Goal: Information Seeking & Learning: Find specific fact

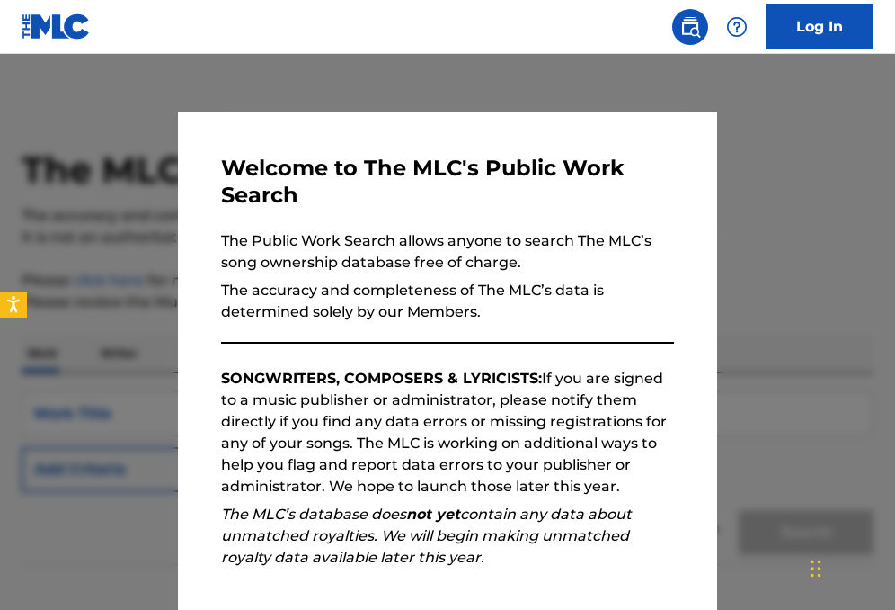
click at [797, 394] on div at bounding box center [447, 359] width 895 height 610
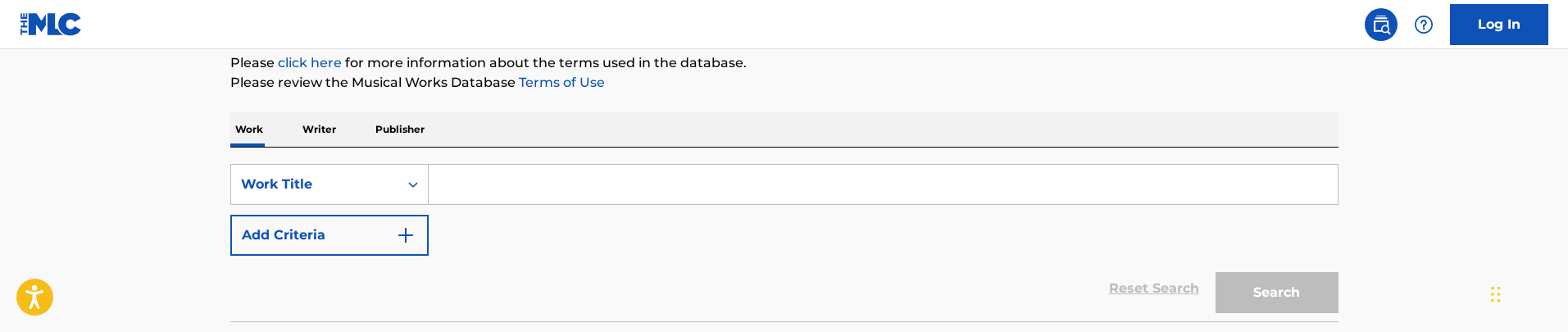
scroll to position [189, 0]
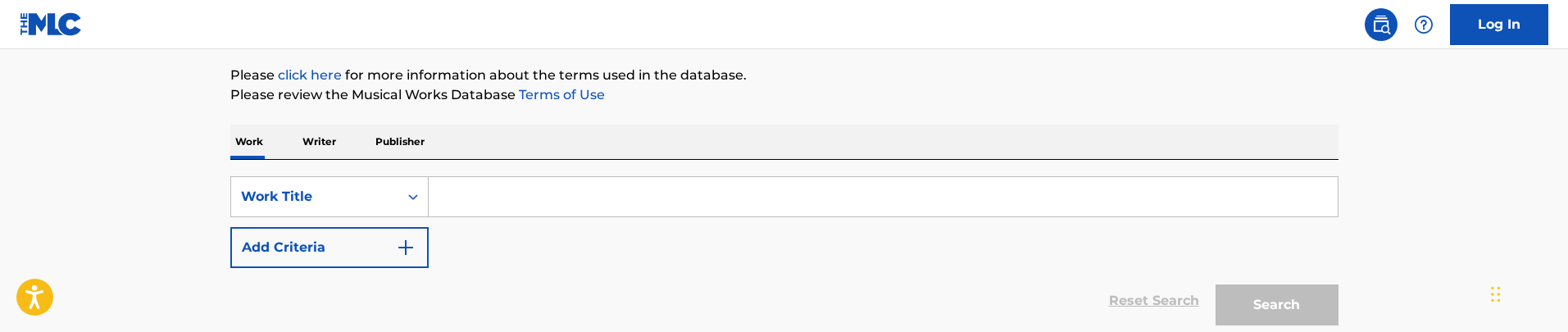
click at [760, 140] on div "Work Writer Publisher" at bounding box center [784, 142] width 1108 height 35
click at [357, 184] on div "Work Title" at bounding box center [315, 197] width 167 height 31
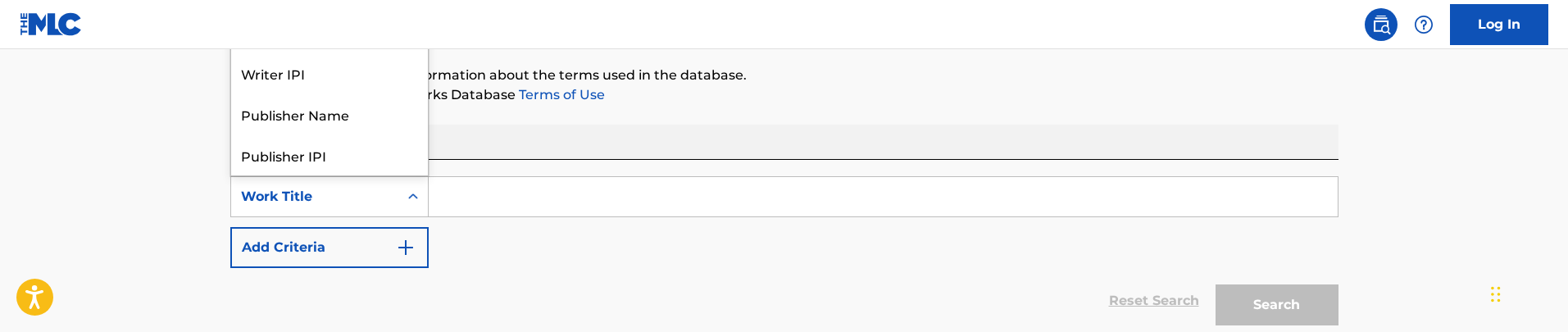
scroll to position [82, 0]
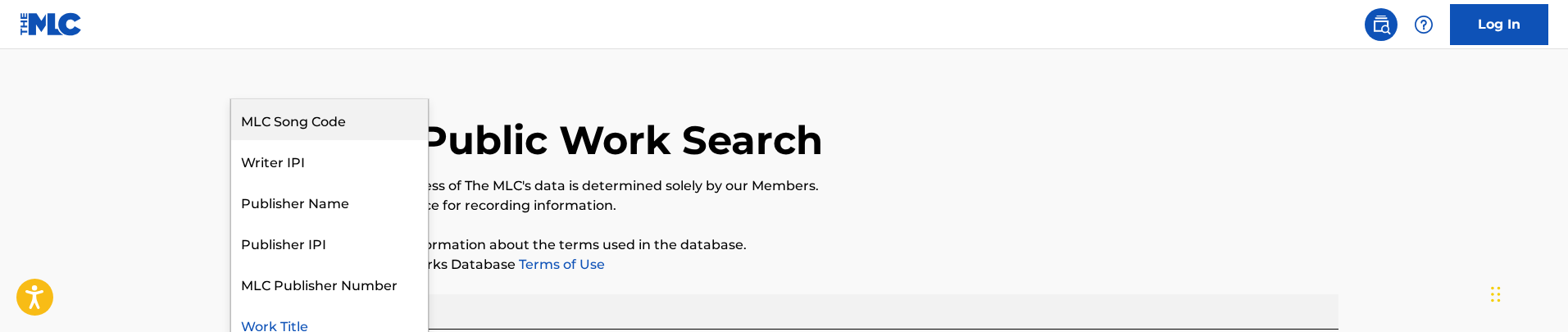
click at [367, 125] on div "MLC Song Code" at bounding box center [330, 119] width 197 height 41
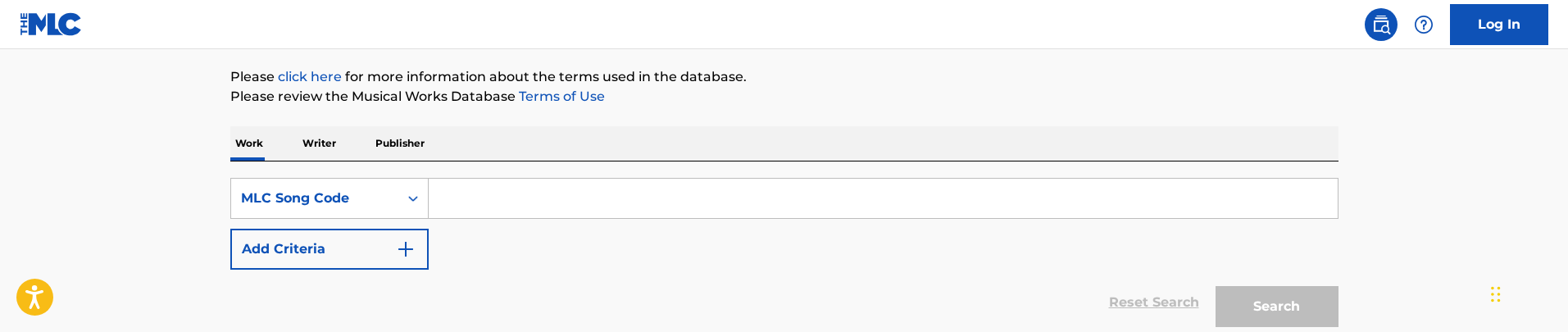
scroll to position [184, 0]
click at [498, 201] on input "Search Form" at bounding box center [882, 201] width 909 height 39
paste input "MB5VZF"
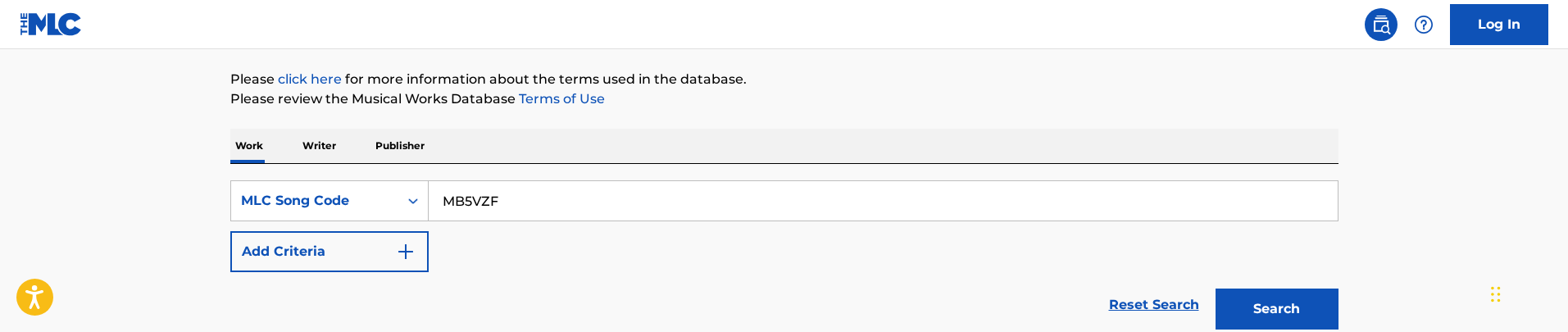
type input "MB5VZF"
click at [816, 288] on button "Search" at bounding box center [1276, 308] width 123 height 41
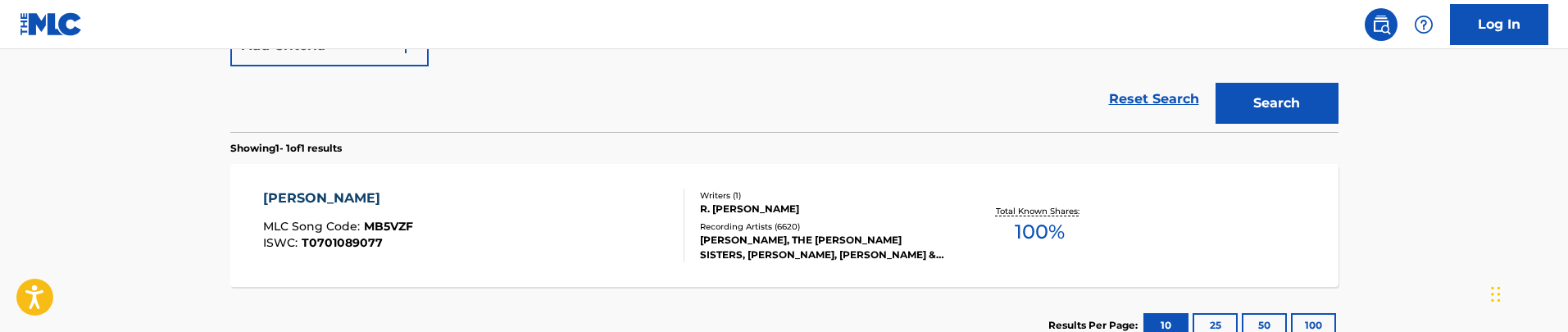
scroll to position [405, 0]
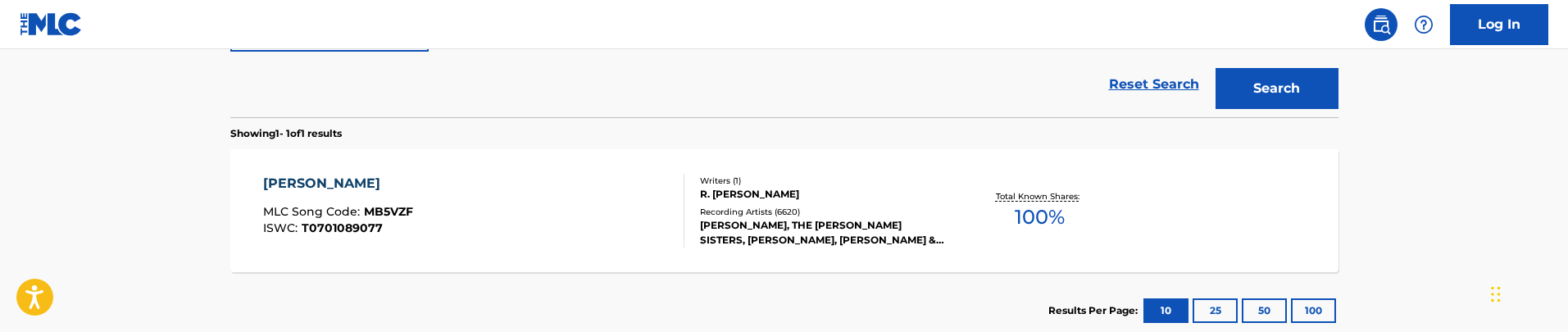
click at [624, 232] on div "MELE KALIKIMAKA MLC Song Code : MB5VZF ISWC : T0701089077" at bounding box center [474, 211] width 421 height 74
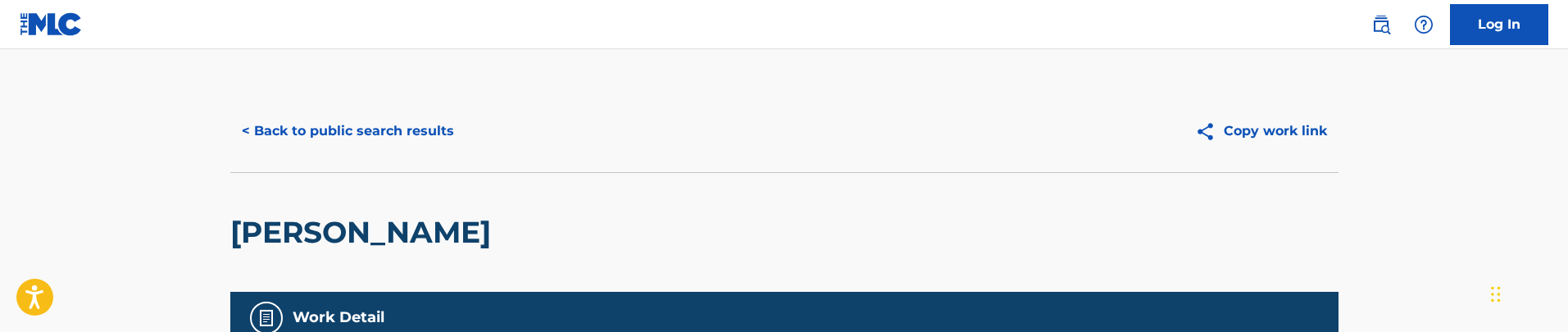
click at [321, 115] on button "< Back to public search results" at bounding box center [348, 130] width 235 height 41
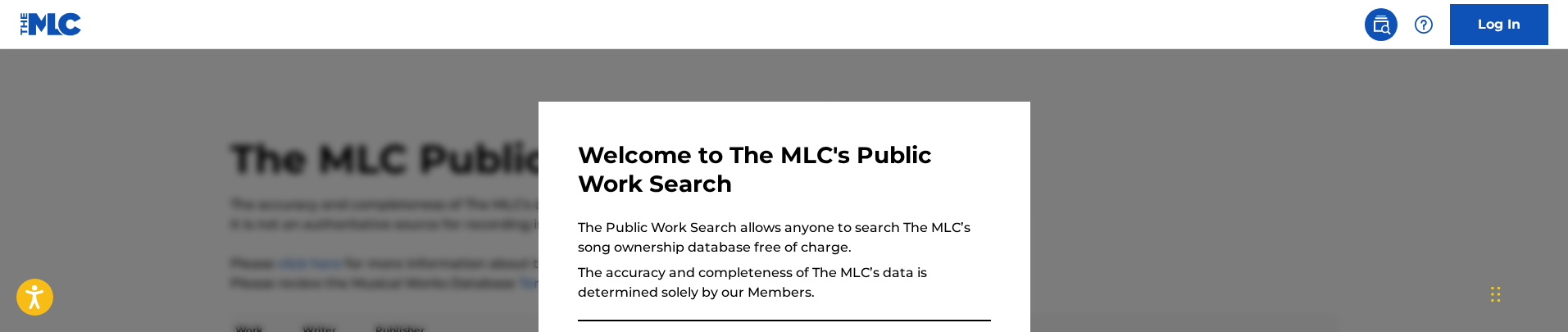
scroll to position [447, 0]
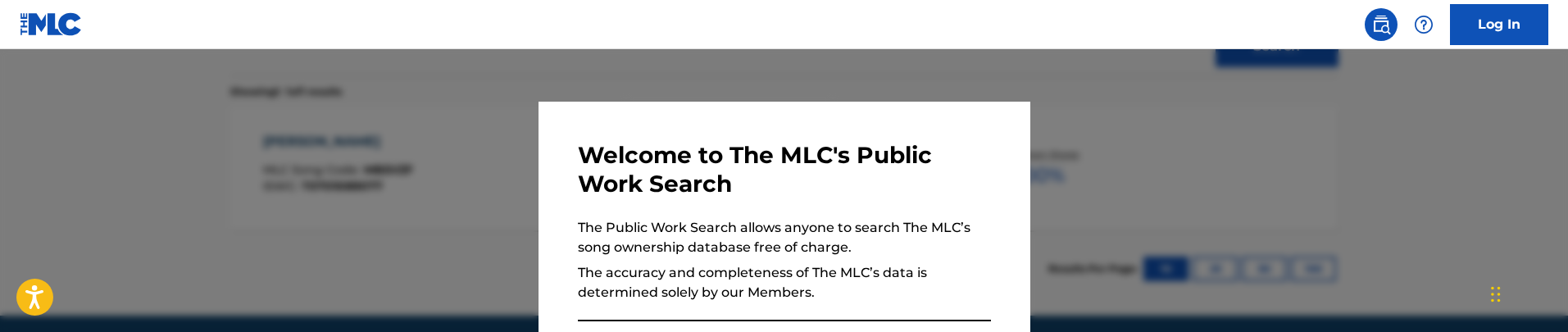
click at [321, 116] on div at bounding box center [784, 215] width 1568 height 332
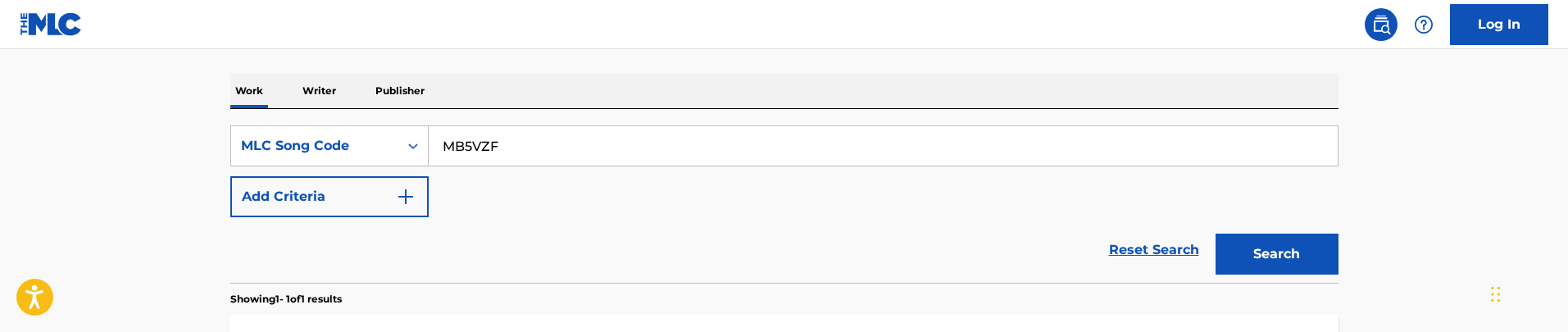
scroll to position [215, 0]
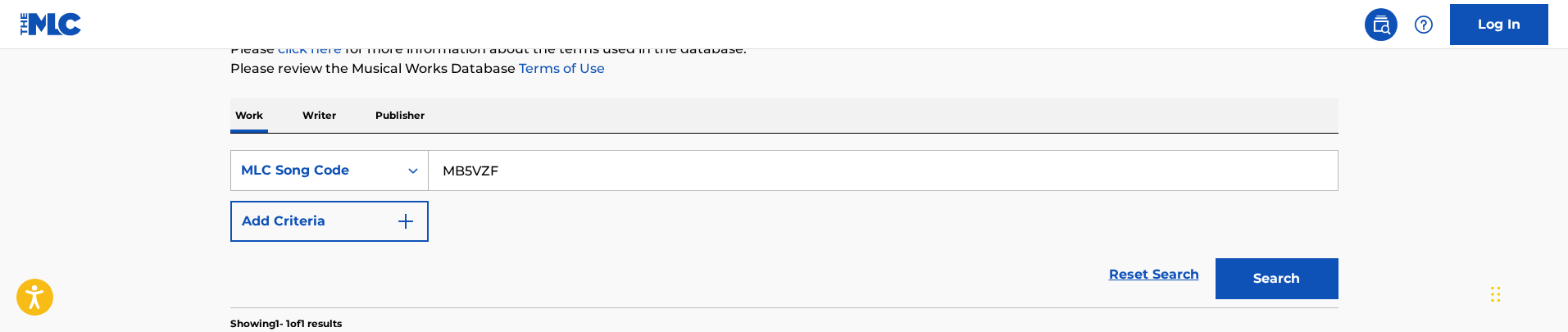
drag, startPoint x: 534, startPoint y: 176, endPoint x: 339, endPoint y: 172, distance: 195.0
click at [339, 172] on div "SearchWithCriteria3f0e7a44-7cb7-41ad-ad75-e6eb5b07dbad MLC Song Code MB5VZF" at bounding box center [784, 171] width 1108 height 41
paste input "N5124S"
click at [816, 258] on button "Search" at bounding box center [1276, 278] width 123 height 41
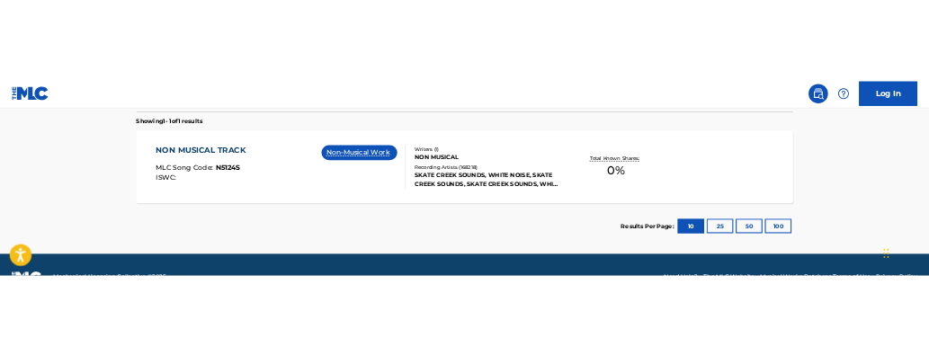
scroll to position [517, 0]
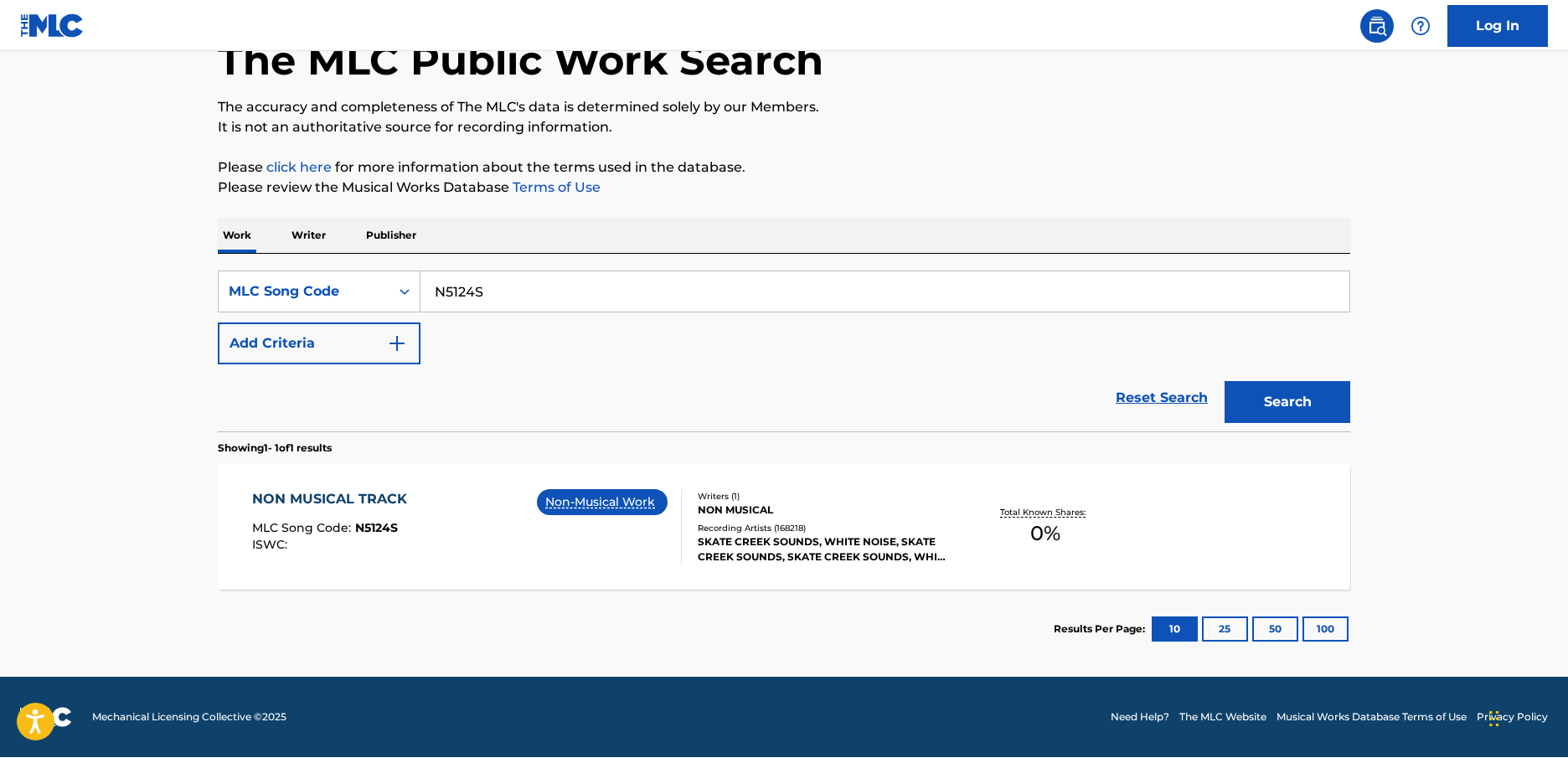
scroll to position [102, 0]
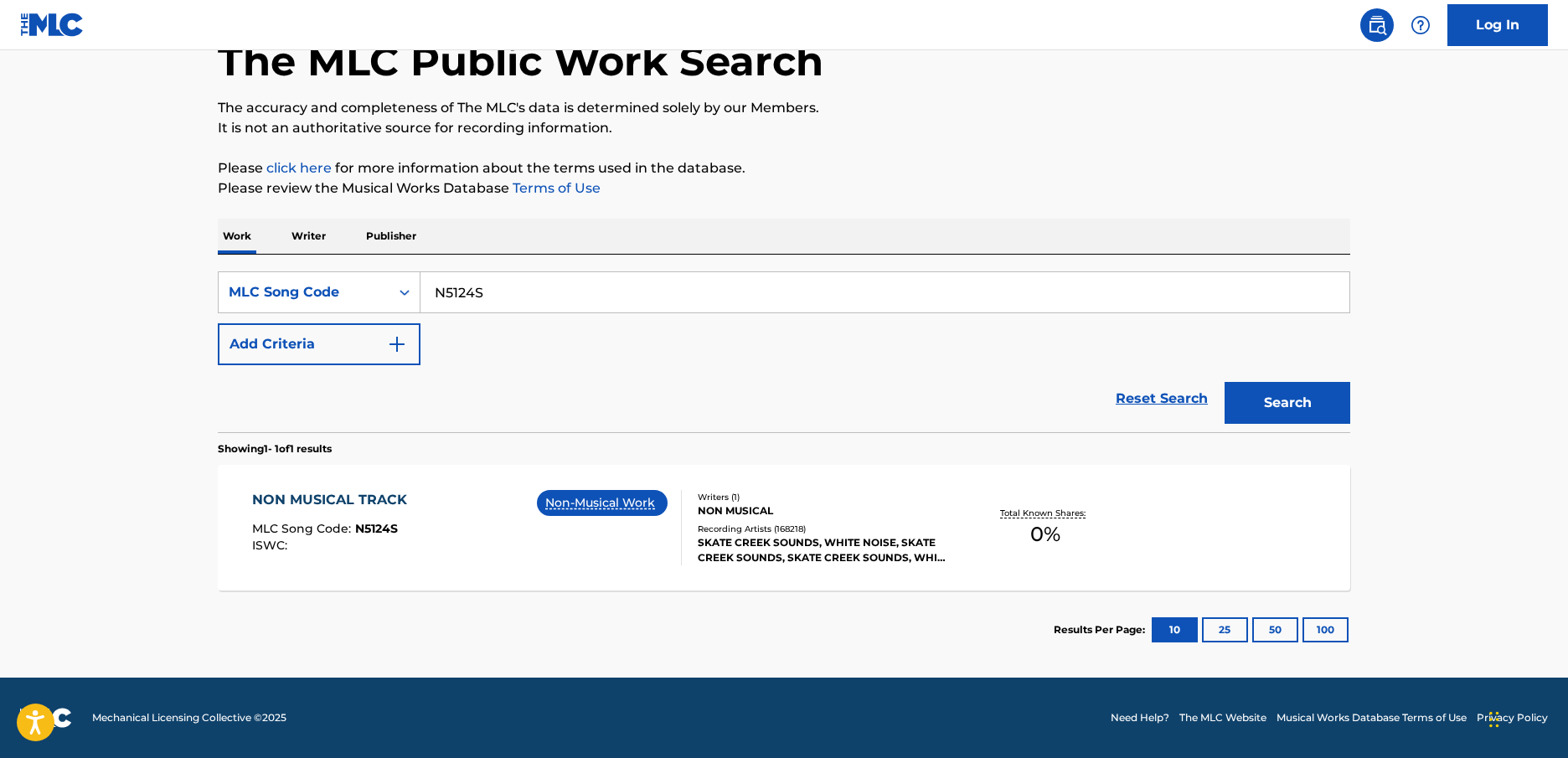
click at [834, 351] on main "The MLC Public Work Search The accuracy and completeness of The MLC's data is d…" at bounding box center [784, 313] width 1568 height 728
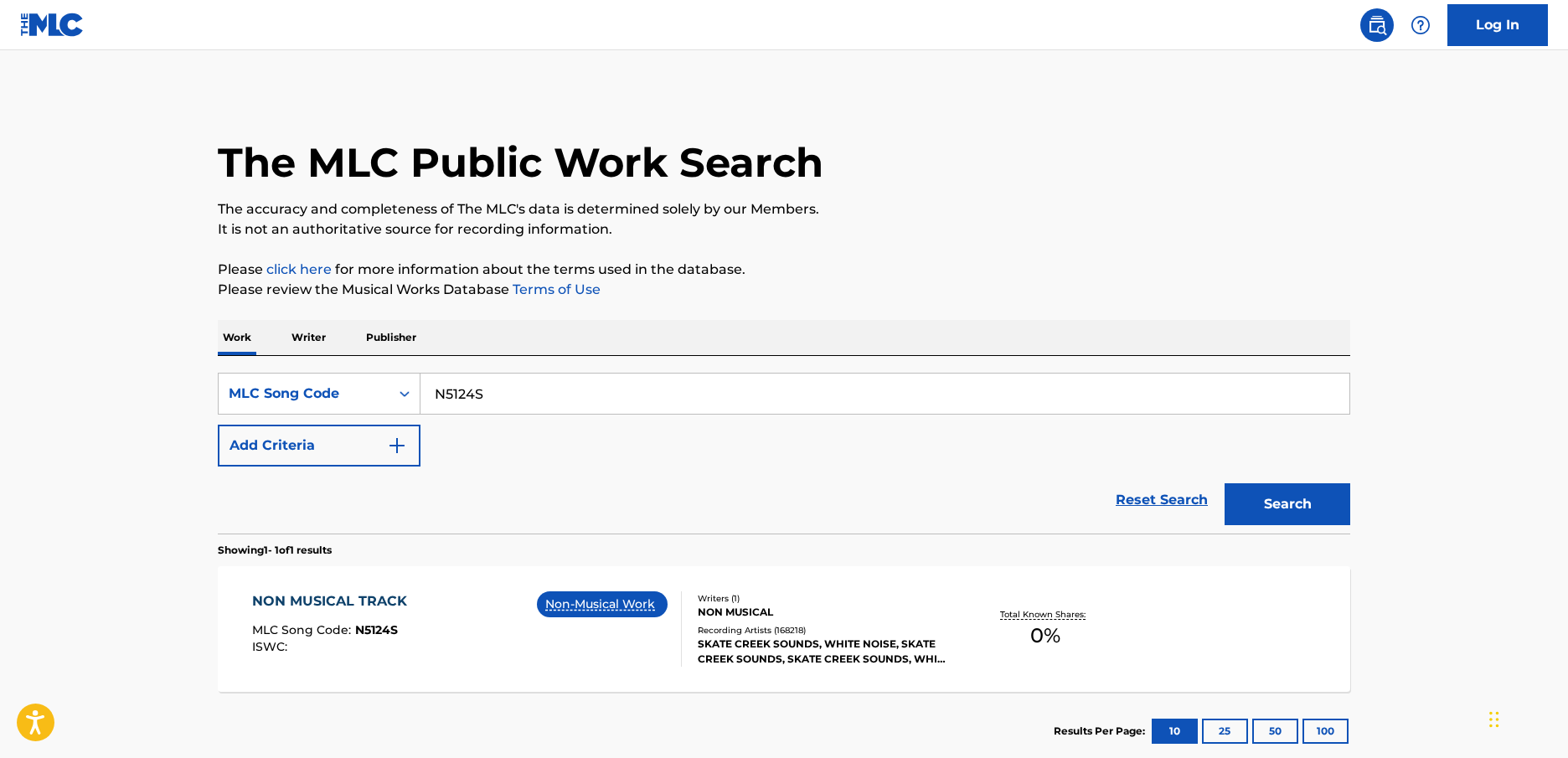
scroll to position [6, 0]
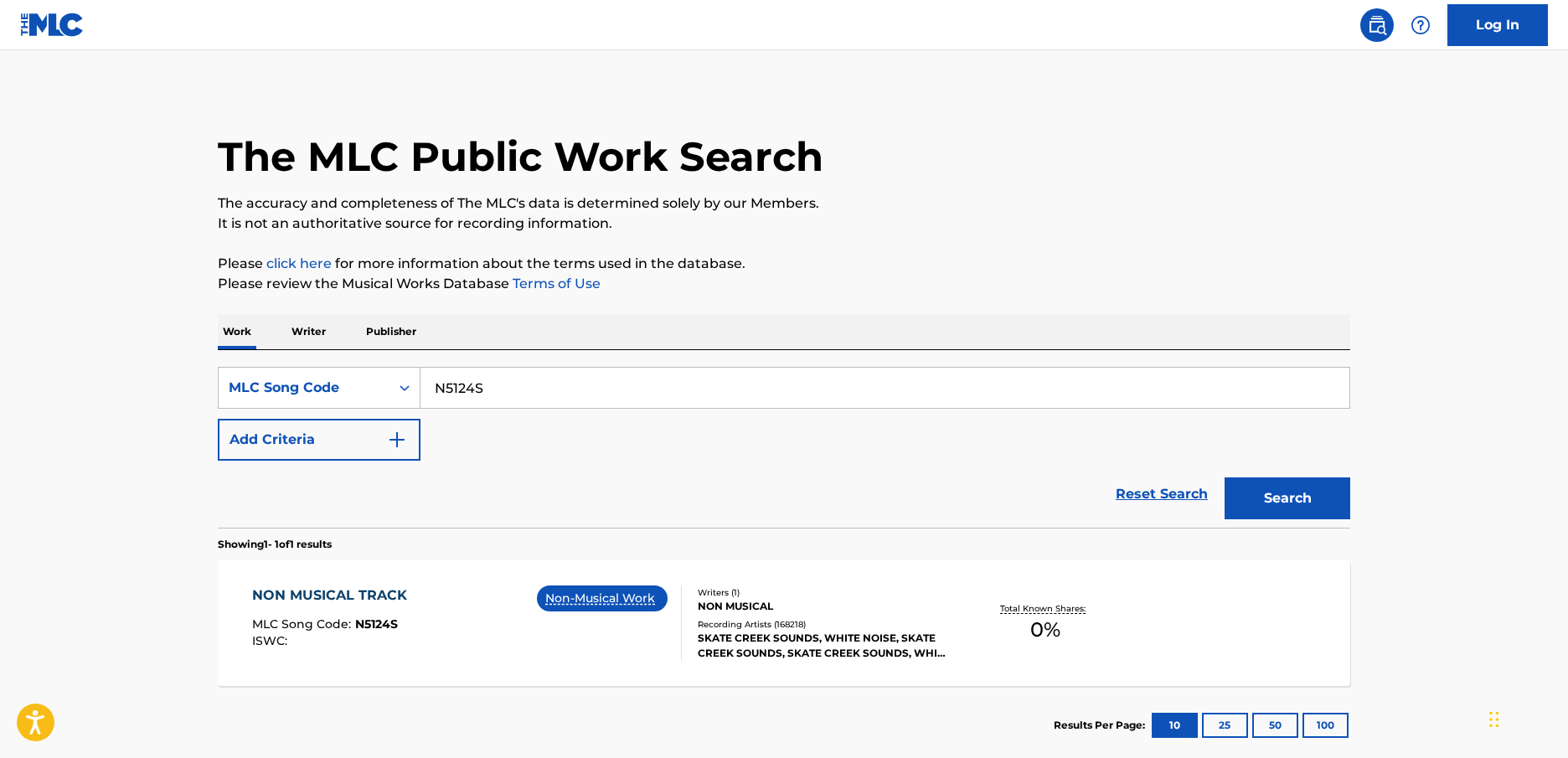
click at [519, 381] on input "N5124S" at bounding box center [884, 387] width 929 height 40
paste input "FVAP1D"
type input "FVAP1D"
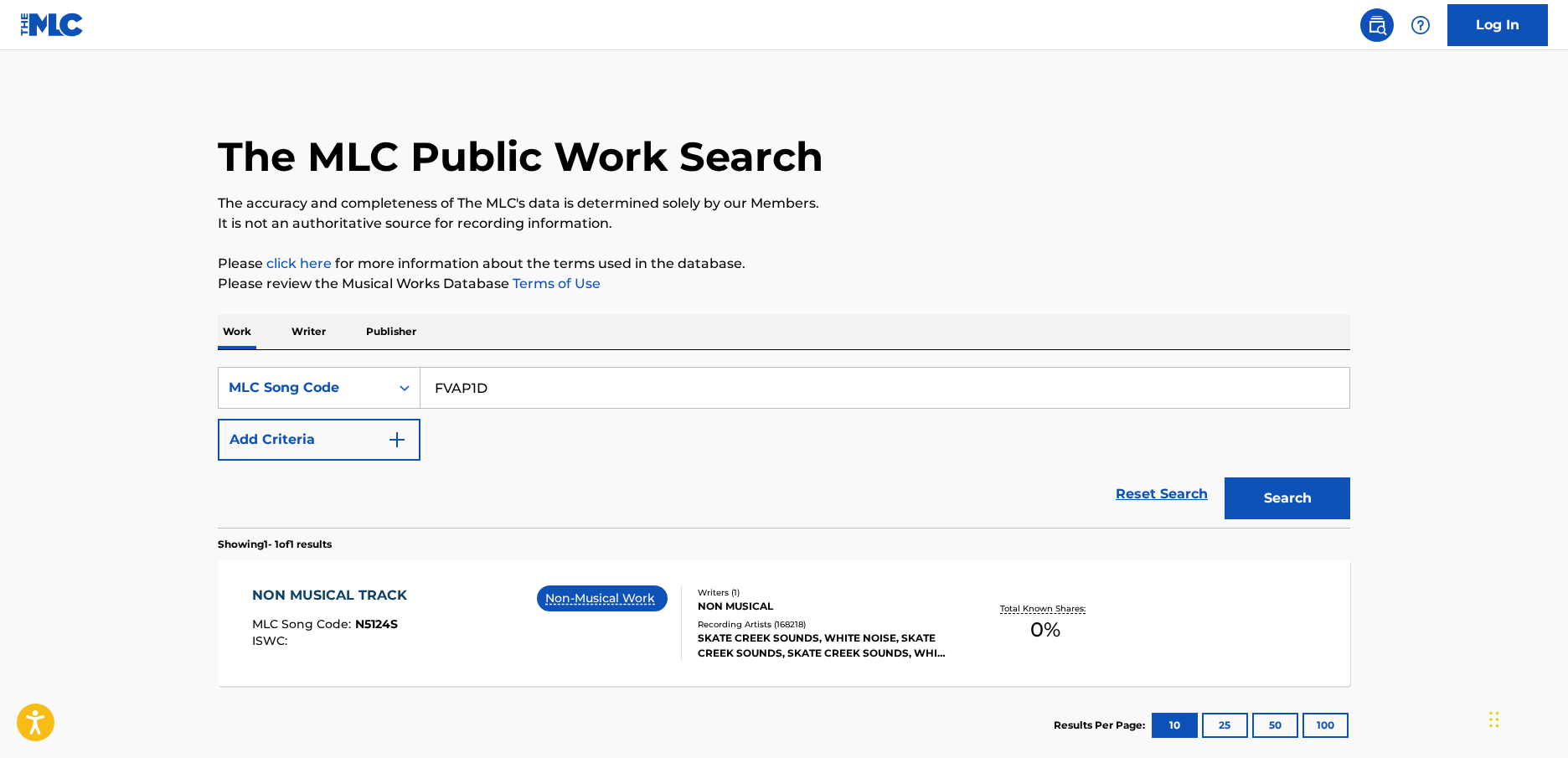
click at [834, 477] on button "Search" at bounding box center [1287, 497] width 126 height 42
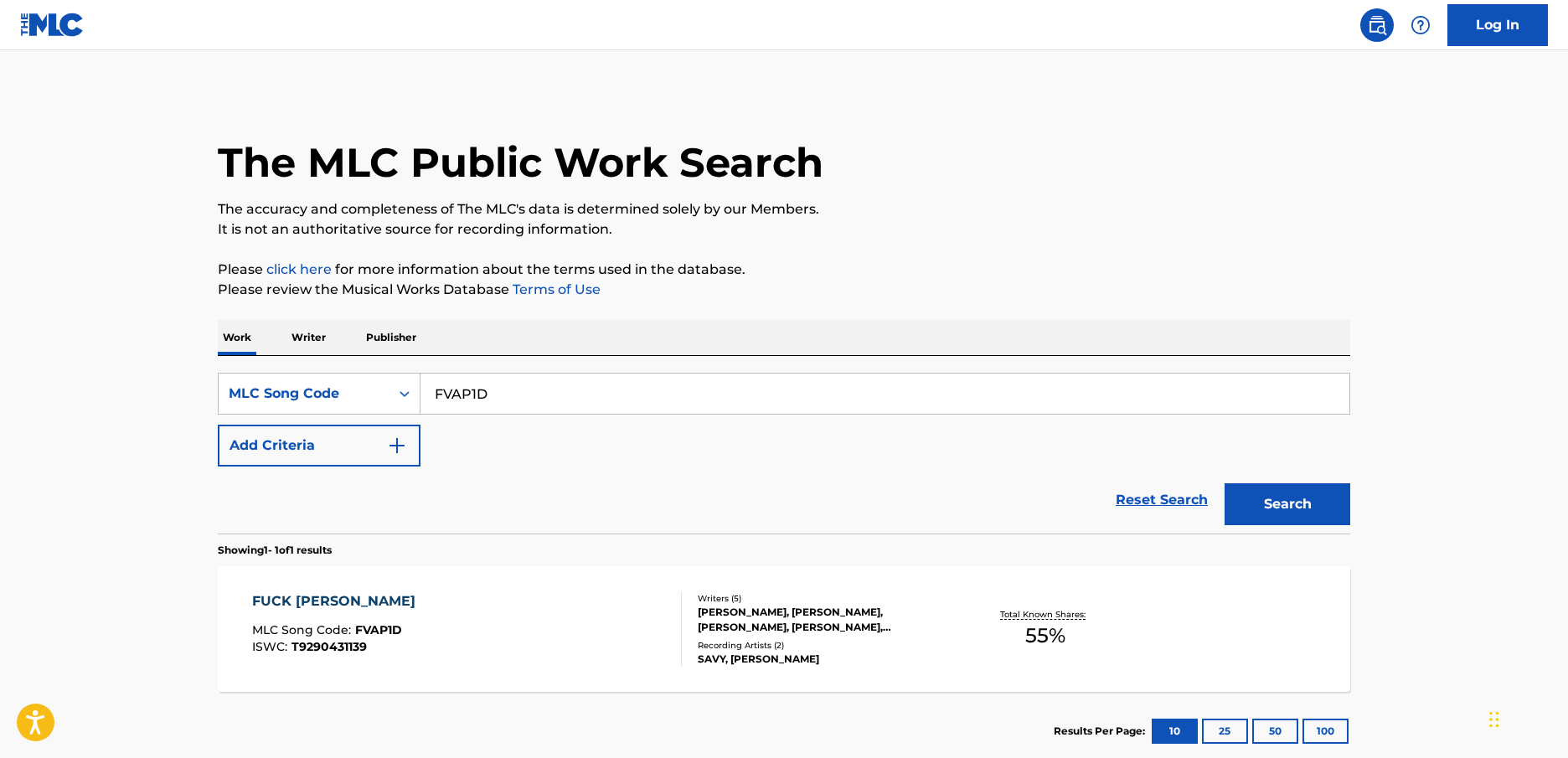
scroll to position [102, 0]
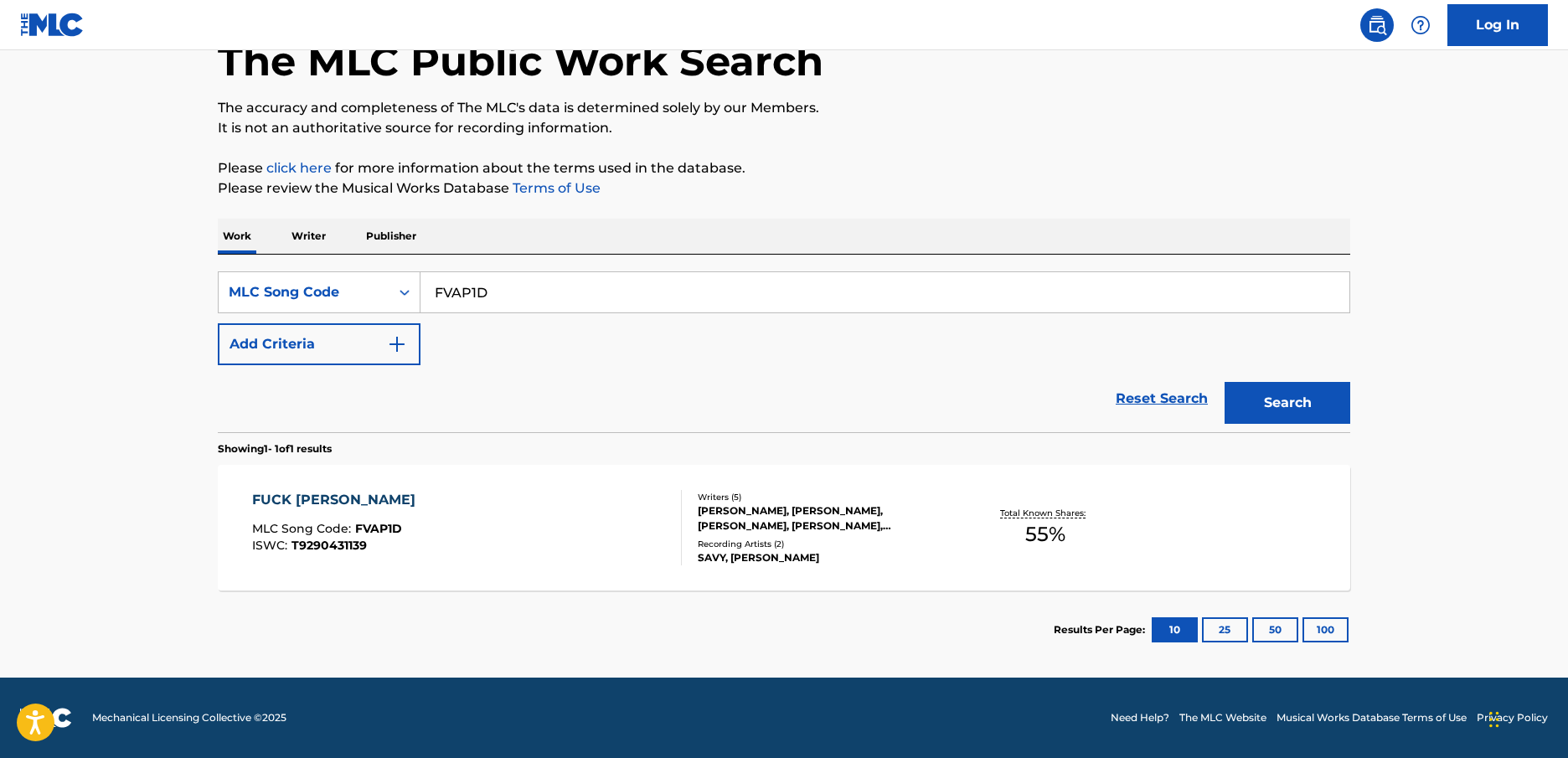
click at [484, 521] on div "FUCK JAKE PAUL MLC Song Code : FVAP1D ISWC : T9290431139" at bounding box center [468, 527] width 430 height 75
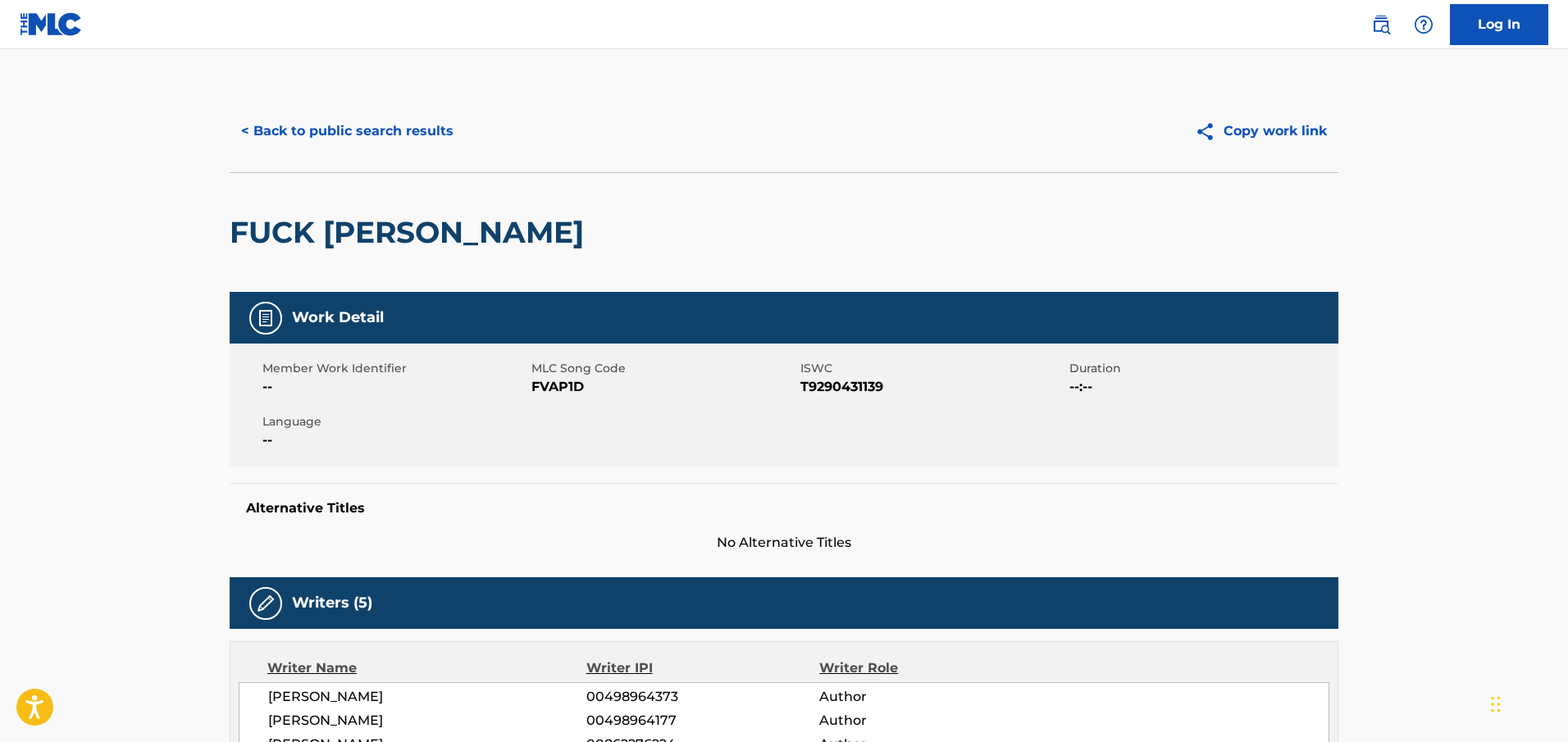
click at [816, 298] on div "Work Detail" at bounding box center [784, 317] width 1108 height 52
click at [701, 312] on div "Work Detail" at bounding box center [784, 317] width 1108 height 52
click at [701, 310] on div "Work Detail" at bounding box center [784, 317] width 1108 height 52
click at [702, 264] on div "FUCK JAKE PAUL" at bounding box center [784, 232] width 1108 height 119
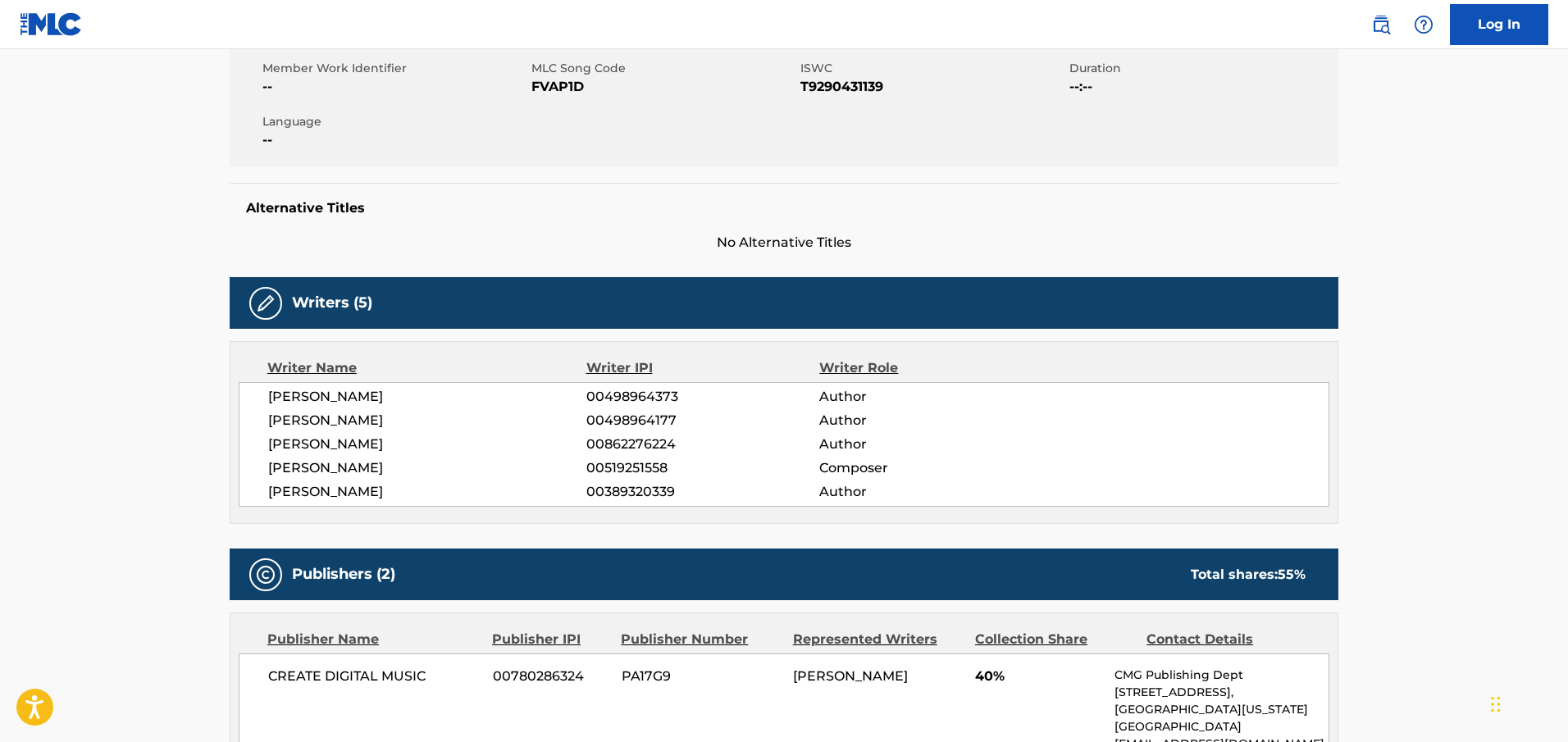
scroll to position [321, 0]
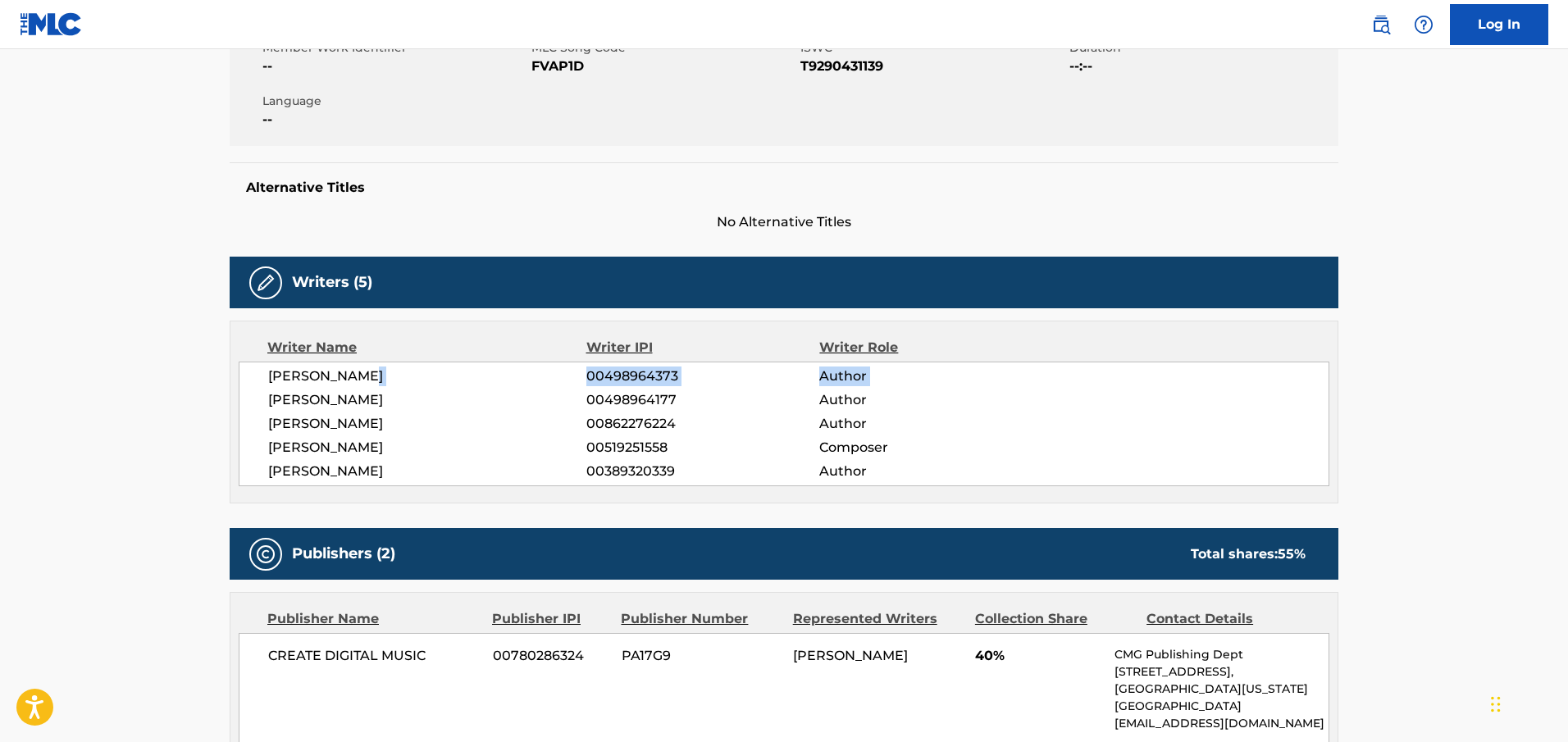
drag, startPoint x: 531, startPoint y: 386, endPoint x: 529, endPoint y: 376, distance: 10.2
click at [531, 386] on div "FELICE LAZAE 00498964373 Author FELICE LAZAE 00498964177 Author BRANDON KAPLAN …" at bounding box center [784, 423] width 1091 height 125
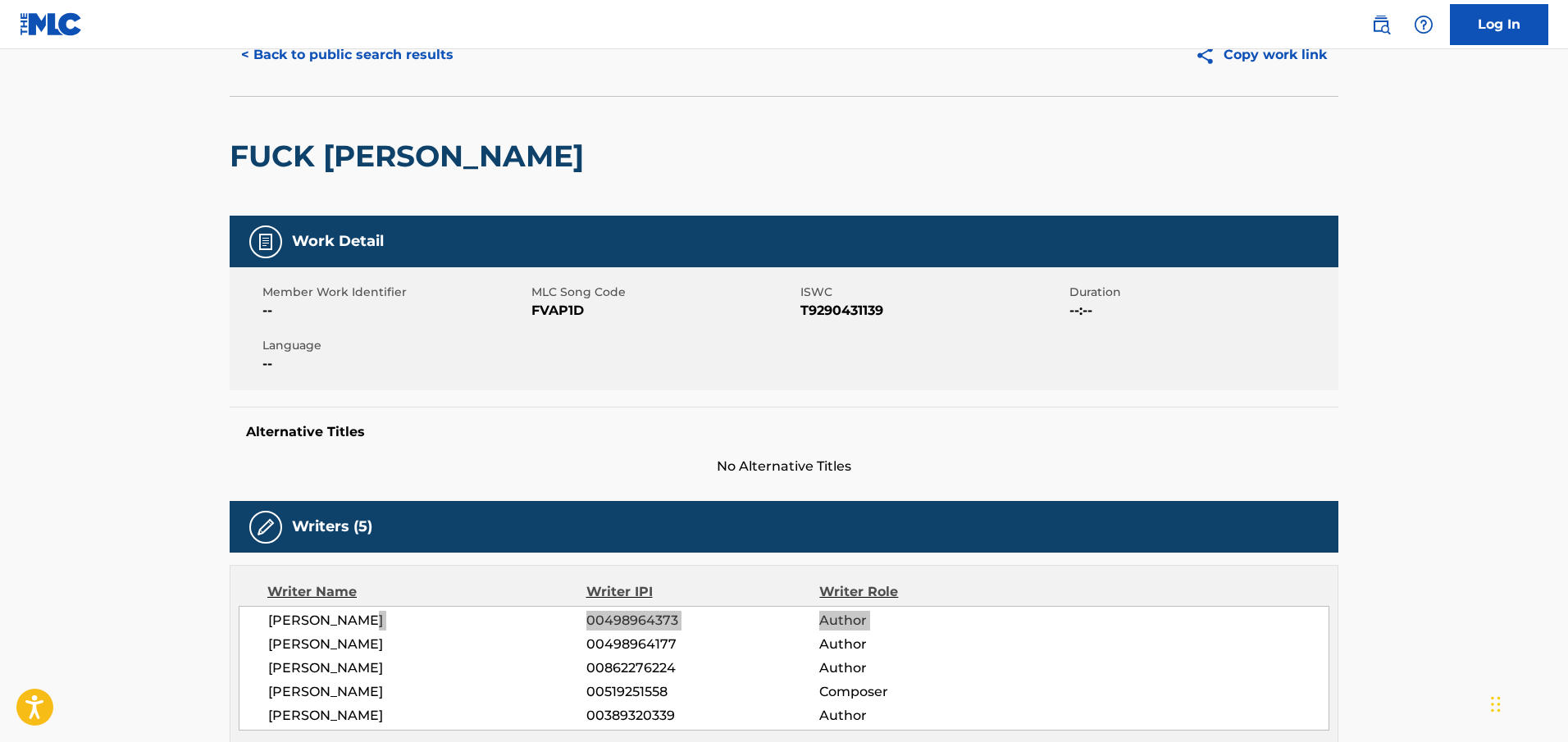
scroll to position [45, 0]
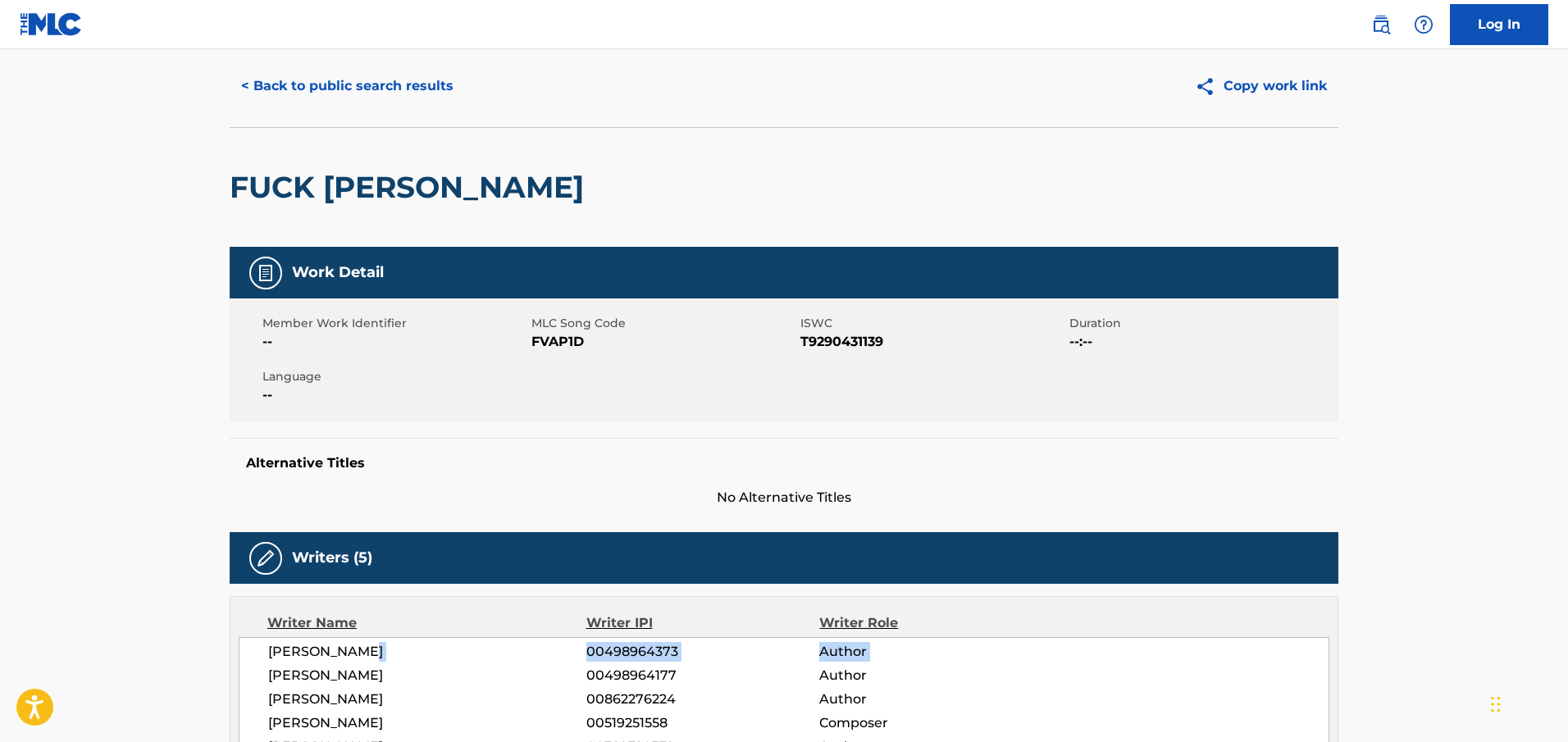
click at [424, 101] on button "< Back to public search results" at bounding box center [348, 86] width 235 height 41
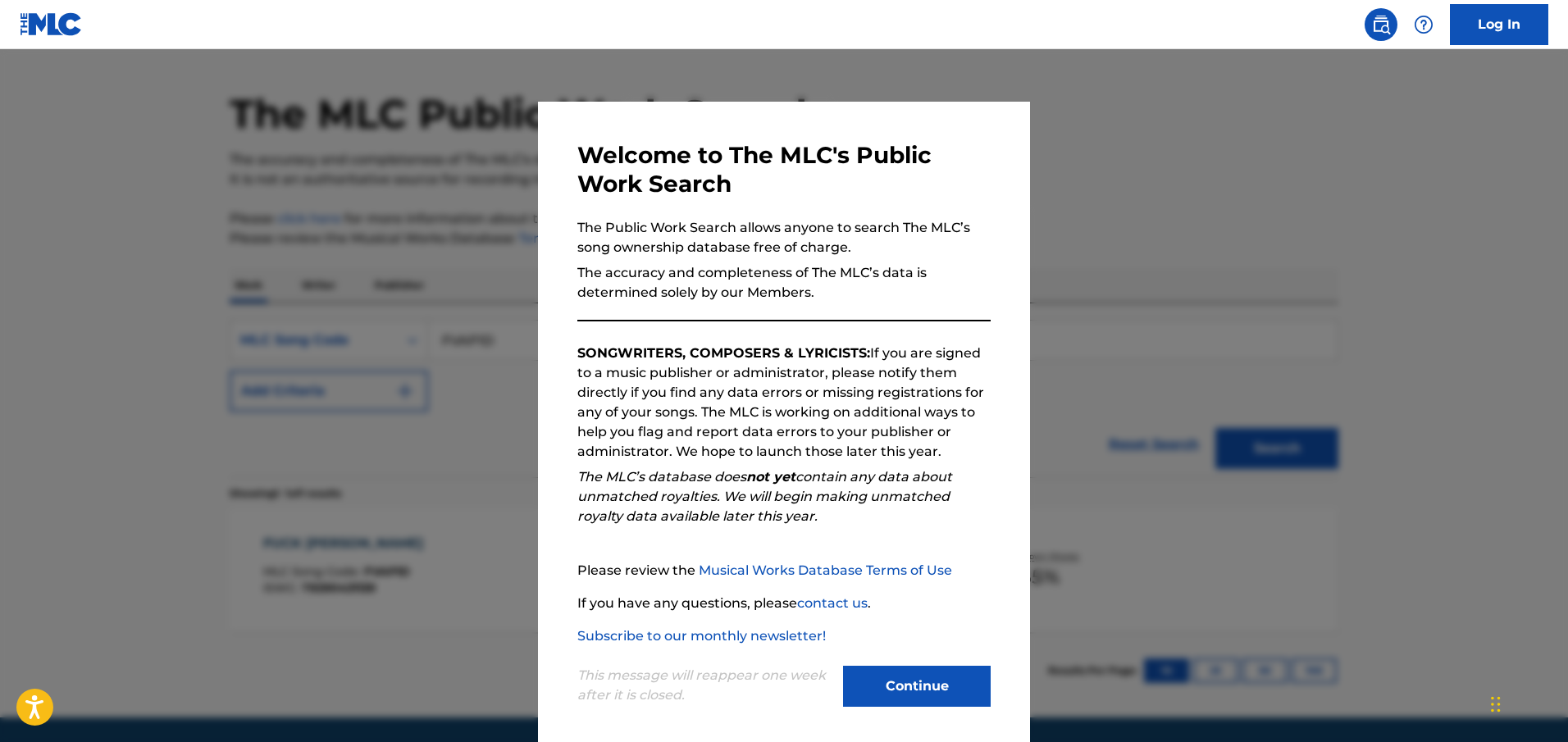
scroll to position [57, 0]
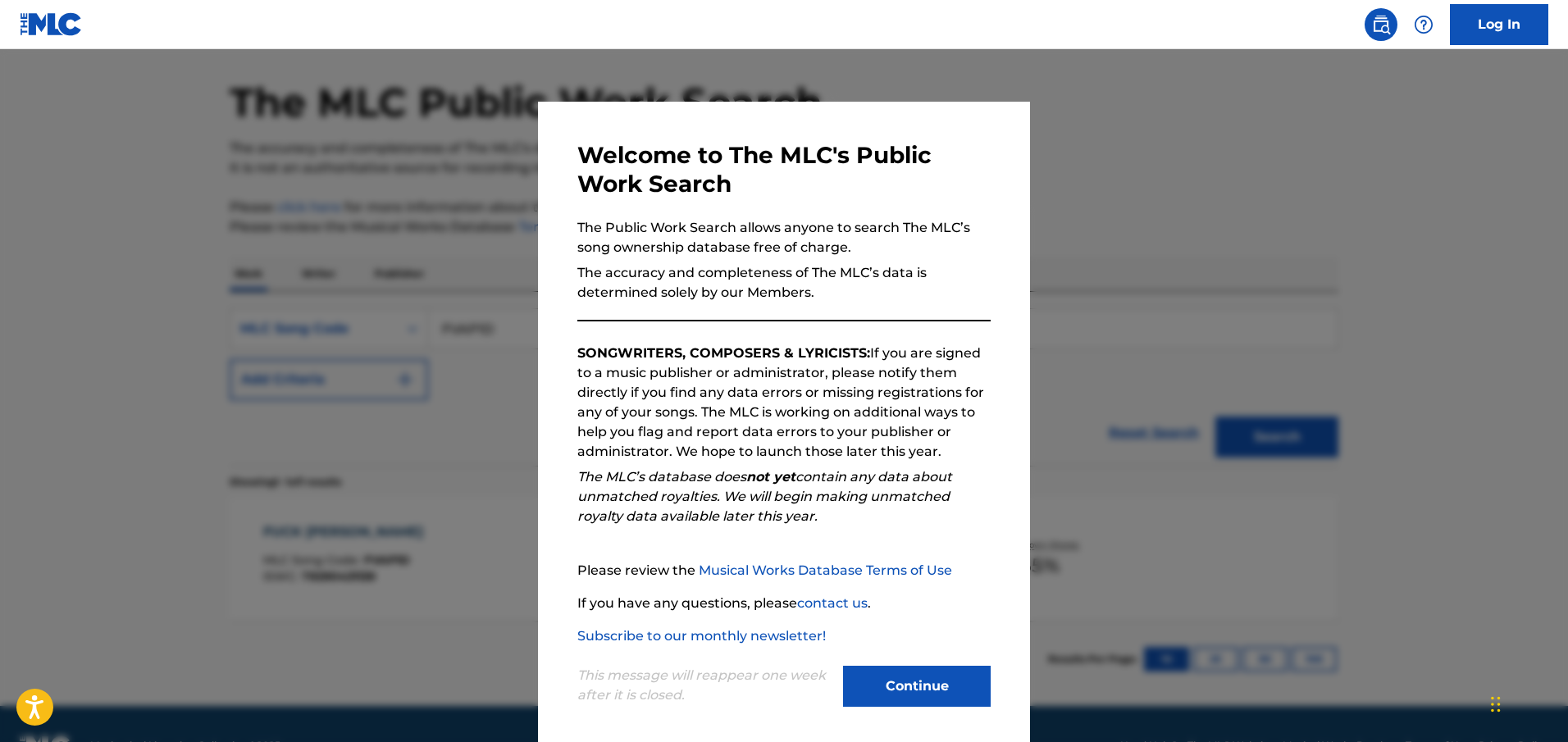
click at [410, 131] on div at bounding box center [784, 420] width 1568 height 742
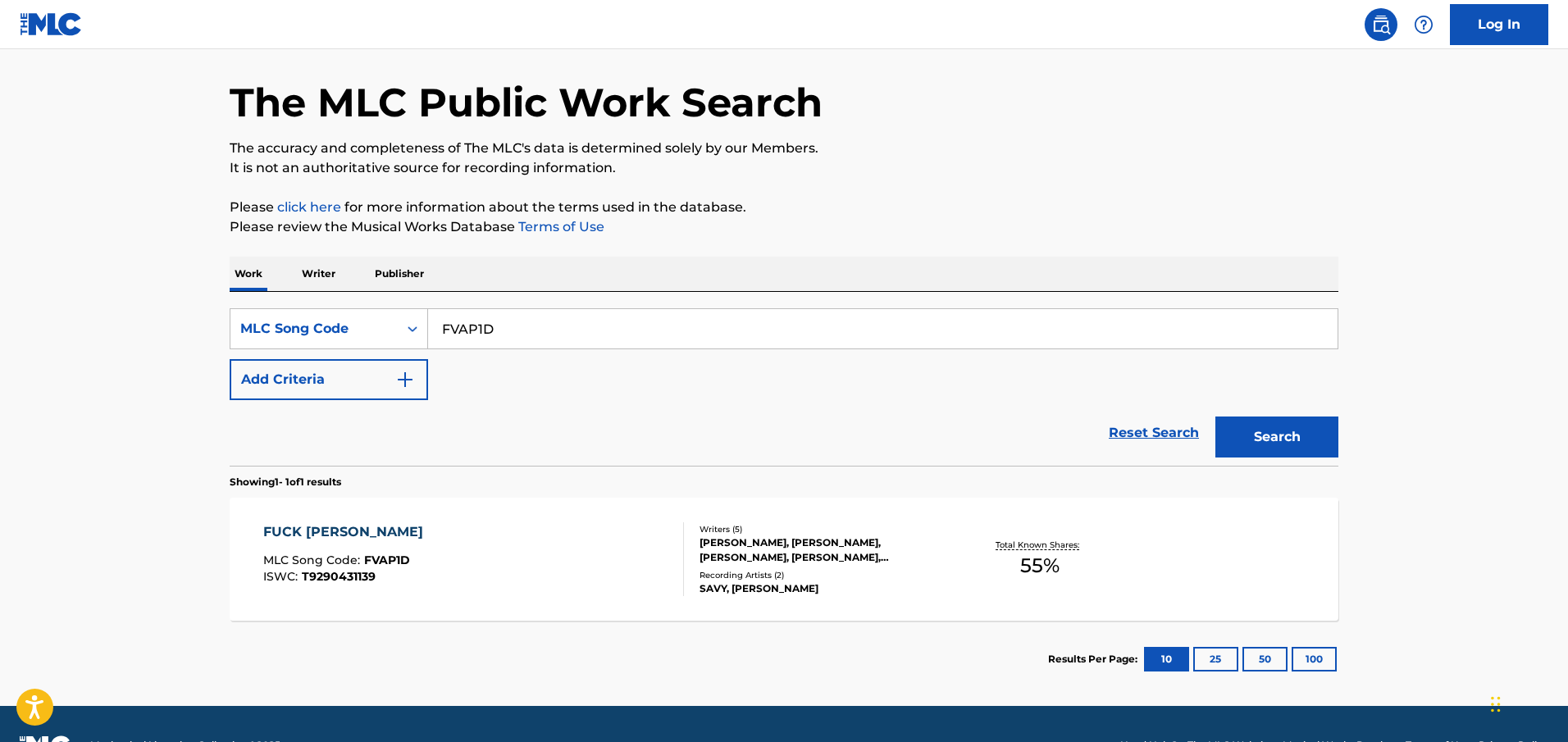
drag, startPoint x: 558, startPoint y: 326, endPoint x: 179, endPoint y: 315, distance: 379.2
click at [179, 315] on main "The MLC Public Work Search The accuracy and completeness of The MLC's data is d…" at bounding box center [784, 349] width 1568 height 713
paste input "KF4H74"
click at [816, 417] on button "Search" at bounding box center [1276, 437] width 123 height 41
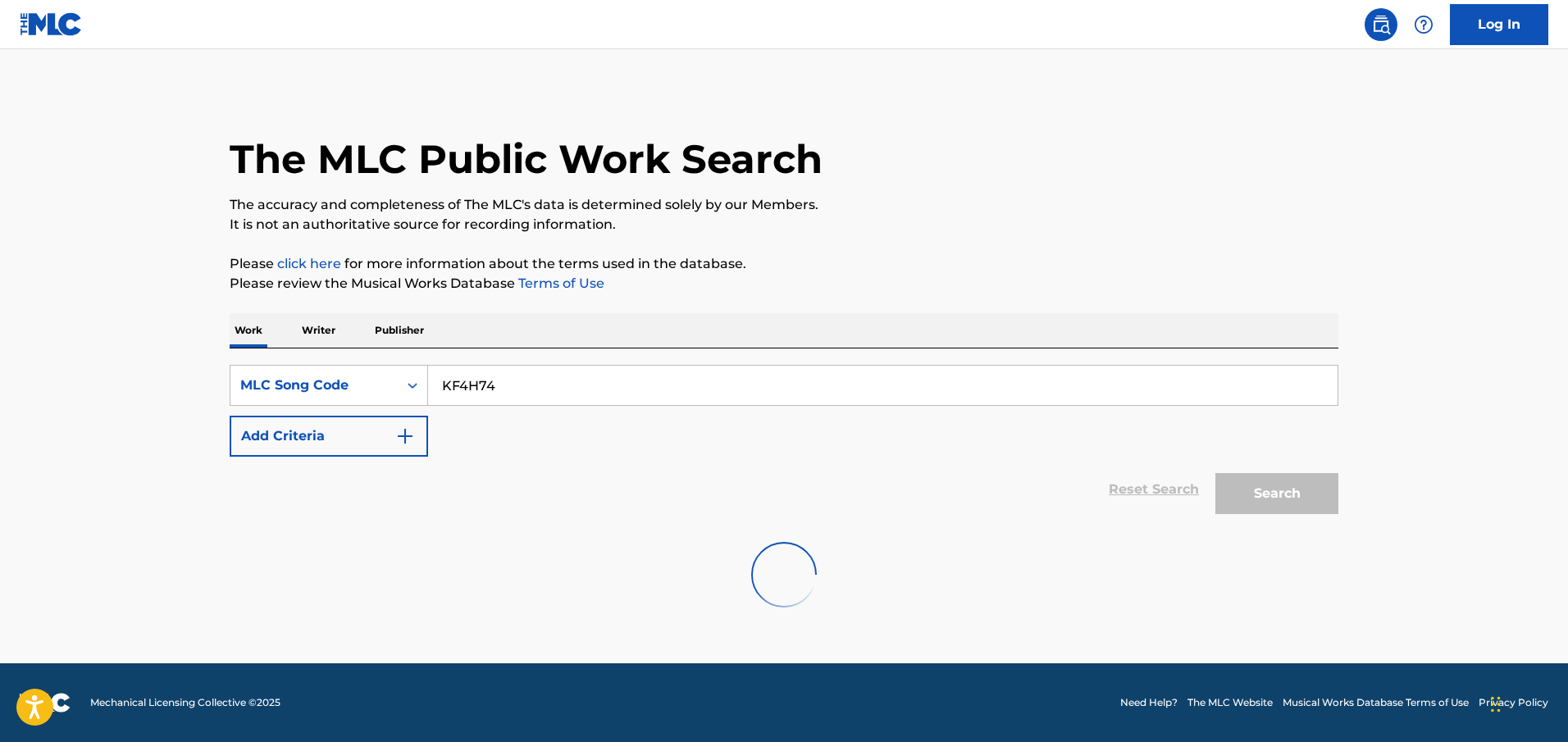
click at [648, 512] on div "Reset Search Search" at bounding box center [784, 490] width 1108 height 66
drag, startPoint x: 520, startPoint y: 390, endPoint x: 459, endPoint y: 379, distance: 62.0
click at [473, 390] on input "KF4H74" at bounding box center [882, 385] width 909 height 39
paste input "R25826"
click at [459, 379] on input "KF4HR25826" at bounding box center [882, 385] width 909 height 39
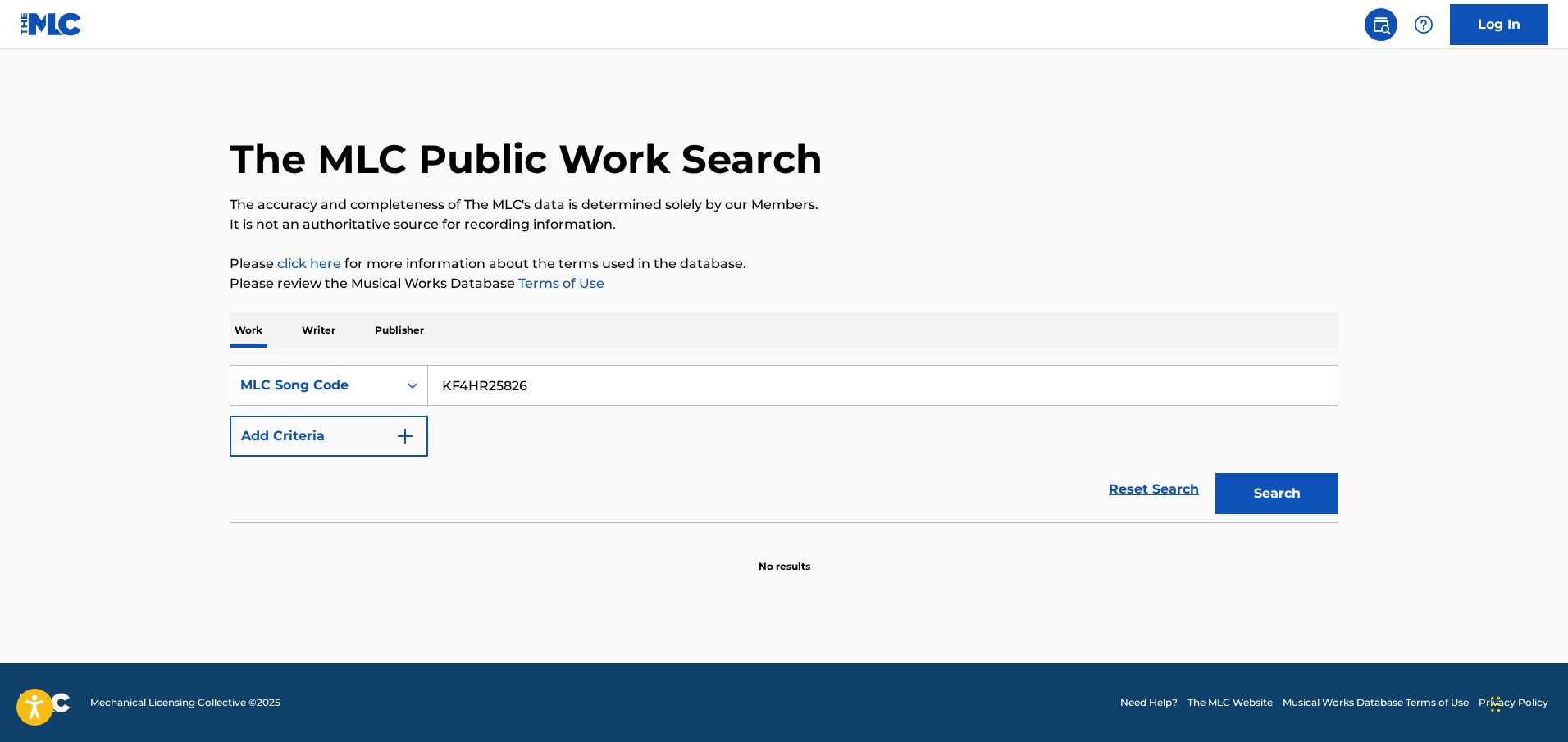
click at [459, 379] on input "KF4HR25826" at bounding box center [882, 385] width 909 height 39
paste input "Search Form"
type input "R25826"
click at [816, 473] on button "Search" at bounding box center [1276, 493] width 123 height 41
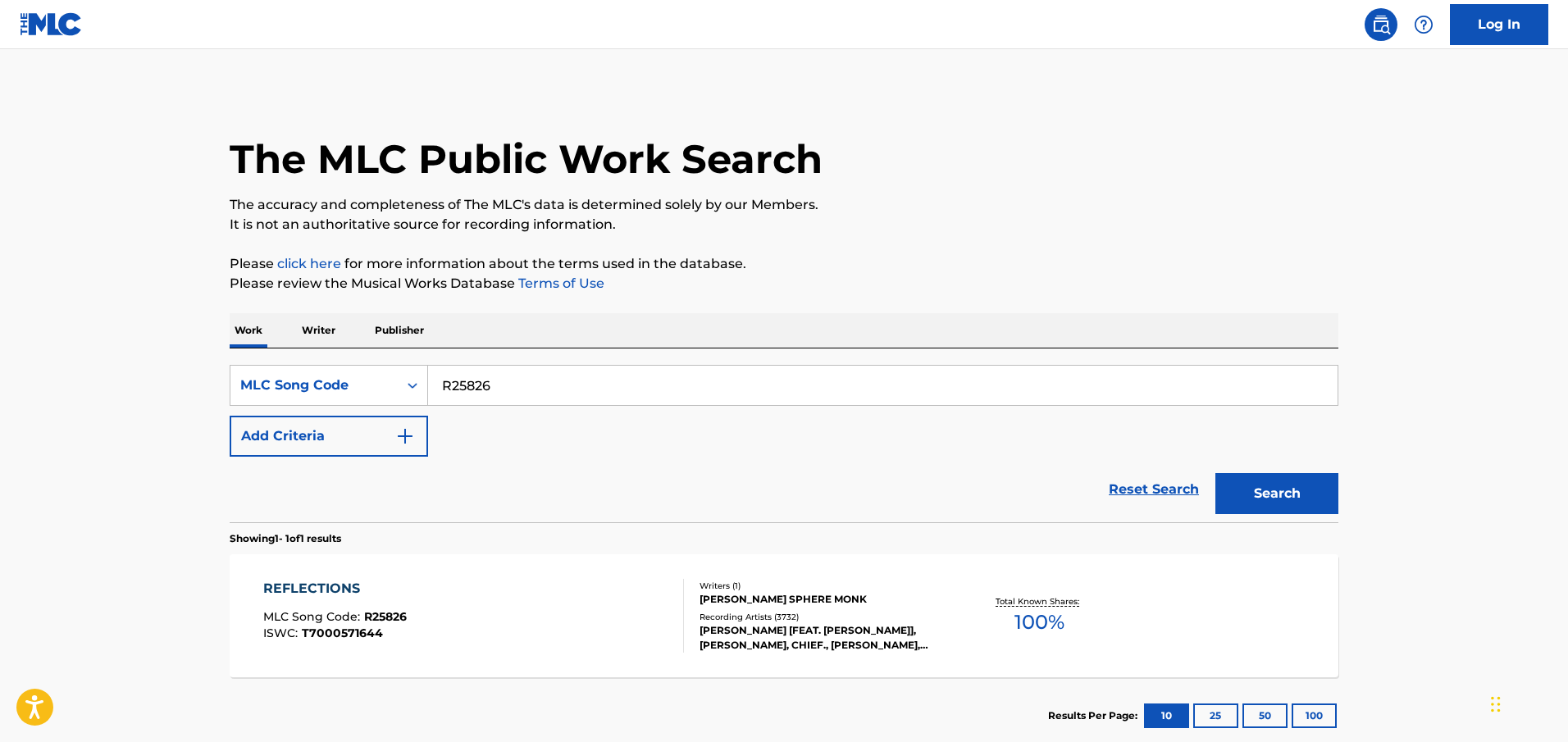
scroll to position [99, 0]
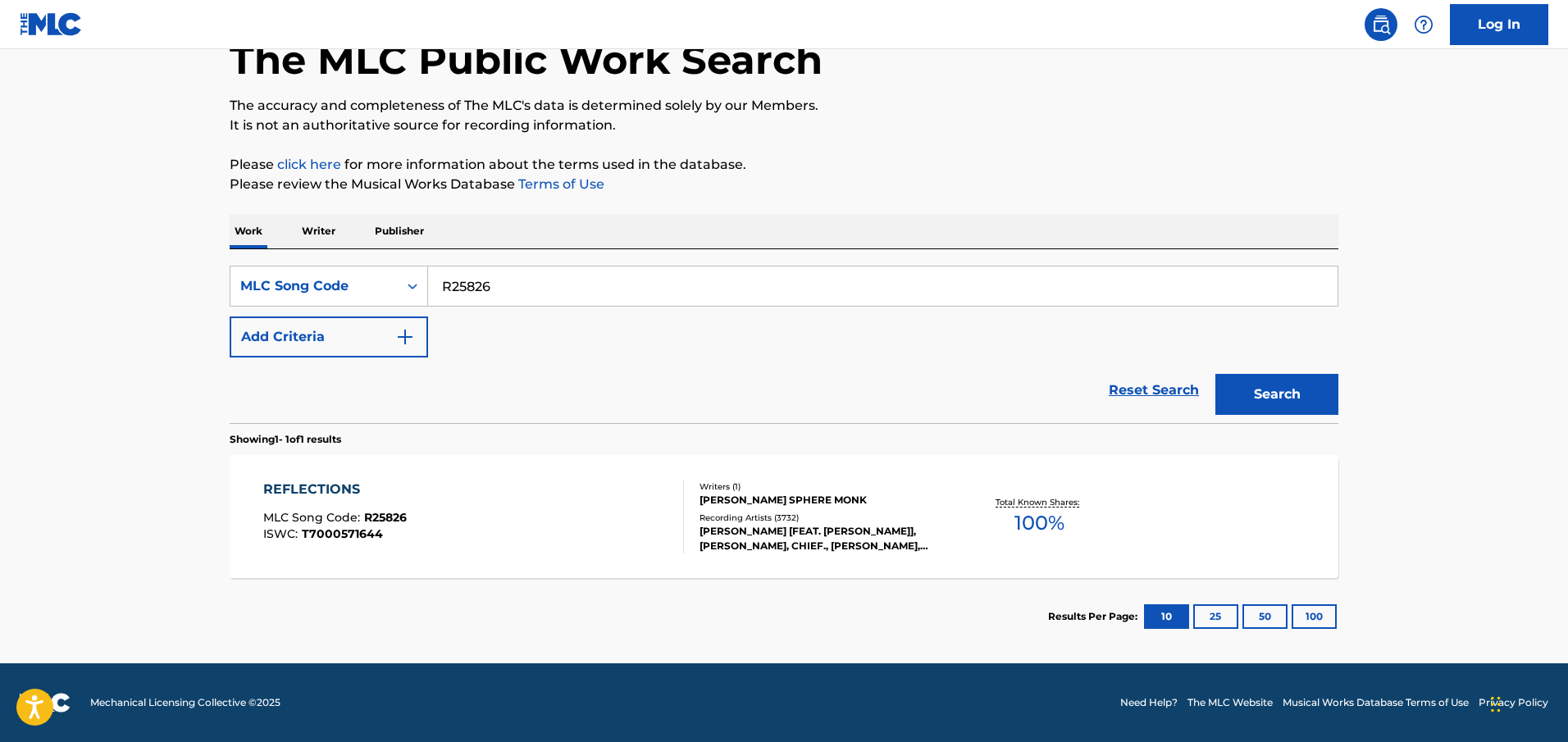
click at [452, 466] on div "REFLECTIONS MLC Song Code : R25826 ISWC : T7000571644 Writers ( 1 ) THELONIOUS …" at bounding box center [784, 516] width 1108 height 123
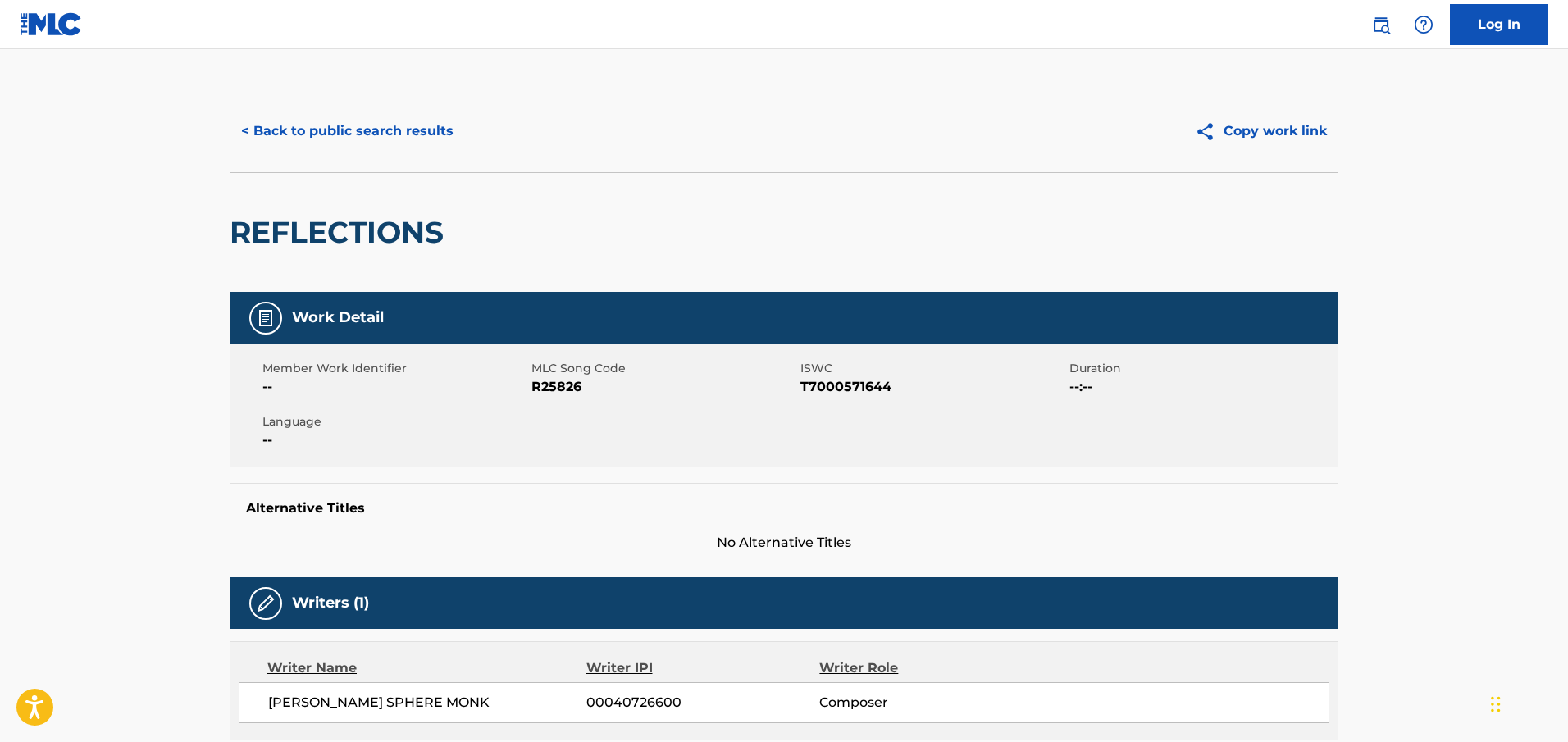
click at [369, 144] on button "< Back to public search results" at bounding box center [348, 130] width 235 height 41
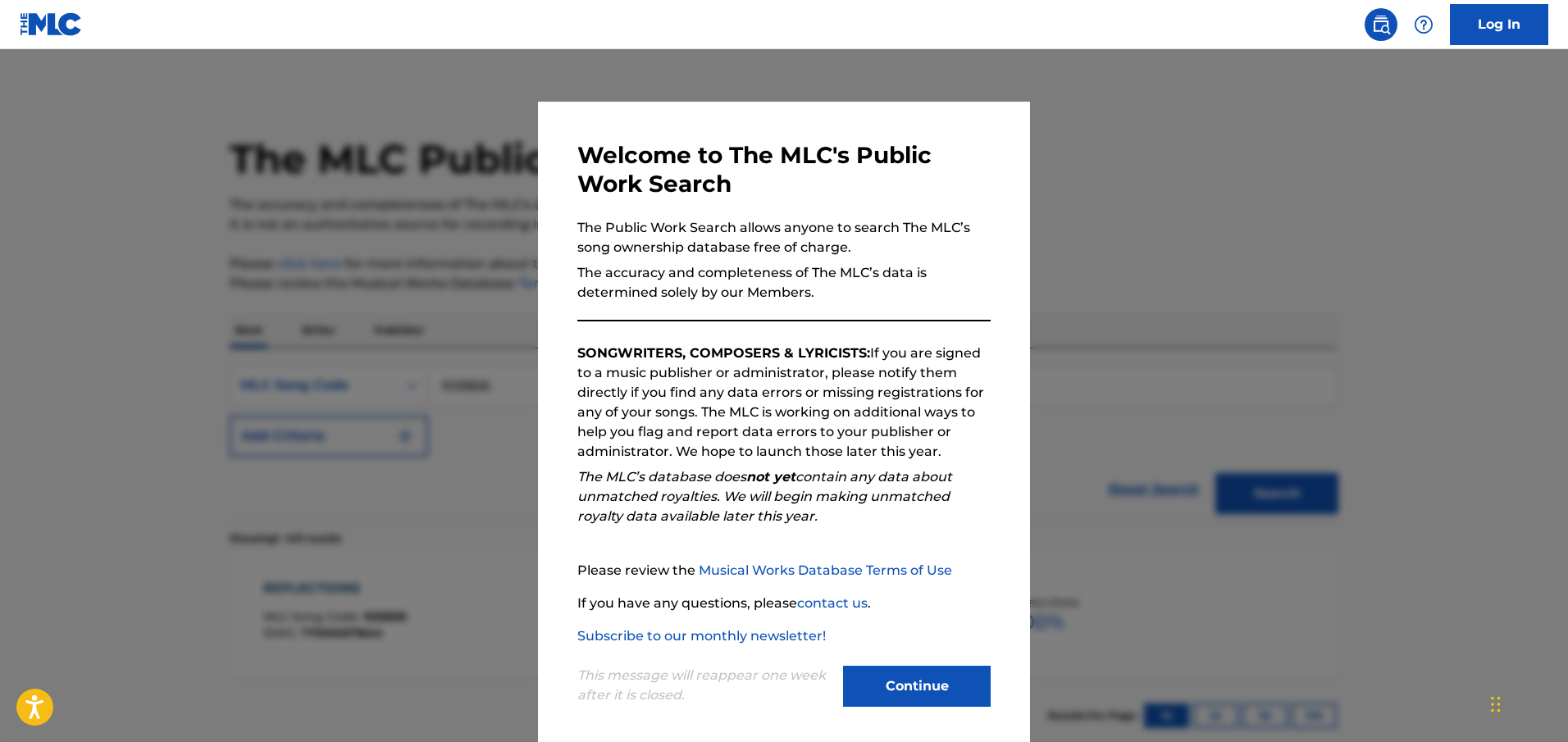
scroll to position [57, 0]
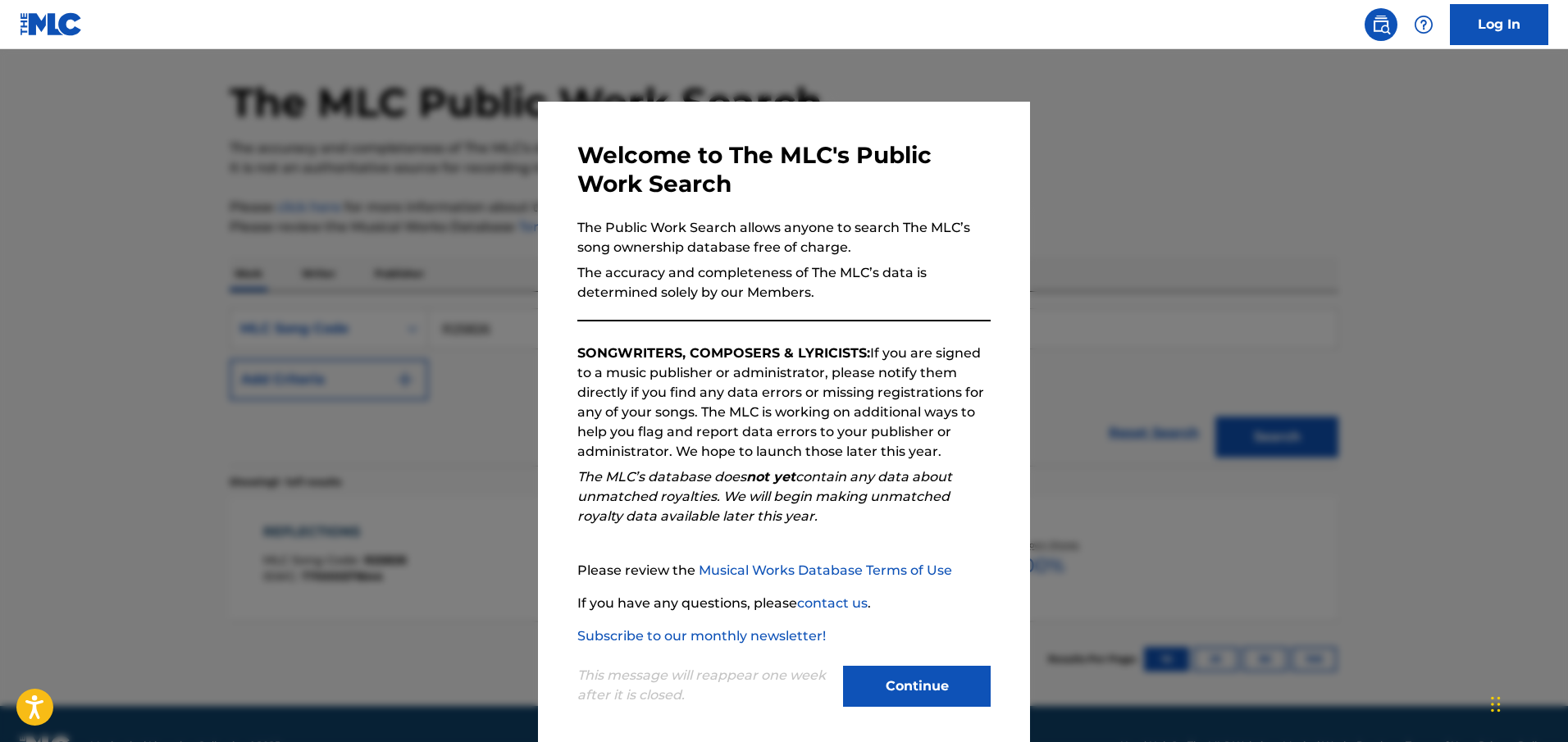
click at [431, 214] on div at bounding box center [784, 420] width 1568 height 742
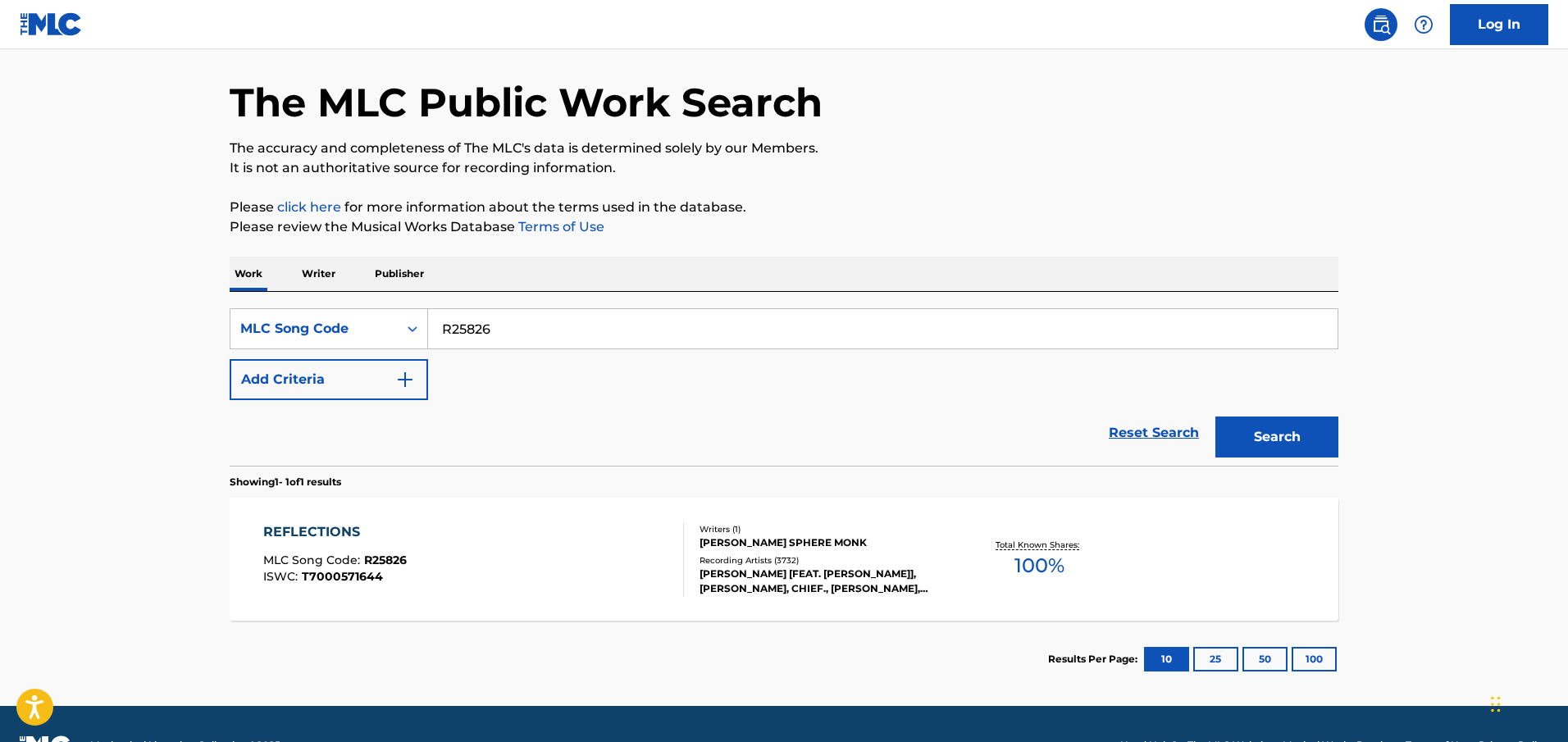
drag, startPoint x: 524, startPoint y: 318, endPoint x: 802, endPoint y: 322, distance: 278.0
click at [802, 322] on input "R25826" at bounding box center [882, 328] width 909 height 39
paste input "OC4BC4"
type input "OC4BC4"
click at [816, 417] on button "Search" at bounding box center [1276, 437] width 123 height 41
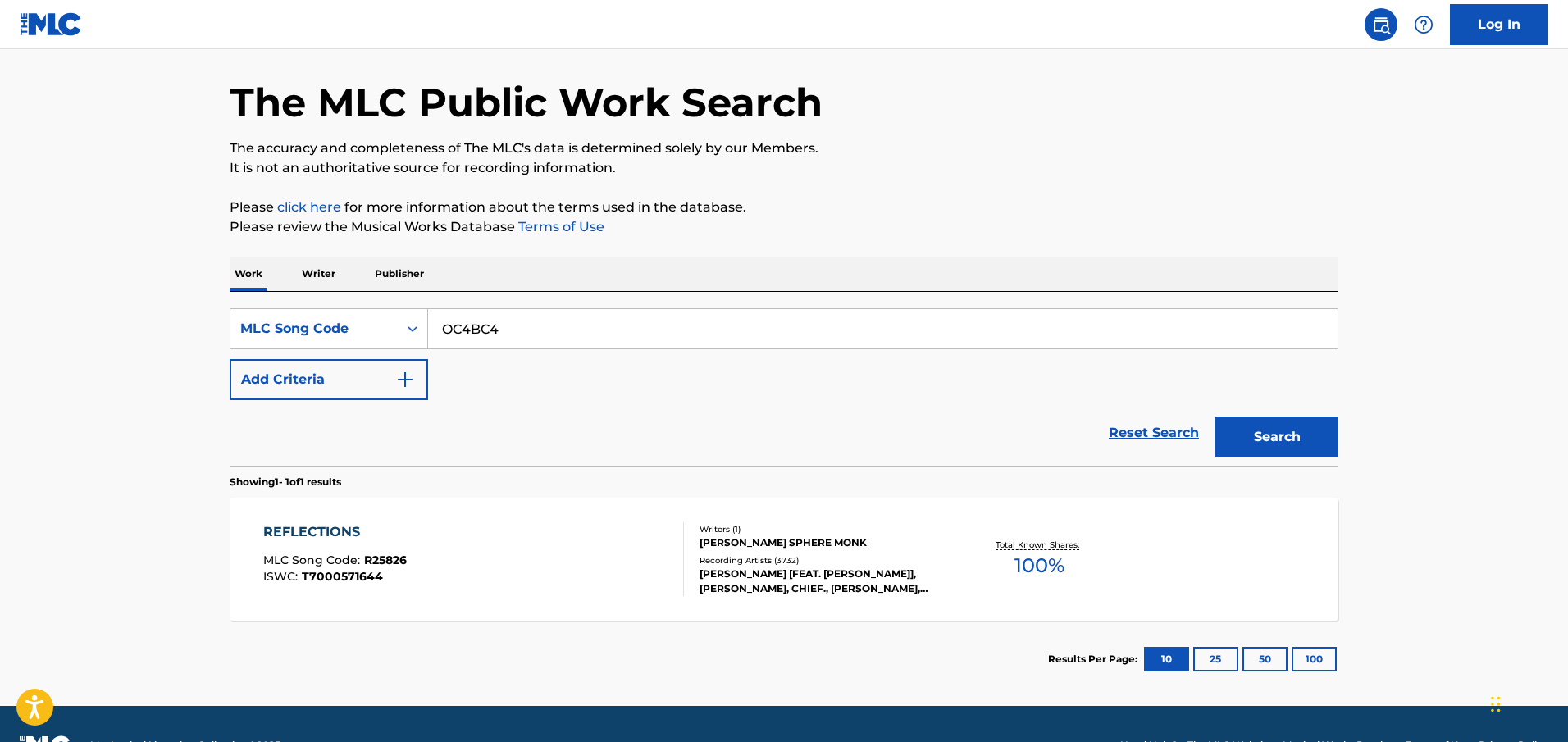
scroll to position [0, 0]
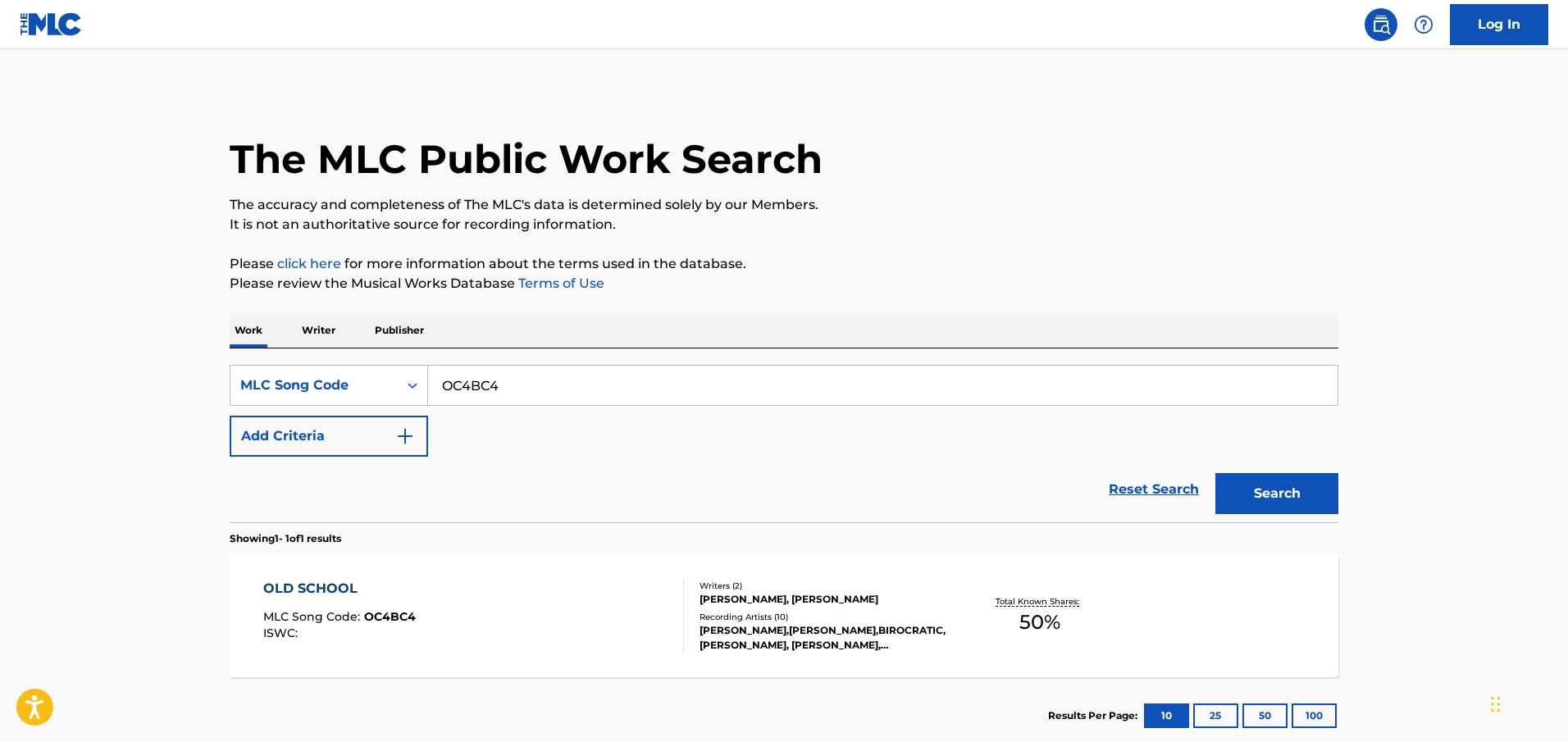
click at [651, 388] on input "OC4BC4" at bounding box center [882, 385] width 909 height 39
click at [642, 555] on div "OLD SCHOOL MLC Song Code : OC4BC4 ISWC :" at bounding box center [474, 615] width 421 height 74
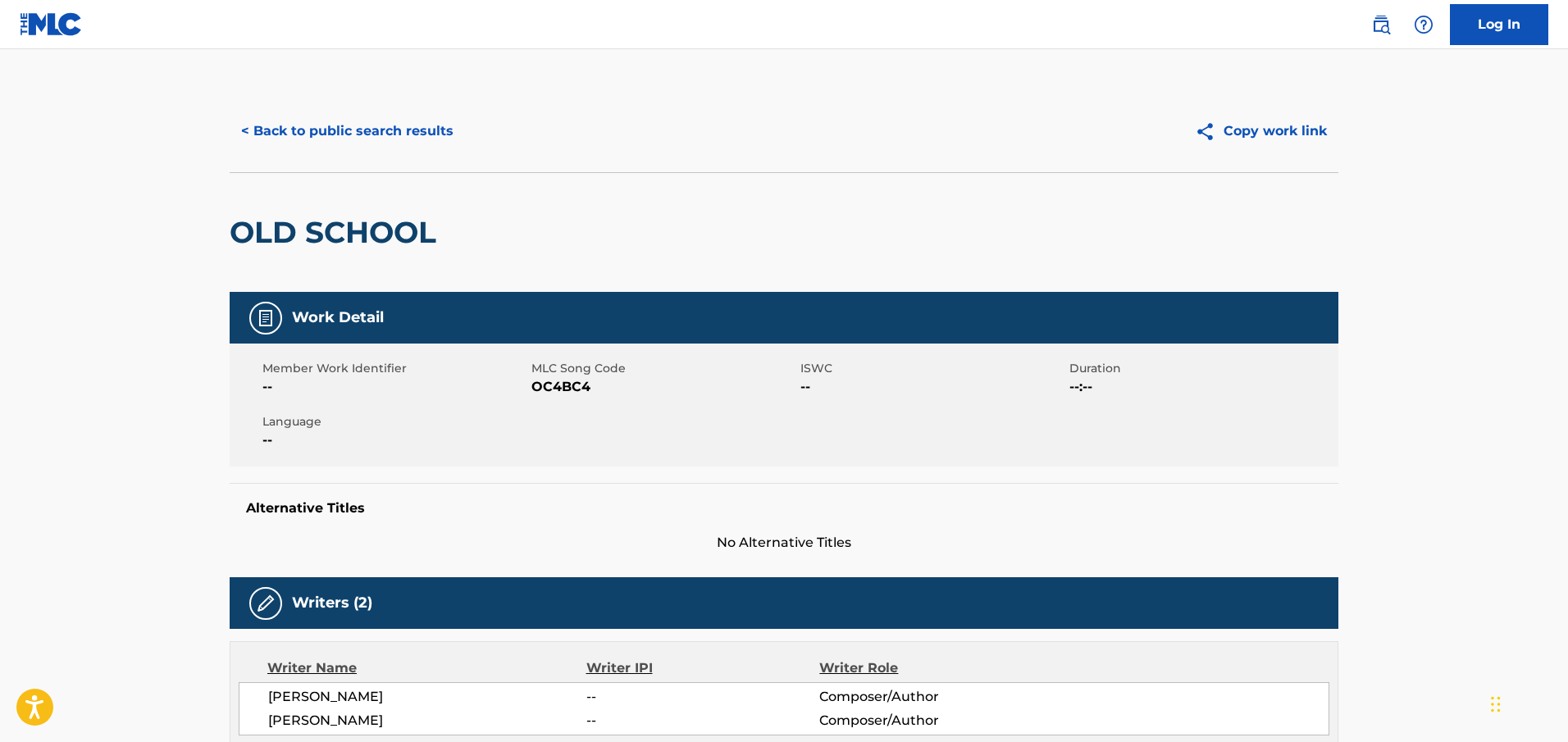
click at [376, 115] on button "< Back to public search results" at bounding box center [348, 130] width 235 height 41
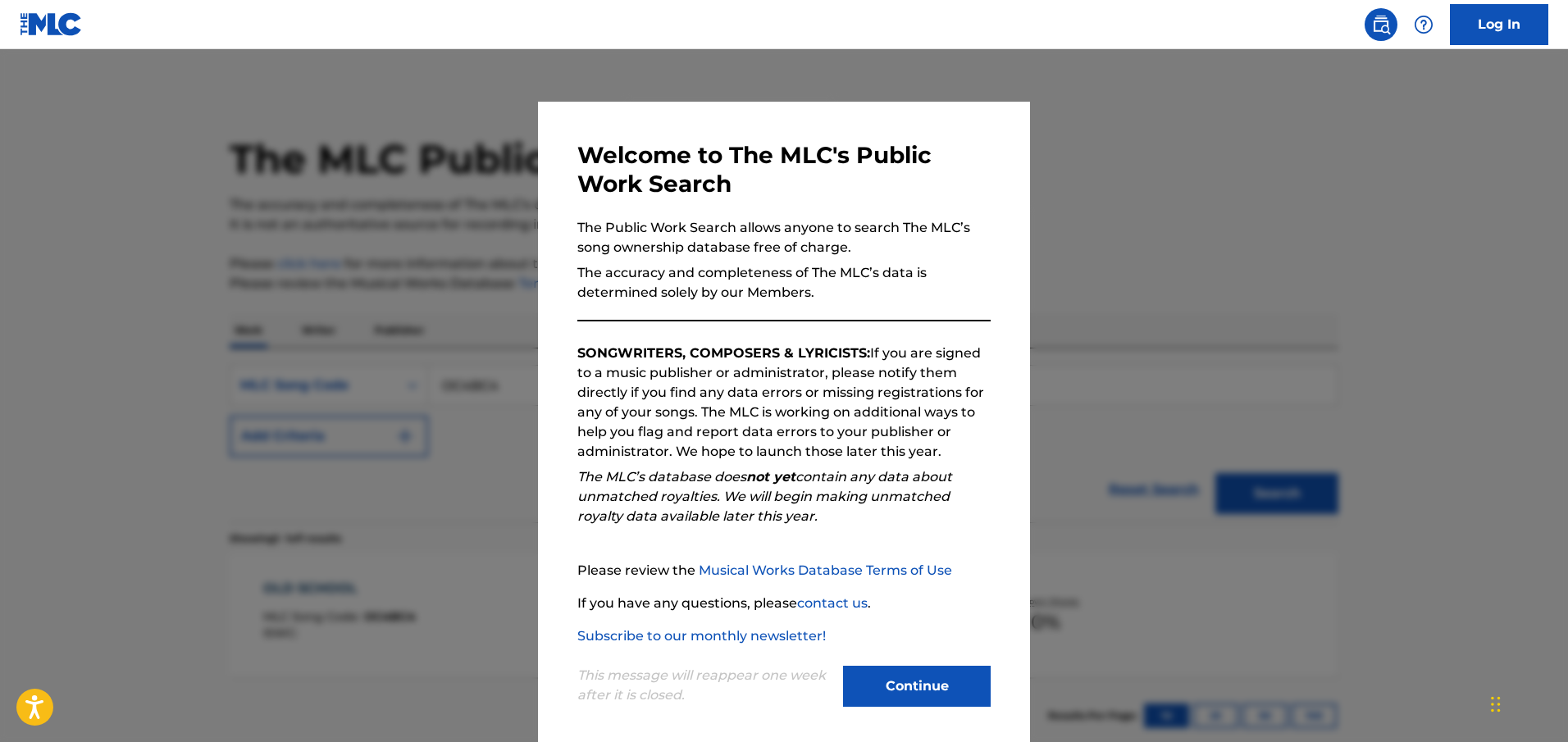
click at [407, 187] on div at bounding box center [784, 420] width 1568 height 742
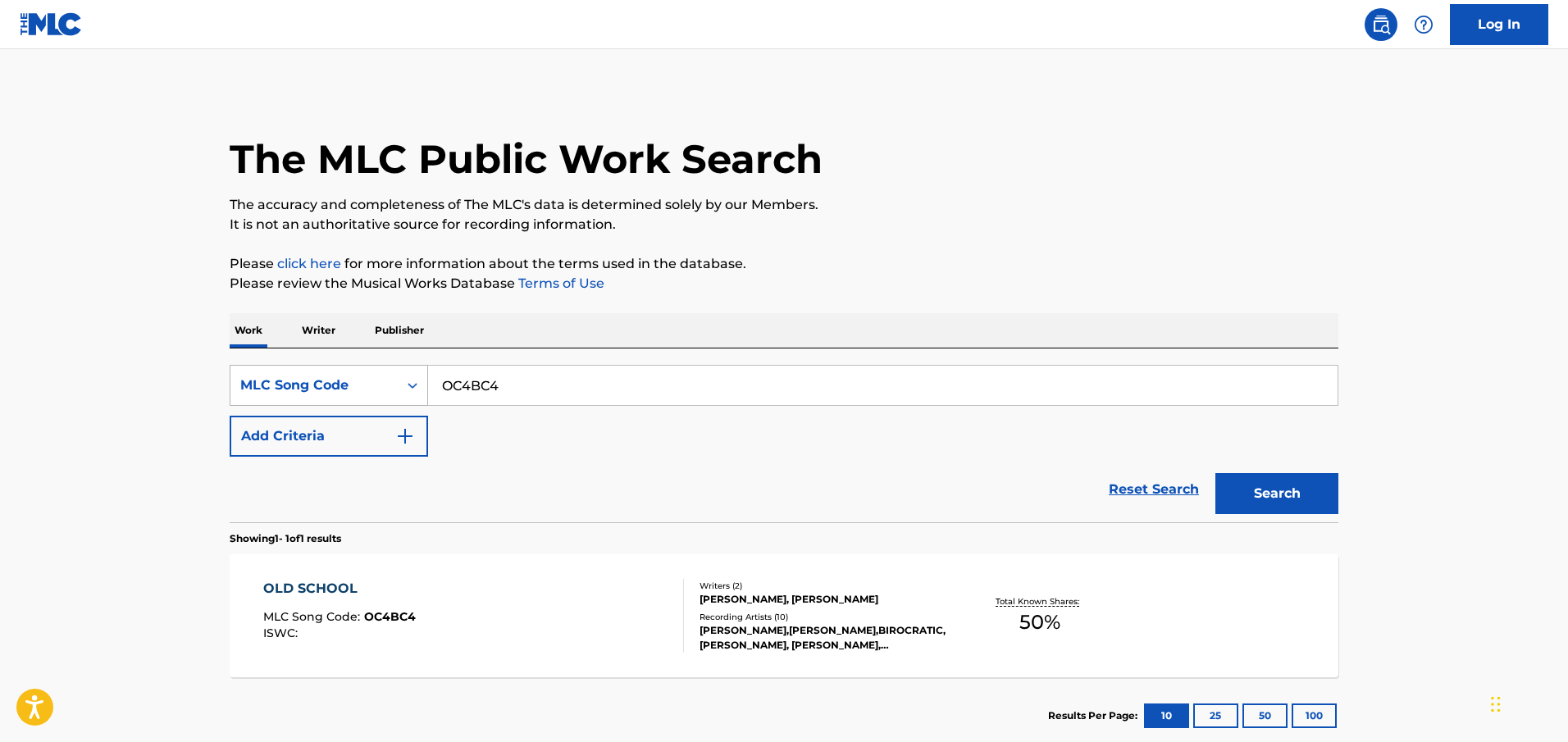
drag, startPoint x: 549, startPoint y: 386, endPoint x: 245, endPoint y: 370, distance: 304.4
click at [245, 370] on div "SearchWithCriteria3f0e7a44-7cb7-41ad-ad75-e6eb5b07dbad MLC Song Code OC4BC4" at bounding box center [784, 385] width 1108 height 41
click at [816, 473] on button "Search" at bounding box center [1276, 493] width 123 height 41
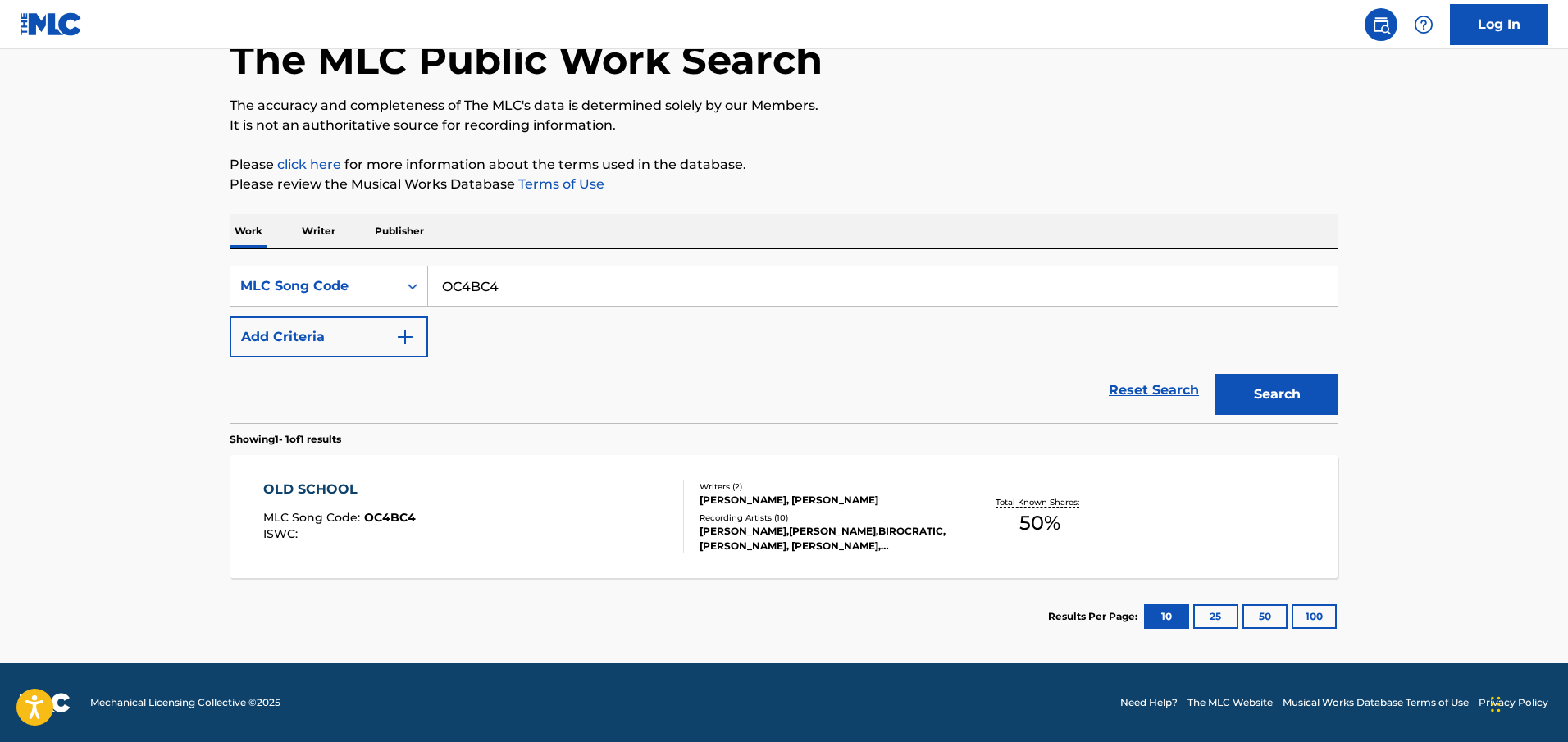
click at [475, 547] on div "OLD SCHOOL MLC Song Code : OC4BC4 ISWC :" at bounding box center [474, 516] width 421 height 74
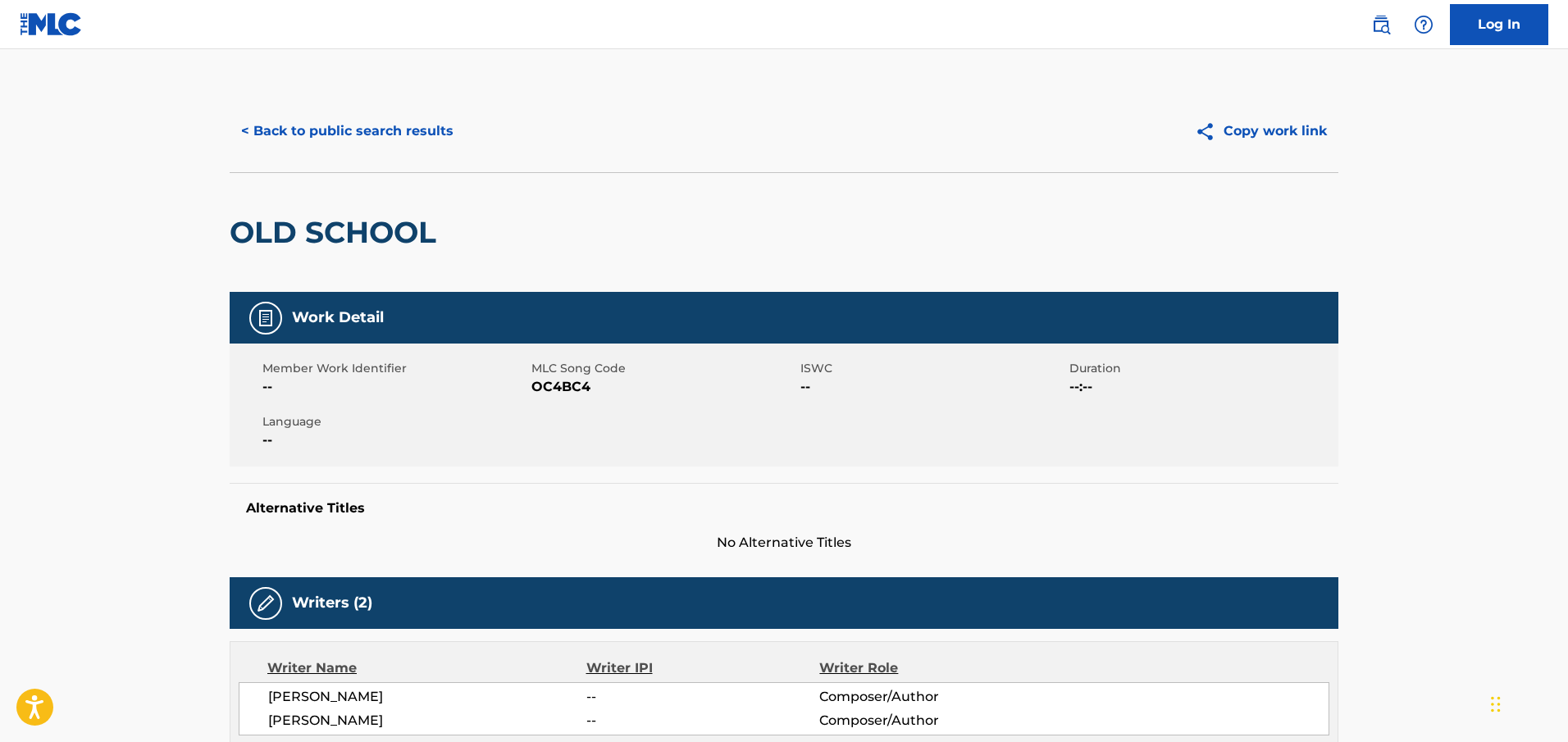
click at [381, 123] on button "< Back to public search results" at bounding box center [348, 130] width 235 height 41
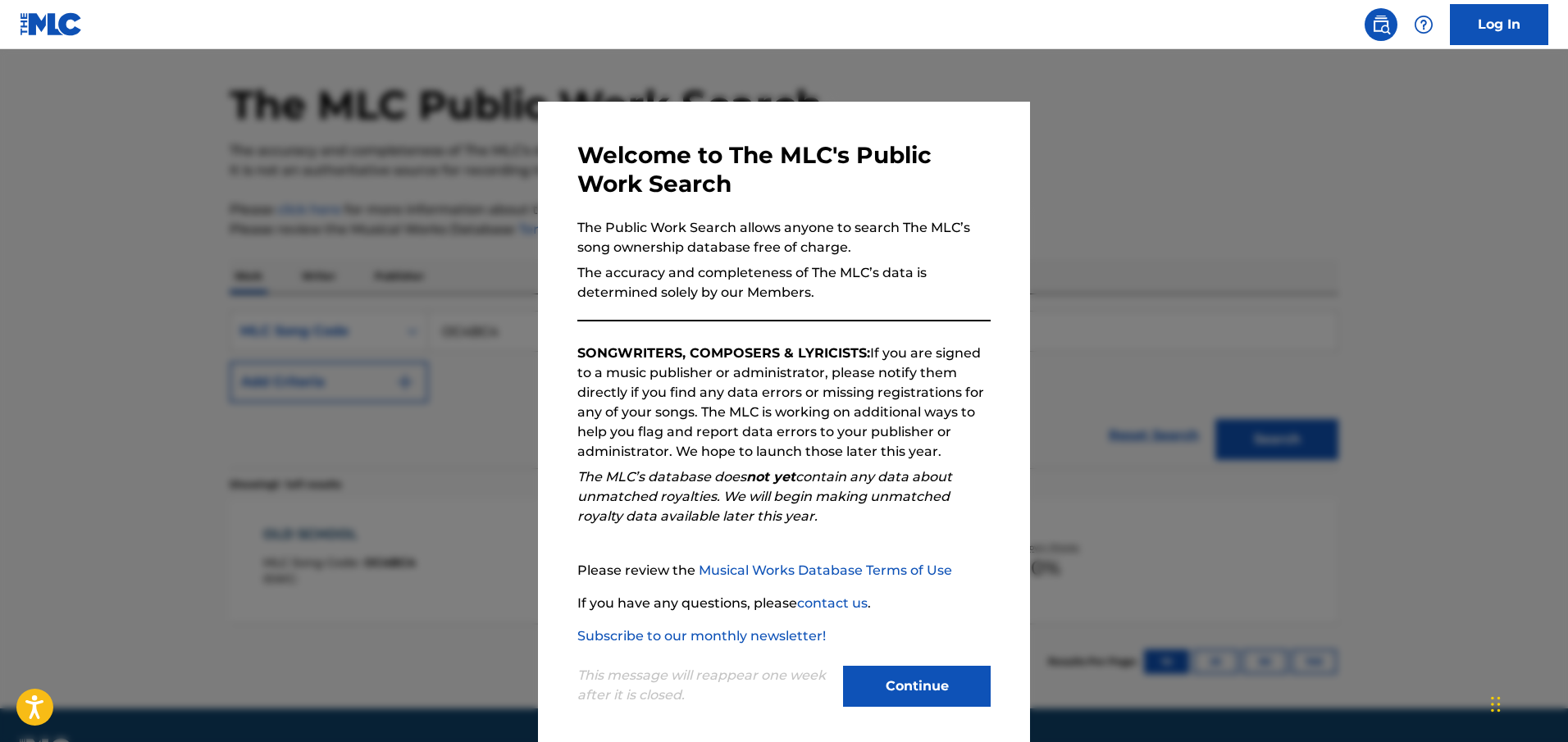
click at [192, 229] on div at bounding box center [784, 420] width 1568 height 742
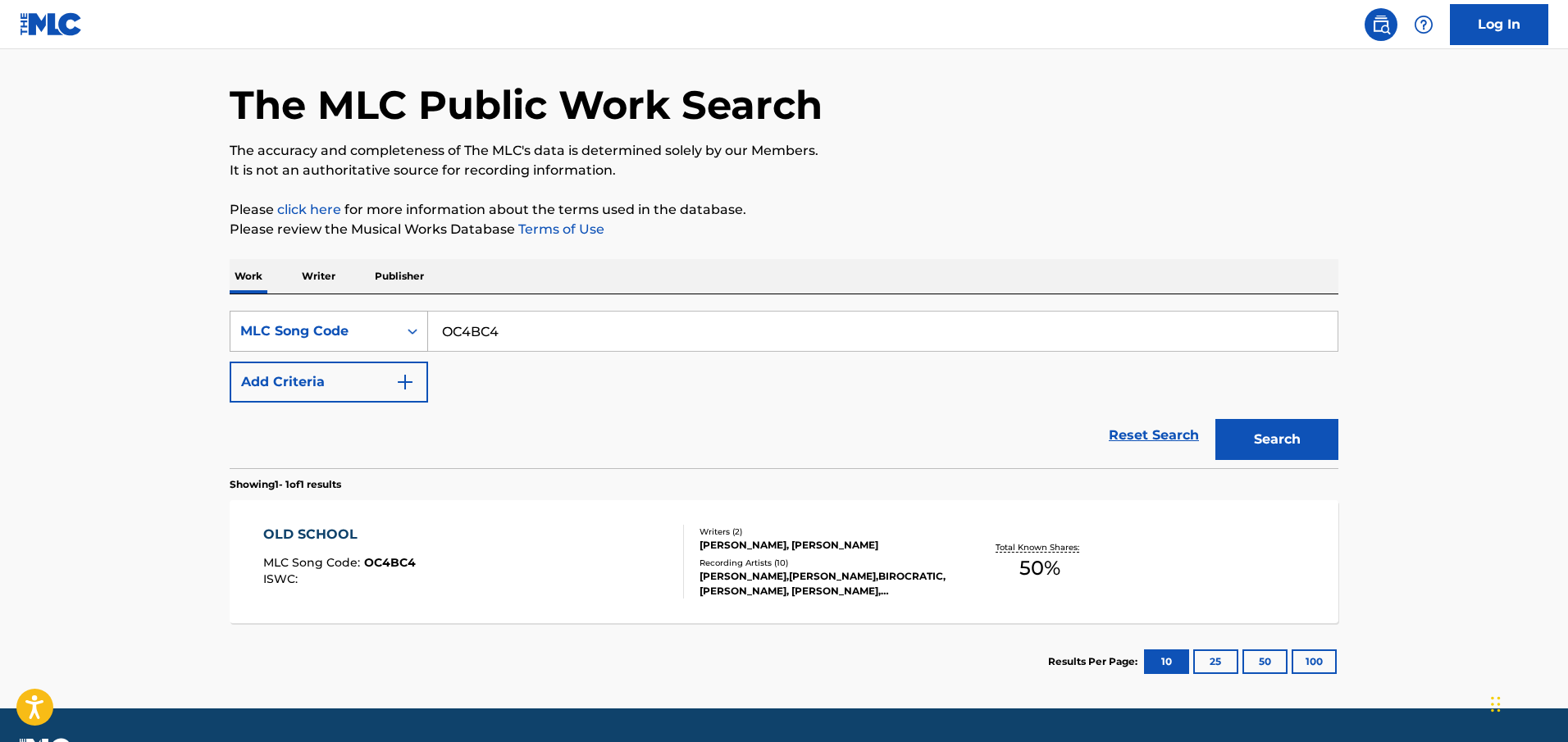
drag, startPoint x: 523, startPoint y: 345, endPoint x: 263, endPoint y: 327, distance: 260.6
click at [263, 327] on div "SearchWithCriteria3f0e7a44-7cb7-41ad-ad75-e6eb5b07dbad MLC Song Code OC4BC4" at bounding box center [784, 331] width 1108 height 41
paste input "IOW"
type input "OC4IOW"
click at [816, 418] on button "Search" at bounding box center [1276, 438] width 123 height 41
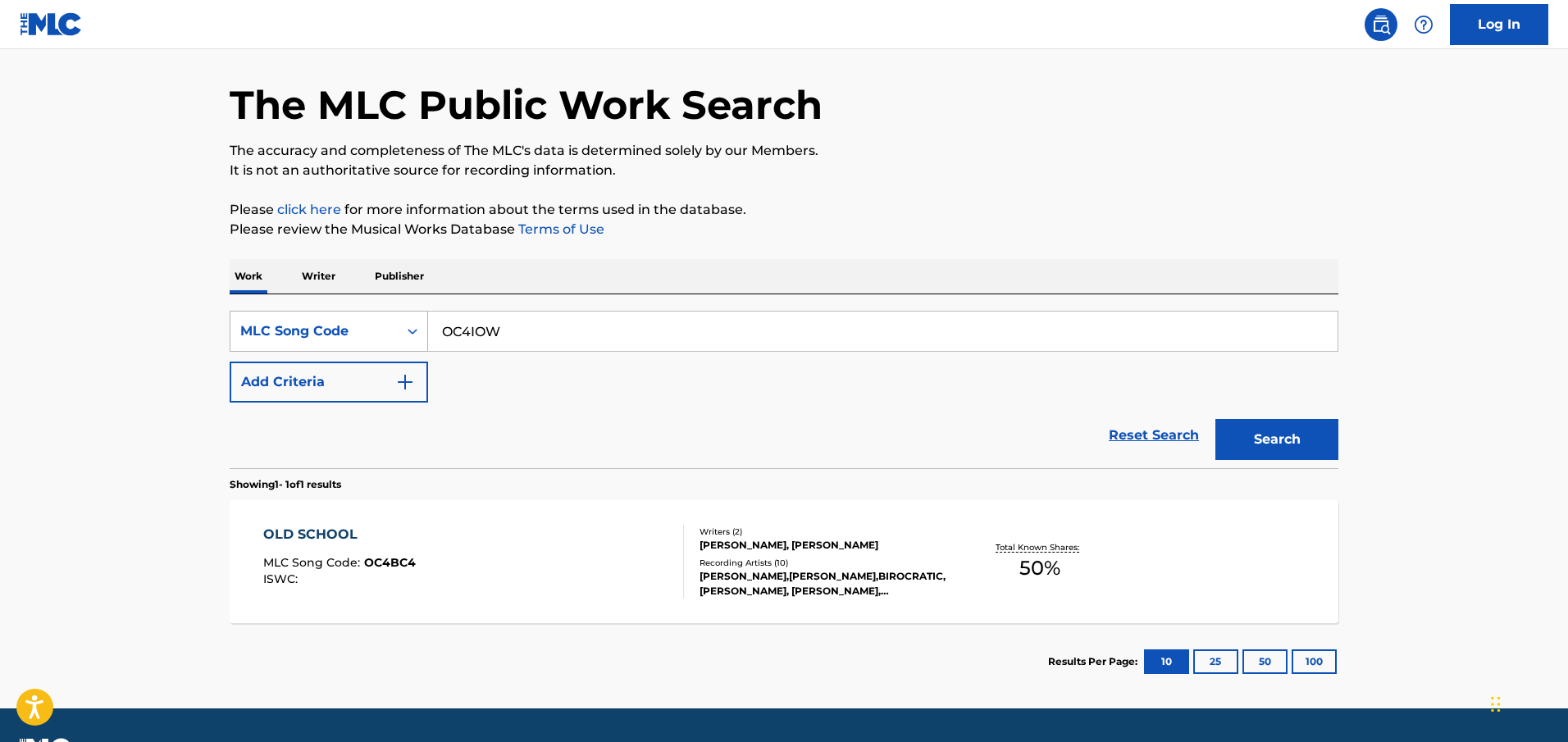
scroll to position [0, 0]
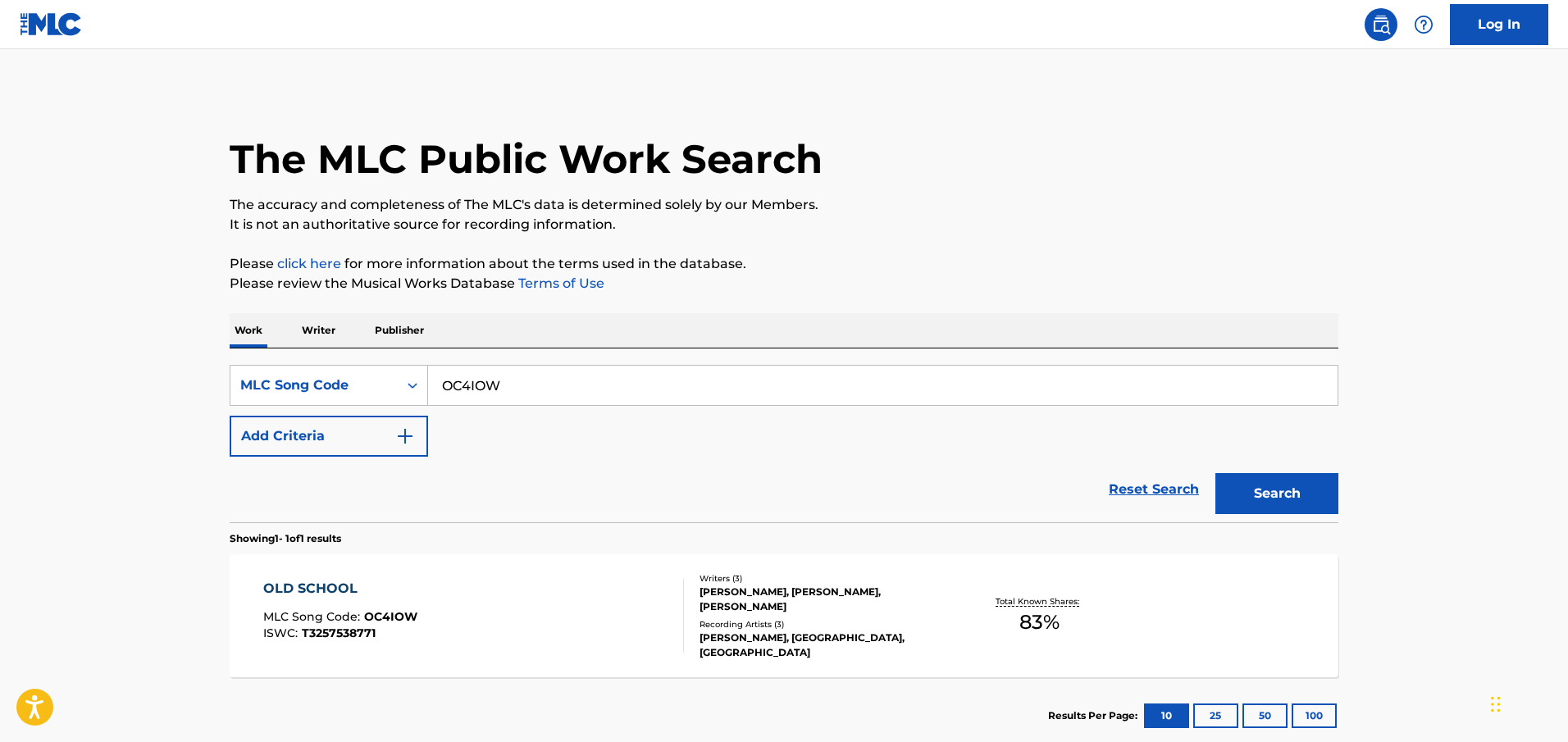
click at [426, 555] on div "OLD SCHOOL MLC Song Code : OC4IOW ISWC : T3257538771" at bounding box center [474, 615] width 421 height 74
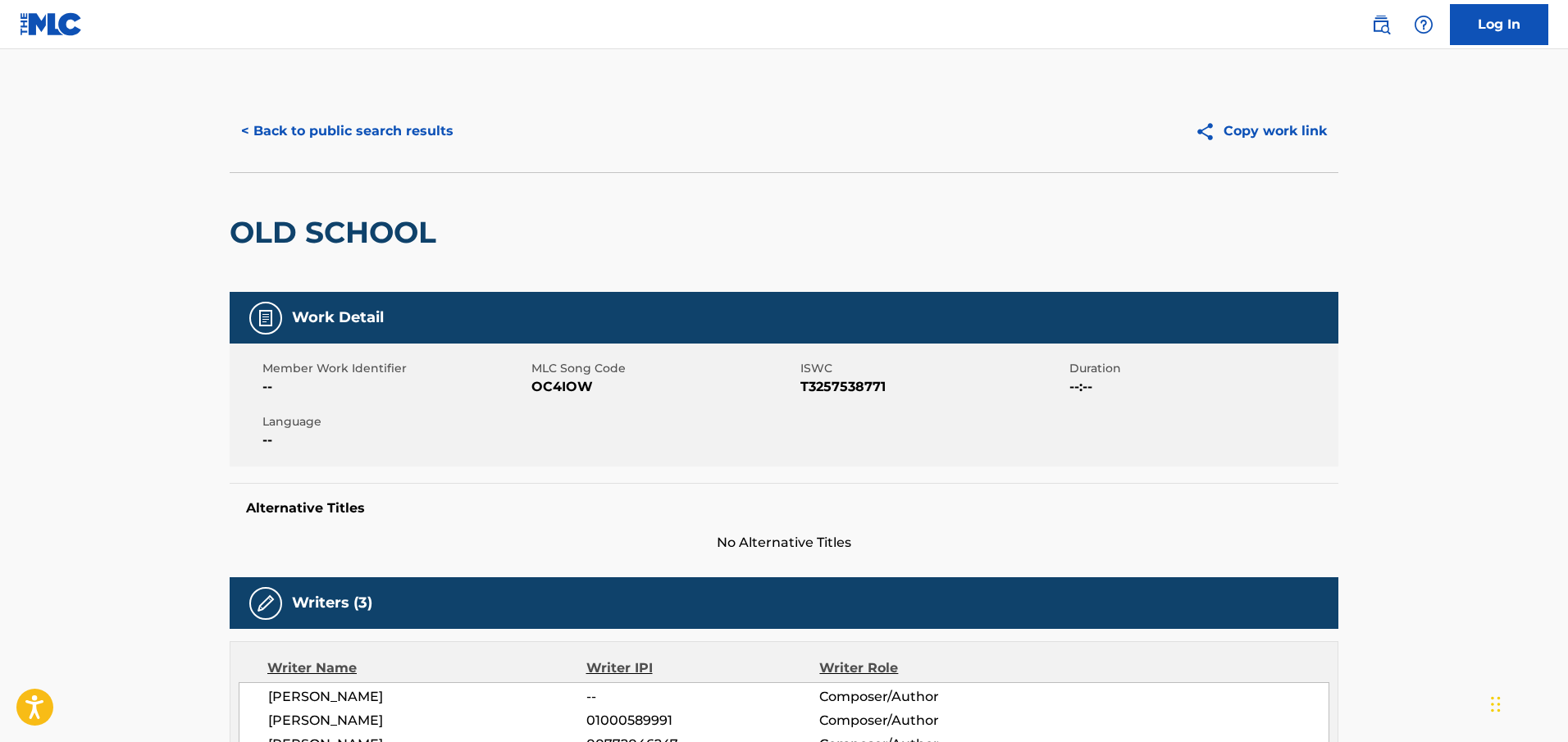
click at [426, 555] on div "Writers (3)" at bounding box center [784, 603] width 1108 height 52
click at [394, 128] on button "< Back to public search results" at bounding box center [348, 130] width 235 height 41
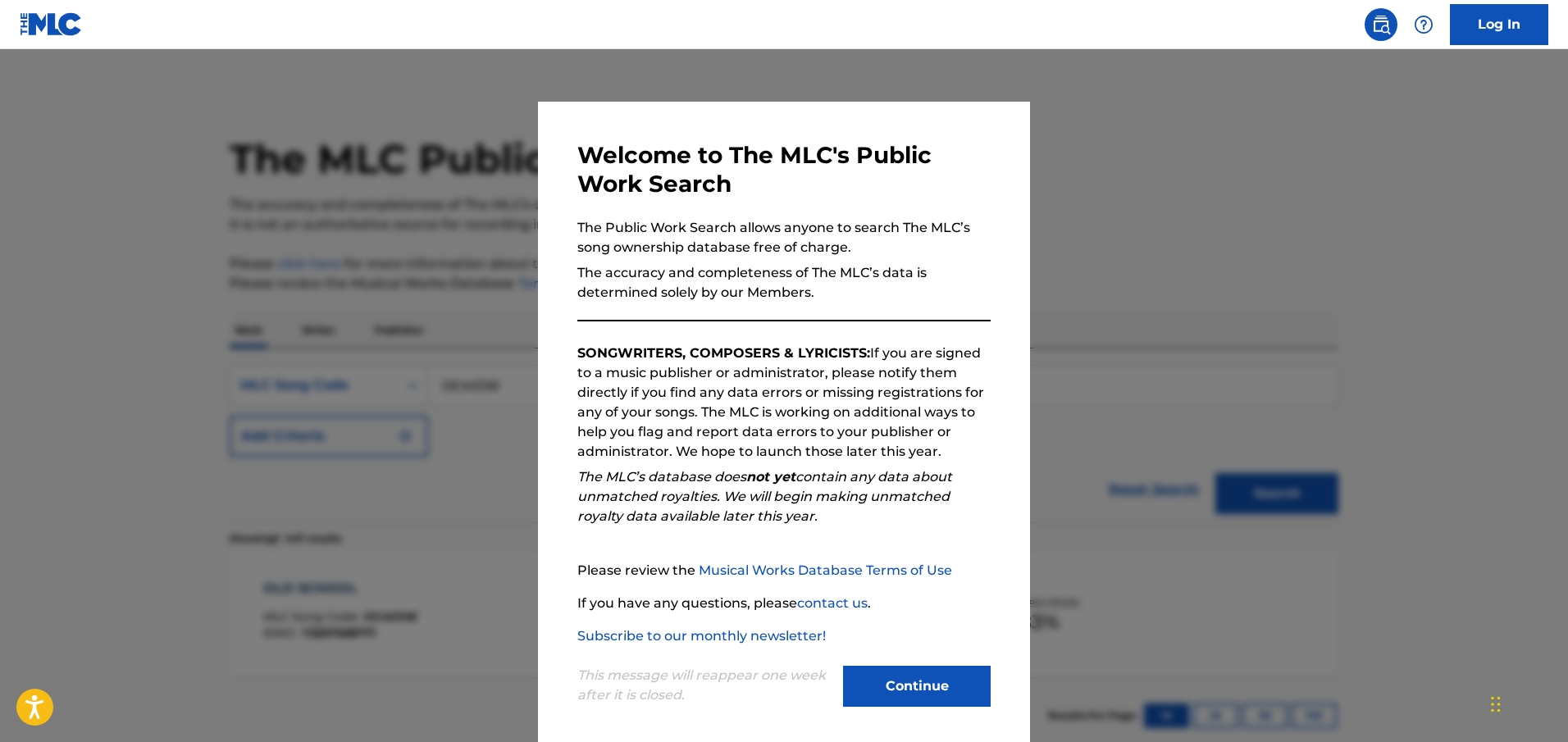
click at [427, 221] on div at bounding box center [784, 420] width 1568 height 742
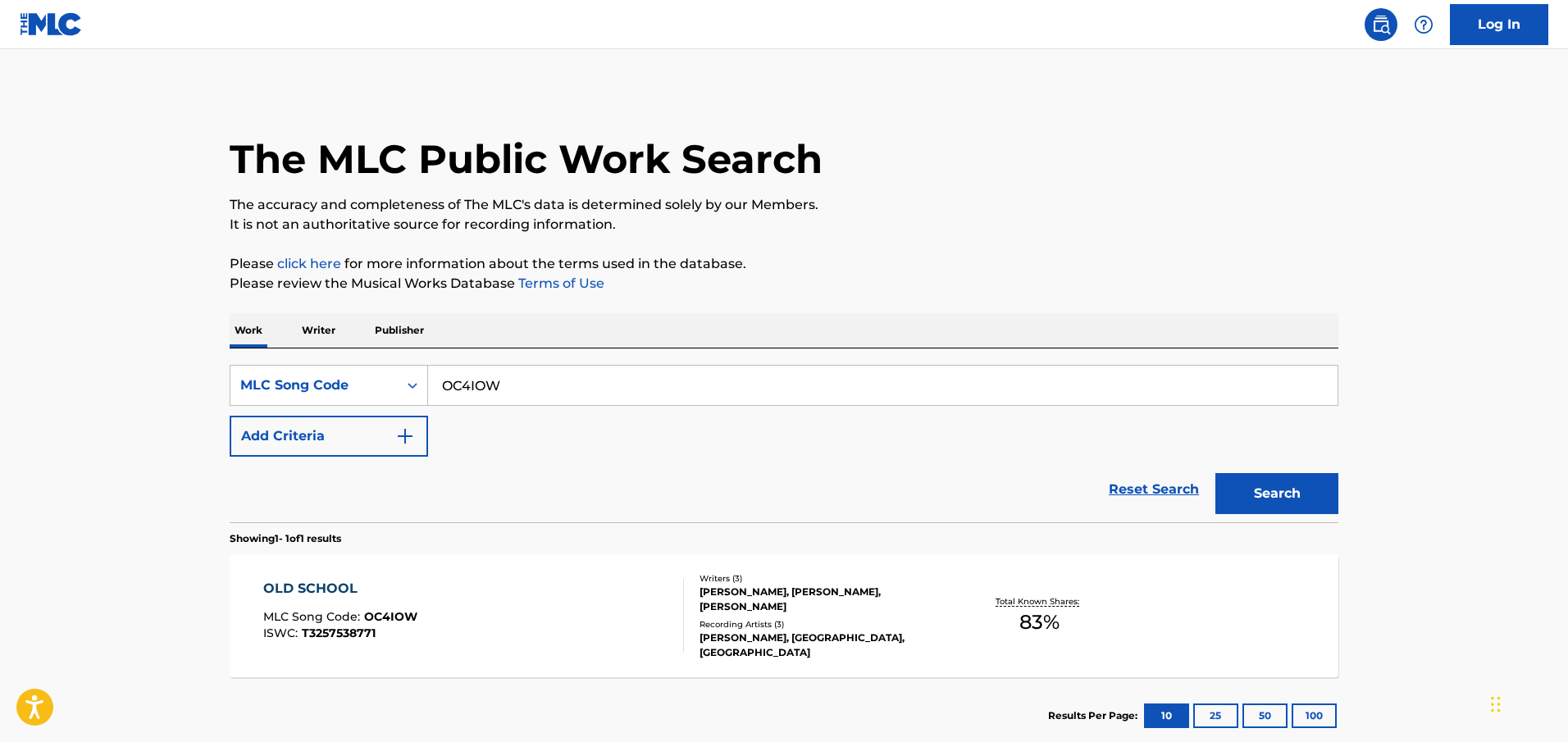
drag, startPoint x: 532, startPoint y: 386, endPoint x: 273, endPoint y: 360, distance: 260.3
click at [273, 360] on div "SearchWithCriteria3f0e7a44-7cb7-41ad-ad75-e6eb5b07dbad MLC Song Code OC4IOW Add…" at bounding box center [784, 435] width 1108 height 174
paste input "Retrieving data. Wait a few seconds and try to cut or copy again."
click at [816, 473] on button "Search" at bounding box center [1276, 493] width 123 height 41
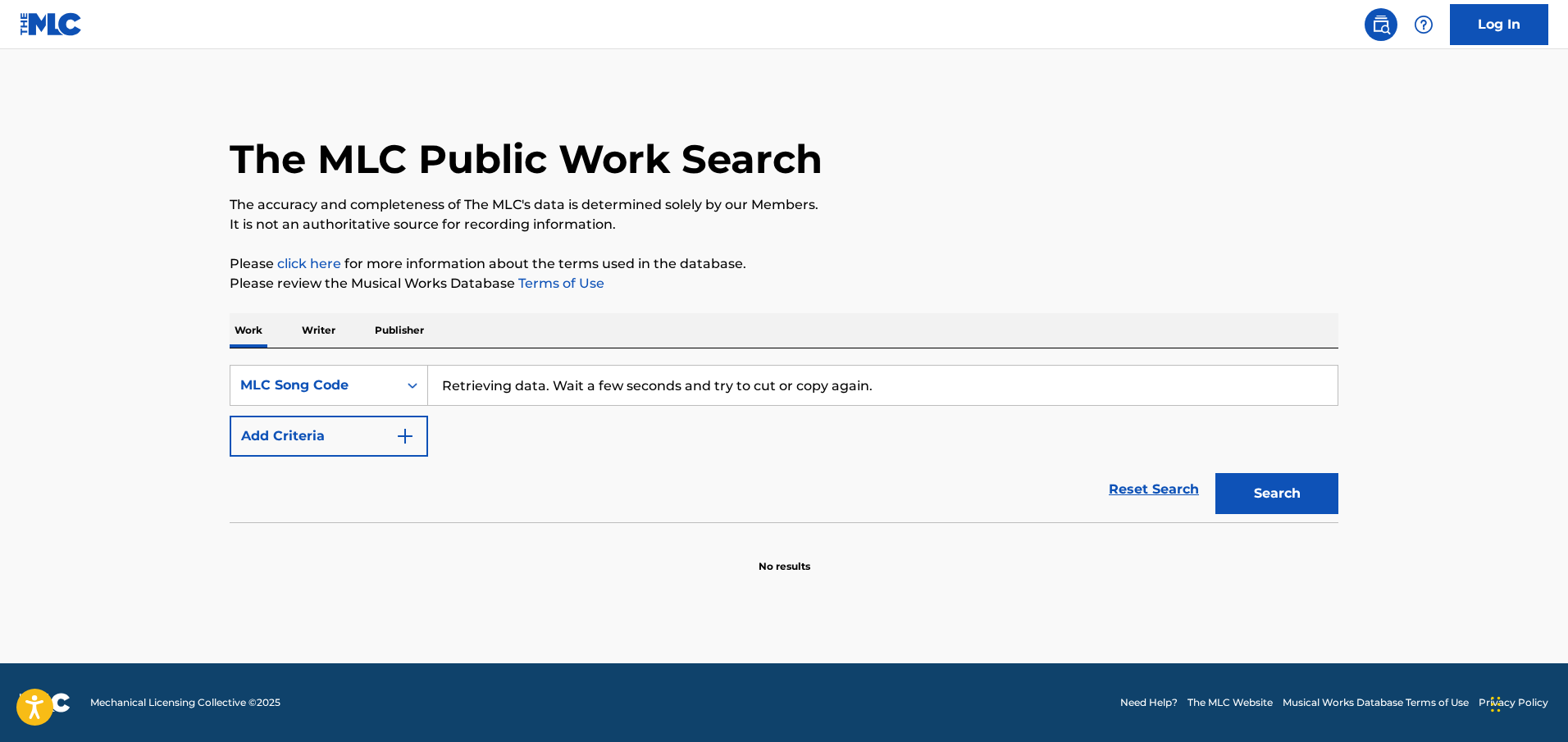
drag, startPoint x: 879, startPoint y: 385, endPoint x: -157, endPoint y: 286, distance: 1040.7
click at [0, 286] on html "Accessibility Screen-Reader Guide, Feedback, and Issue Reporting | New window L…" at bounding box center [784, 371] width 1568 height 742
type input "OC4BC4"
click at [816, 473] on button "Search" at bounding box center [1276, 493] width 123 height 41
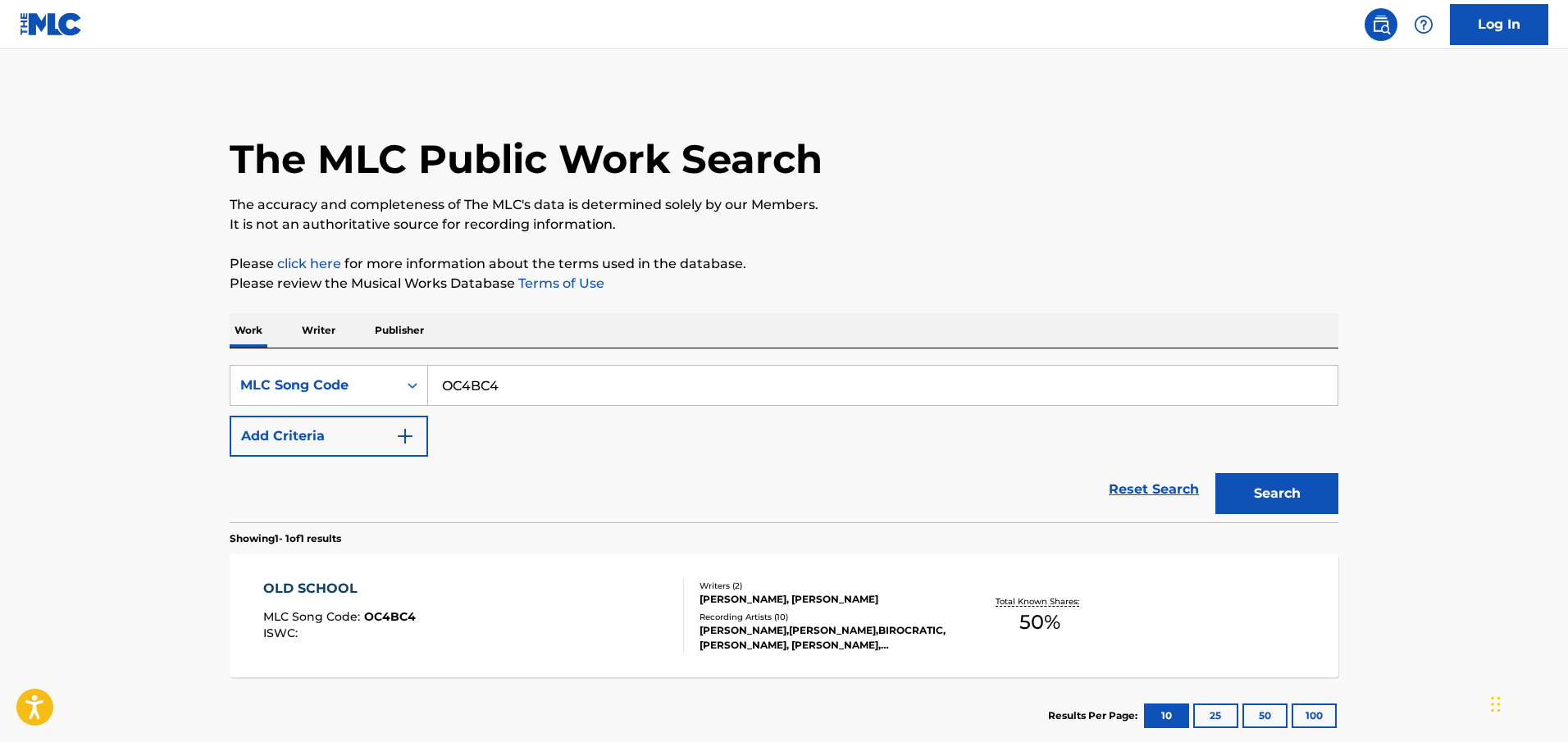
click at [363, 555] on div "OLD SCHOOL" at bounding box center [339, 589] width 152 height 20
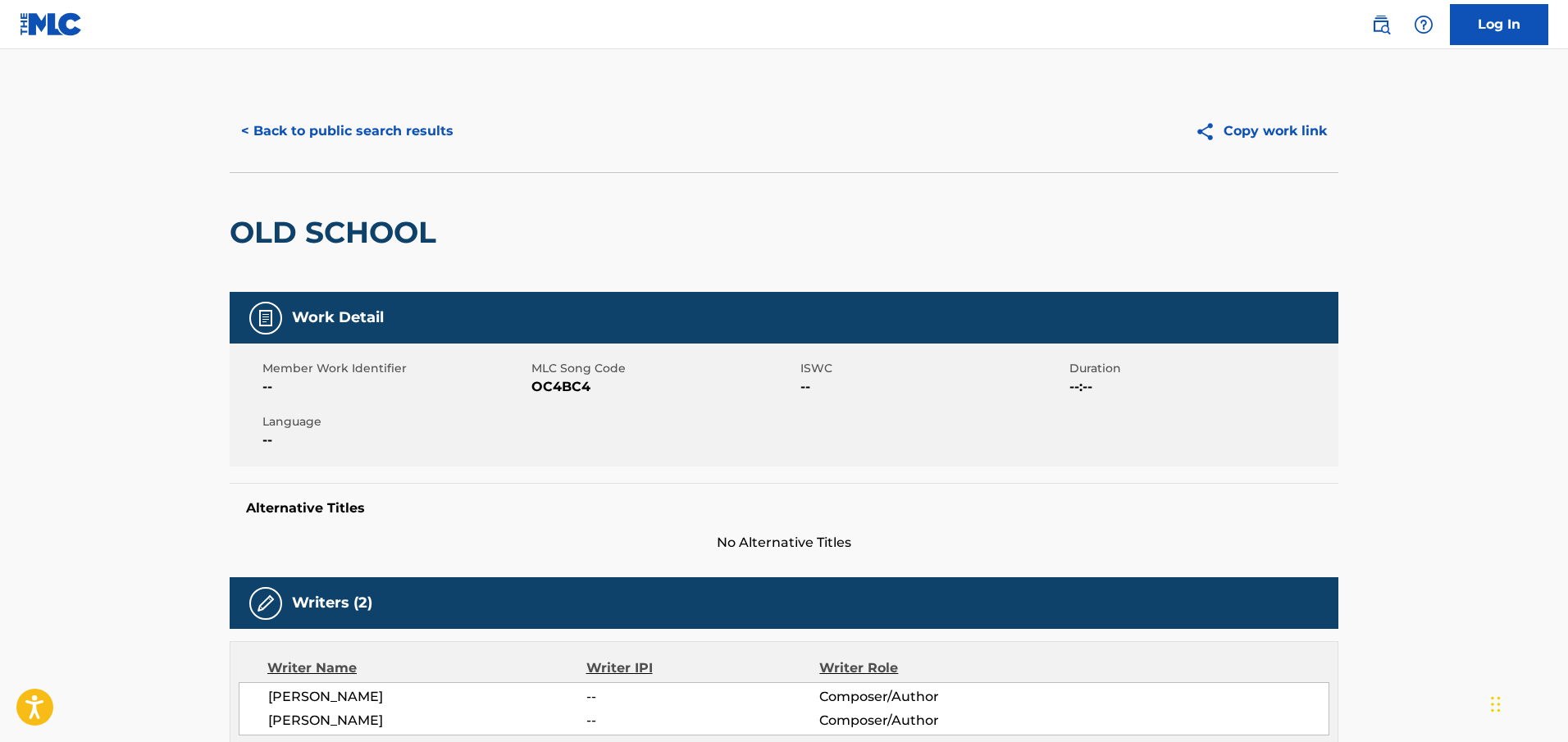
click at [327, 150] on button "< Back to public search results" at bounding box center [348, 130] width 235 height 41
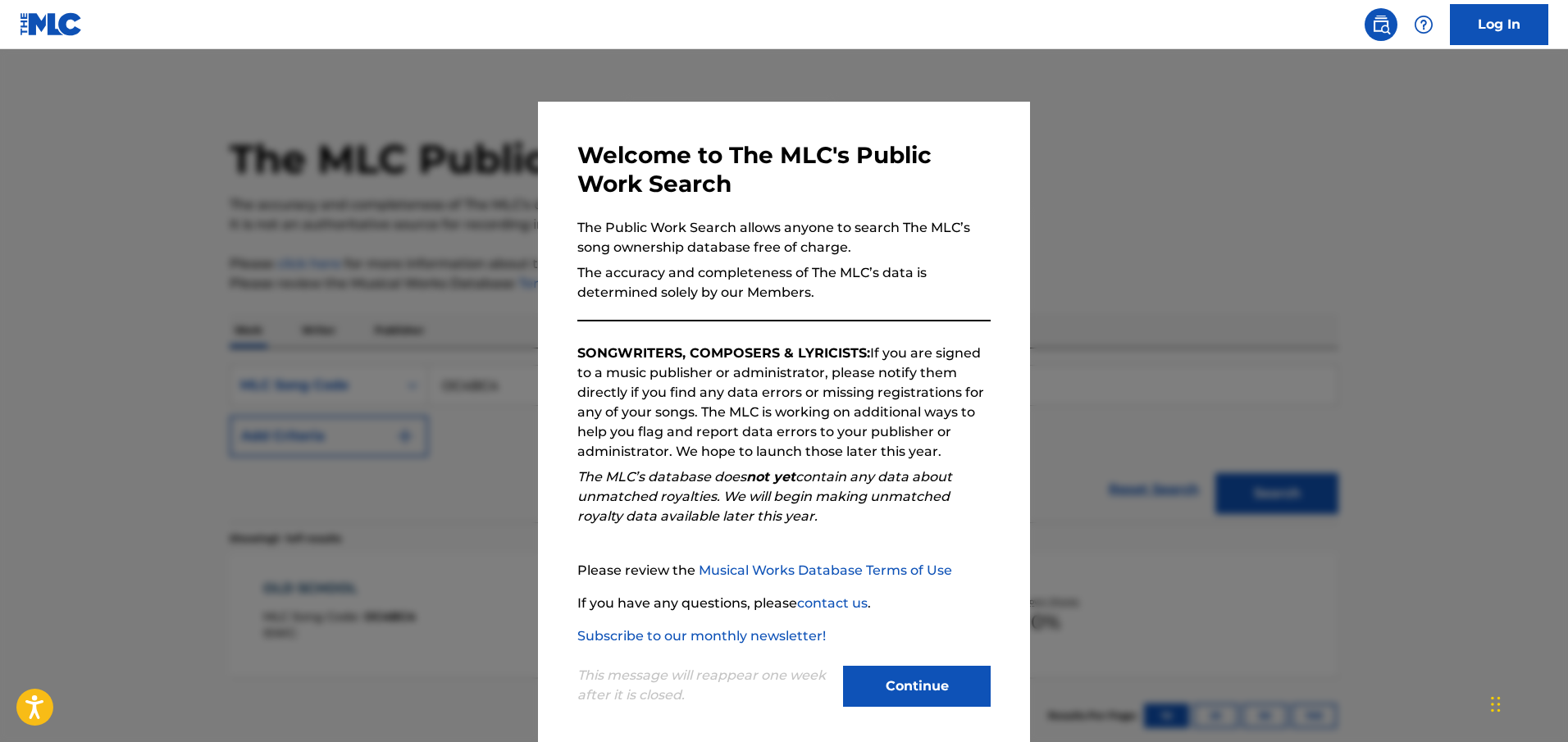
click at [816, 555] on button "Continue" at bounding box center [917, 685] width 148 height 41
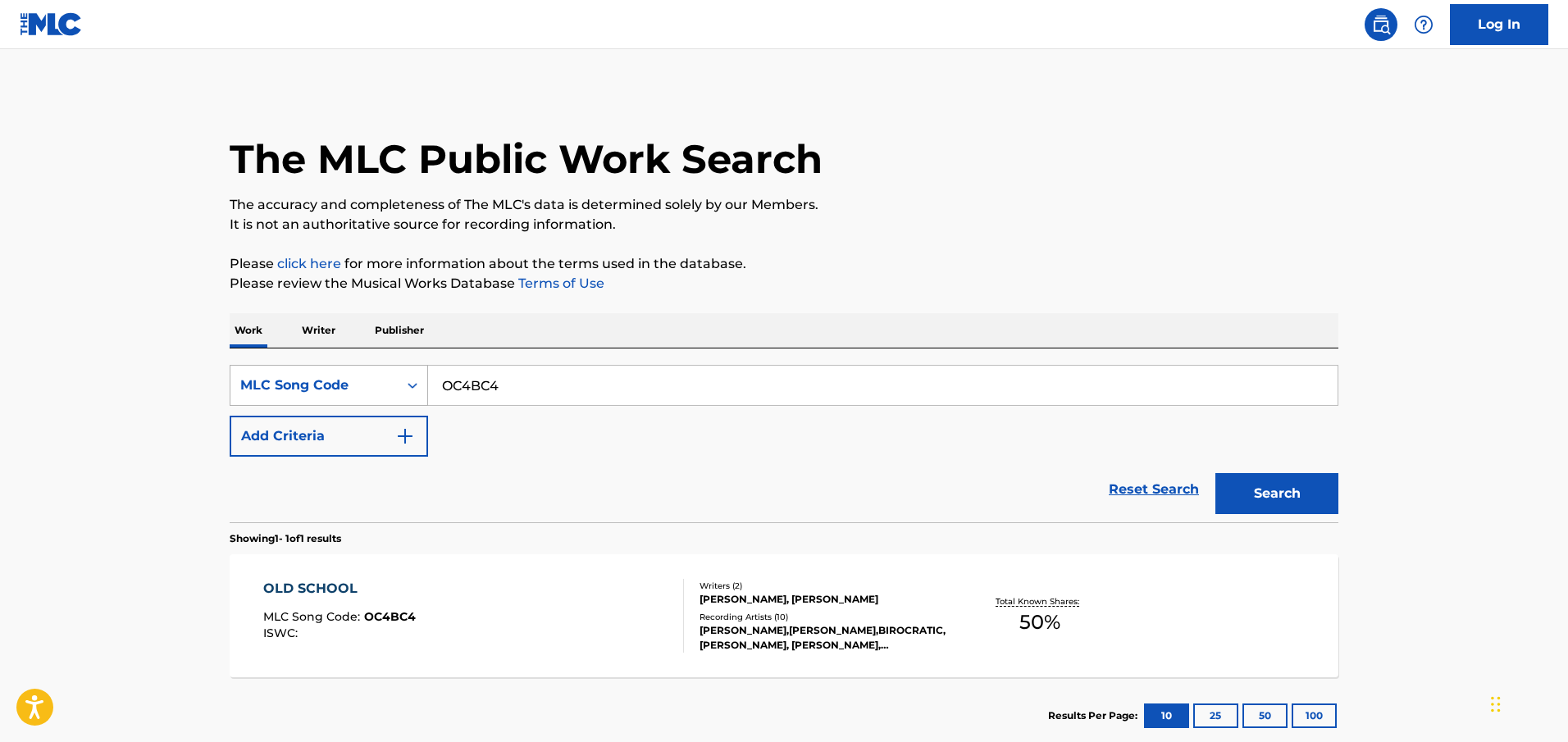
drag, startPoint x: 556, startPoint y: 386, endPoint x: 279, endPoint y: 381, distance: 277.0
click at [279, 381] on div "SearchWithCriteria3f0e7a44-7cb7-41ad-ad75-e6eb5b07dbad MLC Song Code OC4BC4" at bounding box center [784, 385] width 1108 height 41
type input "OC4IOW"
click at [816, 473] on button "Search" at bounding box center [1276, 493] width 123 height 41
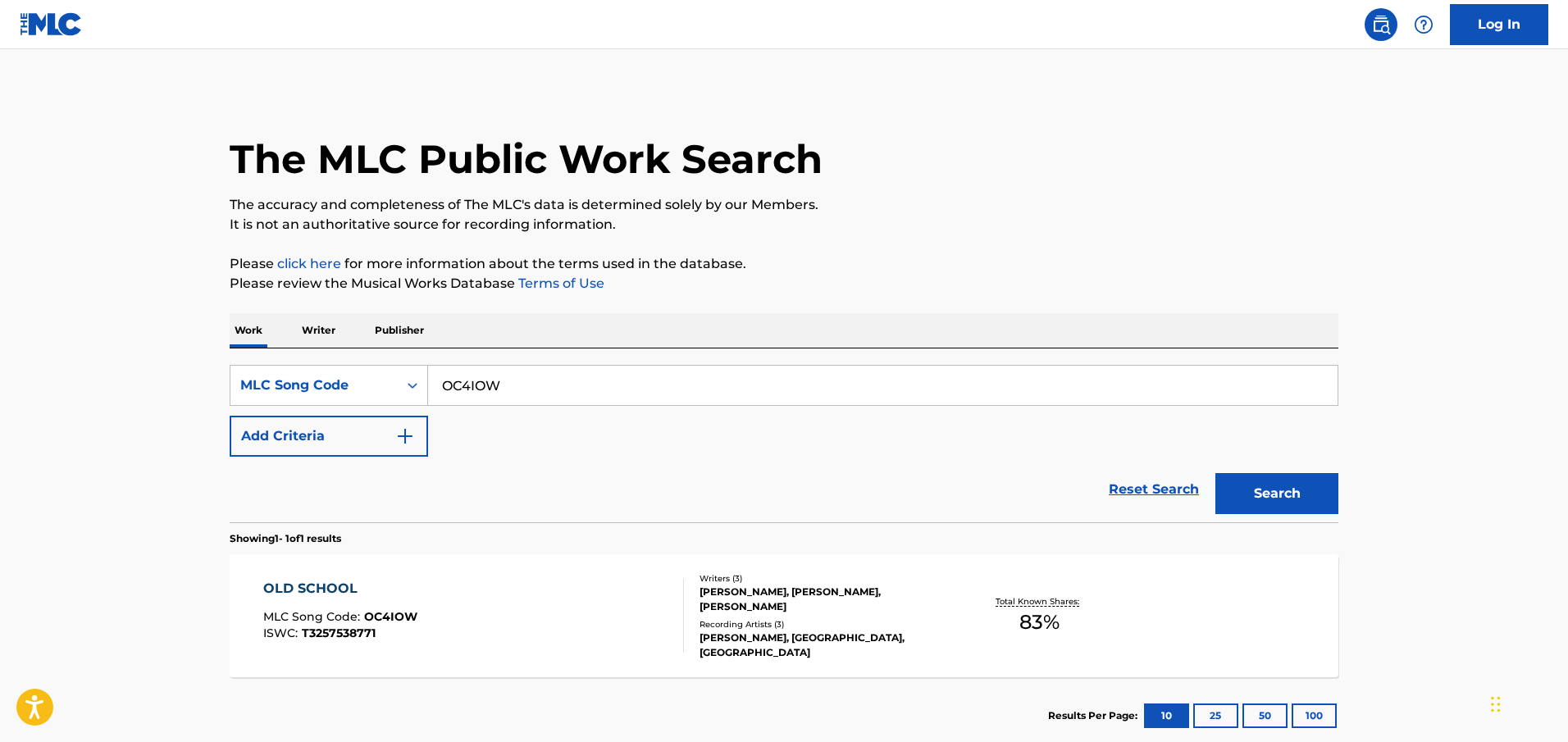
click at [391, 555] on span "OC4IOW" at bounding box center [390, 616] width 53 height 15
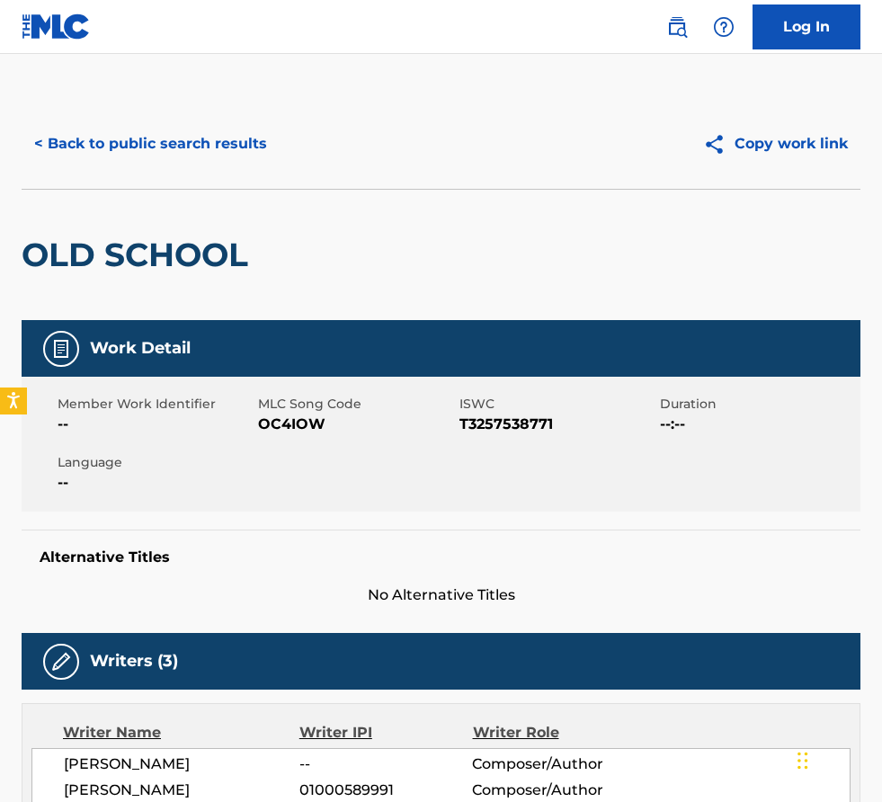
click at [734, 168] on div "< Back to public search results Copy work link" at bounding box center [441, 144] width 839 height 90
click at [512, 143] on div "Copy work link" at bounding box center [651, 143] width 420 height 45
click at [225, 146] on button "< Back to public search results" at bounding box center [151, 143] width 258 height 45
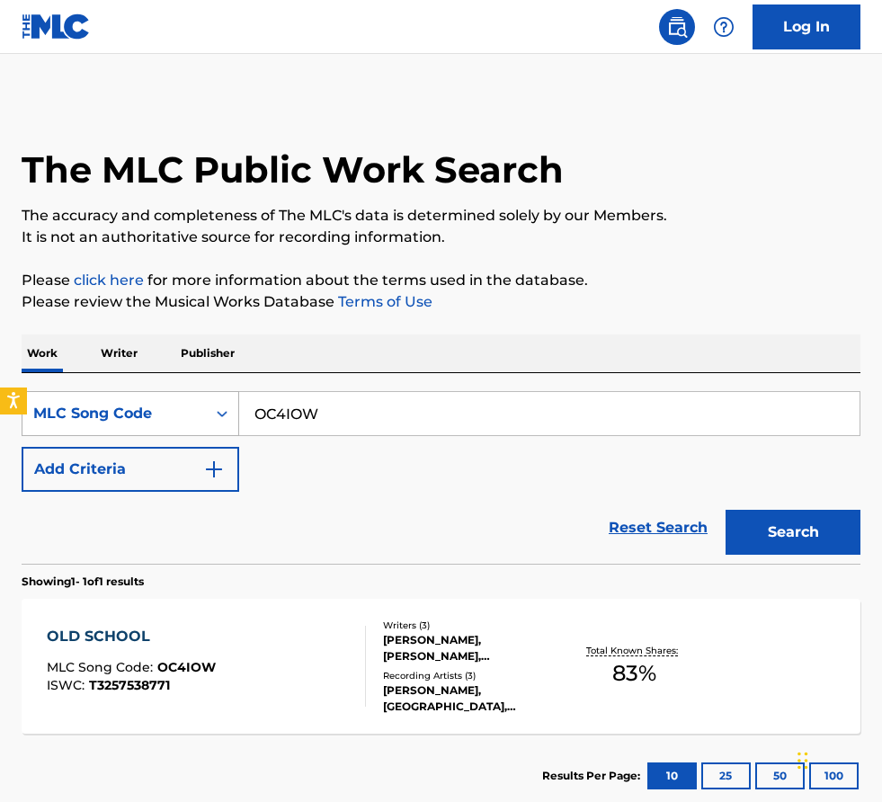
drag, startPoint x: 396, startPoint y: 419, endPoint x: 200, endPoint y: 403, distance: 196.7
click at [200, 403] on div "SearchWithCriteria3f0e7a44-7cb7-41ad-ad75-e6eb5b07dbad MLC Song Code OC4IOW" at bounding box center [441, 413] width 839 height 45
paste input "RA9143"
type input "RA9143"
click at [726, 510] on button "Search" at bounding box center [793, 532] width 135 height 45
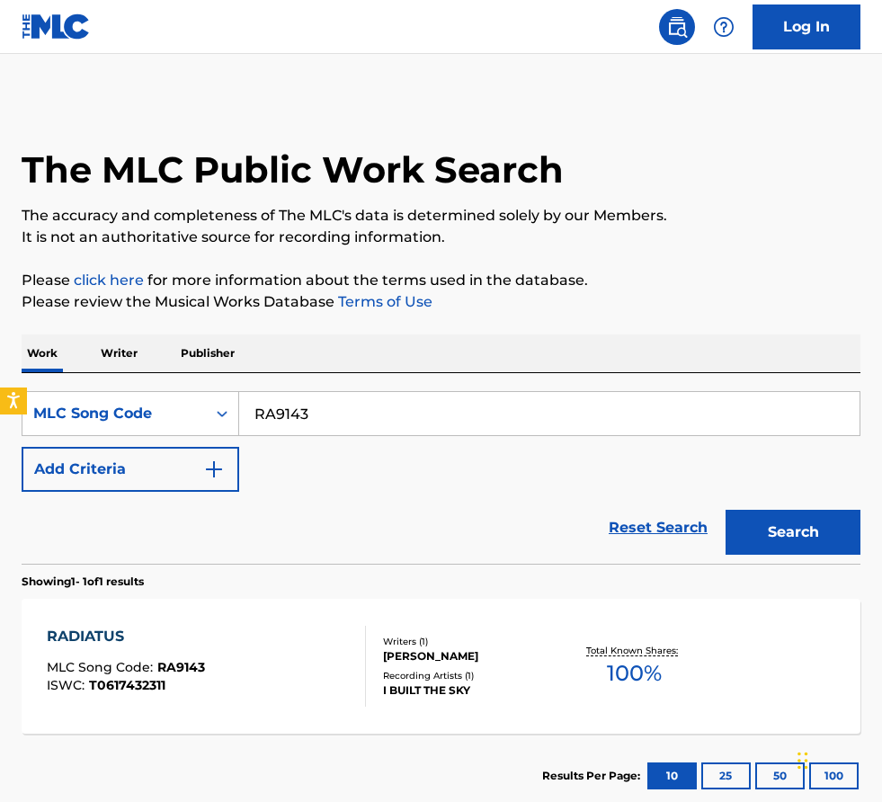
click at [296, 514] on div "Reset Search Search" at bounding box center [441, 528] width 839 height 72
click at [354, 609] on div at bounding box center [358, 666] width 14 height 81
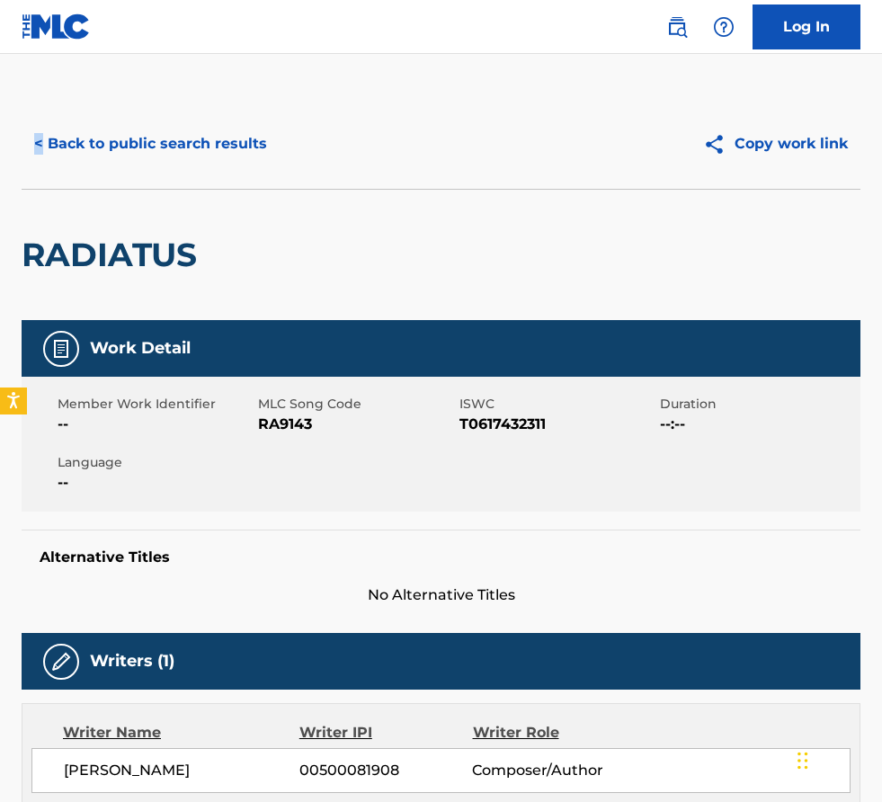
click at [230, 115] on div "< Back to public search results Copy work link" at bounding box center [441, 144] width 839 height 90
click at [220, 123] on button "< Back to public search results" at bounding box center [151, 143] width 258 height 45
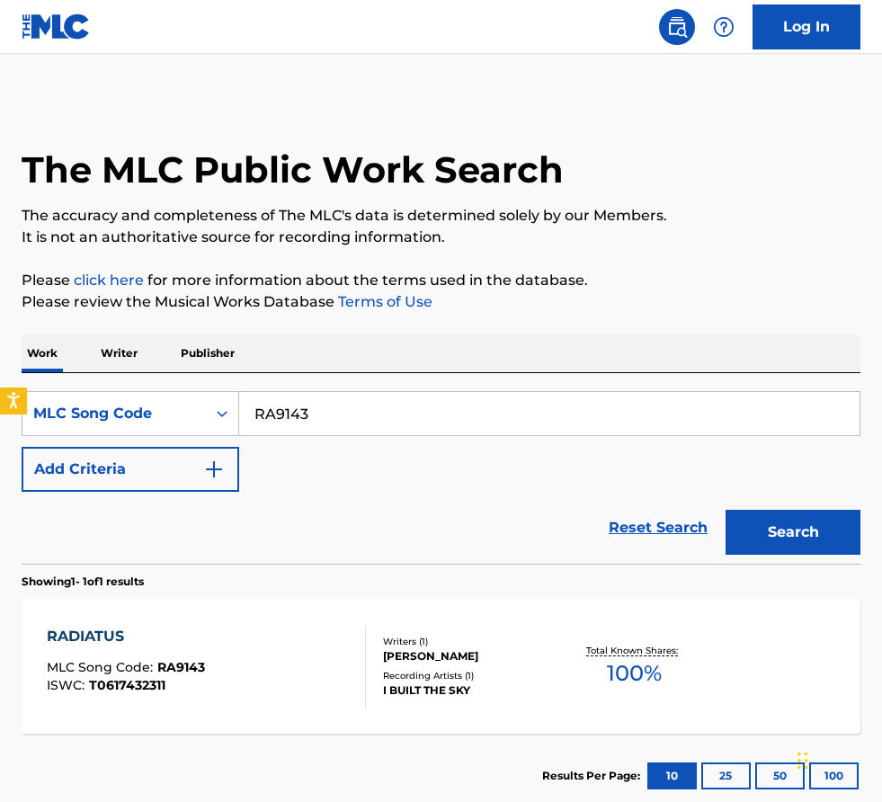
drag, startPoint x: 257, startPoint y: 418, endPoint x: 42, endPoint y: 333, distance: 231.2
click at [42, 333] on div "The MLC Public Work Search The accuracy and completeness of The MLC's data is d…" at bounding box center [441, 458] width 882 height 719
paste input "AW445N"
type input "AW445N"
click at [726, 510] on button "Search" at bounding box center [793, 532] width 135 height 45
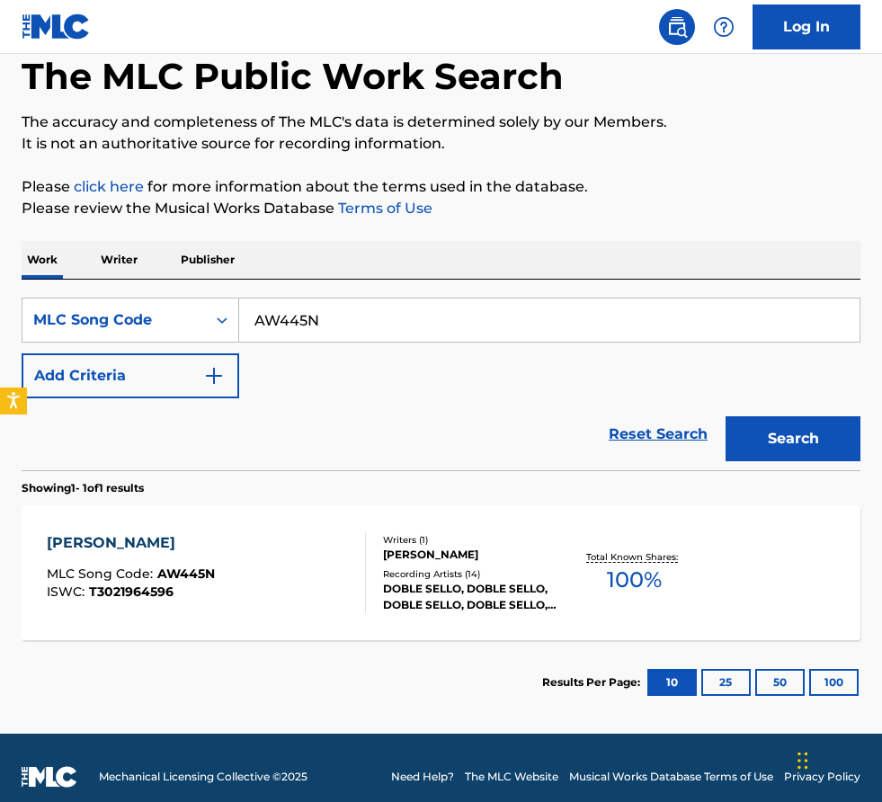
scroll to position [101, 0]
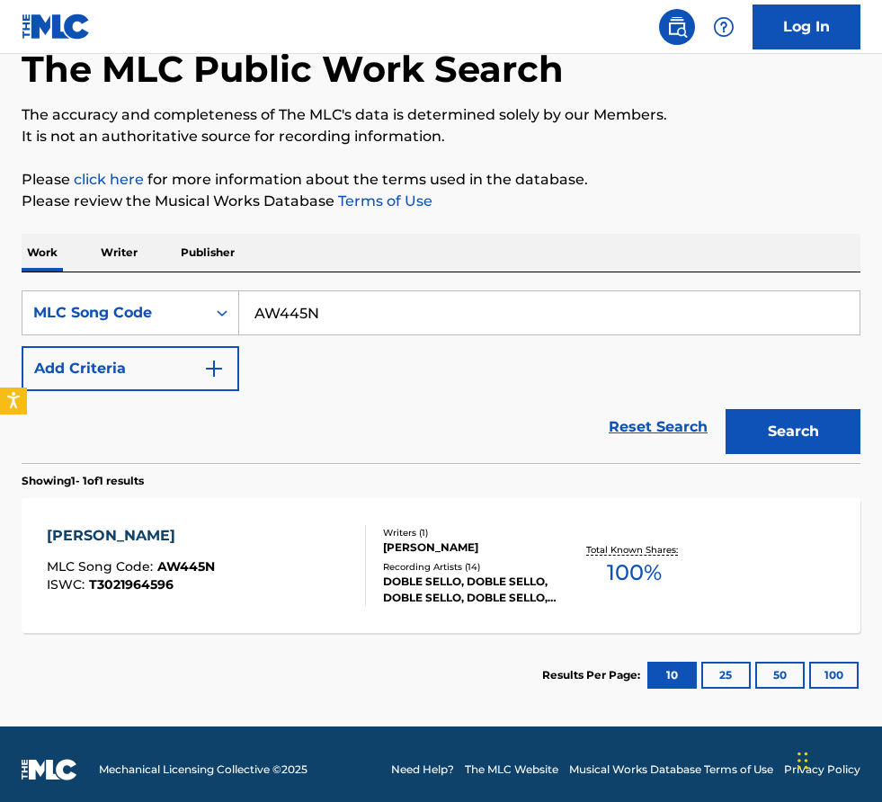
click at [341, 486] on section "Showing 1 - 1 of 1 results" at bounding box center [441, 476] width 839 height 26
click at [339, 522] on div "ALFREDO BELTRAN MLC Song Code : AW445N ISWC : T3021964596 Writers ( 1 ) ERICK T…" at bounding box center [441, 565] width 839 height 135
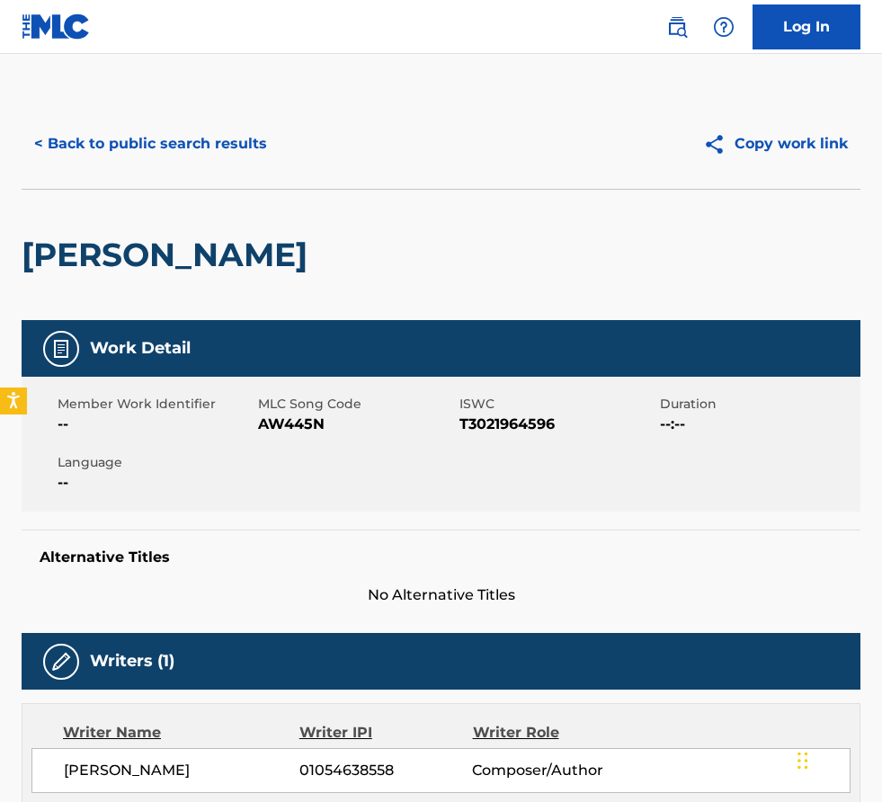
scroll to position [766, 0]
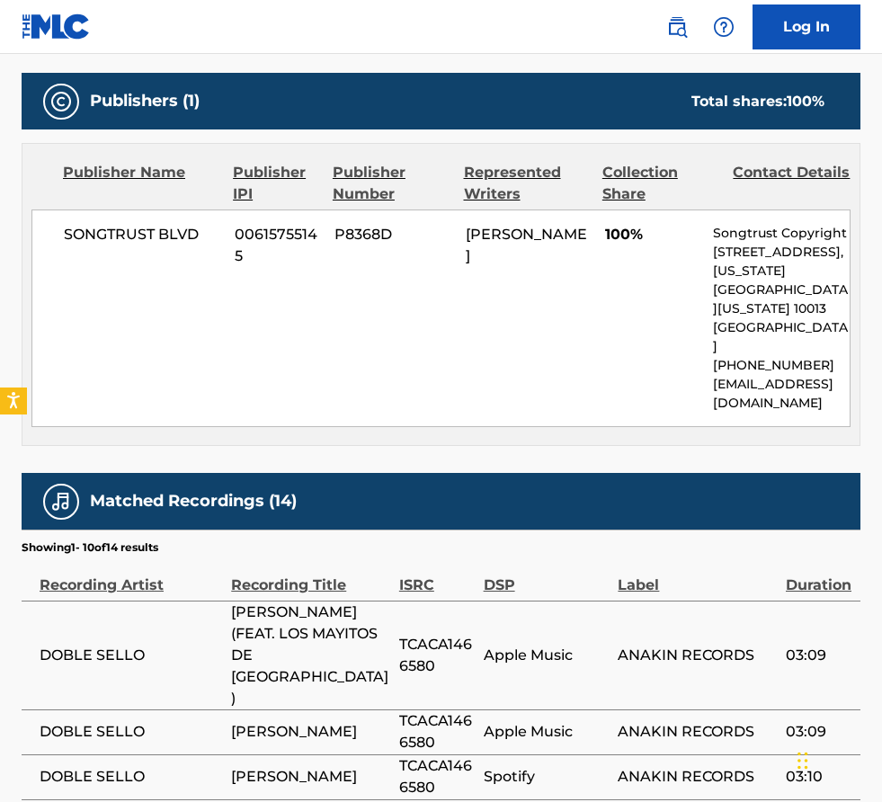
click at [361, 105] on div "Publishers (1) Total shares: 100 %" at bounding box center [441, 101] width 839 height 57
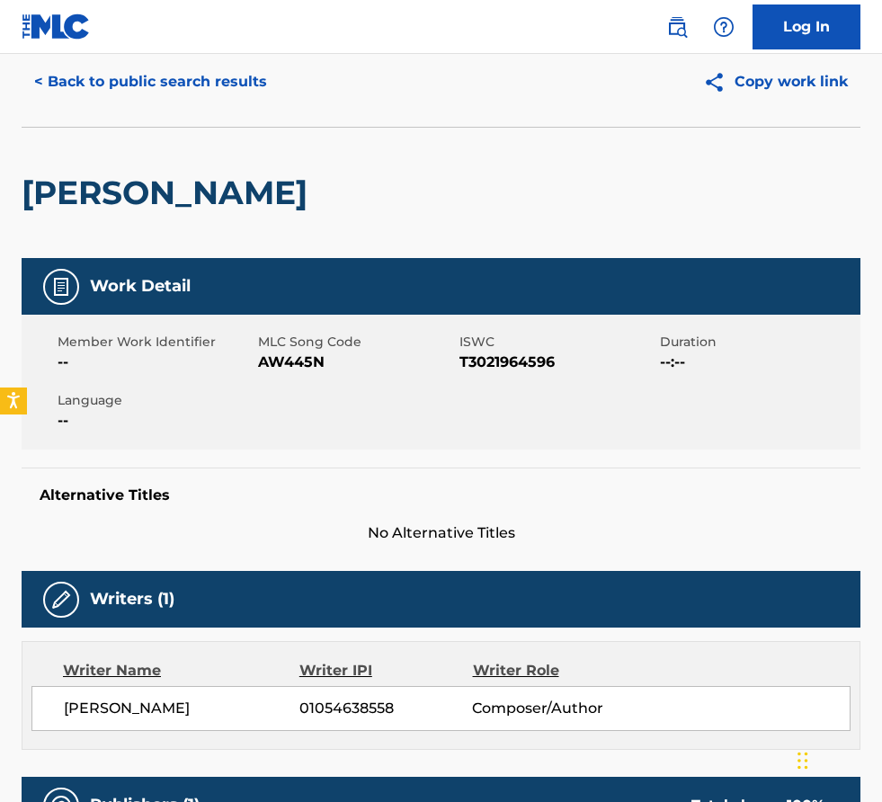
scroll to position [0, 0]
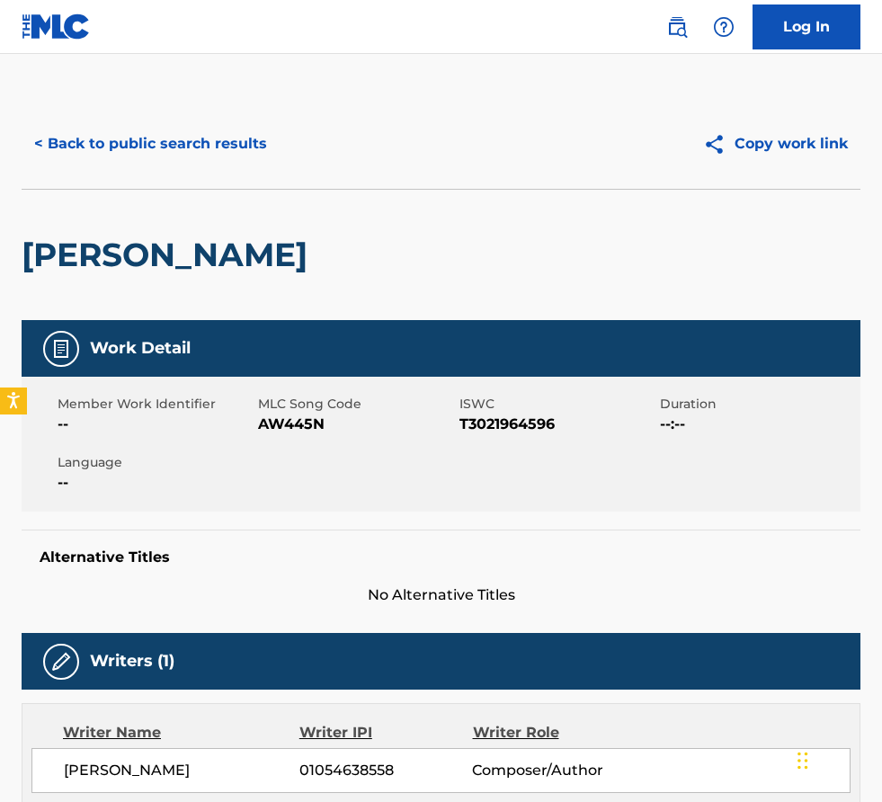
click at [156, 147] on button "< Back to public search results" at bounding box center [151, 143] width 258 height 45
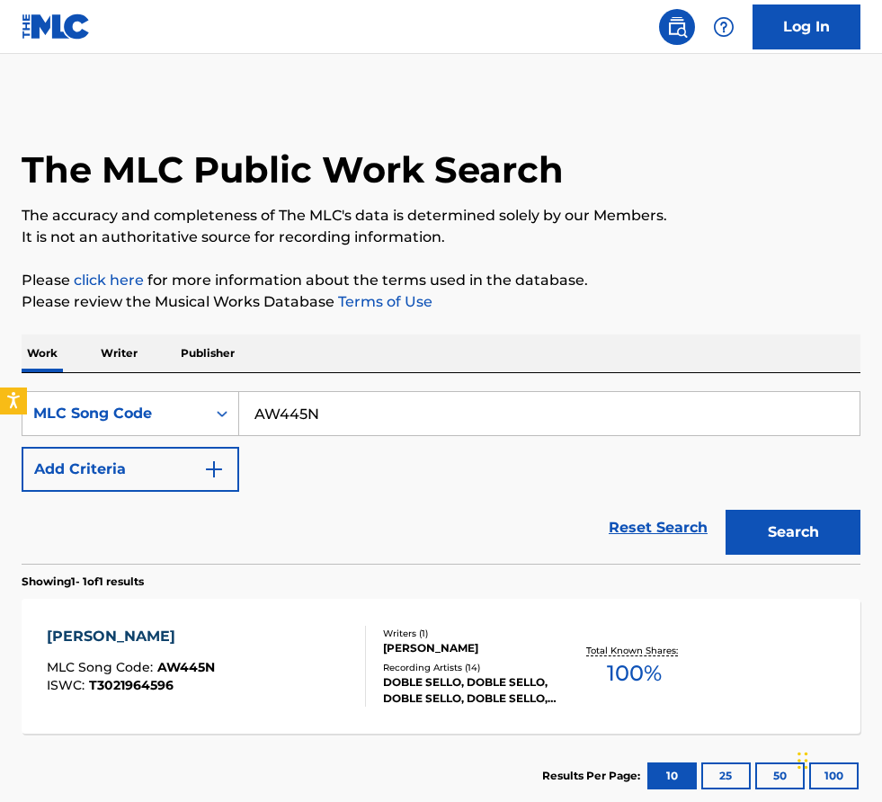
scroll to position [56, 0]
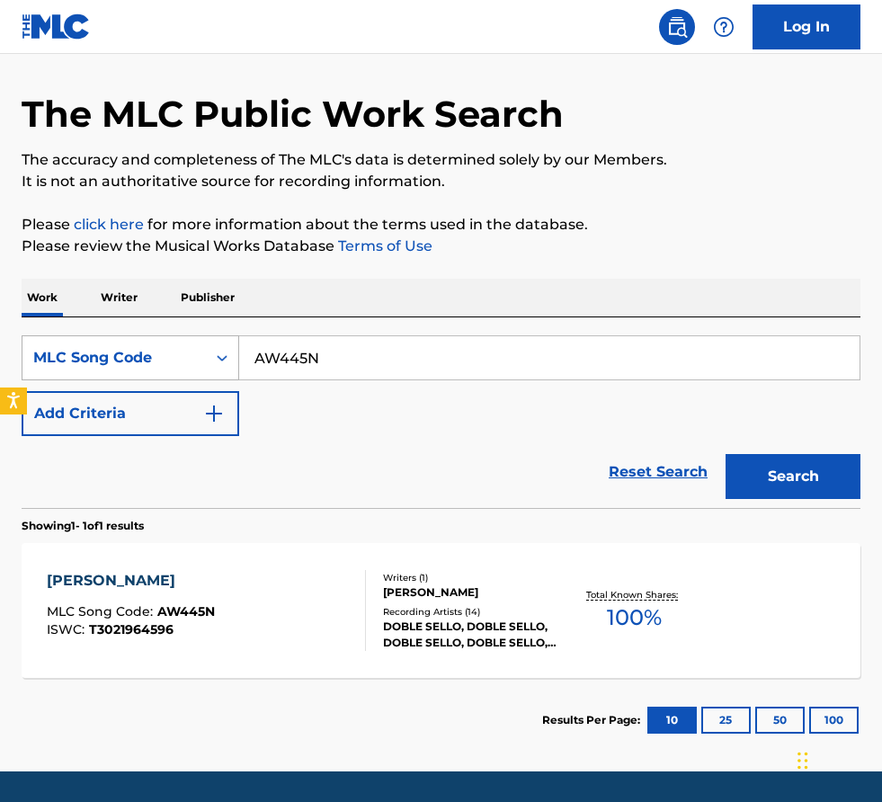
drag, startPoint x: 341, startPoint y: 352, endPoint x: 193, endPoint y: 351, distance: 147.5
click at [193, 351] on div "SearchWithCriteria3f0e7a44-7cb7-41ad-ad75-e6eb5b07dbad MLC Song Code AW445N" at bounding box center [441, 357] width 839 height 45
type input "v"
click at [726, 454] on button "Search" at bounding box center [793, 476] width 135 height 45
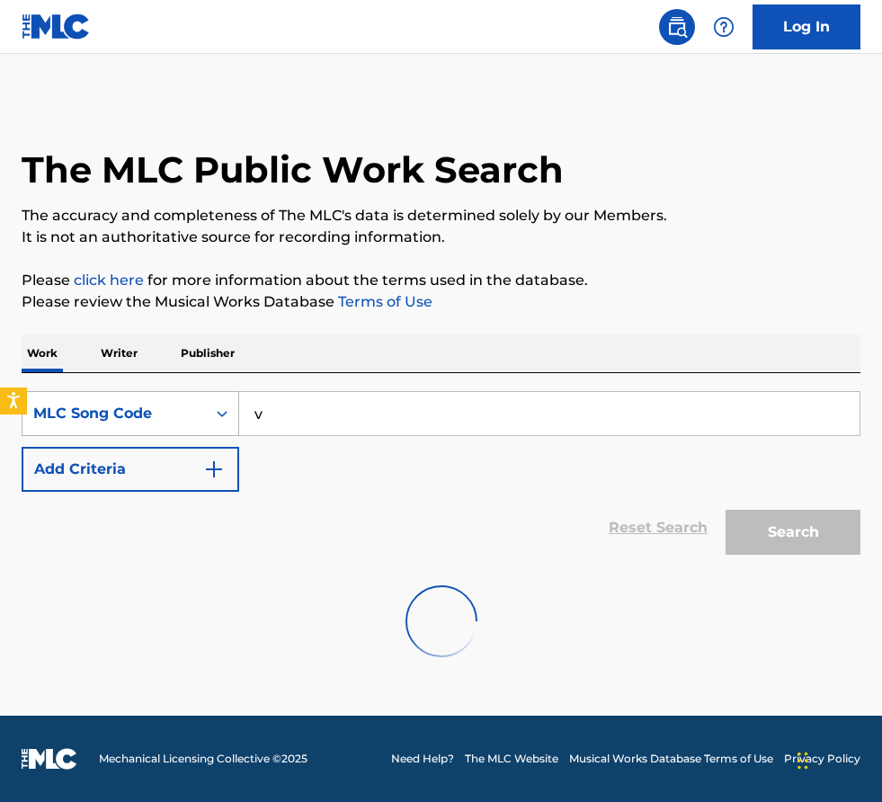
scroll to position [0, 0]
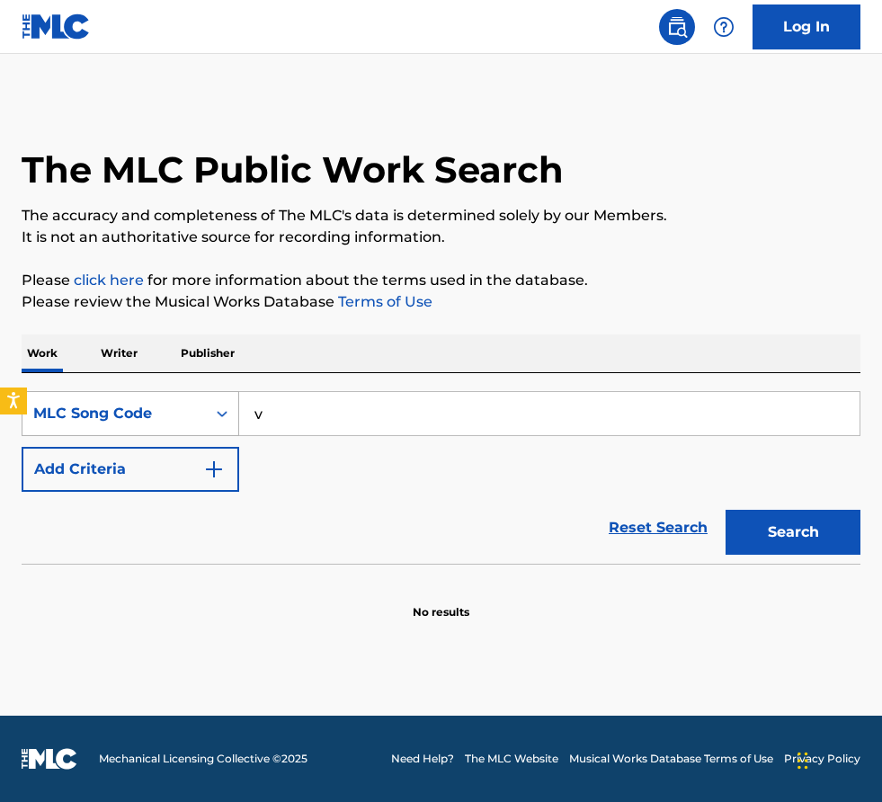
drag, startPoint x: 218, startPoint y: 416, endPoint x: 190, endPoint y: 409, distance: 29.7
click at [209, 415] on div "SearchWithCriteria3f0e7a44-7cb7-41ad-ad75-e6eb5b07dbad MLC Song Code v" at bounding box center [441, 413] width 839 height 45
click at [726, 510] on button "Search" at bounding box center [793, 532] width 135 height 45
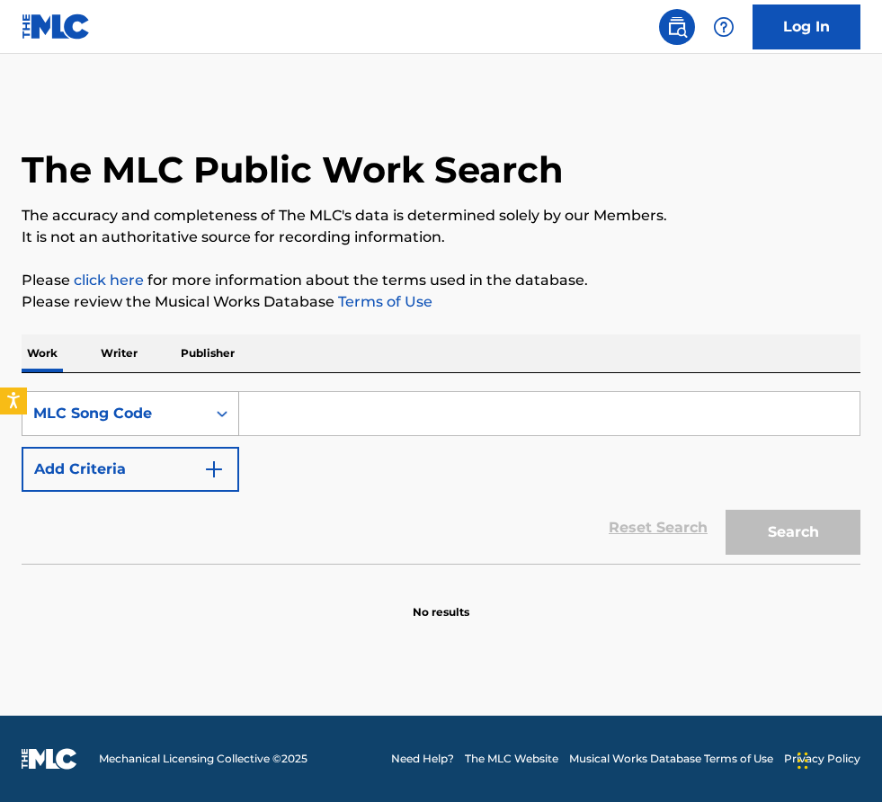
paste input "S0135K"
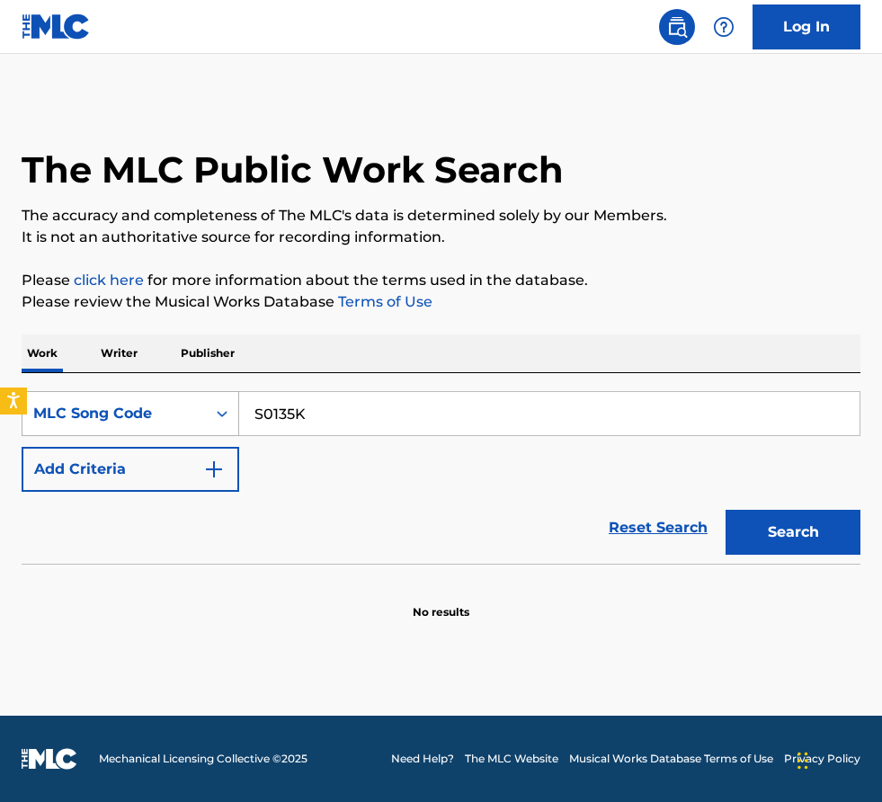
type input "S0135K"
click at [726, 510] on button "Search" at bounding box center [793, 532] width 135 height 45
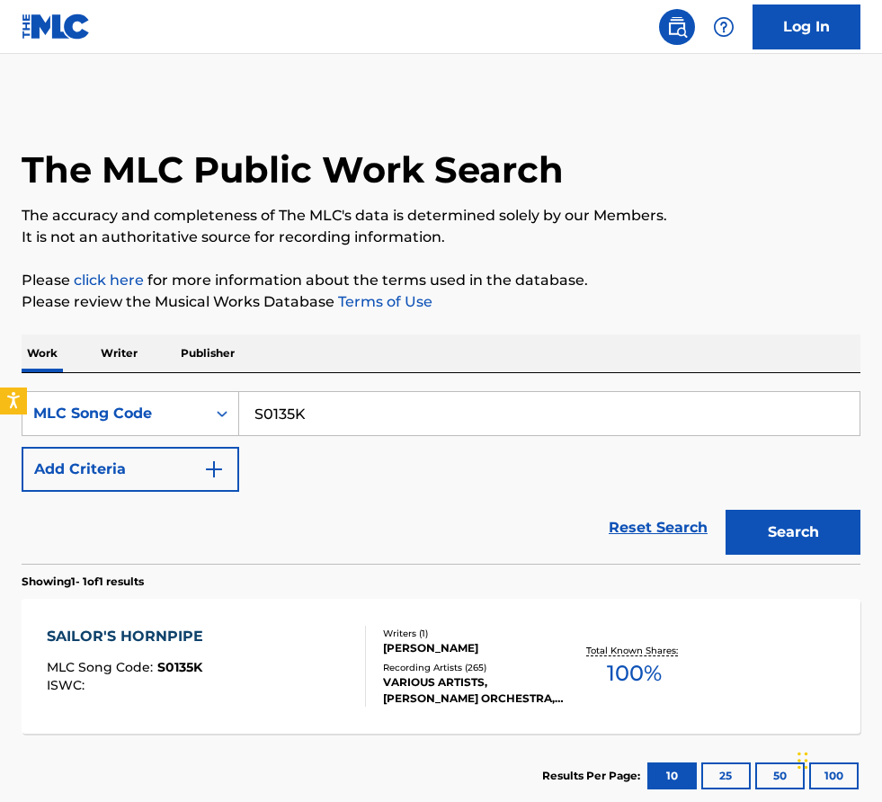
scroll to position [111, 0]
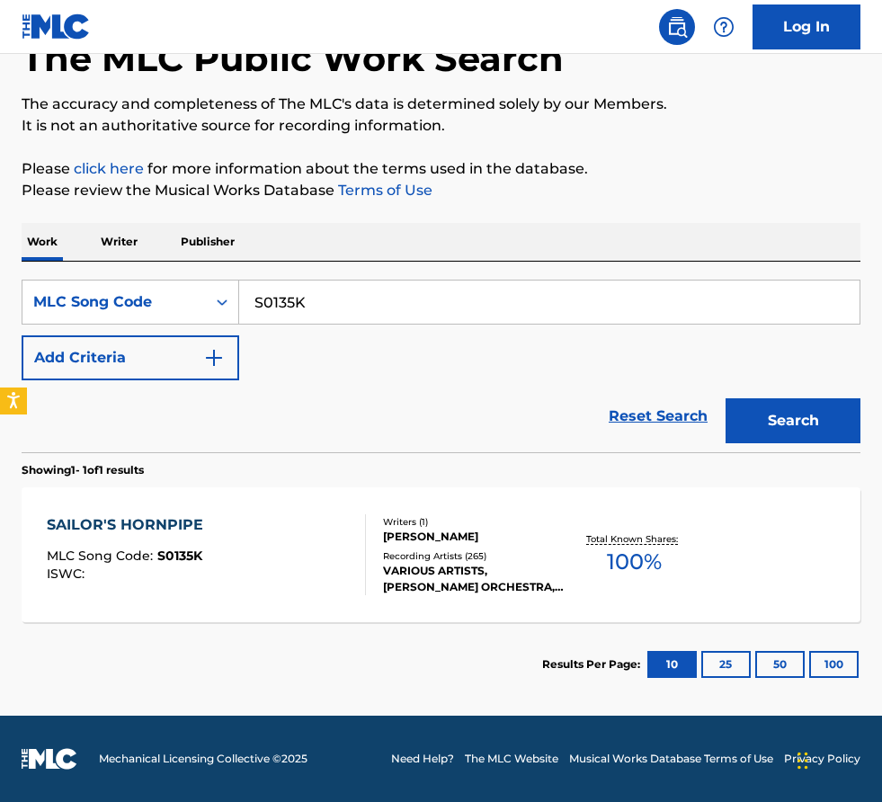
click at [340, 529] on div "SAILOR'S HORNPIPE MLC Song Code : S0135K ISWC :" at bounding box center [206, 554] width 319 height 81
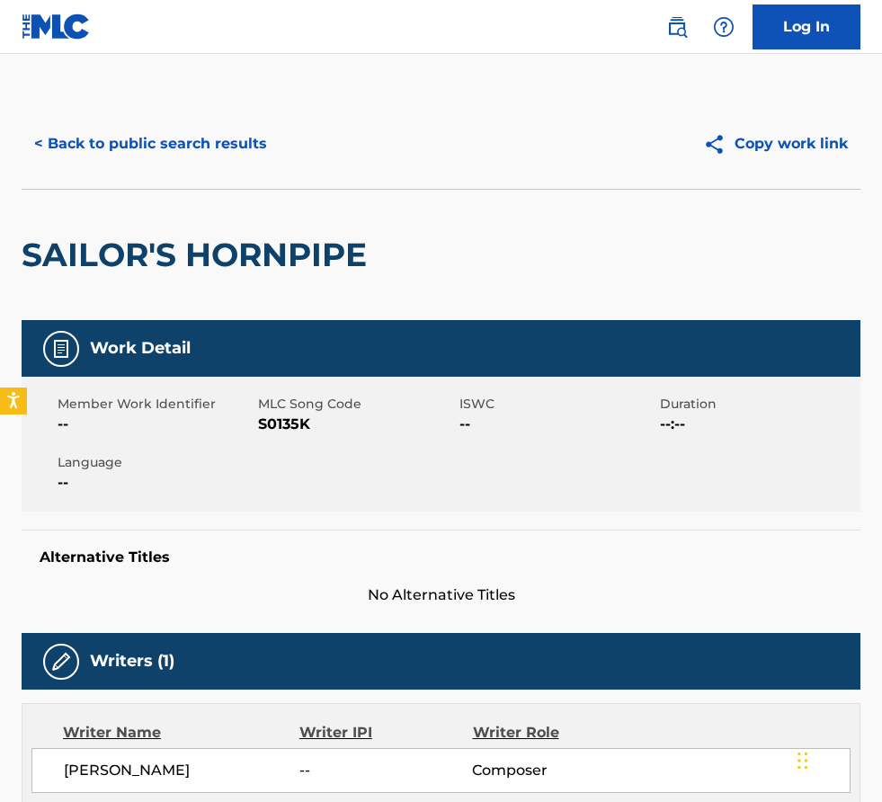
click at [174, 143] on button "< Back to public search results" at bounding box center [151, 143] width 258 height 45
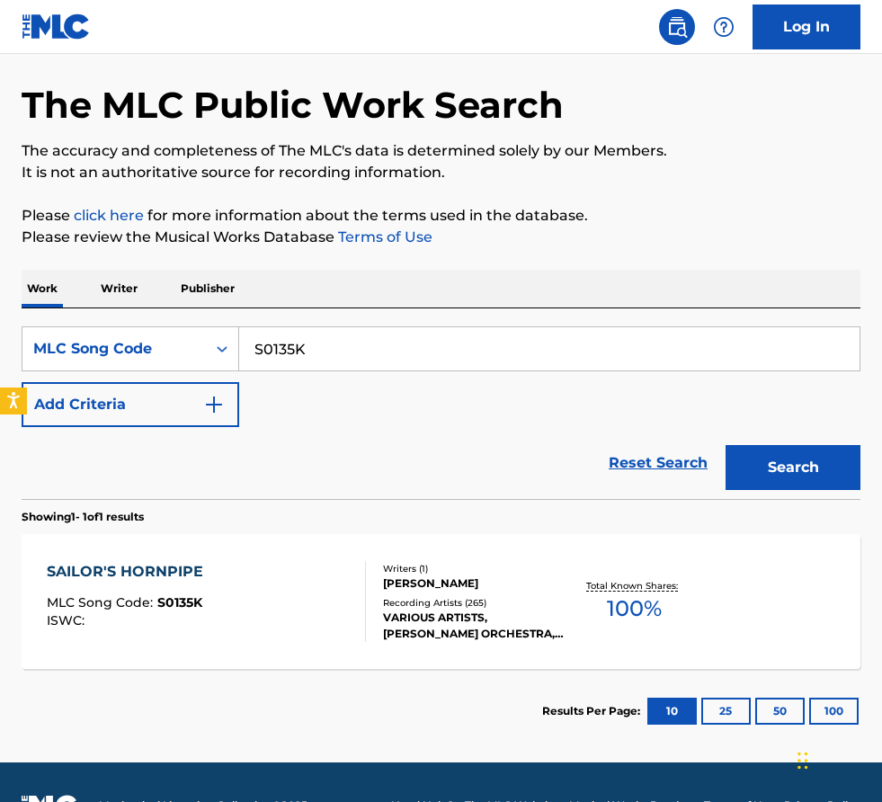
drag, startPoint x: 365, startPoint y: 344, endPoint x: -77, endPoint y: 326, distance: 442.7
click at [0, 326] on html "Accessibility Screen-Reader Guide, Feedback, and Issue Reporting | New window L…" at bounding box center [441, 336] width 882 height 802
paste input "QA5DKZ"
type input "QA5DKZ"
click at [726, 445] on button "Search" at bounding box center [793, 467] width 135 height 45
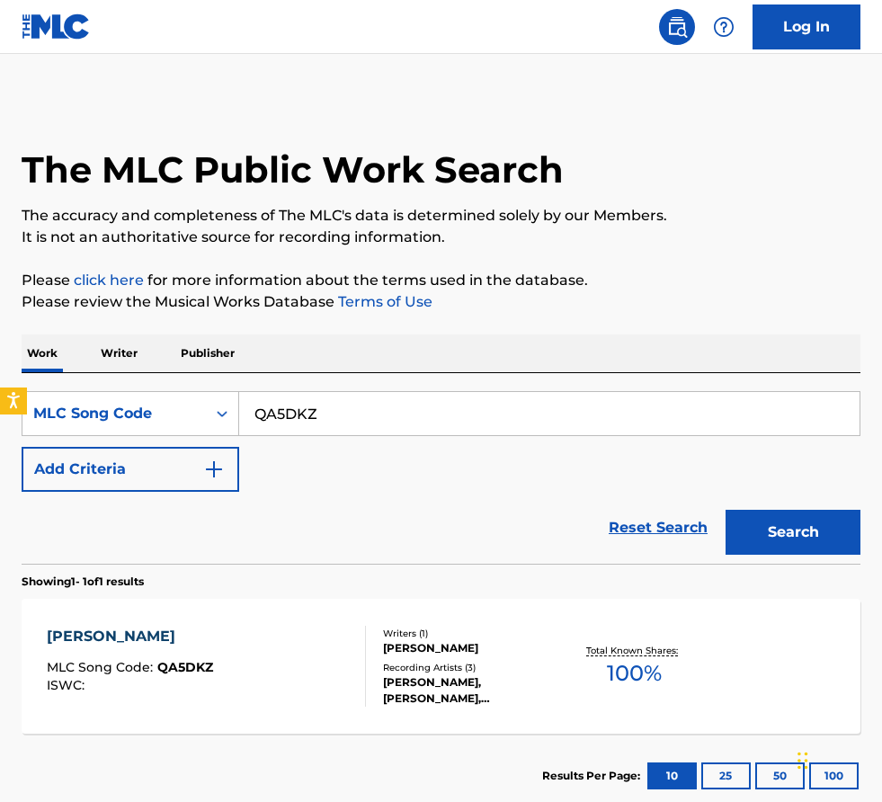
scroll to position [111, 0]
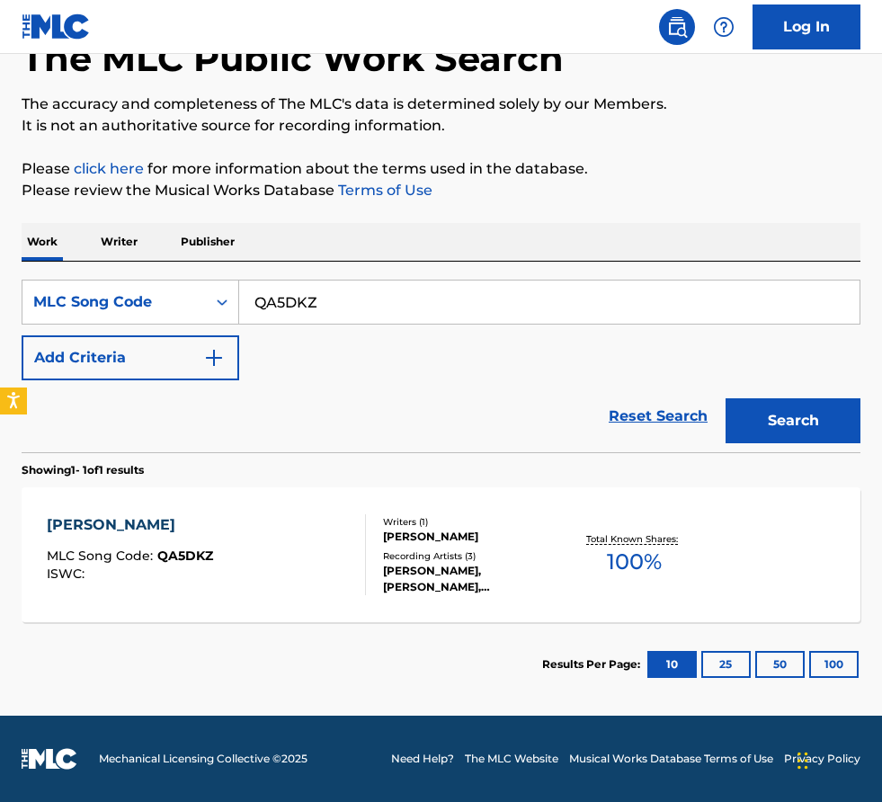
click at [311, 539] on div "QI LAI MLC Song Code : QA5DKZ ISWC :" at bounding box center [206, 554] width 319 height 81
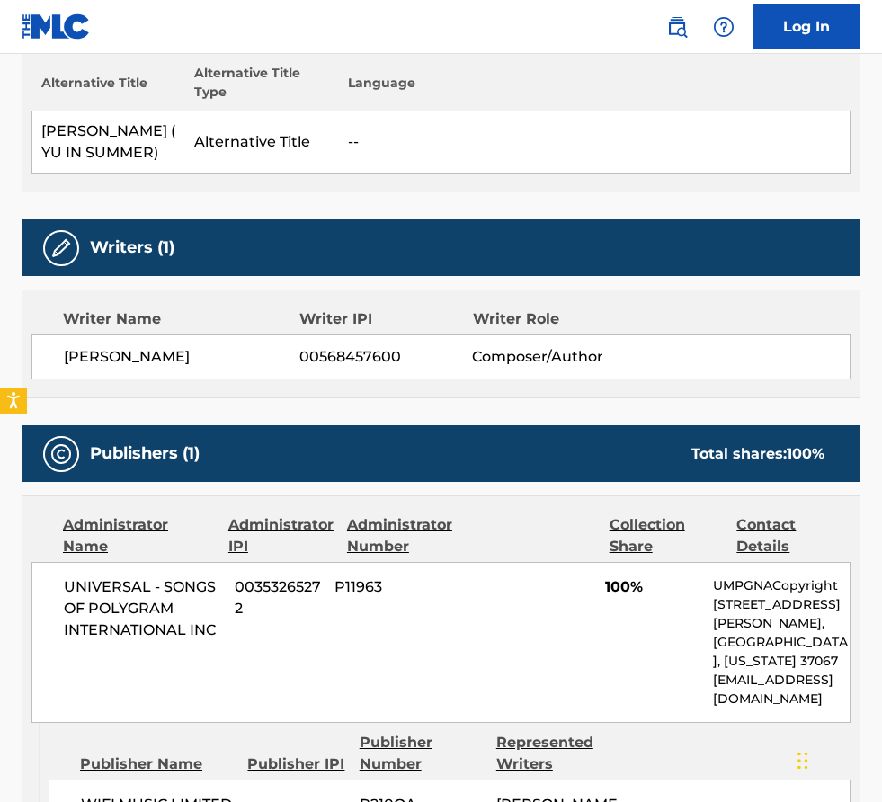
scroll to position [530, 0]
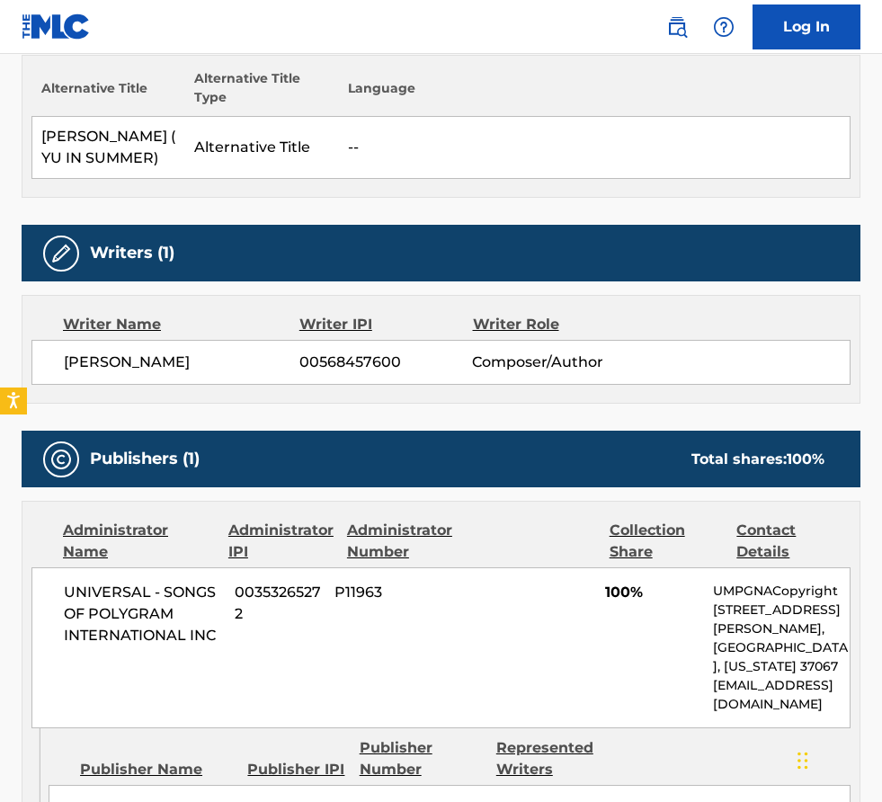
click at [416, 187] on div "Alternative Title Alternative Title Type Language QI LAI ( YU IN SUMMER) Altern…" at bounding box center [441, 126] width 839 height 143
click at [384, 227] on div "Writers (1)" at bounding box center [441, 253] width 839 height 57
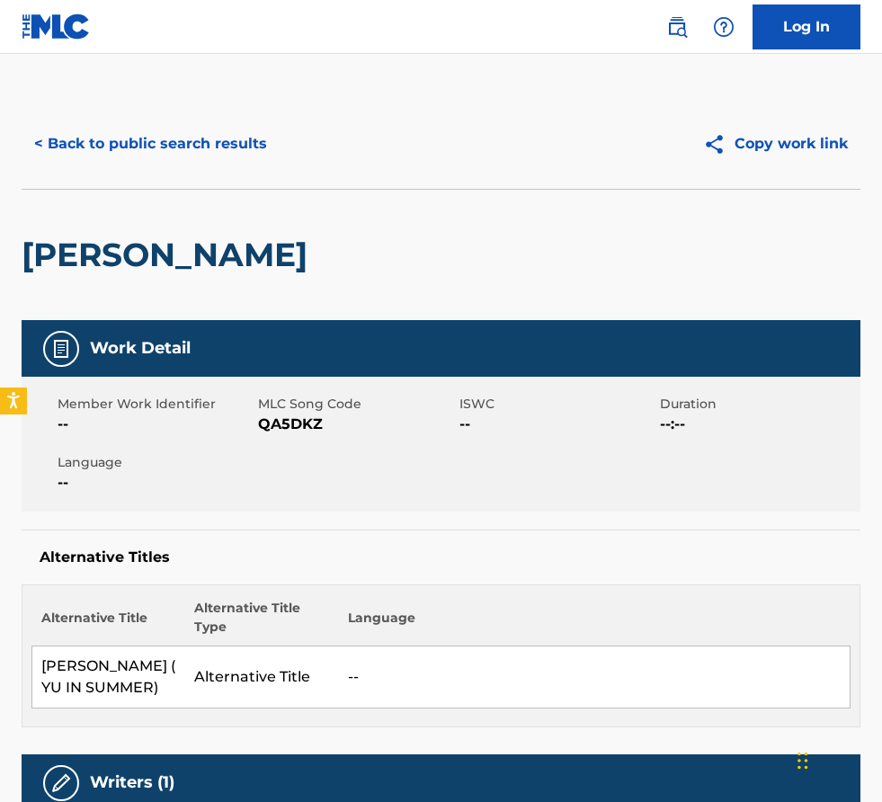
click at [162, 142] on button "< Back to public search results" at bounding box center [151, 143] width 258 height 45
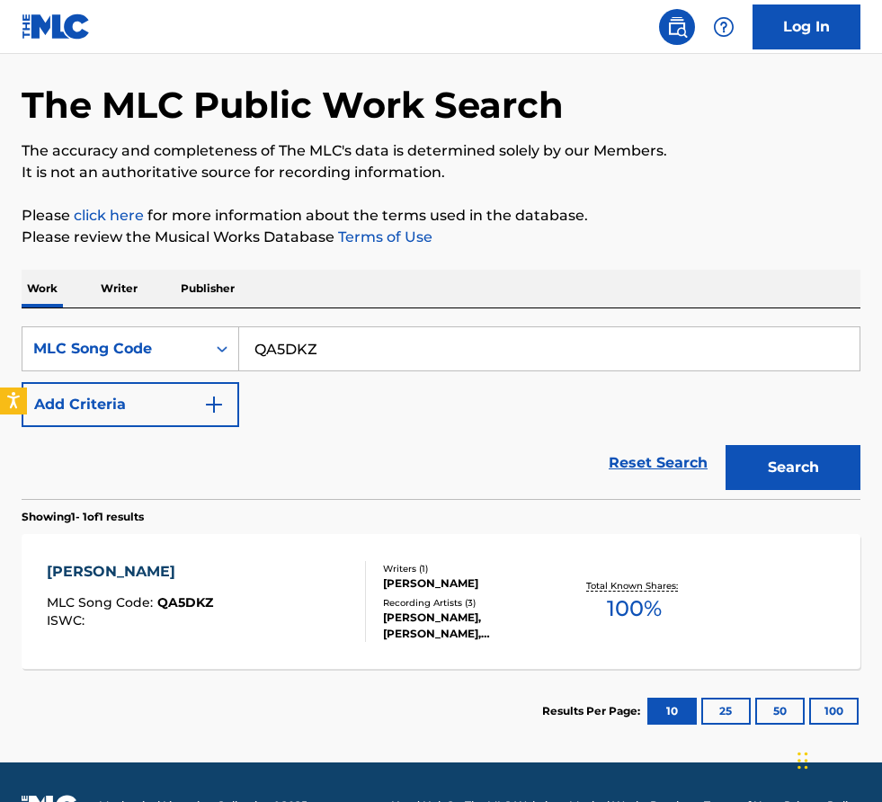
drag, startPoint x: 403, startPoint y: 346, endPoint x: -110, endPoint y: 260, distance: 519.7
click at [0, 260] on html "Accessibility Screen-Reader Guide, Feedback, and Issue Reporting | New window L…" at bounding box center [441, 336] width 882 height 802
paste input "S1767X"
type input "S1767X"
click at [726, 445] on button "Search" at bounding box center [793, 467] width 135 height 45
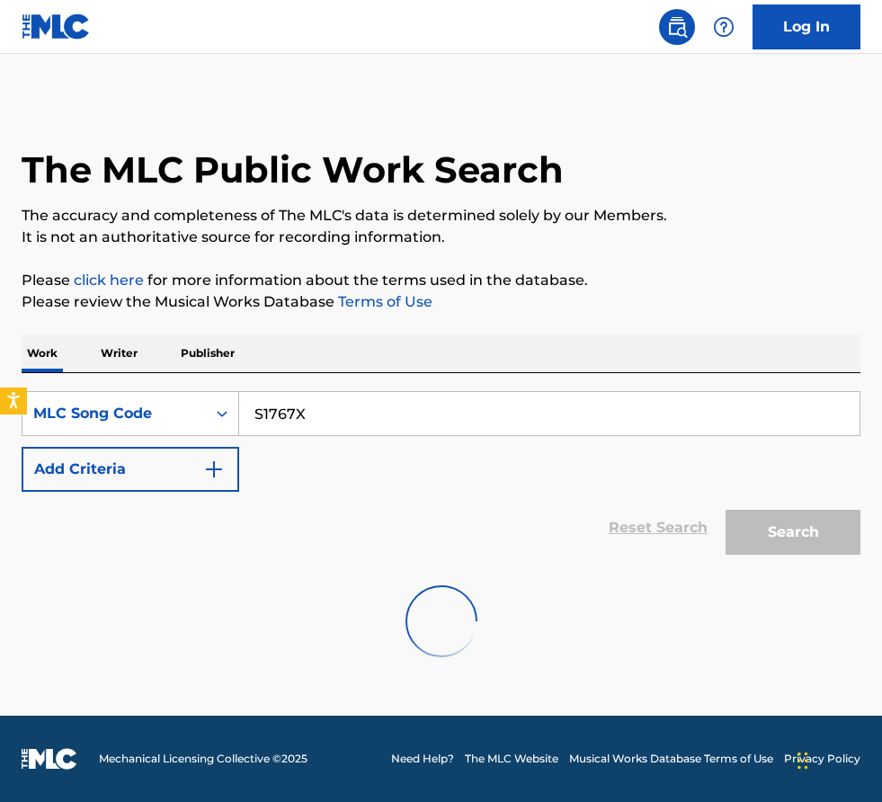
scroll to position [0, 0]
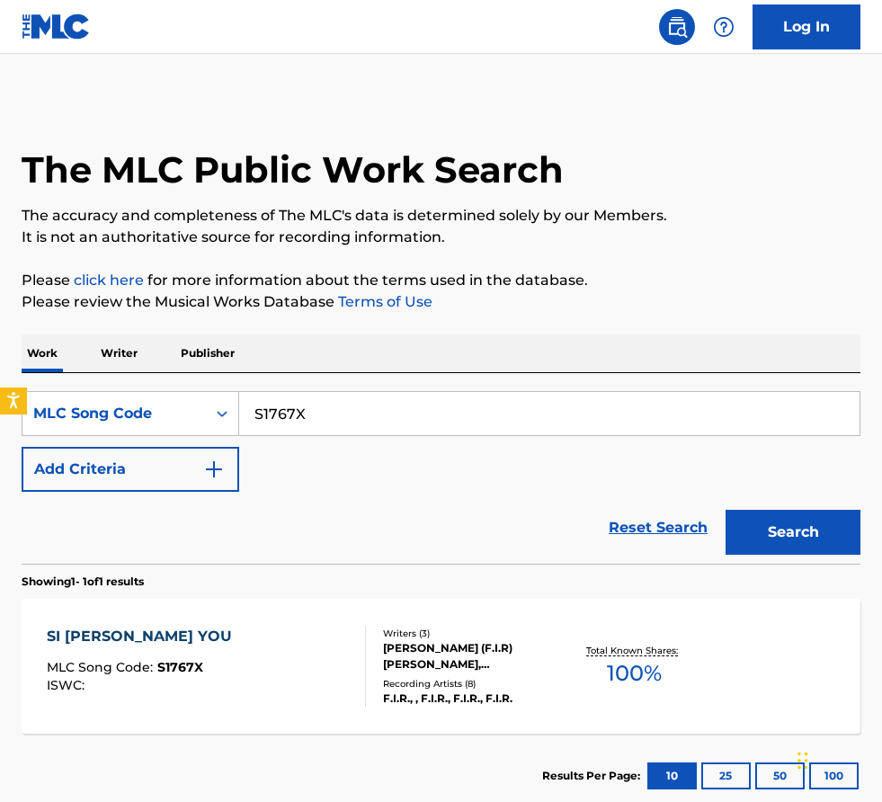
click at [378, 446] on div "SearchWithCriteria3f0e7a44-7cb7-41ad-ad75-e6eb5b07dbad MLC Song Code S1767X Add…" at bounding box center [441, 441] width 839 height 101
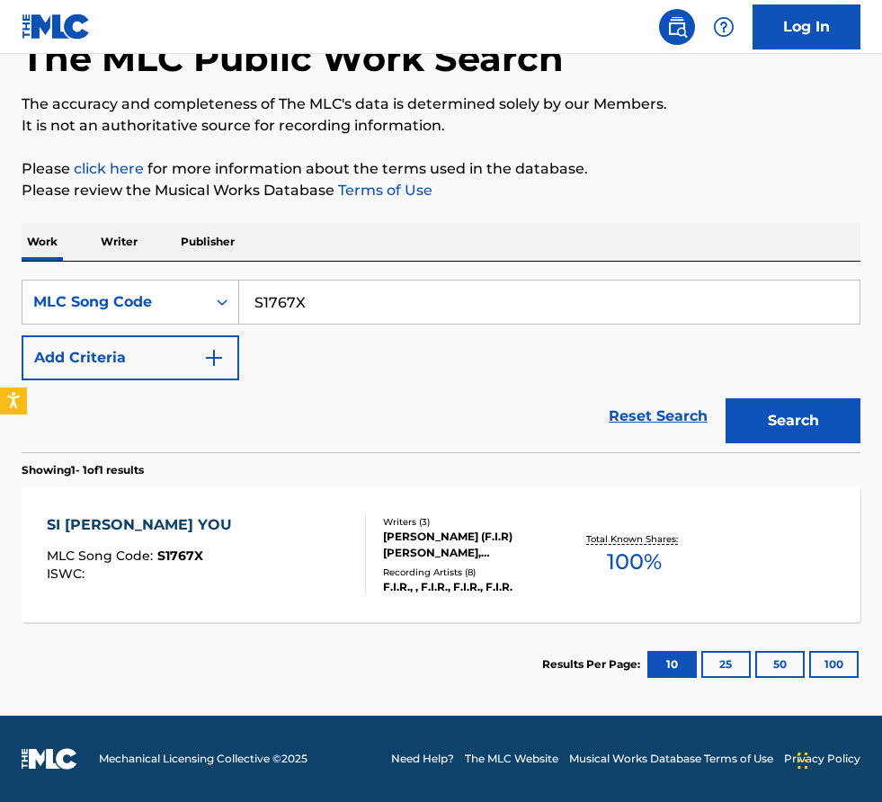
click at [366, 550] on div "Writers ( 3 ) JIAN NING (F.I.R) CHEN, YOU HUI XIE, JIAN NING CHEN Recording Art…" at bounding box center [466, 555] width 200 height 80
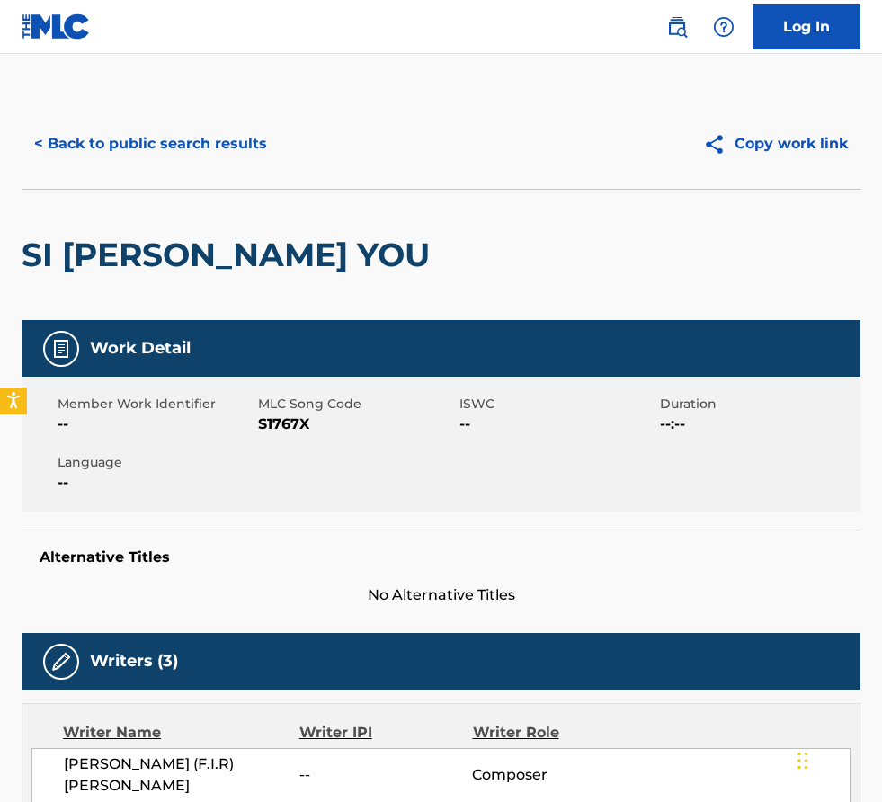
click at [156, 139] on button "< Back to public search results" at bounding box center [151, 143] width 258 height 45
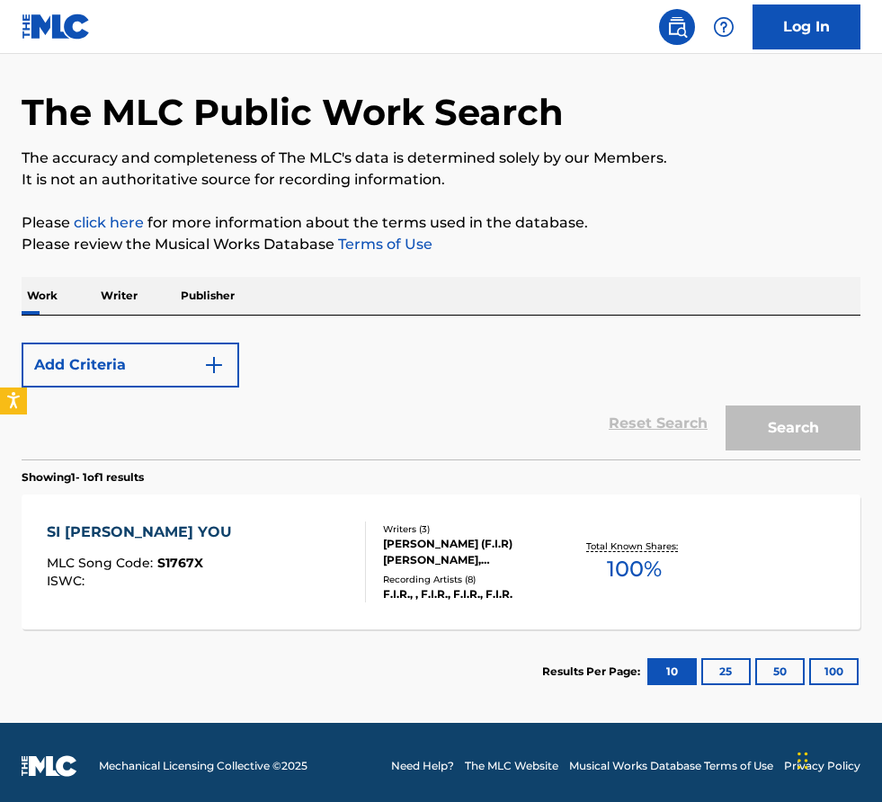
scroll to position [56, 0]
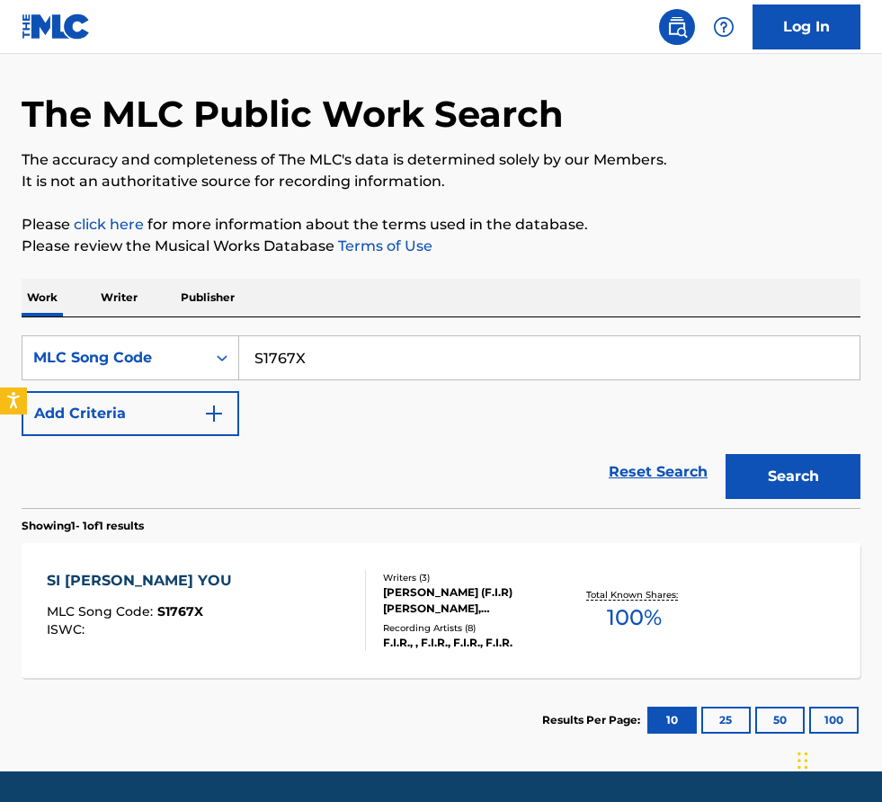
drag, startPoint x: 344, startPoint y: 361, endPoint x: -19, endPoint y: 303, distance: 367.7
click at [0, 303] on html "Accessibility Screen-Reader Guide, Feedback, and Issue Reporting | New window L…" at bounding box center [441, 345] width 882 height 802
paste input "G1573P"
click at [726, 454] on button "Search" at bounding box center [793, 476] width 135 height 45
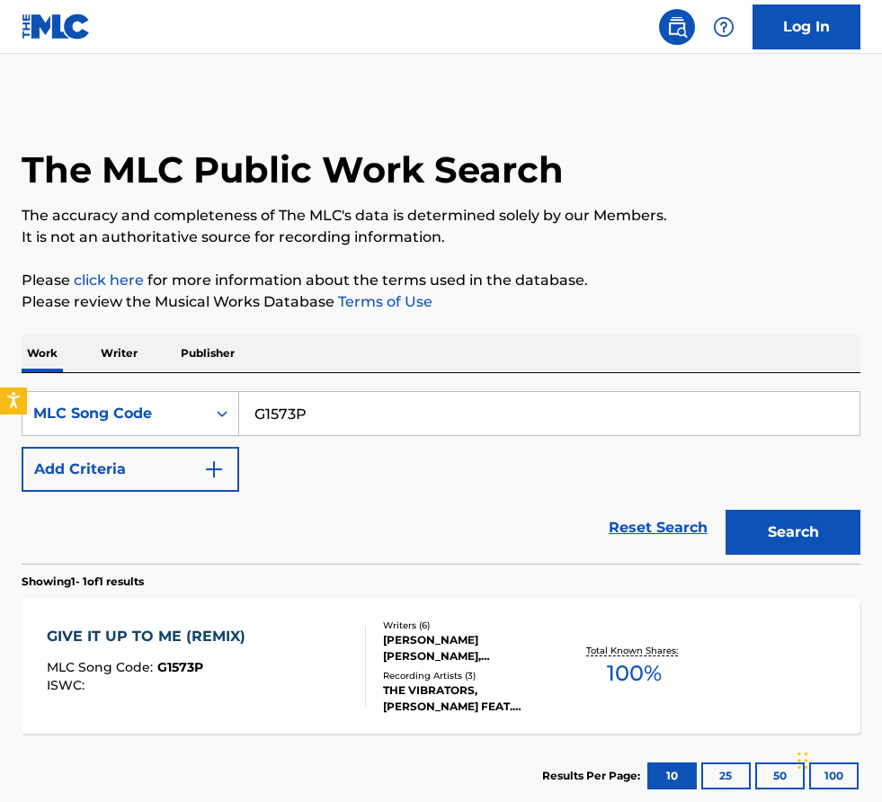
click at [336, 422] on input "G1573P" at bounding box center [549, 413] width 620 height 43
paste input "CK75S0"
type input "CK75S0"
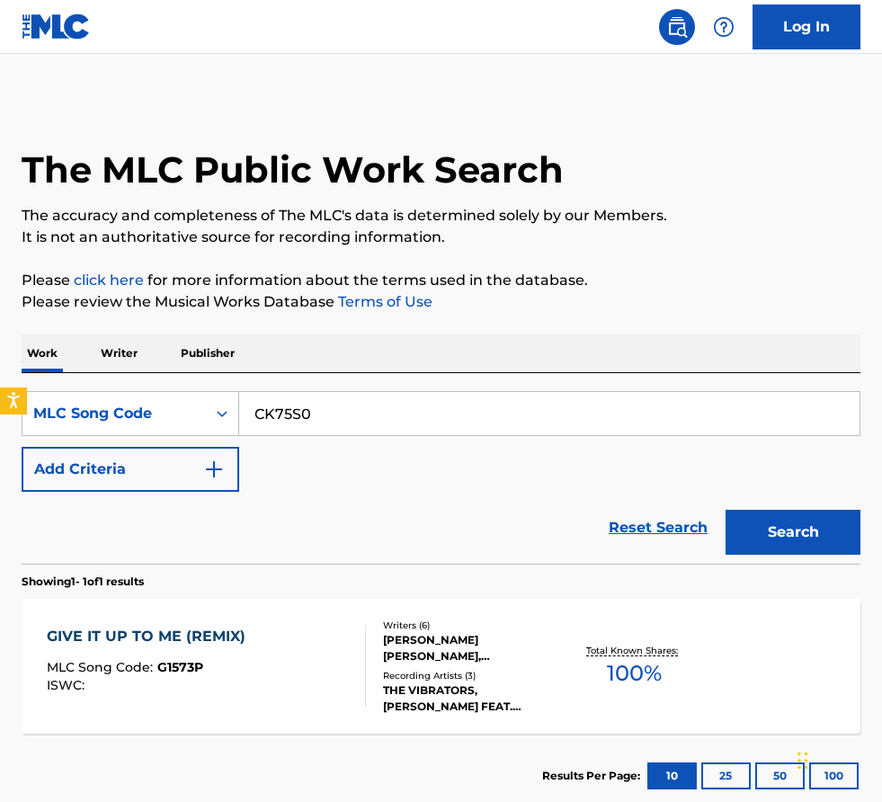
click at [726, 510] on button "Search" at bounding box center [793, 532] width 135 height 45
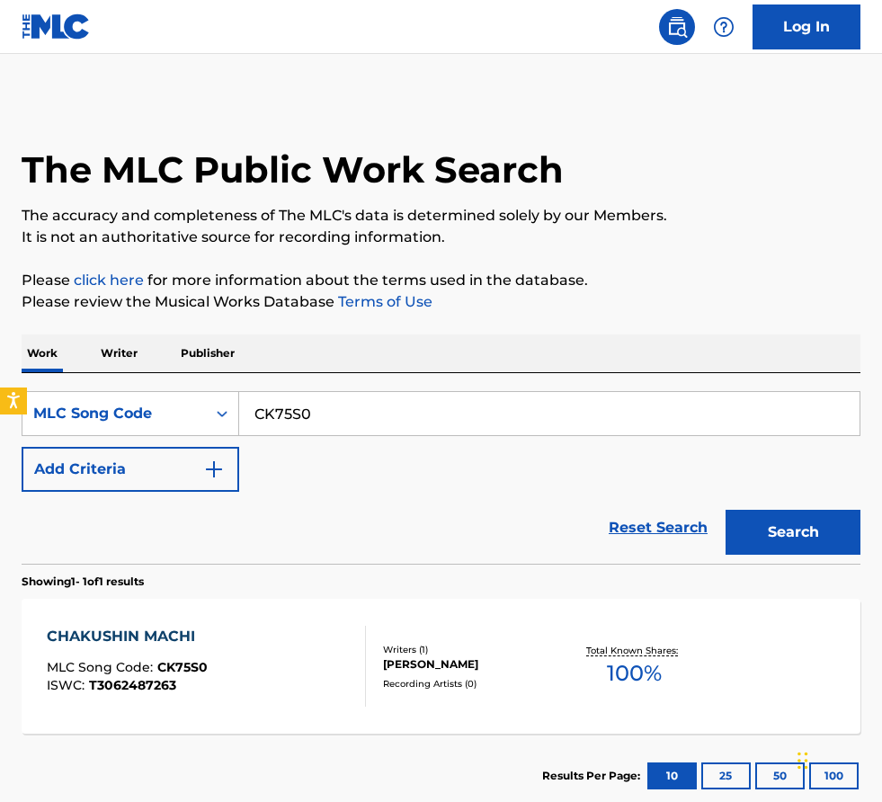
scroll to position [111, 0]
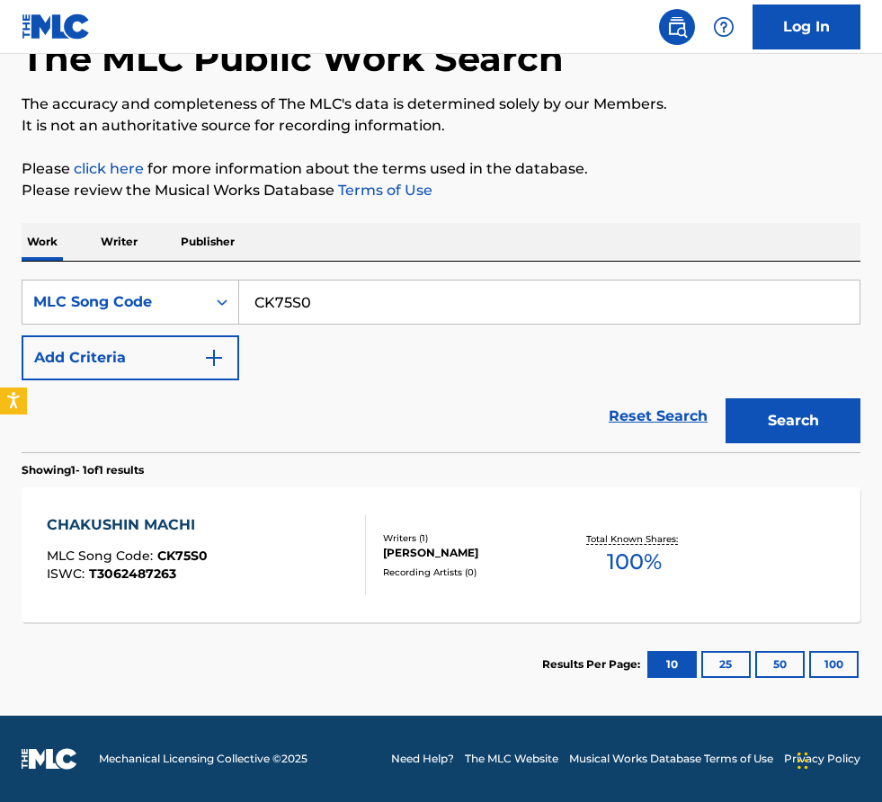
click at [360, 521] on div at bounding box center [358, 554] width 14 height 81
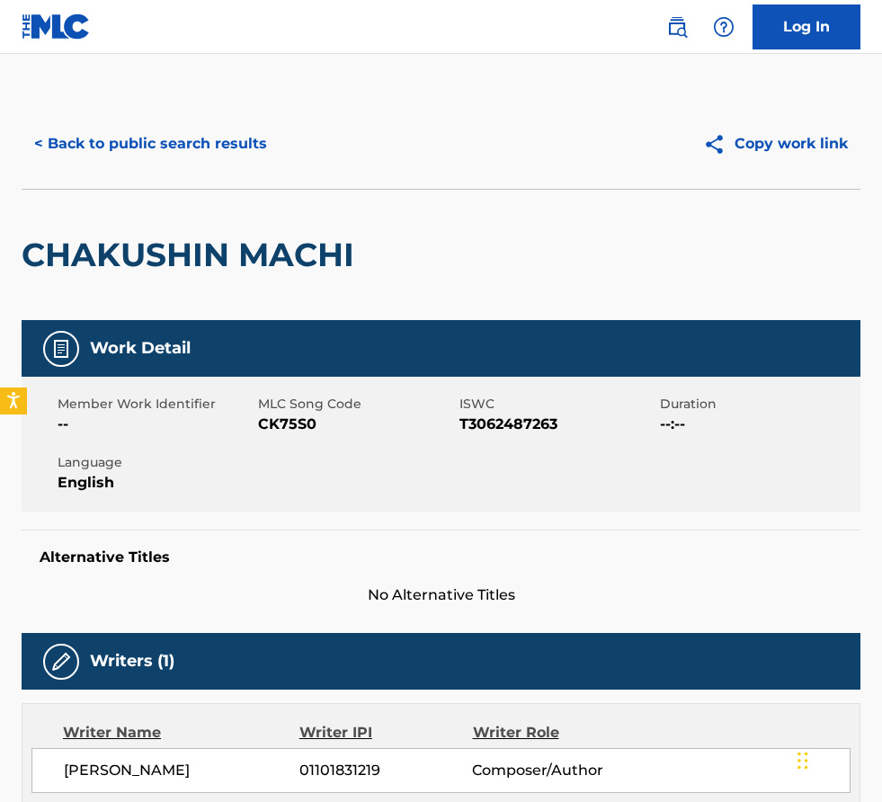
click at [152, 96] on main "< Back to public search results Copy work link CHAKUSHIN MACHI Work Detail Memb…" at bounding box center [441, 710] width 882 height 1313
click at [152, 132] on button "< Back to public search results" at bounding box center [151, 143] width 258 height 45
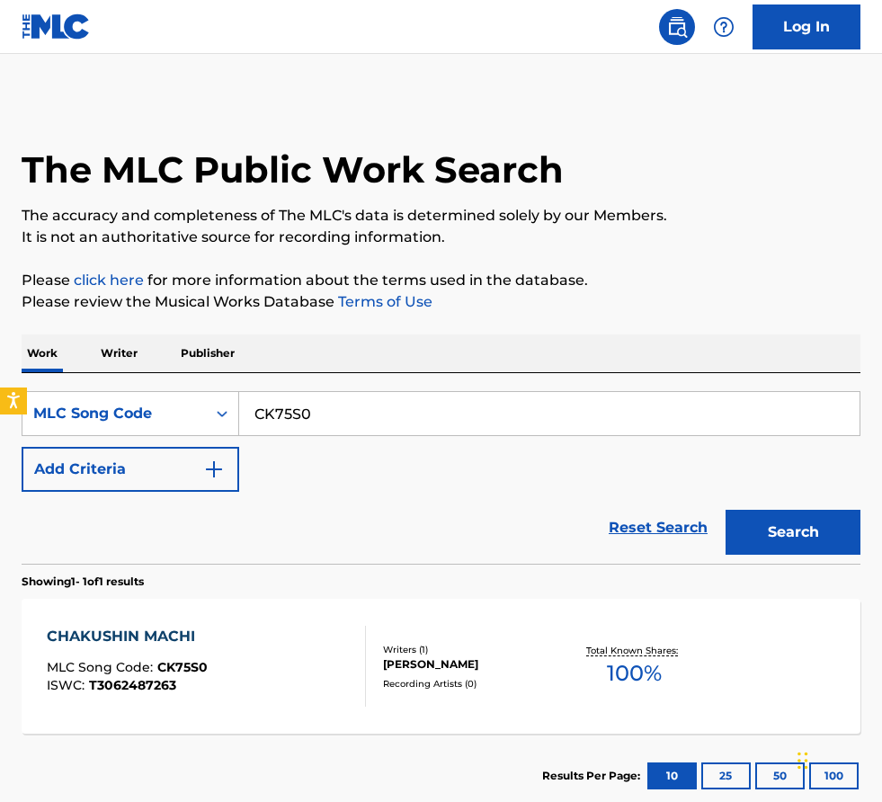
scroll to position [65, 0]
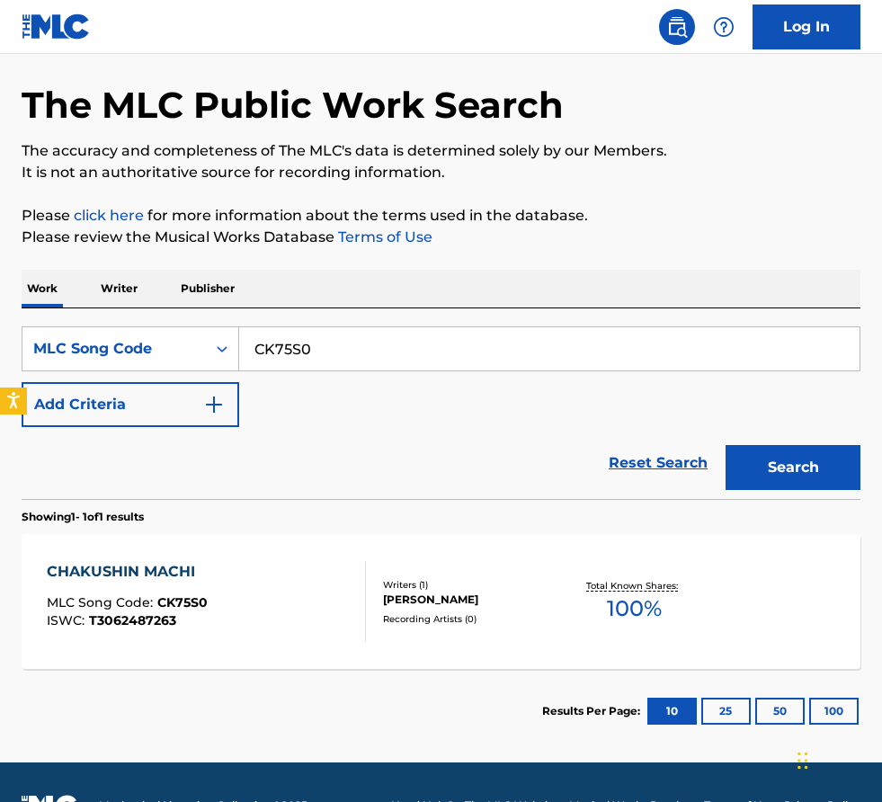
click at [441, 341] on input "CK75S0" at bounding box center [549, 348] width 620 height 43
paste input "SB360R"
type input "SB360R"
click at [726, 445] on button "Search" at bounding box center [793, 467] width 135 height 45
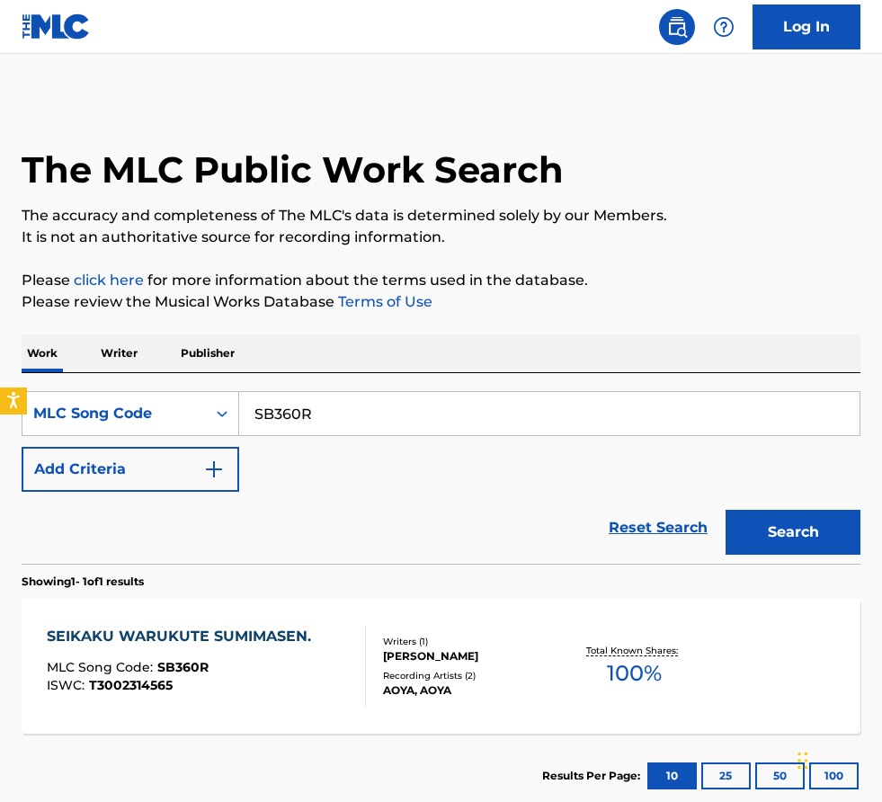
scroll to position [111, 0]
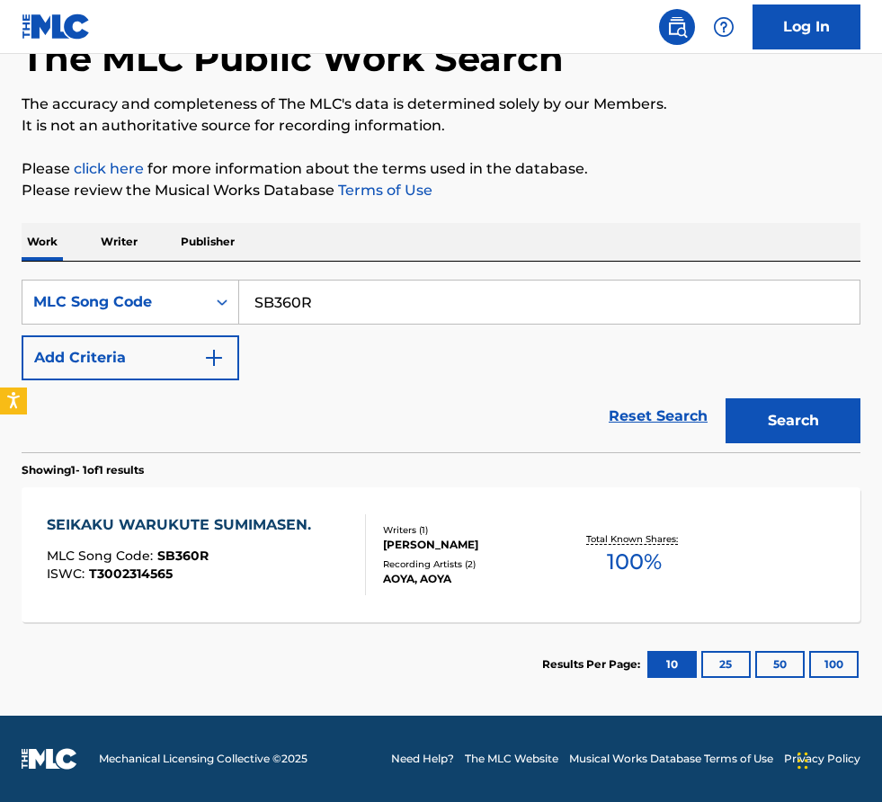
click at [383, 547] on div "AOYA AOYA" at bounding box center [474, 545] width 183 height 16
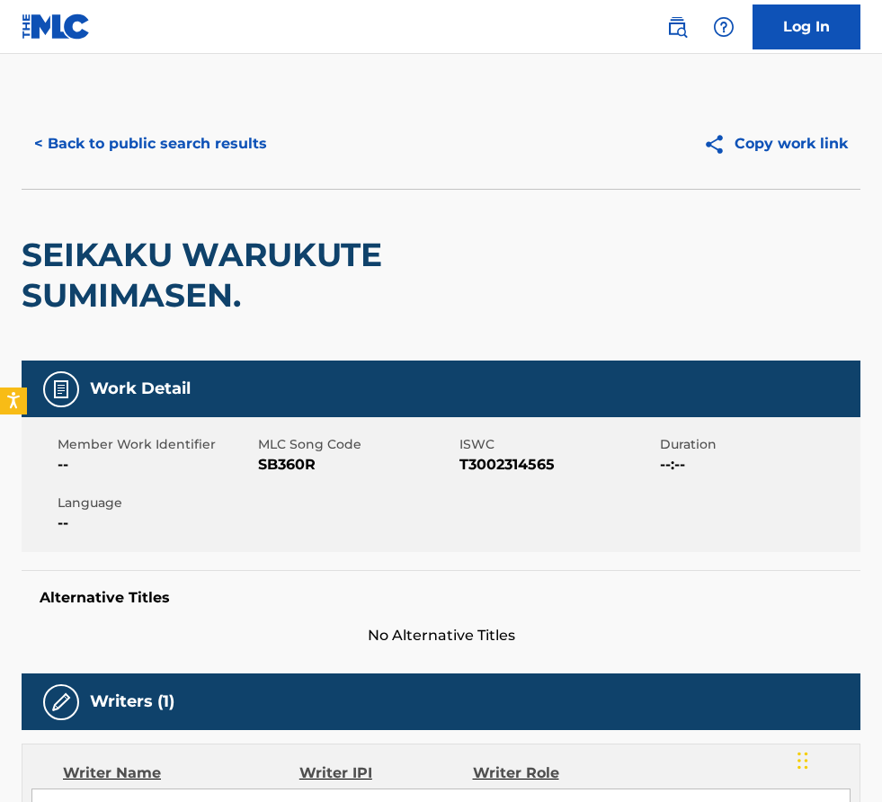
click at [195, 136] on button "< Back to public search results" at bounding box center [151, 143] width 258 height 45
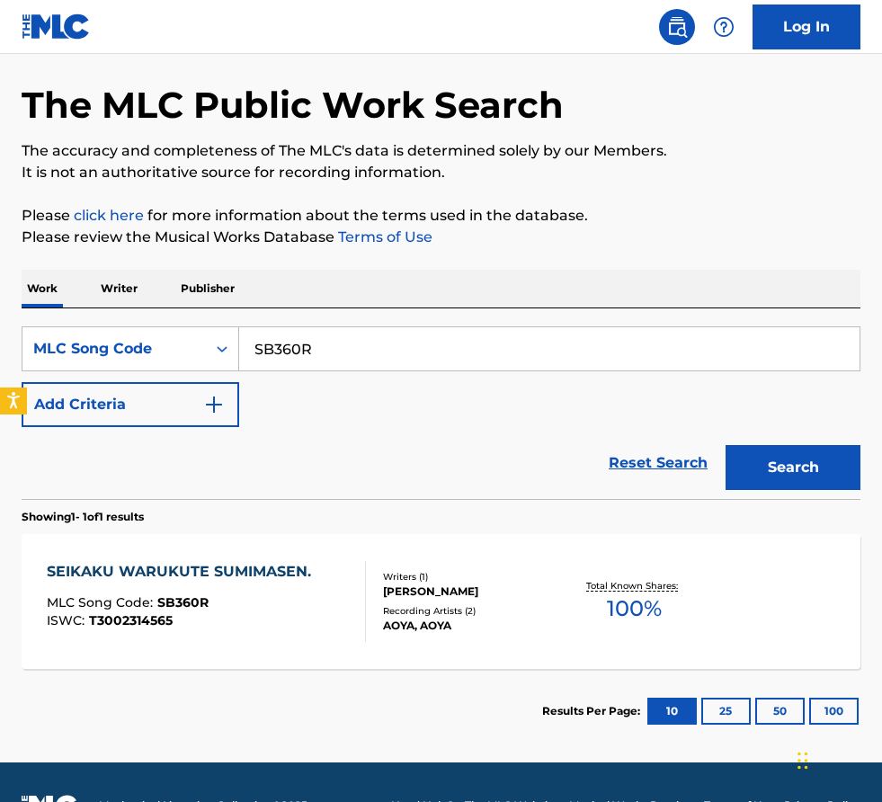
click at [256, 259] on div "The MLC Public Work Search The accuracy and completeness of The MLC's data is d…" at bounding box center [441, 393] width 882 height 719
drag, startPoint x: 329, startPoint y: 369, endPoint x: 107, endPoint y: 310, distance: 229.6
click at [107, 310] on div "SearchWithCriteria3f0e7a44-7cb7-41ad-ad75-e6eb5b07dbad MLC Song Code SB360R Add…" at bounding box center [441, 403] width 839 height 191
paste input "MB16MD"
click at [726, 445] on button "Search" at bounding box center [793, 467] width 135 height 45
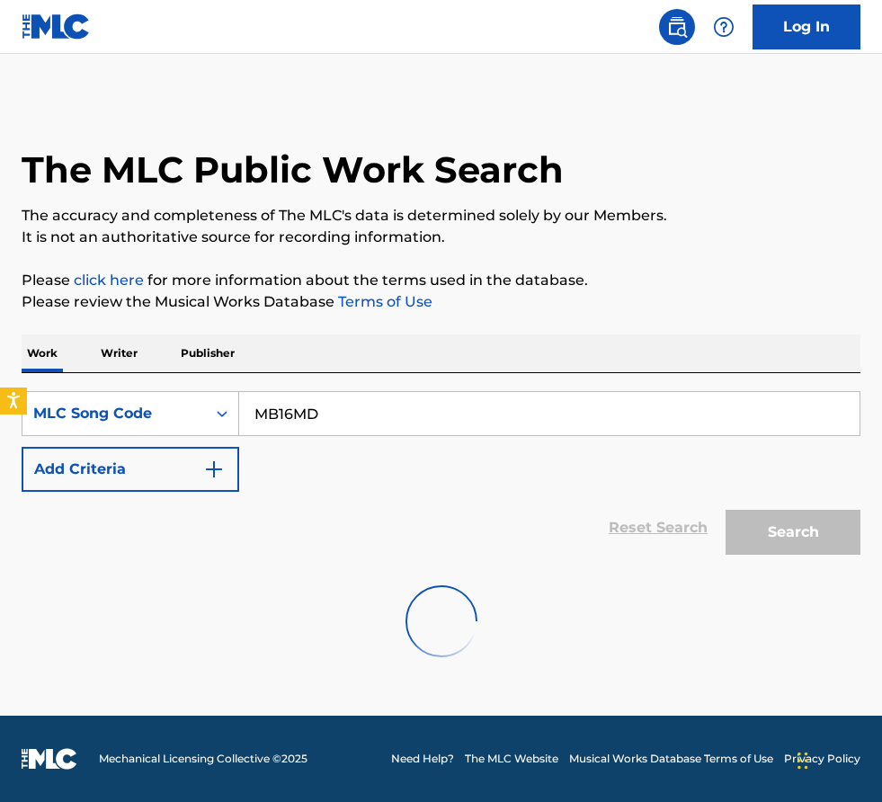
scroll to position [0, 0]
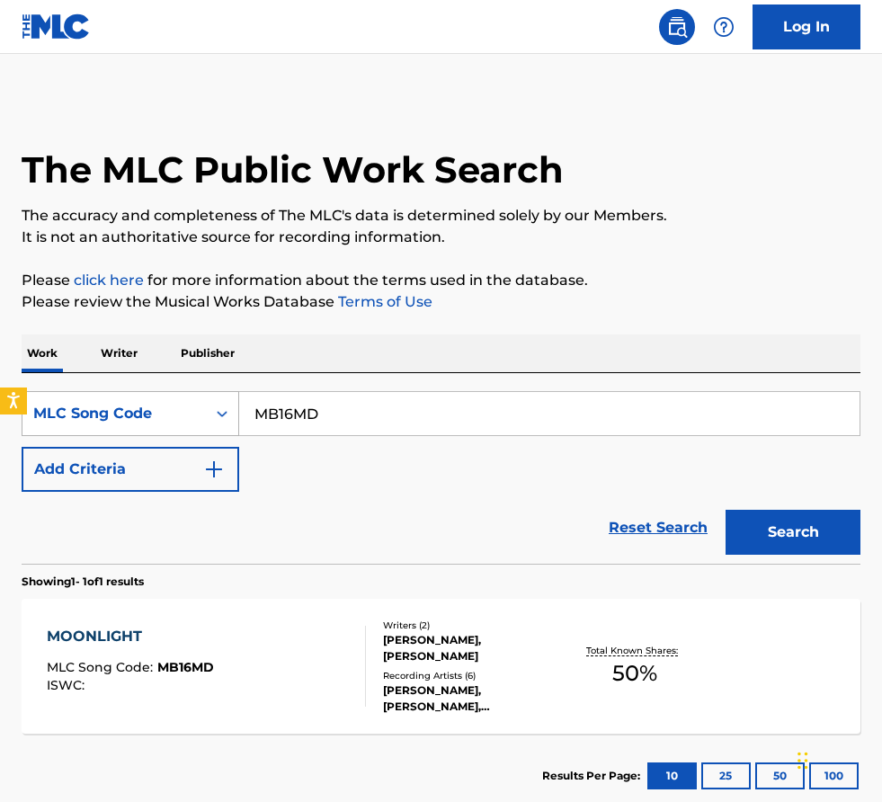
drag, startPoint x: 366, startPoint y: 427, endPoint x: 143, endPoint y: 401, distance: 224.5
click at [143, 401] on div "SearchWithCriteria3f0e7a44-7cb7-41ad-ad75-e6eb5b07dbad MLC Song Code MB16MD" at bounding box center [441, 413] width 839 height 45
paste input "UV7WBZ"
type input "UV7WBZ"
click at [726, 510] on button "Search" at bounding box center [793, 532] width 135 height 45
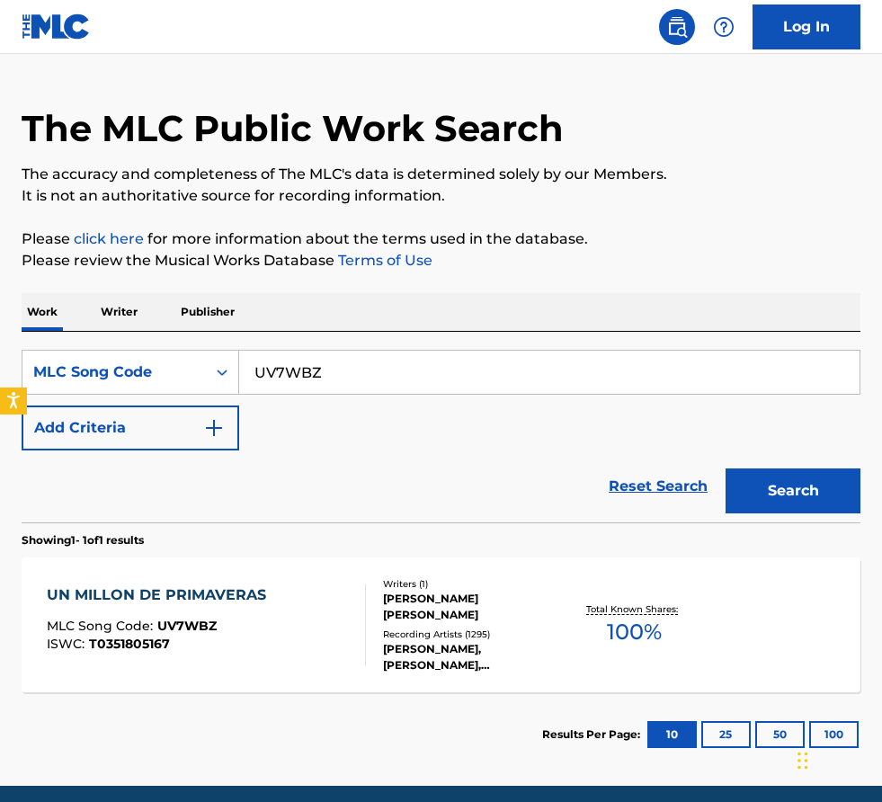
scroll to position [46, 0]
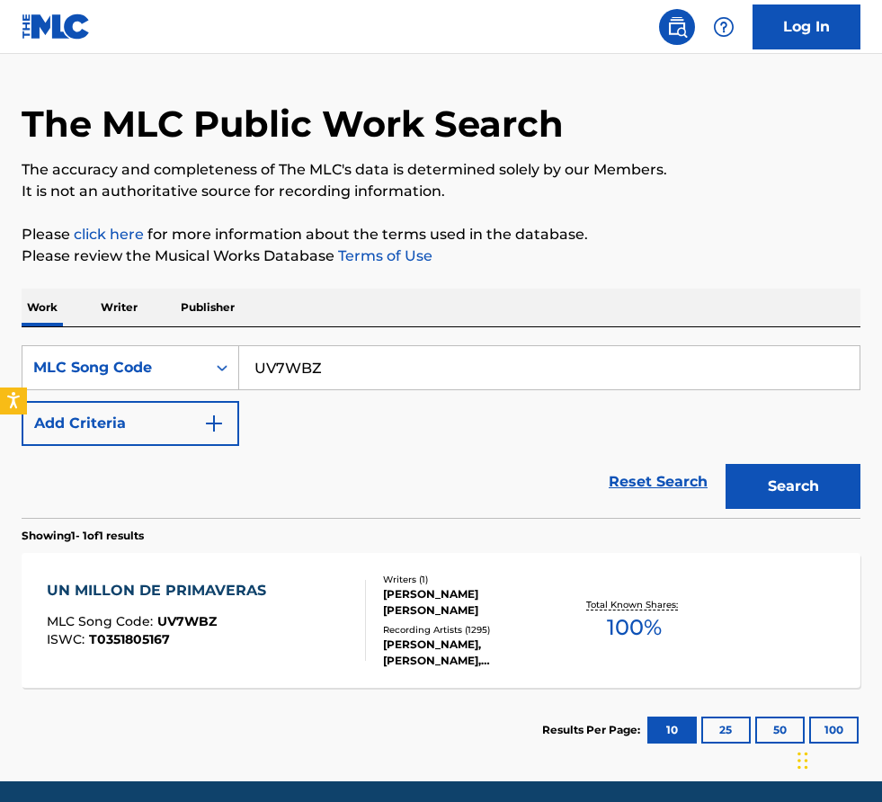
click at [362, 578] on div "UN MILLON DE PRIMAVERAS MLC Song Code : UV7WBZ ISWC : T0351805167 Writers ( 1 )…" at bounding box center [441, 620] width 839 height 135
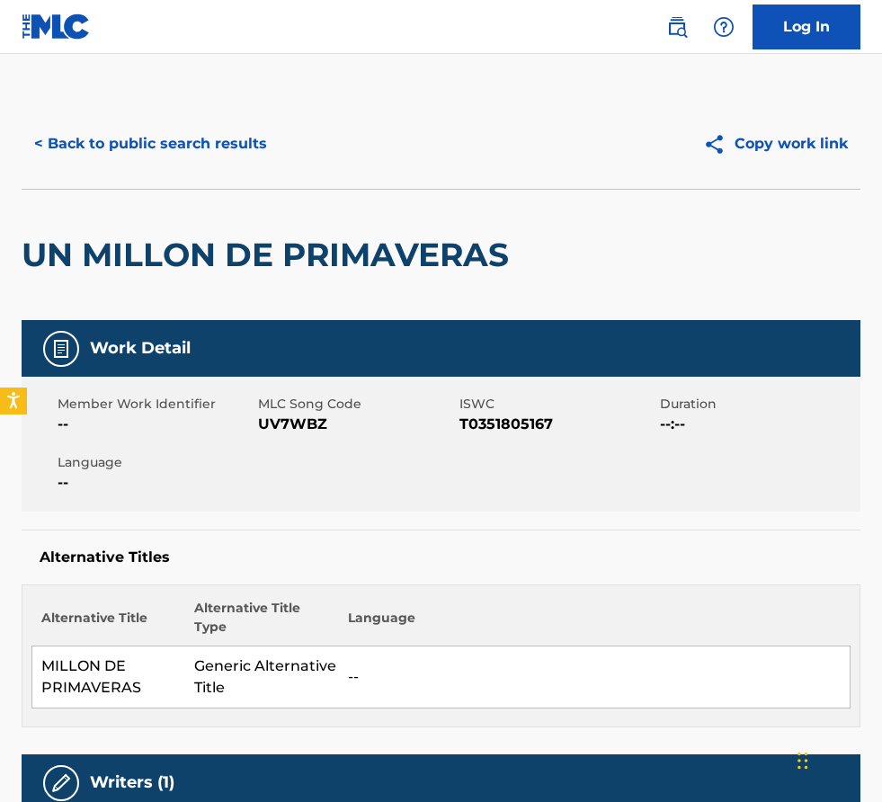
click at [368, 361] on div "Work Detail" at bounding box center [441, 348] width 839 height 57
click at [199, 133] on button "< Back to public search results" at bounding box center [151, 143] width 258 height 45
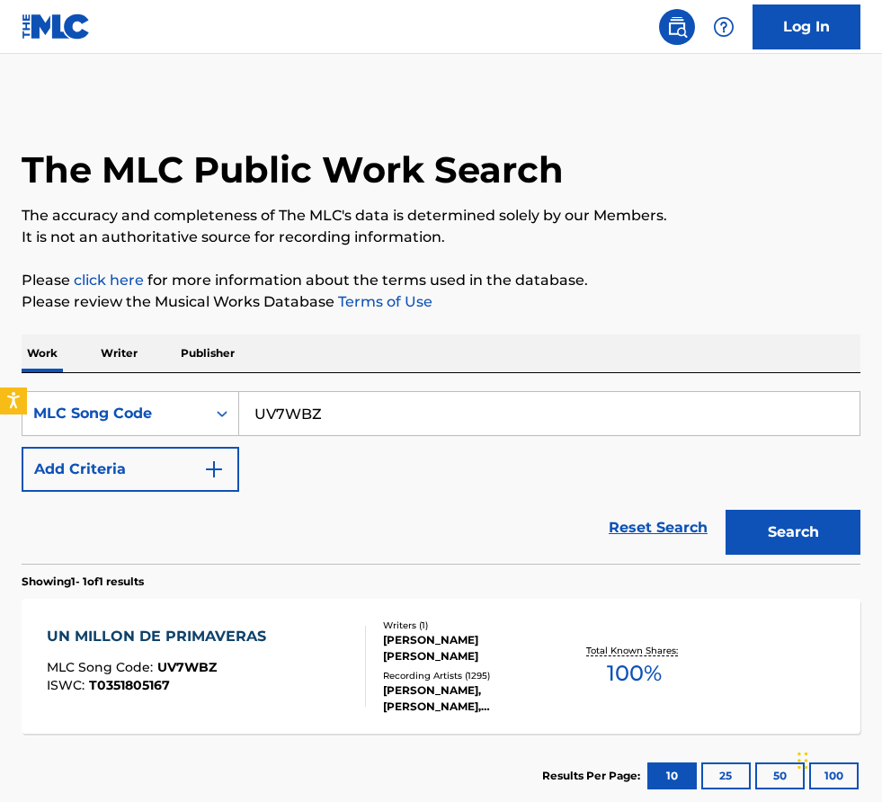
scroll to position [46, 0]
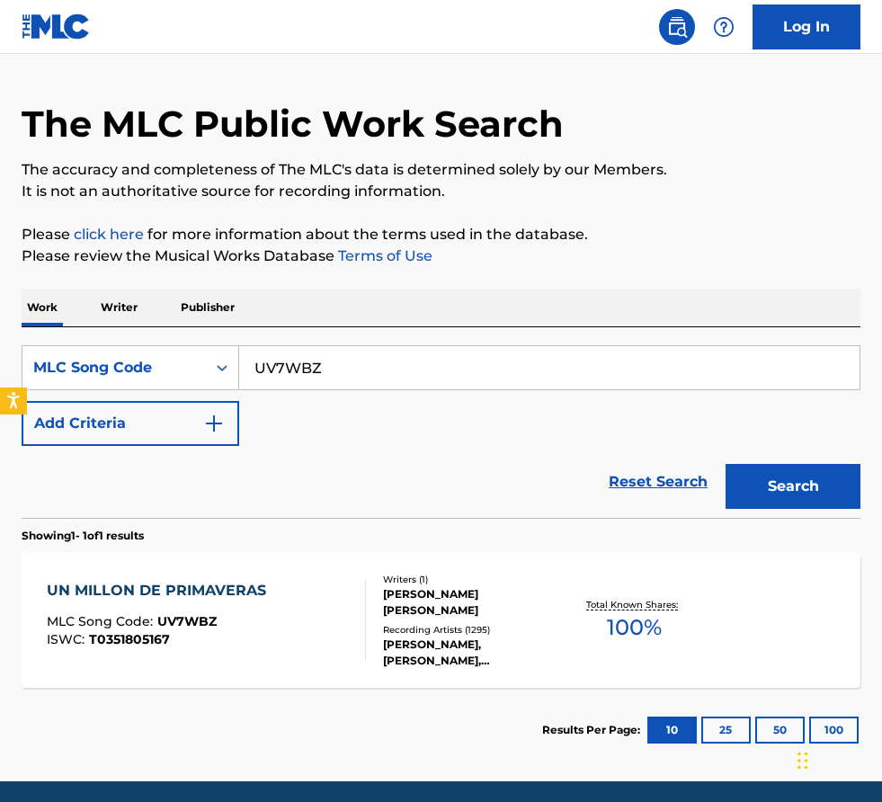
drag, startPoint x: 374, startPoint y: 353, endPoint x: 538, endPoint y: 460, distance: 195.5
click at [538, 460] on form "SearchWithCriteria3f0e7a44-7cb7-41ad-ad75-e6eb5b07dbad MLC Song Code UV7WBZ Add…" at bounding box center [441, 431] width 839 height 173
paste input "LE1EUL"
type input "LE1EUL"
click at [726, 464] on button "Search" at bounding box center [793, 486] width 135 height 45
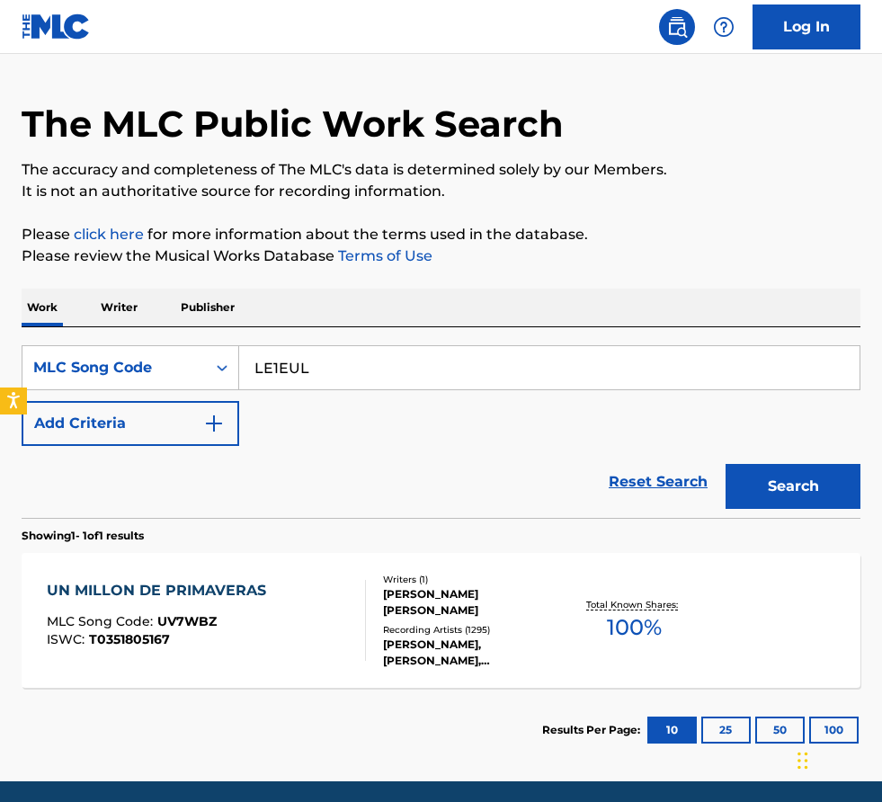
scroll to position [0, 0]
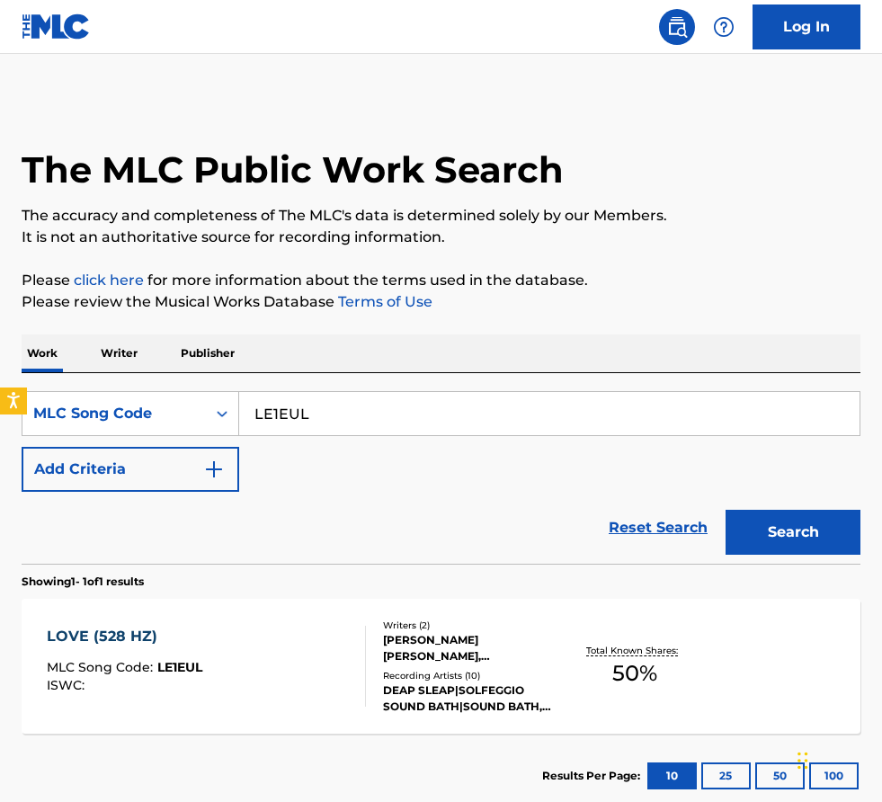
click at [338, 609] on div "LOVE (528 HZ) MLC Song Code : LE1EUL ISWC :" at bounding box center [206, 666] width 319 height 81
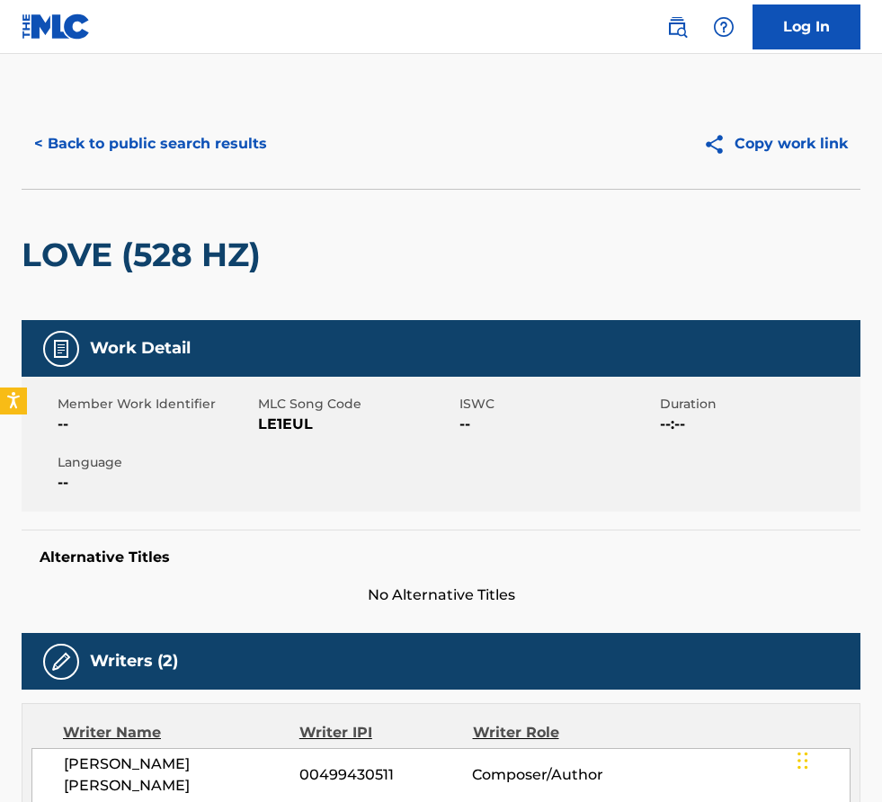
click at [315, 557] on h5 "Alternative Titles" at bounding box center [441, 557] width 803 height 18
click at [186, 137] on button "< Back to public search results" at bounding box center [151, 143] width 258 height 45
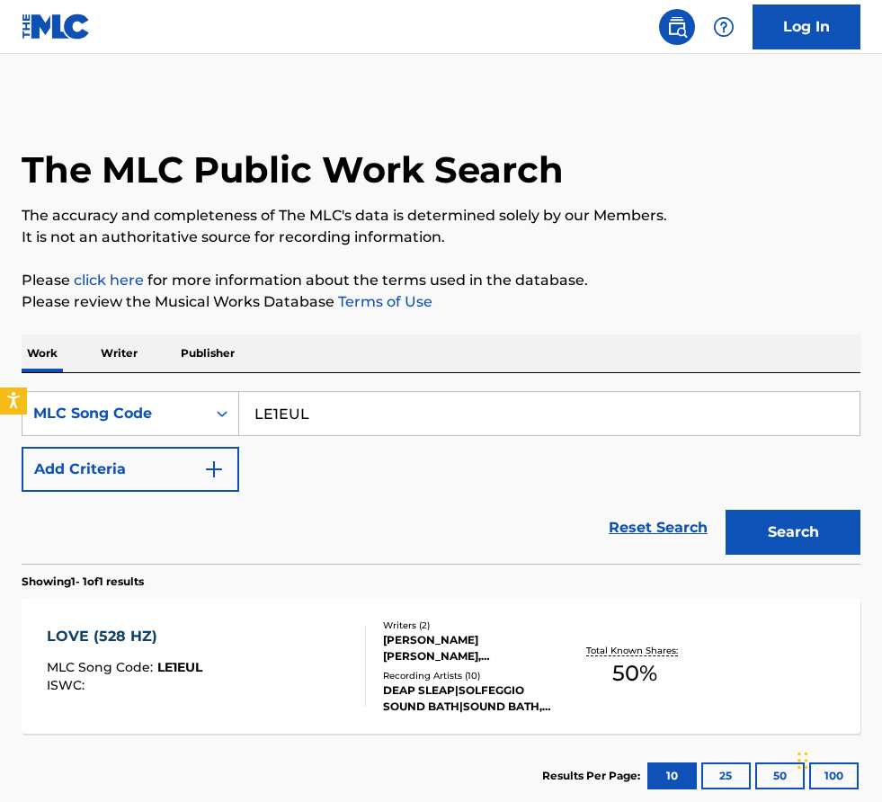
drag, startPoint x: 367, startPoint y: 410, endPoint x: -10, endPoint y: 343, distance: 382.7
click at [0, 343] on html "Accessibility Screen-Reader Guide, Feedback, and Issue Reporting | New window L…" at bounding box center [441, 401] width 882 height 802
paste input "GV8IIY"
type input "GV8IIY"
click at [726, 510] on button "Search" at bounding box center [793, 532] width 135 height 45
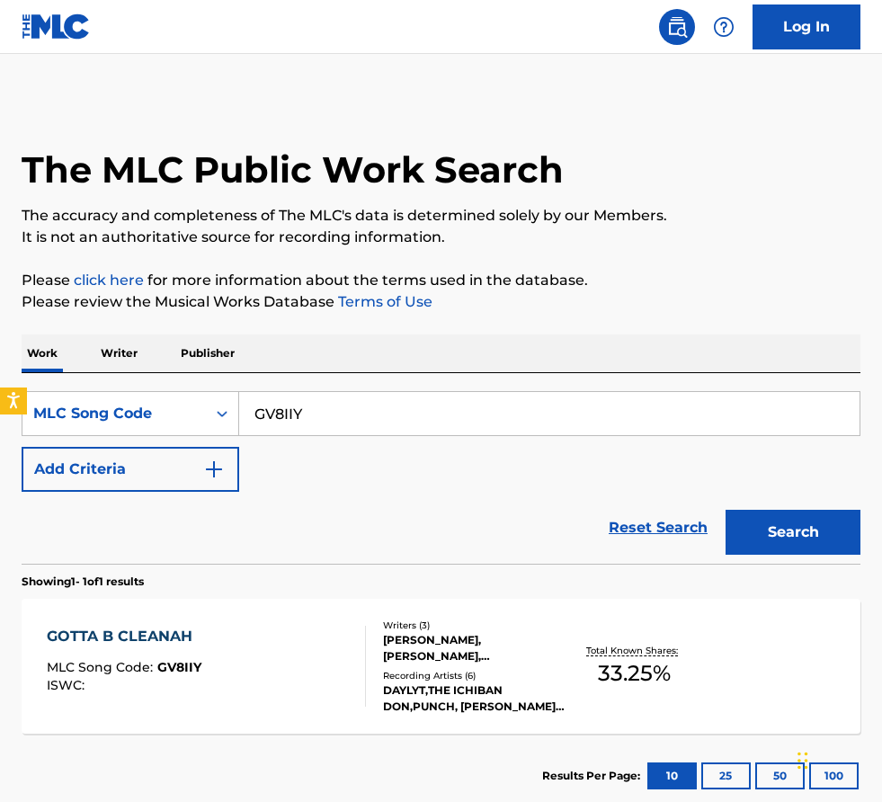
click at [357, 531] on div "Reset Search Search" at bounding box center [441, 528] width 839 height 72
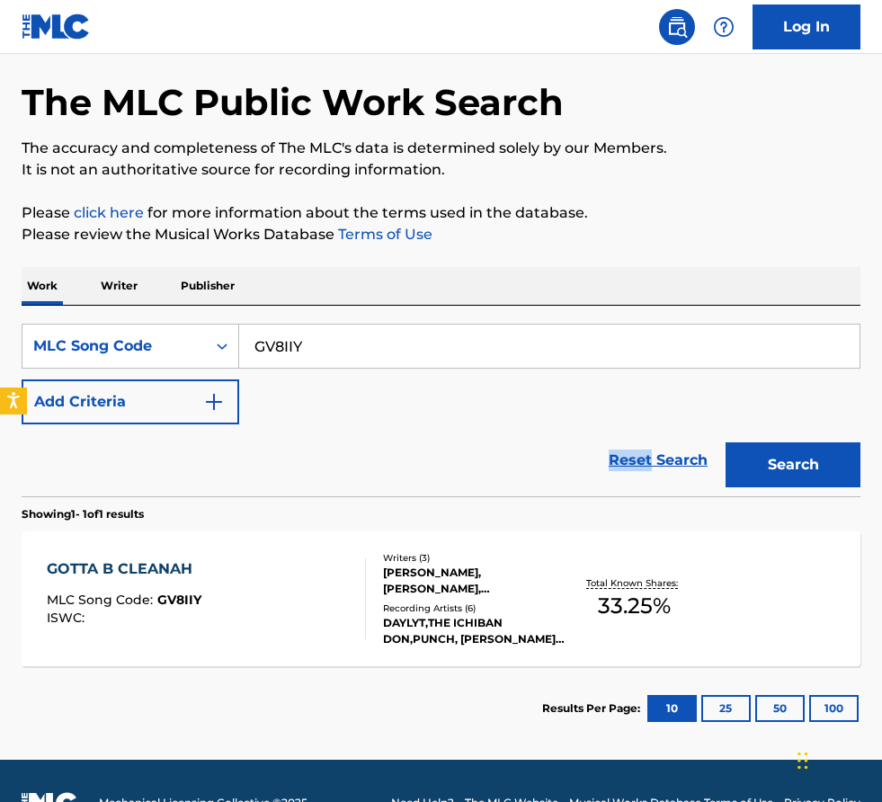
scroll to position [86, 0]
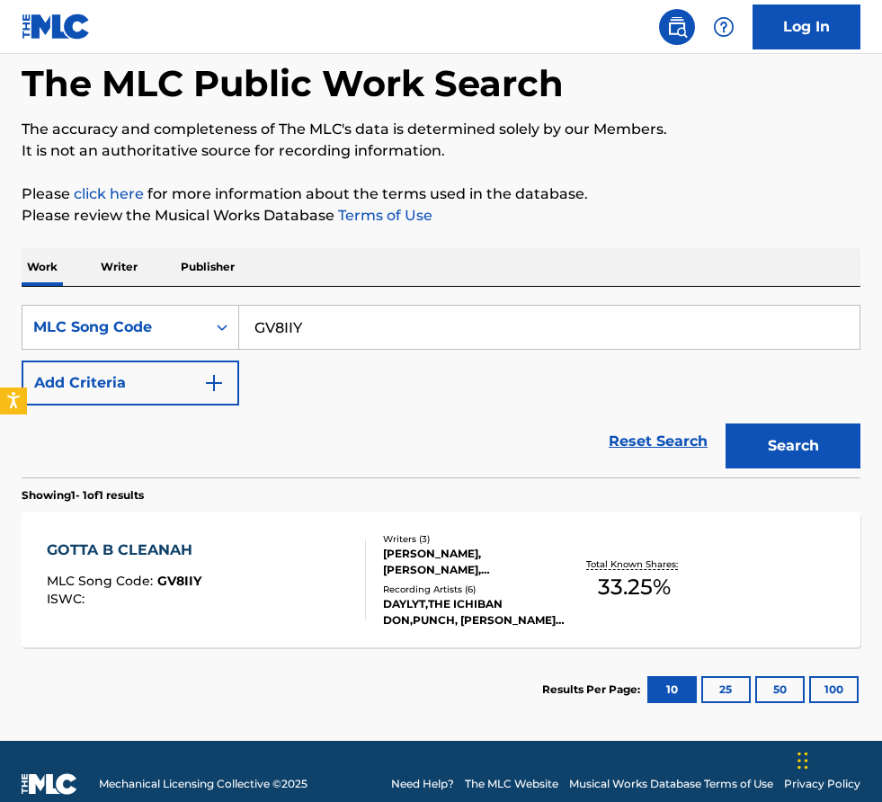
drag, startPoint x: 351, startPoint y: 319, endPoint x: -34, endPoint y: 225, distance: 396.2
click at [0, 225] on html "Accessibility Screen-Reader Guide, Feedback, and Issue Reporting | New window L…" at bounding box center [441, 315] width 882 height 802
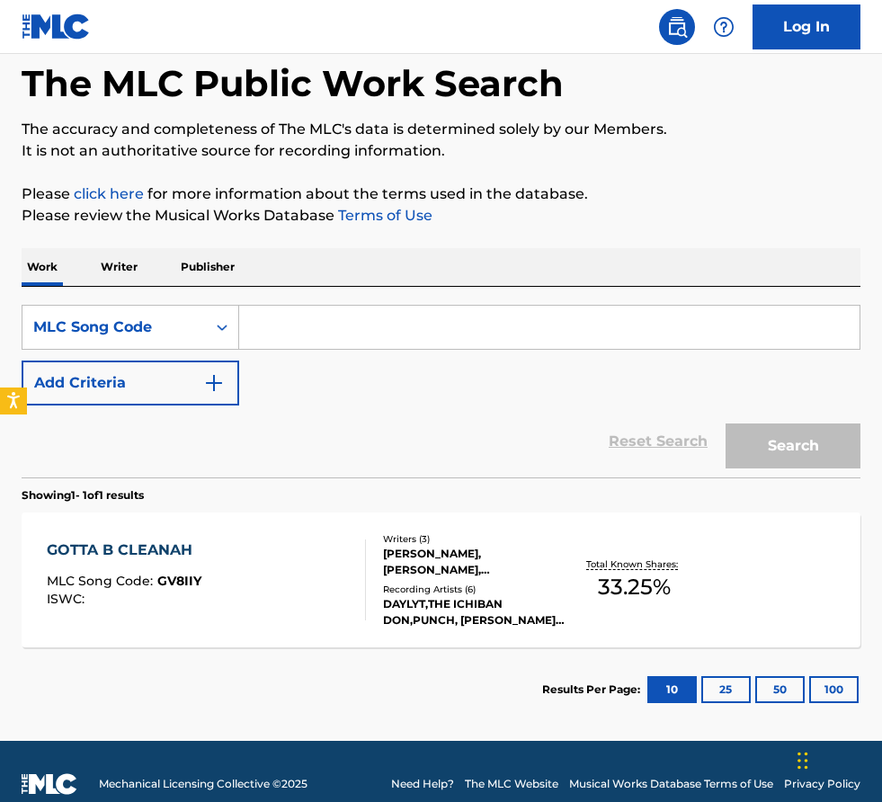
paste input "B73883"
click at [726, 423] on button "Search" at bounding box center [793, 445] width 135 height 45
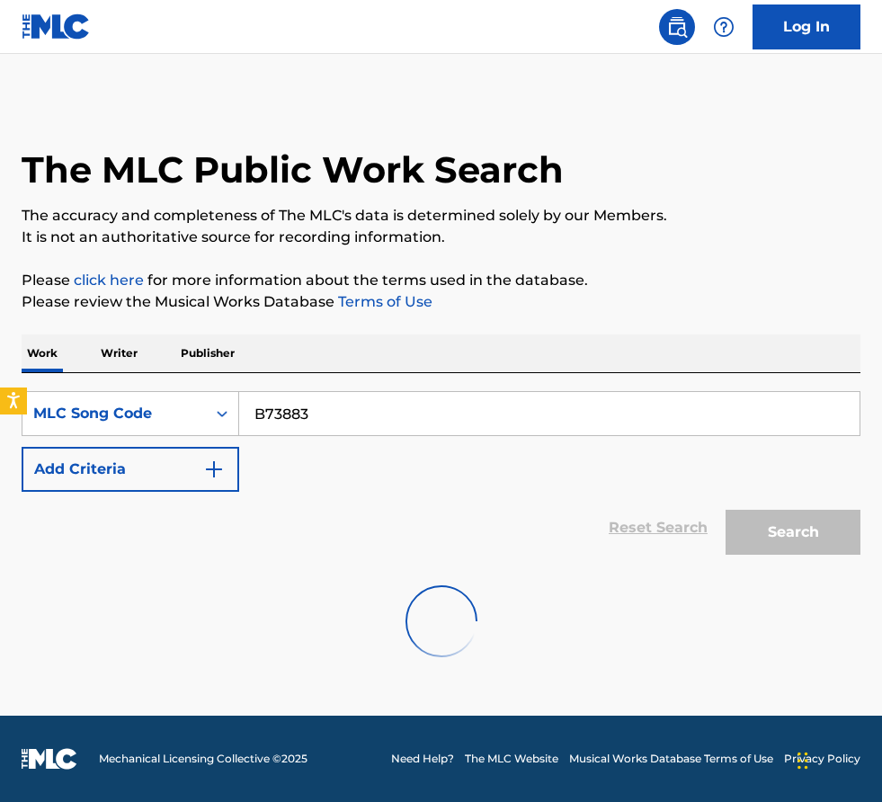
scroll to position [0, 0]
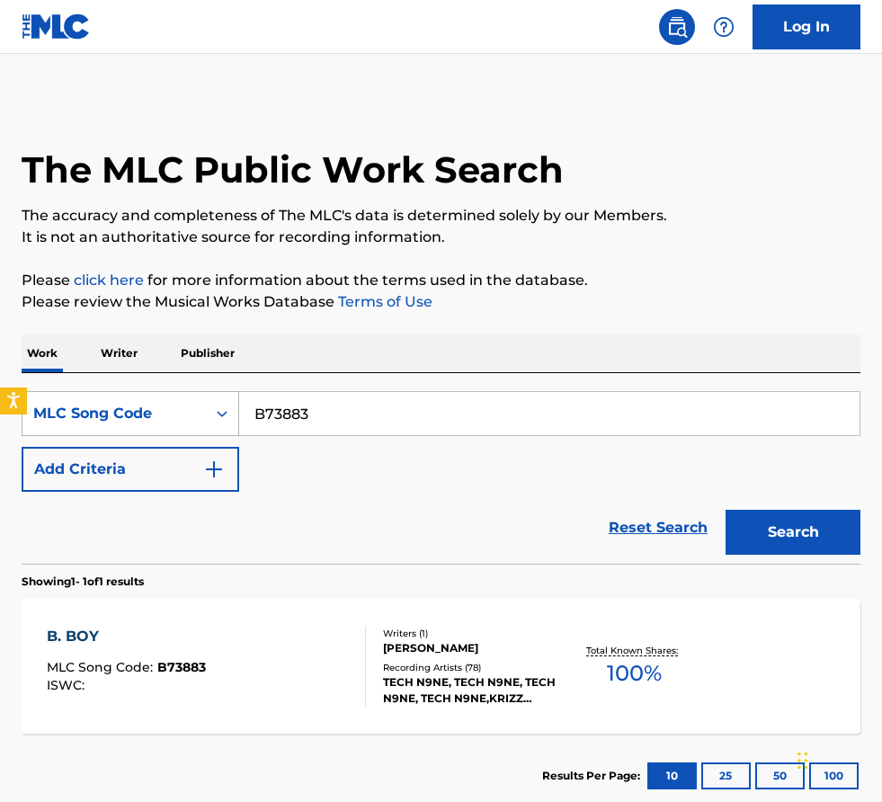
drag, startPoint x: 360, startPoint y: 406, endPoint x: 146, endPoint y: 394, distance: 214.3
click at [146, 394] on div "SearchWithCriteria3f0e7a44-7cb7-41ad-ad75-e6eb5b07dbad MLC Song Code B73883" at bounding box center [441, 413] width 839 height 45
click at [726, 510] on button "Search" at bounding box center [793, 532] width 135 height 45
click at [306, 549] on div "Reset Search Search" at bounding box center [441, 528] width 839 height 72
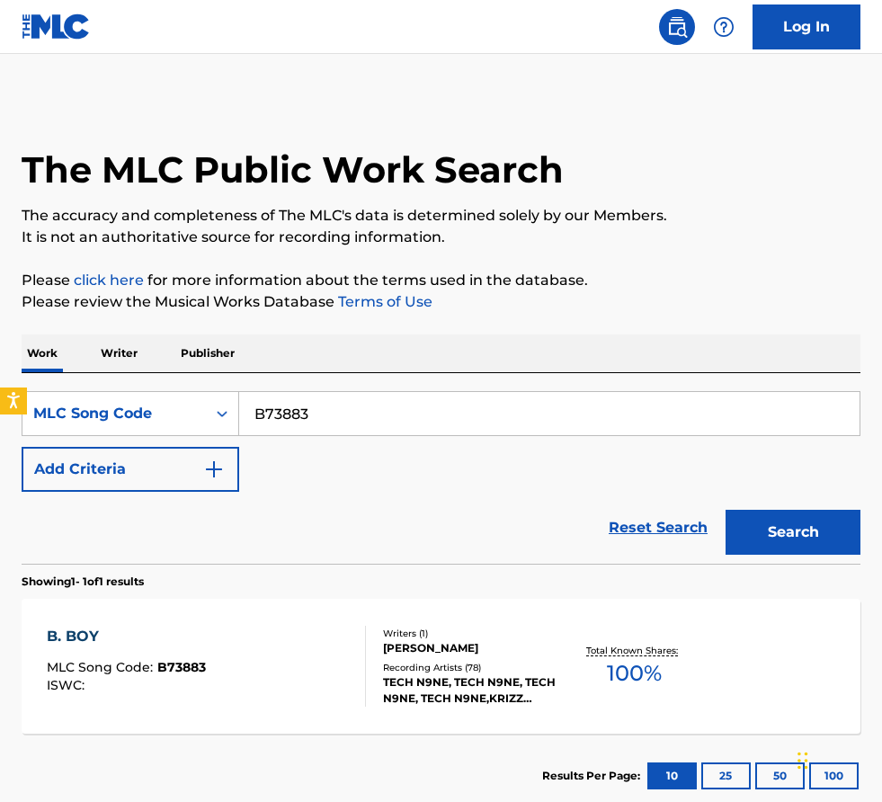
click at [435, 411] on input "B73883" at bounding box center [549, 413] width 620 height 43
paste input "HB601T"
type input "HB601T"
click at [726, 510] on button "Search" at bounding box center [793, 532] width 135 height 45
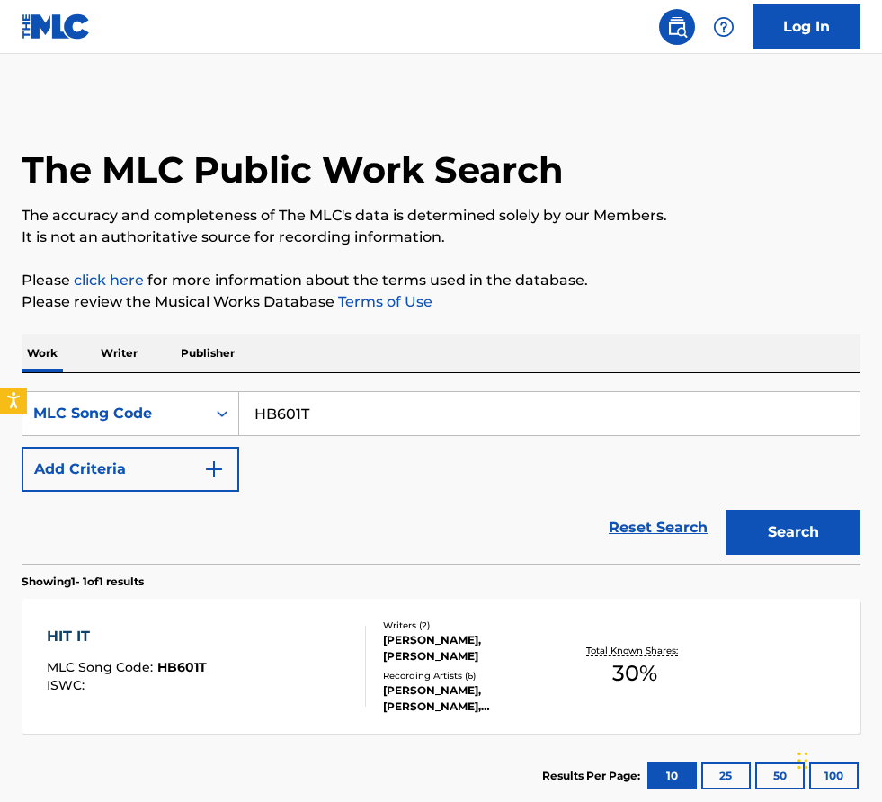
scroll to position [111, 0]
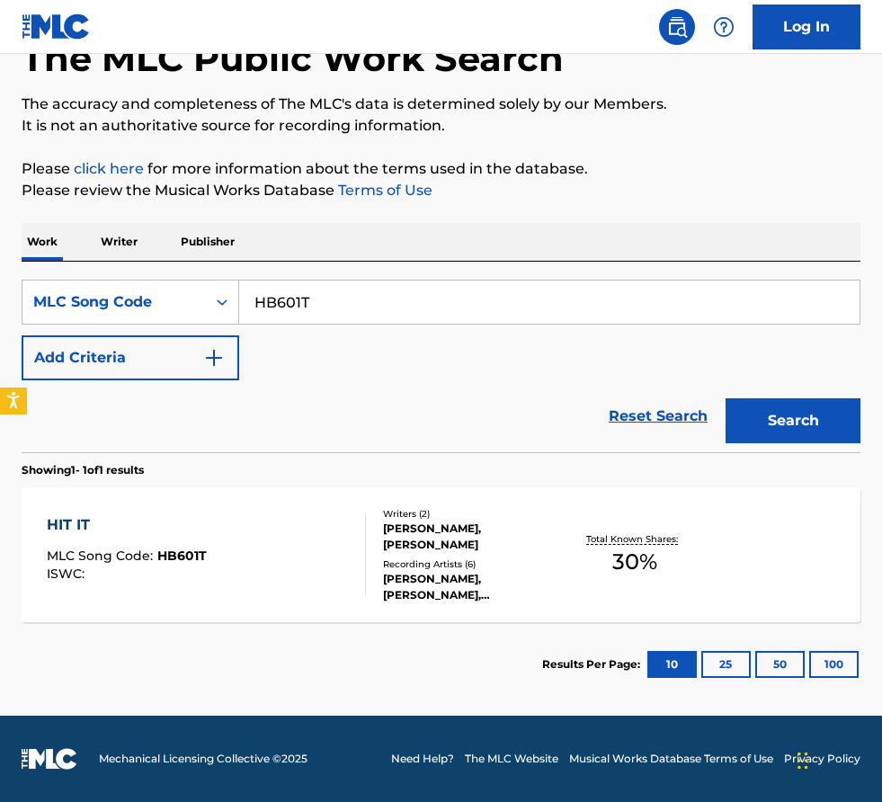
click at [364, 539] on div at bounding box center [358, 554] width 14 height 81
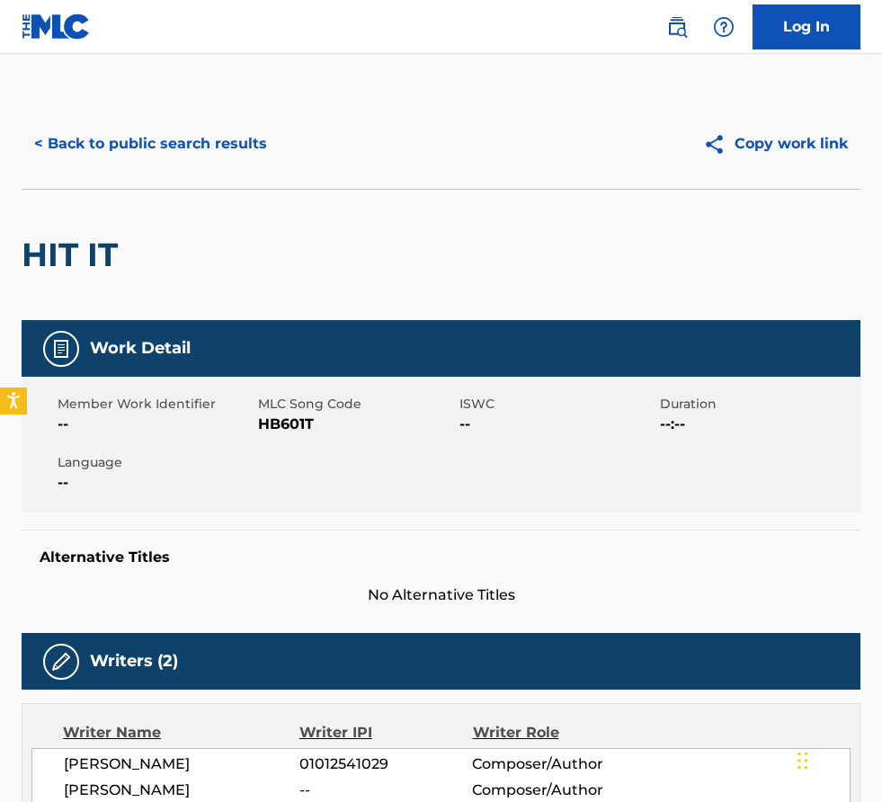
click at [138, 155] on button "< Back to public search results" at bounding box center [151, 143] width 258 height 45
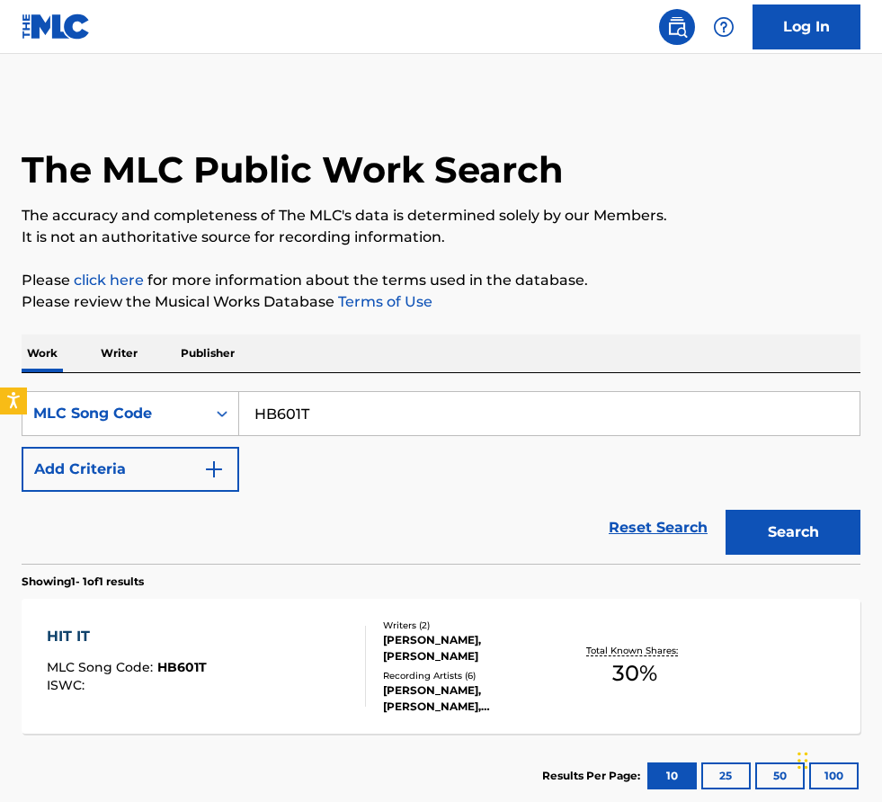
scroll to position [65, 0]
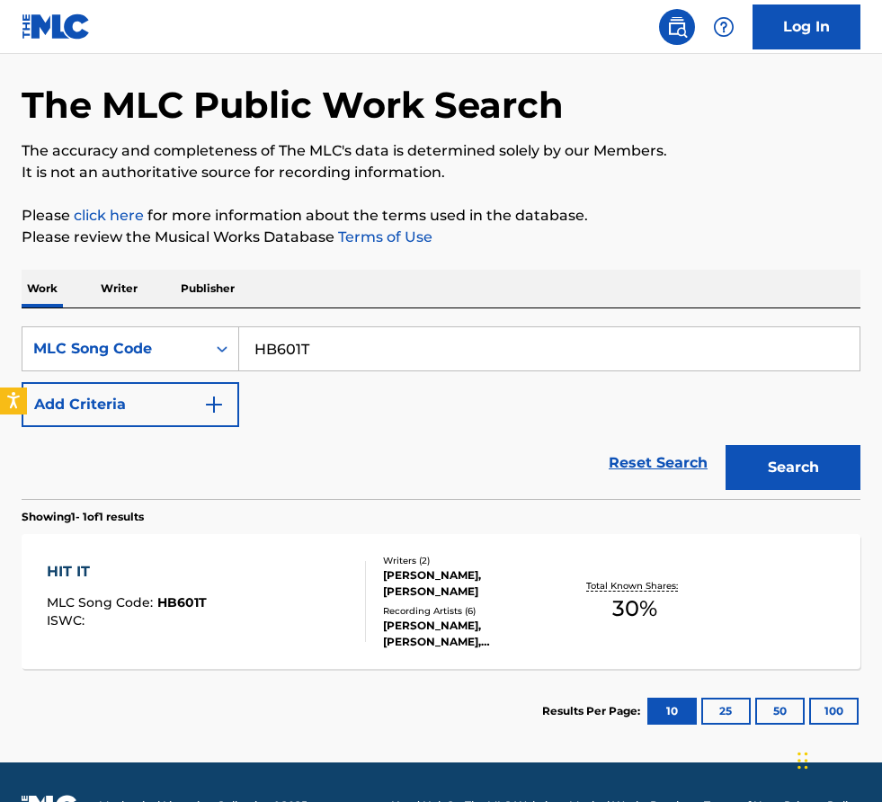
click at [398, 604] on div "Recording Artists ( 6 )" at bounding box center [474, 610] width 183 height 13
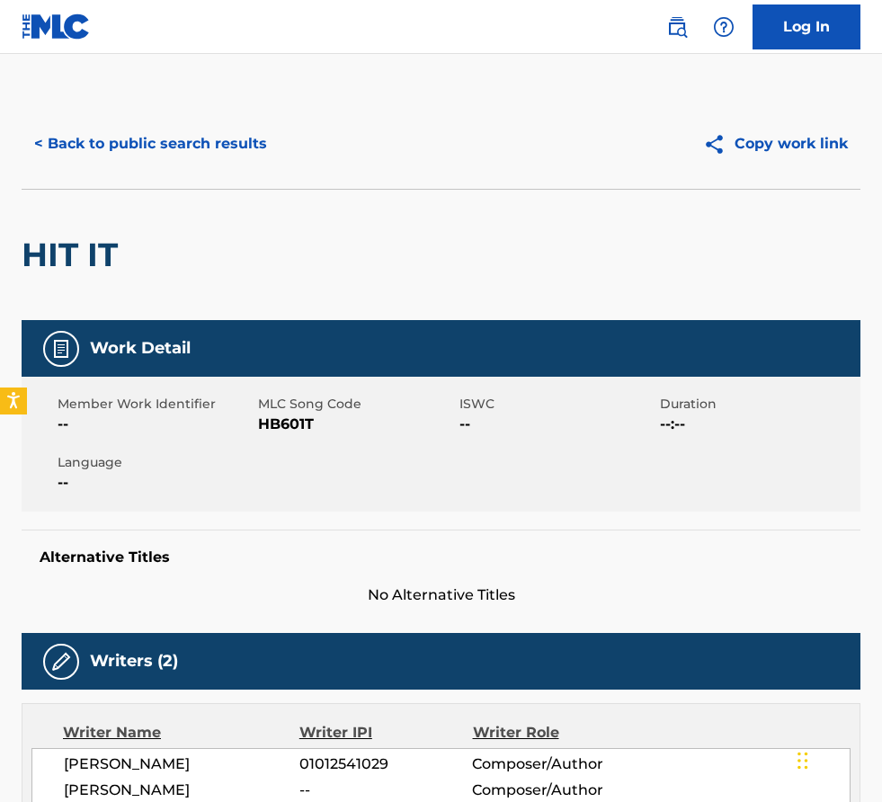
click at [79, 115] on div "< Back to public search results Copy work link" at bounding box center [441, 144] width 839 height 90
click at [80, 127] on button "< Back to public search results" at bounding box center [151, 143] width 258 height 45
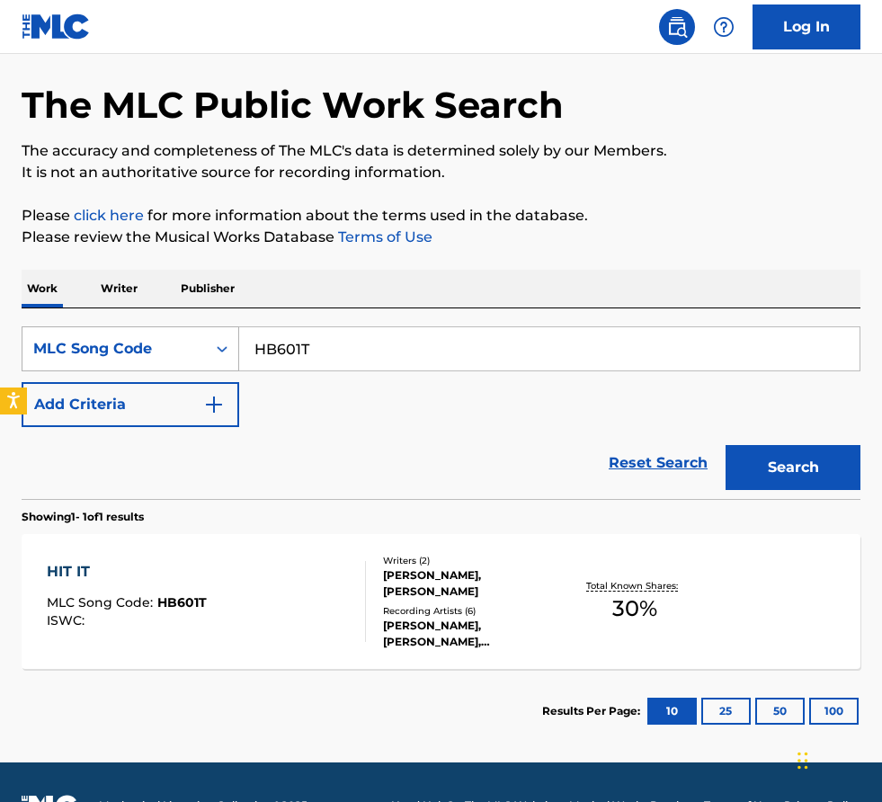
drag, startPoint x: 346, startPoint y: 355, endPoint x: 23, endPoint y: 329, distance: 323.8
click at [23, 329] on div "SearchWithCriteria3f0e7a44-7cb7-41ad-ad75-e6eb5b07dbad MLC Song Code HB601T" at bounding box center [441, 348] width 839 height 45
paste input "JVBGUR"
type input "JVBGUR"
click at [726, 445] on button "Search" at bounding box center [793, 467] width 135 height 45
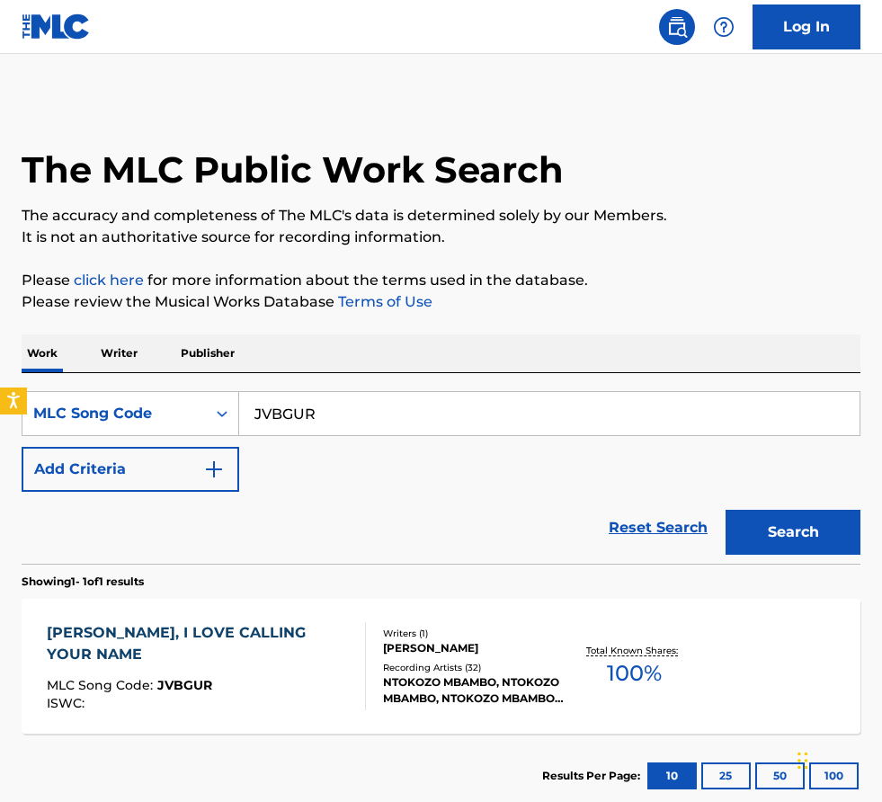
scroll to position [111, 0]
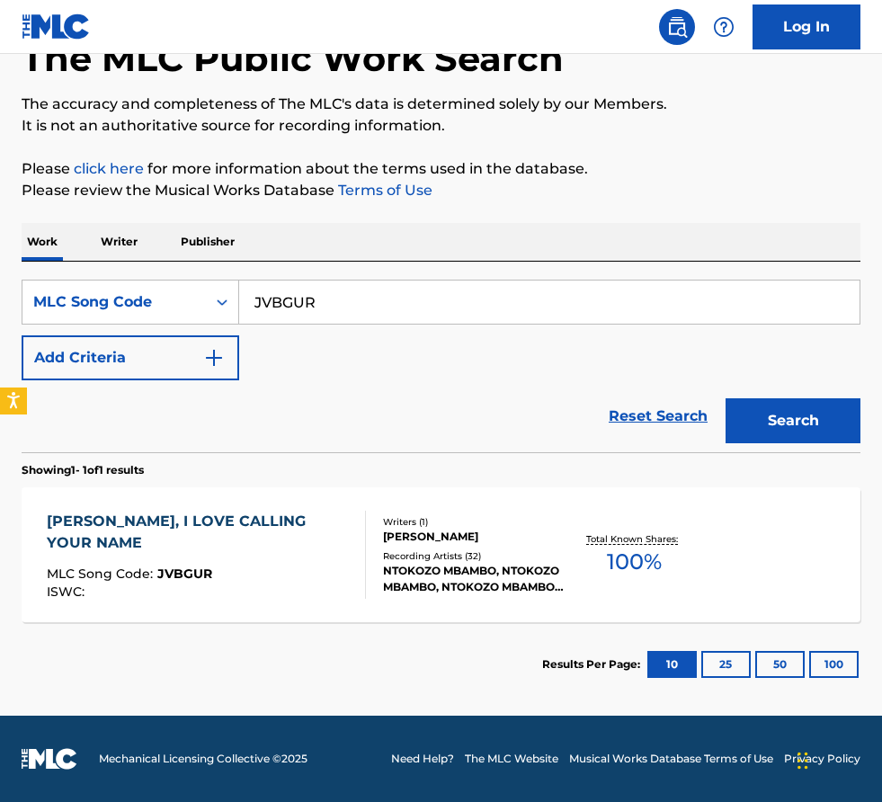
click at [402, 537] on div "[PERSON_NAME]" at bounding box center [474, 537] width 183 height 16
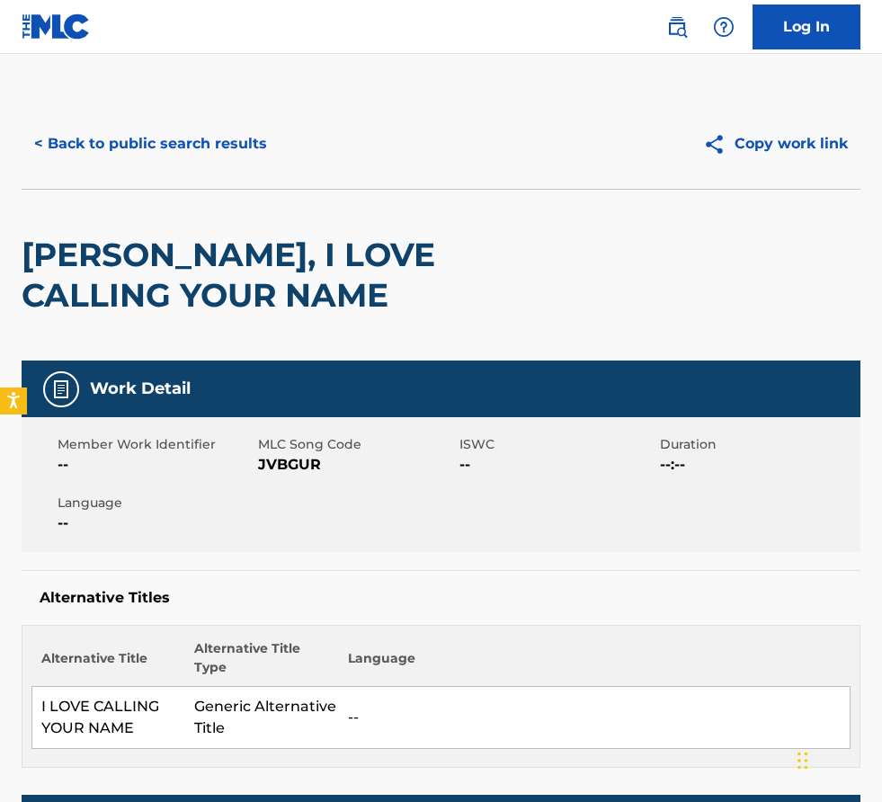
click at [245, 138] on button "< Back to public search results" at bounding box center [151, 143] width 258 height 45
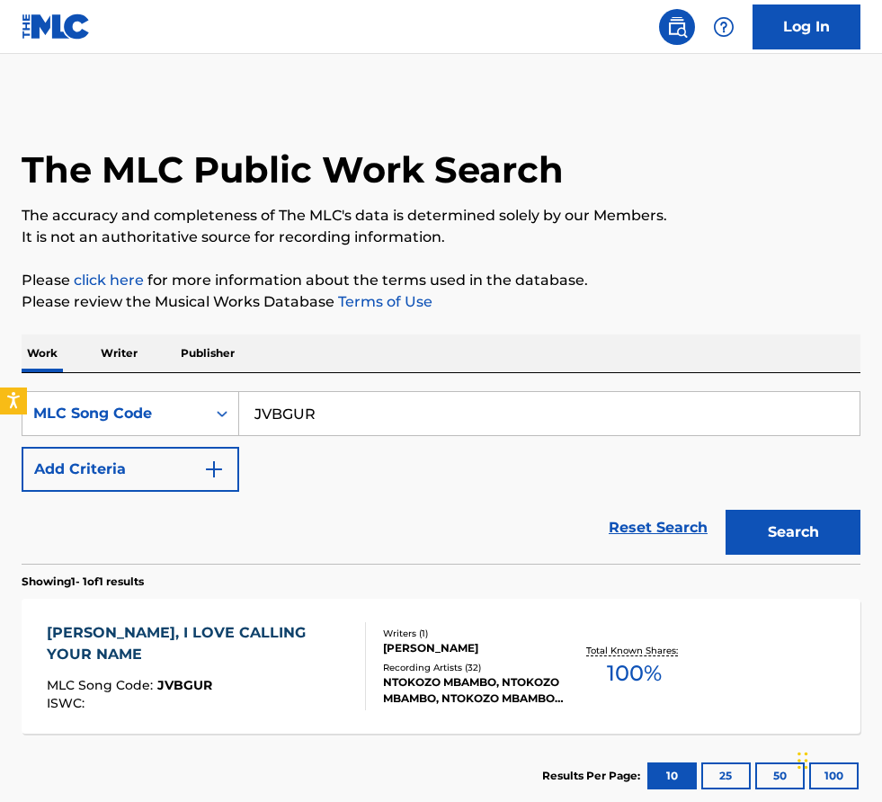
scroll to position [65, 0]
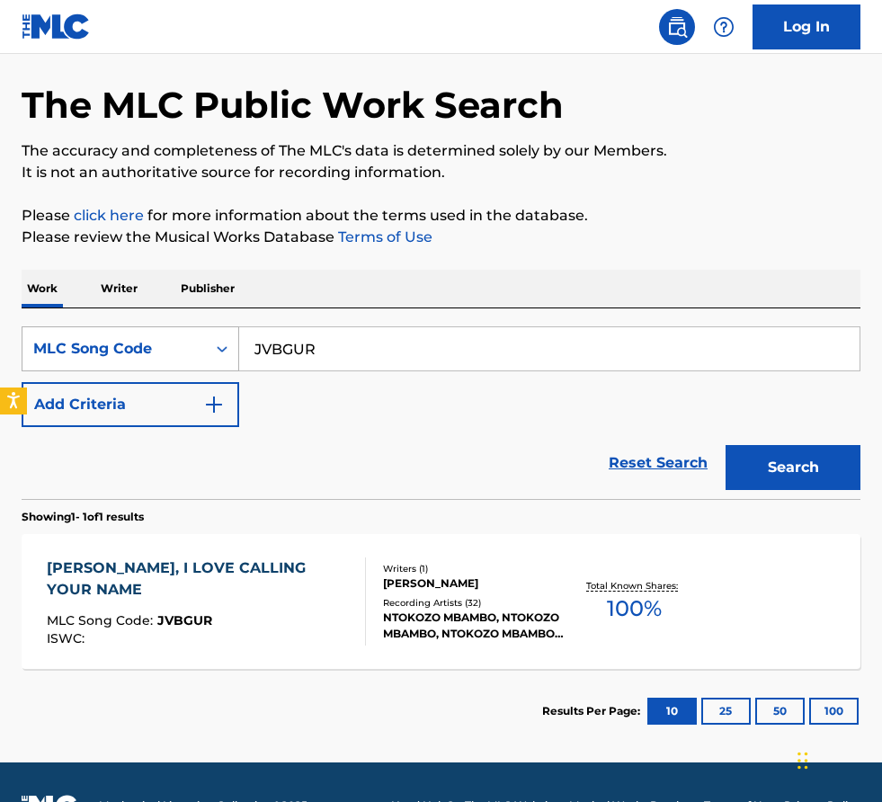
drag, startPoint x: 367, startPoint y: 367, endPoint x: 67, endPoint y: 338, distance: 301.7
click at [67, 338] on div "SearchWithCriteria3f0e7a44-7cb7-41ad-ad75-e6eb5b07dbad MLC Song Code JVBGUR" at bounding box center [441, 348] width 839 height 45
paste input "LA2ABC"
type input "LA2ABC"
click at [726, 445] on button "Search" at bounding box center [793, 467] width 135 height 45
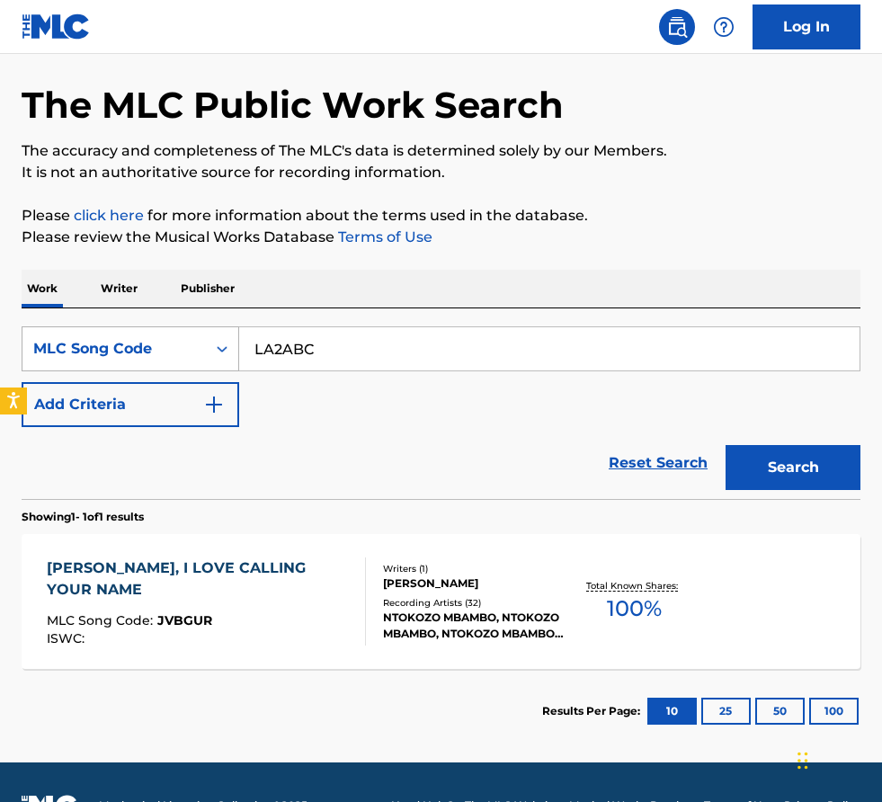
scroll to position [0, 0]
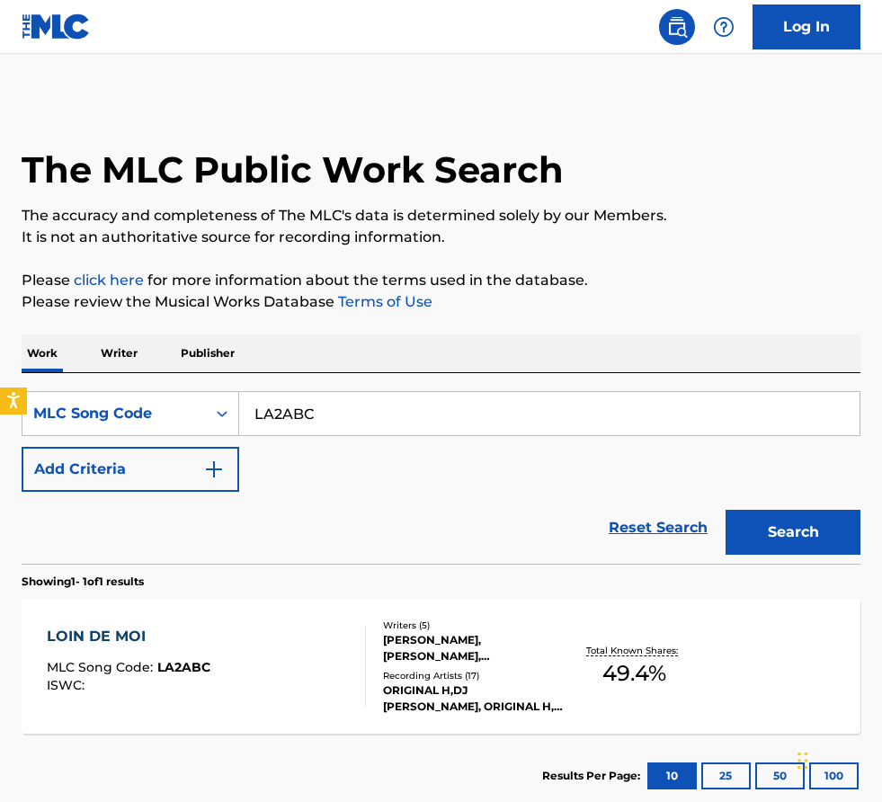
click at [319, 466] on div "SearchWithCriteria3f0e7a44-7cb7-41ad-ad75-e6eb5b07dbad MLC Song Code LA2ABC Add…" at bounding box center [441, 441] width 839 height 101
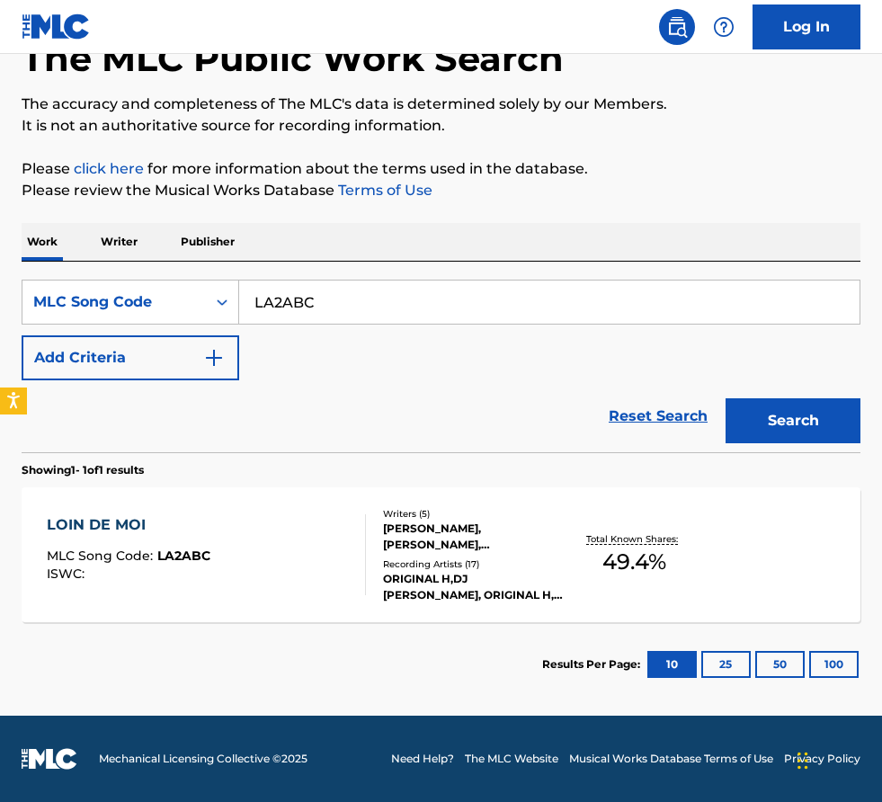
click at [329, 561] on div "LOIN DE MOI MLC Song Code : LA2ABC ISWC :" at bounding box center [206, 554] width 319 height 81
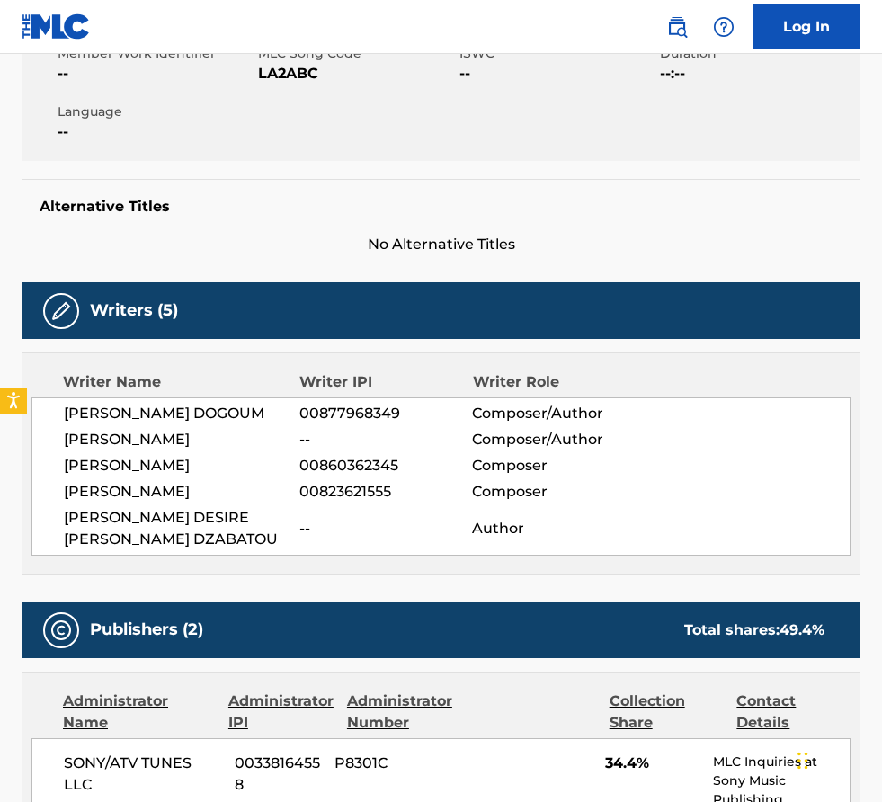
scroll to position [403, 0]
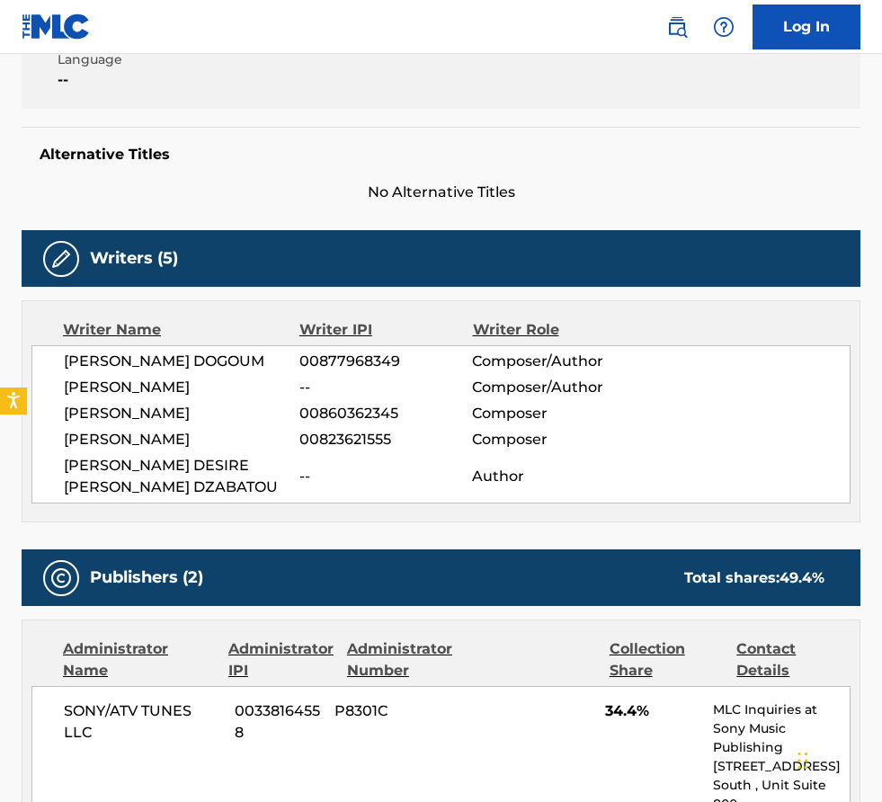
click at [382, 486] on span "--" at bounding box center [385, 477] width 173 height 22
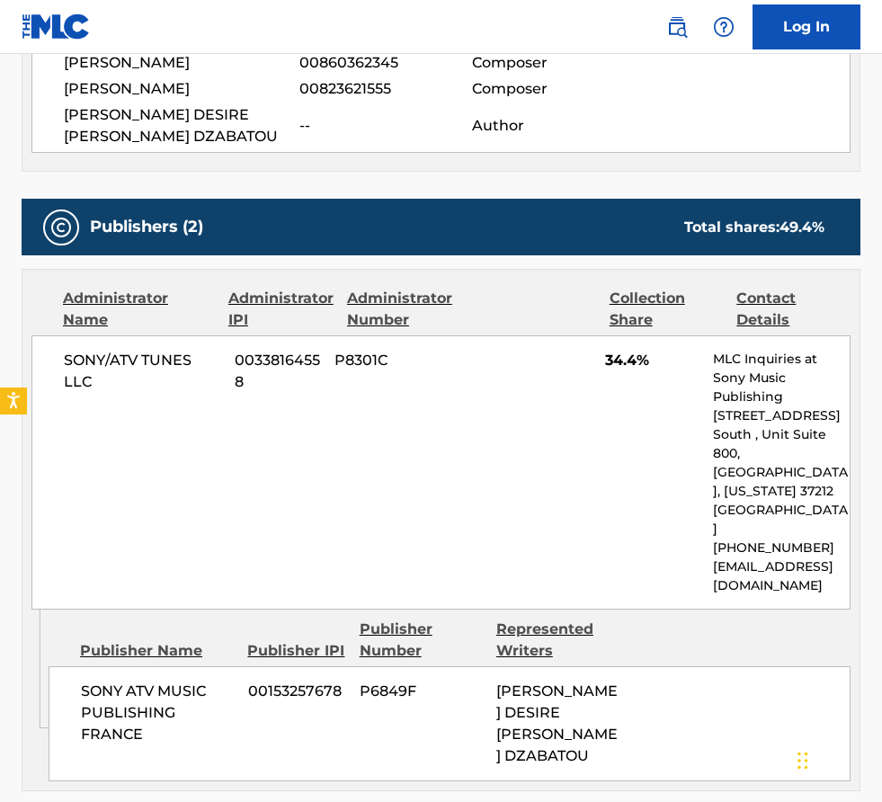
scroll to position [0, 0]
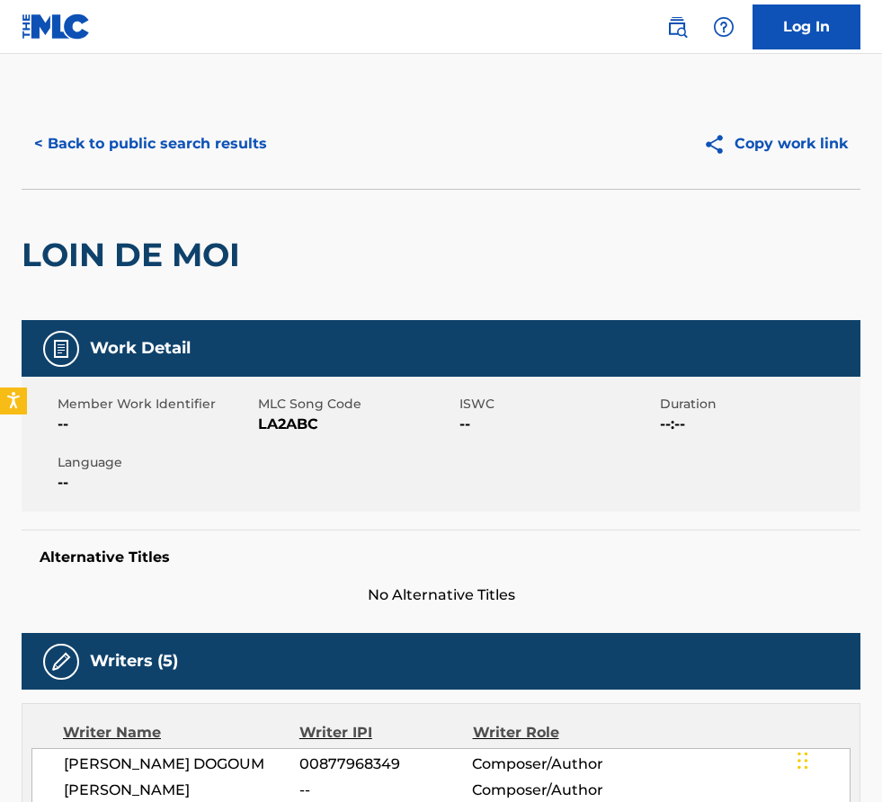
click at [209, 136] on button "< Back to public search results" at bounding box center [151, 143] width 258 height 45
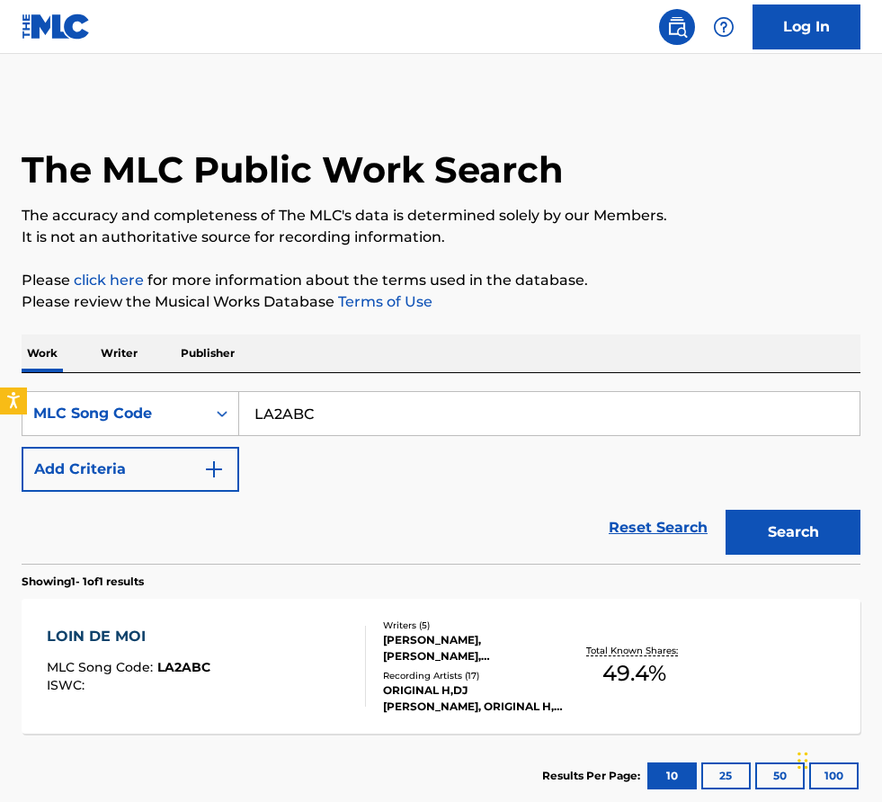
scroll to position [65, 0]
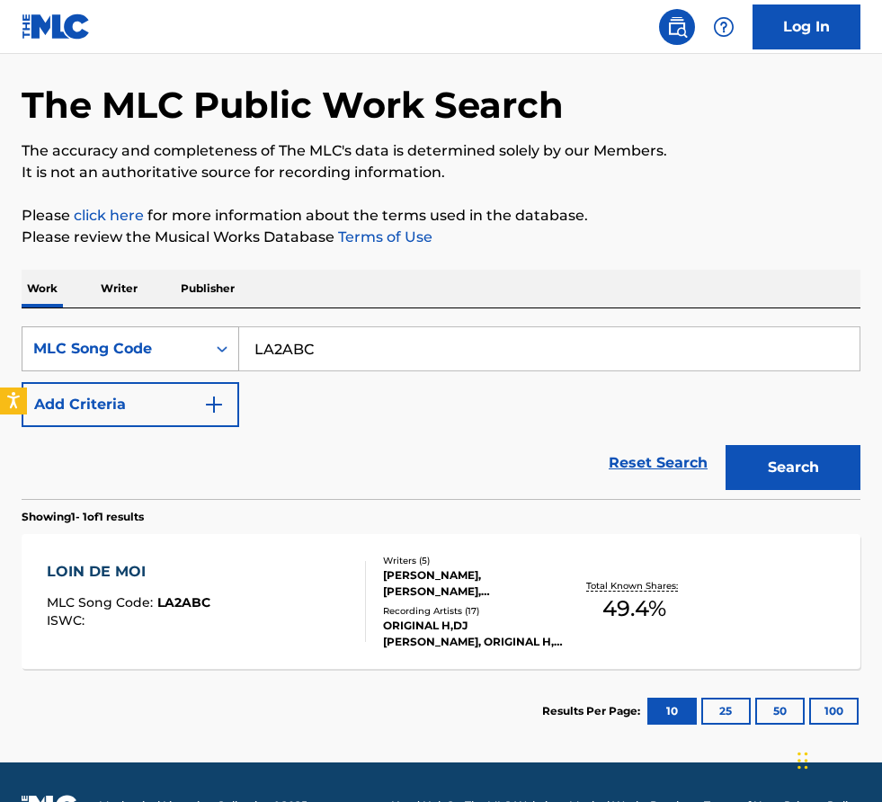
drag, startPoint x: 337, startPoint y: 352, endPoint x: 179, endPoint y: 350, distance: 158.2
click at [179, 350] on div "SearchWithCriteria3f0e7a44-7cb7-41ad-ad75-e6eb5b07dbad MLC Song Code LA2ABC" at bounding box center [441, 348] width 839 height 45
click at [726, 445] on button "Search" at bounding box center [793, 467] width 135 height 45
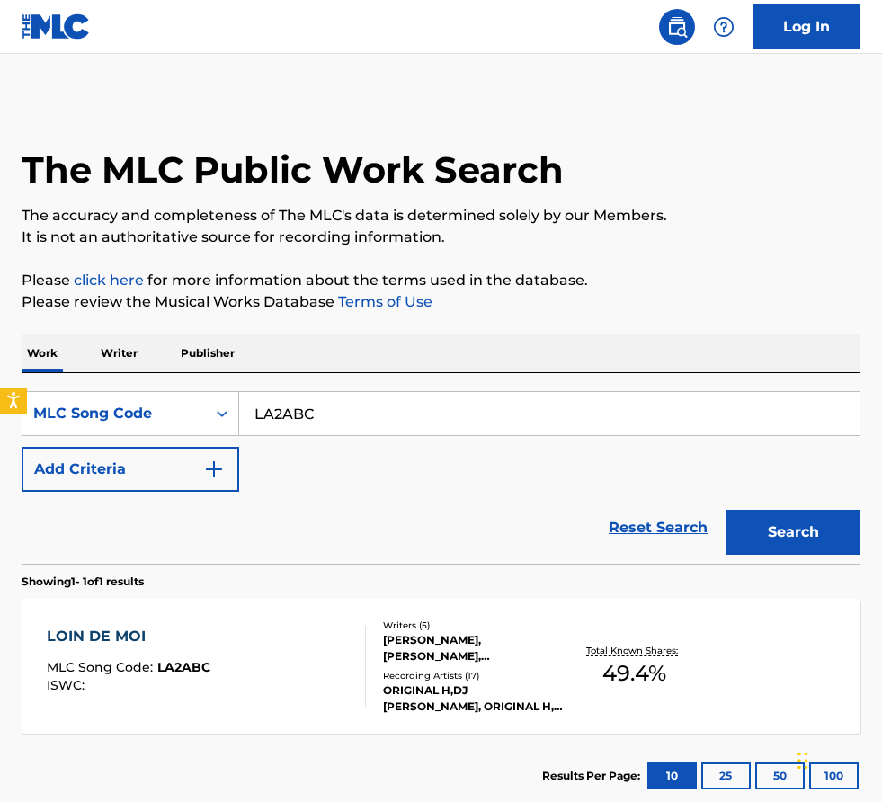
click at [299, 609] on div "LOIN DE MOI MLC Song Code : LA2ABC ISWC :" at bounding box center [206, 666] width 319 height 81
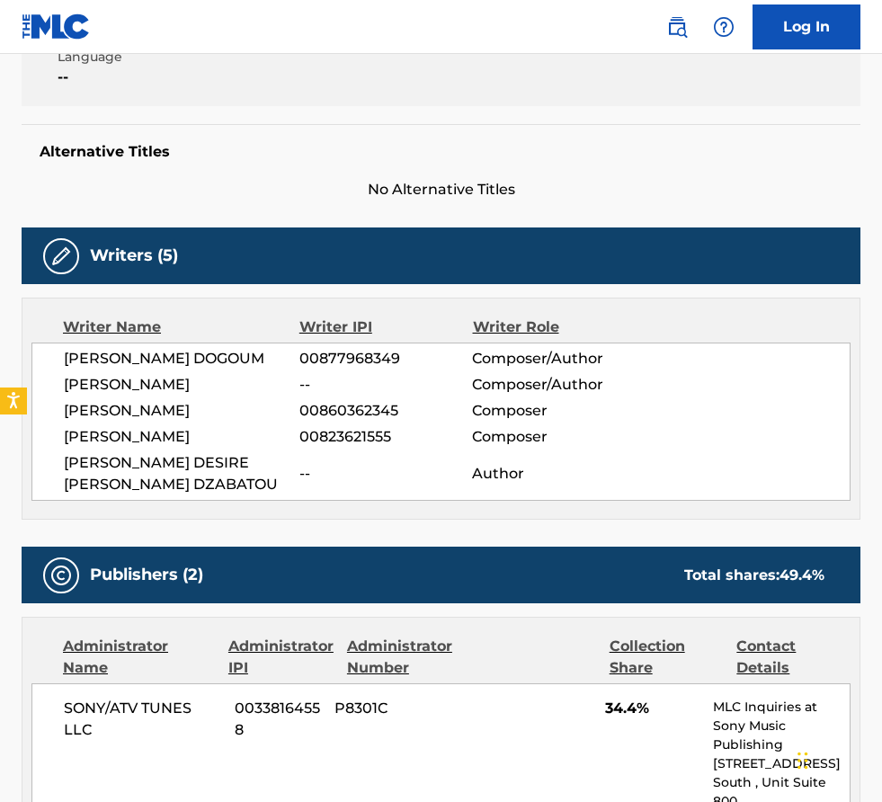
scroll to position [409, 0]
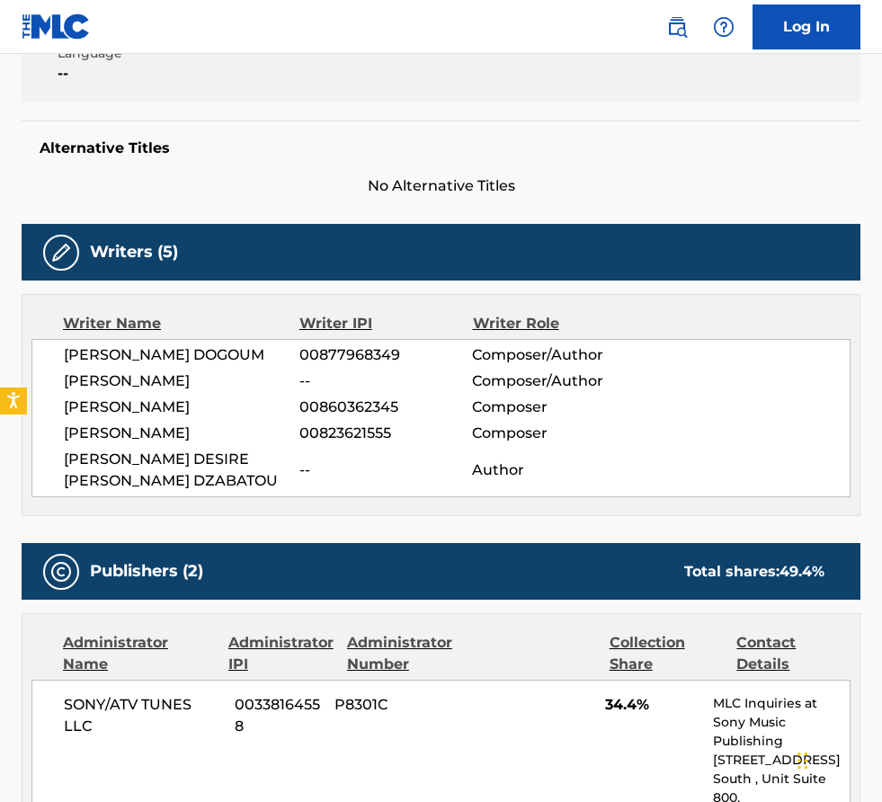
click at [183, 101] on div "Member Work Identifier -- MLC Song Code LA2ABC ISWC -- Duration --:-- Language …" at bounding box center [441, 35] width 839 height 135
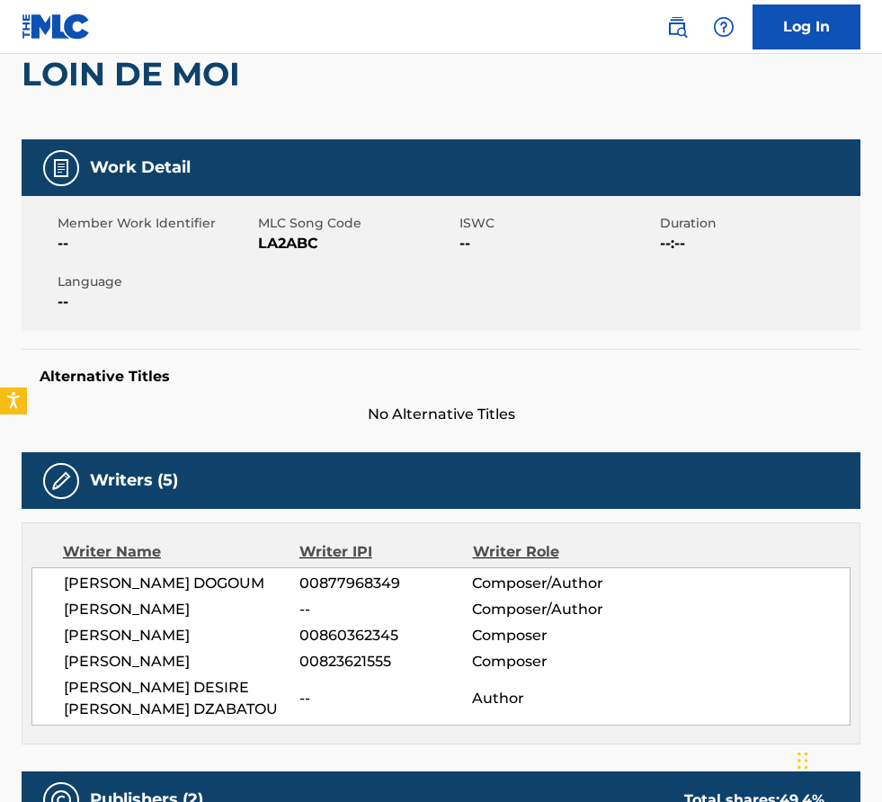
scroll to position [0, 0]
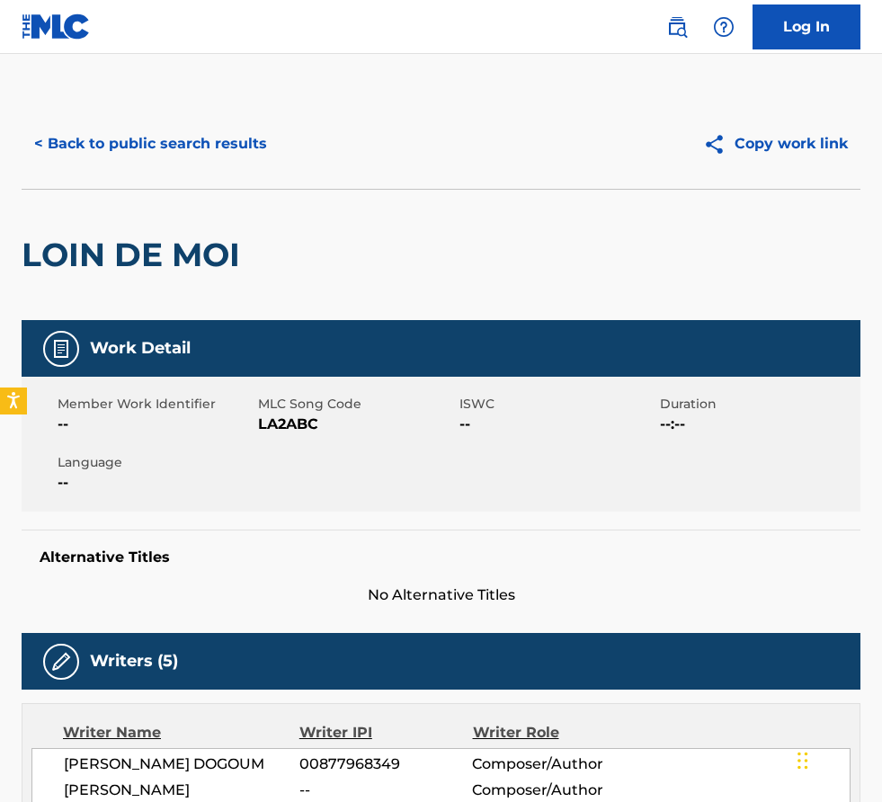
click at [134, 149] on button "< Back to public search results" at bounding box center [151, 143] width 258 height 45
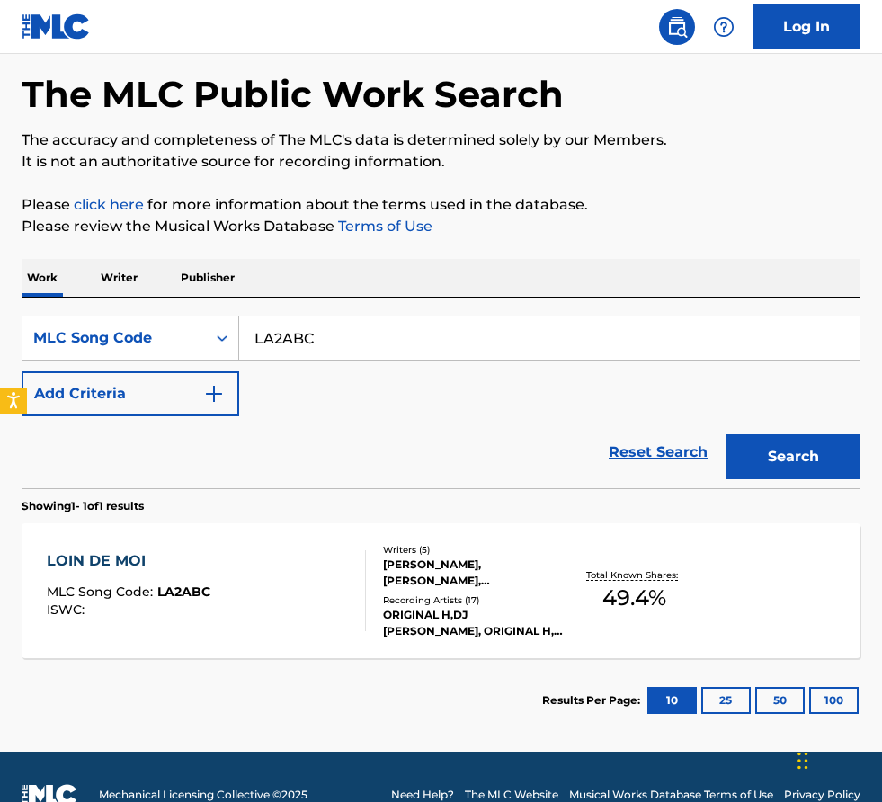
scroll to position [90, 0]
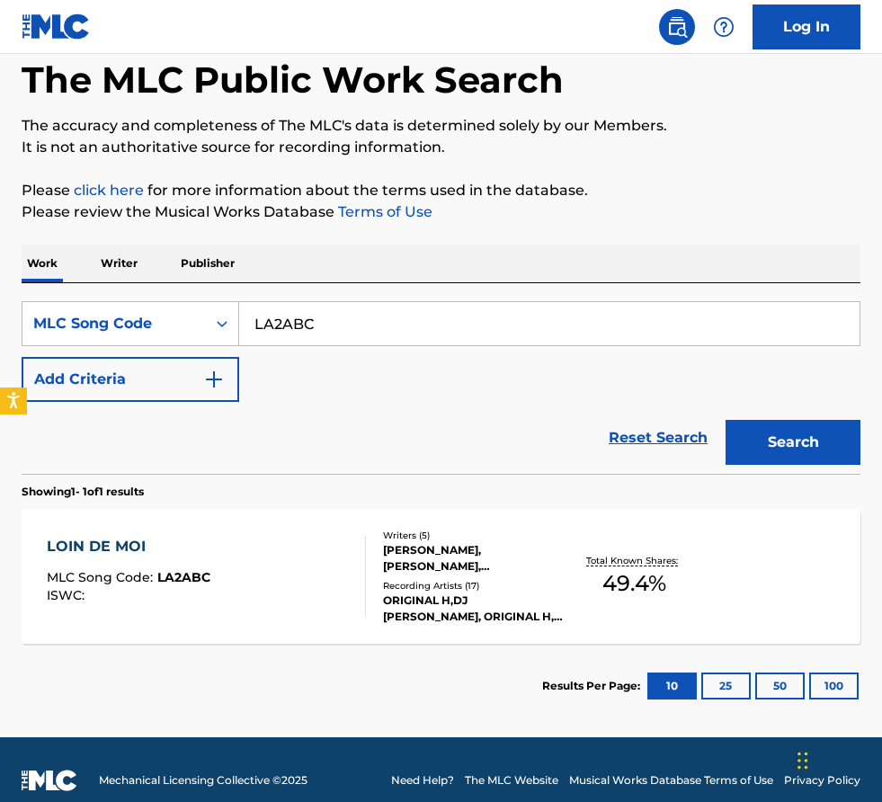
click at [459, 606] on div "ORIGINAL H,DJ SKETY, ORIGINAL H, ORIGINAL H, NAZA, NAZA" at bounding box center [474, 608] width 183 height 32
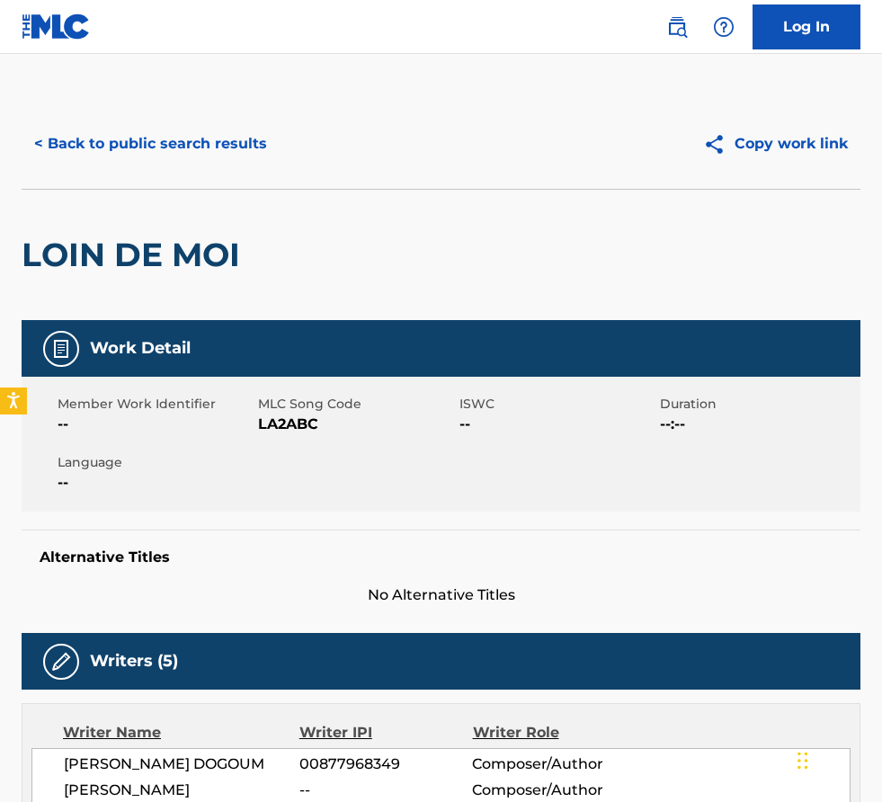
click at [227, 154] on button "< Back to public search results" at bounding box center [151, 143] width 258 height 45
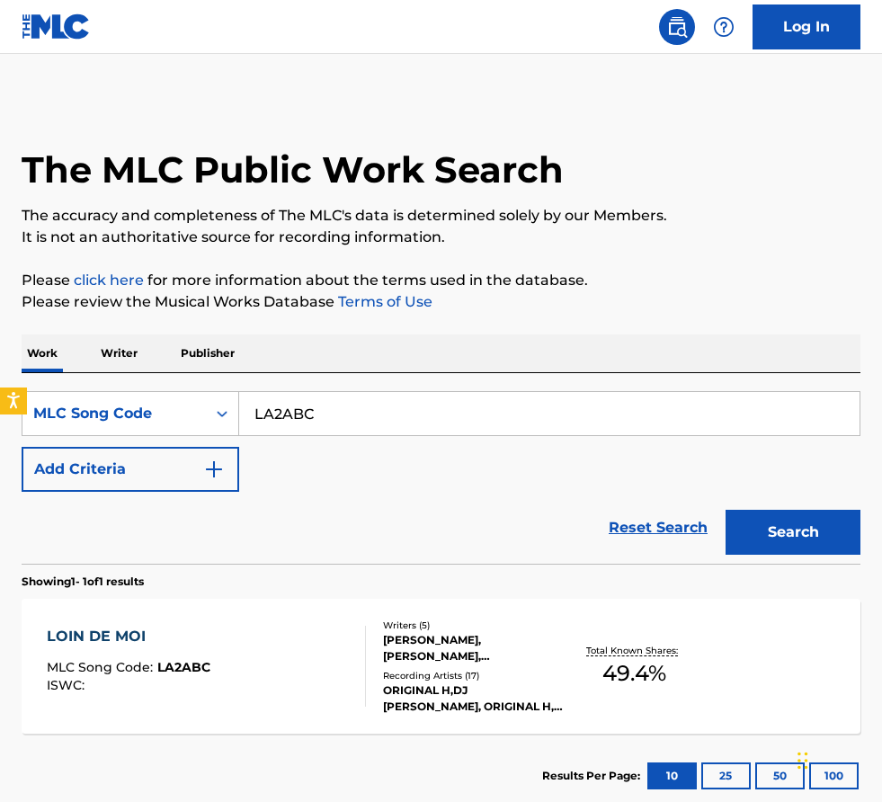
scroll to position [65, 0]
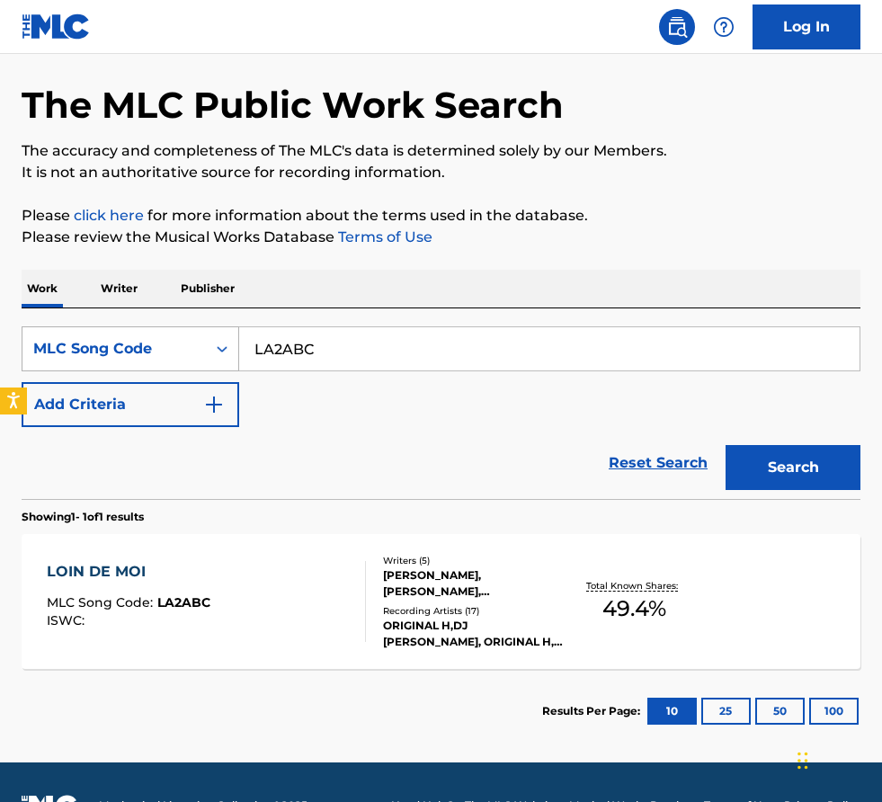
drag, startPoint x: 341, startPoint y: 343, endPoint x: 104, endPoint y: 329, distance: 236.9
click at [104, 329] on div "SearchWithCriteria3f0e7a44-7cb7-41ad-ad75-e6eb5b07dbad MLC Song Code LA2ABC" at bounding box center [441, 348] width 839 height 45
paste input "BC3QWE"
type input "BC3QWE"
click at [726, 445] on button "Search" at bounding box center [793, 467] width 135 height 45
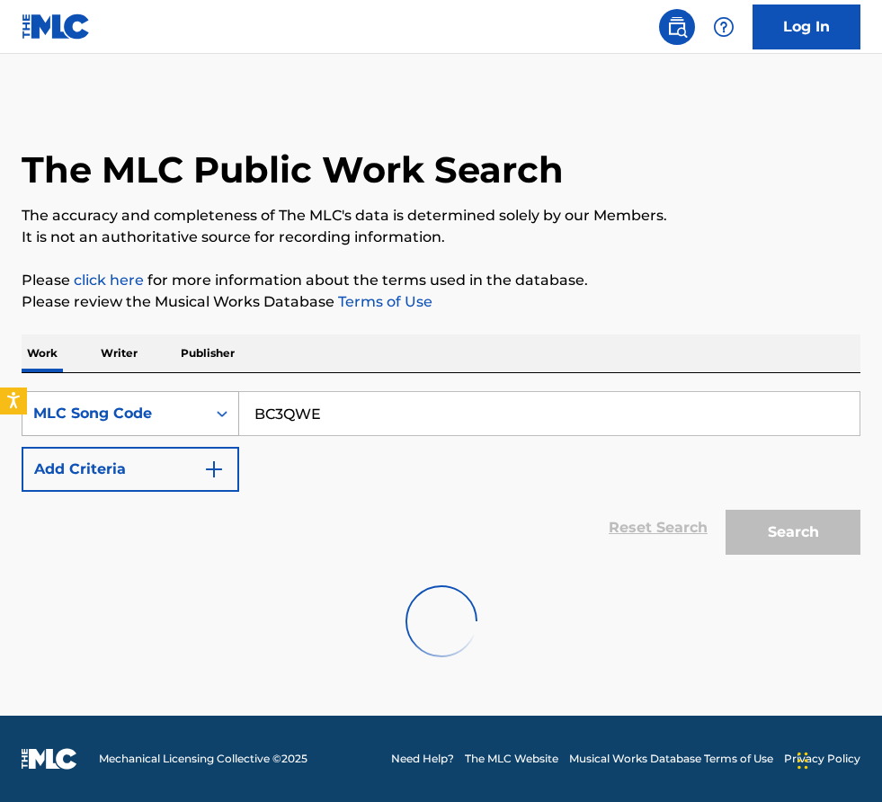
scroll to position [0, 0]
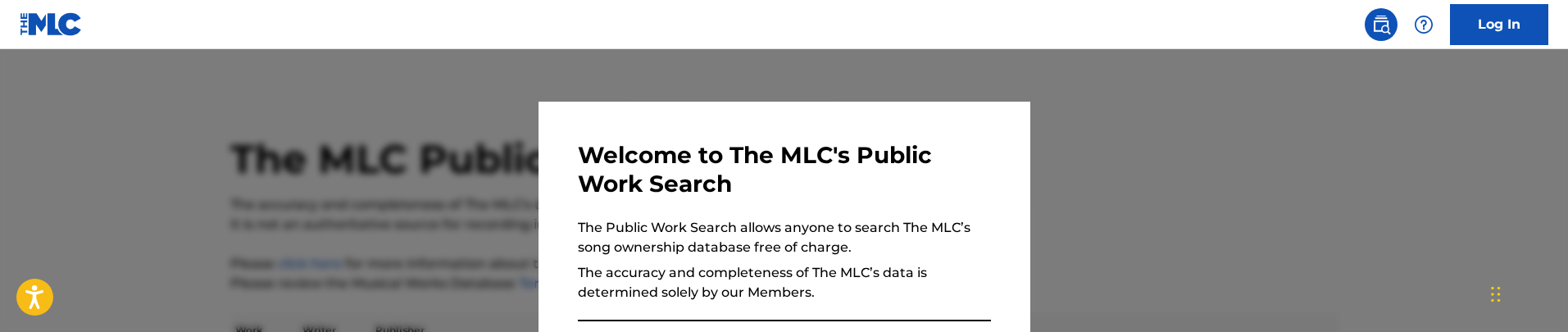
click at [407, 195] on div at bounding box center [784, 215] width 1568 height 332
click at [407, 195] on p "The accuracy and completeness of The MLC's data is determined solely by our Mem…" at bounding box center [784, 205] width 1108 height 20
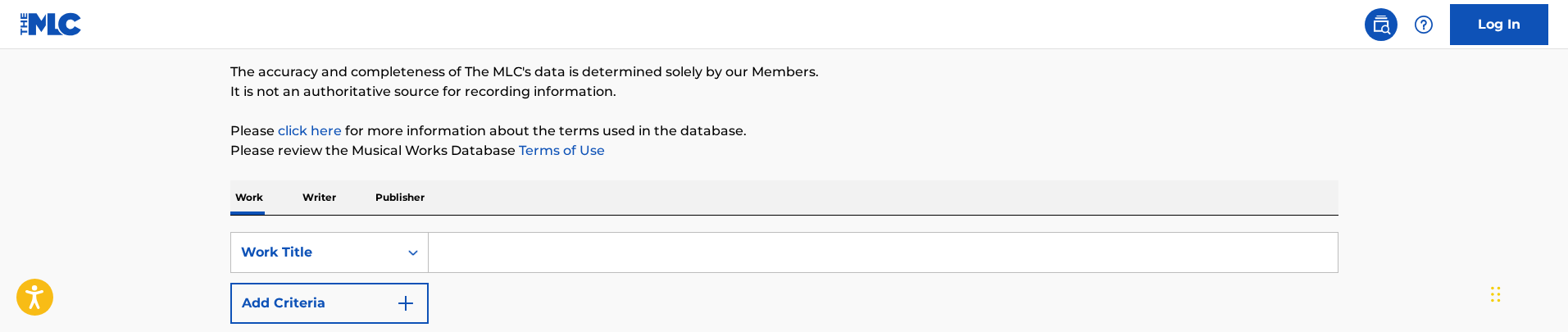
click at [460, 244] on input "Search Form" at bounding box center [882, 252] width 909 height 39
paste input "[PERSON_NAME]"
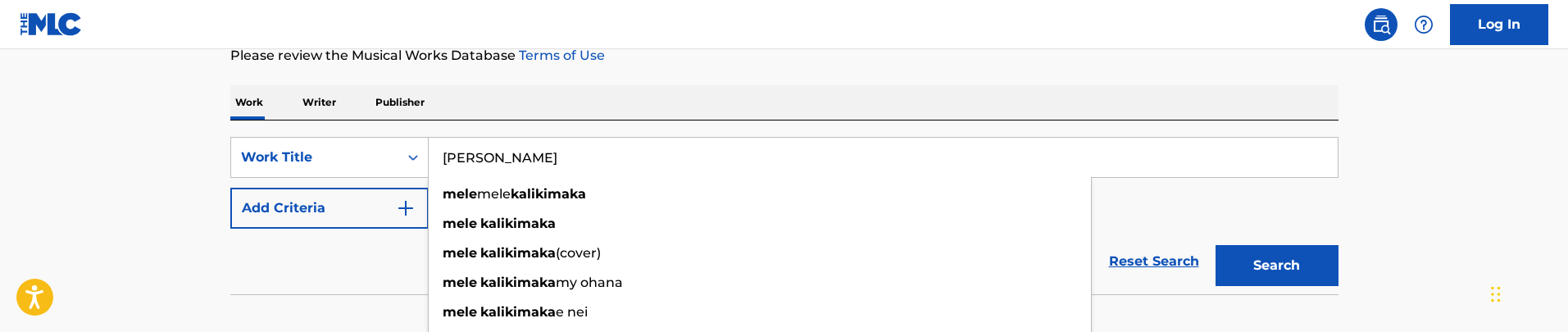
scroll to position [255, 0]
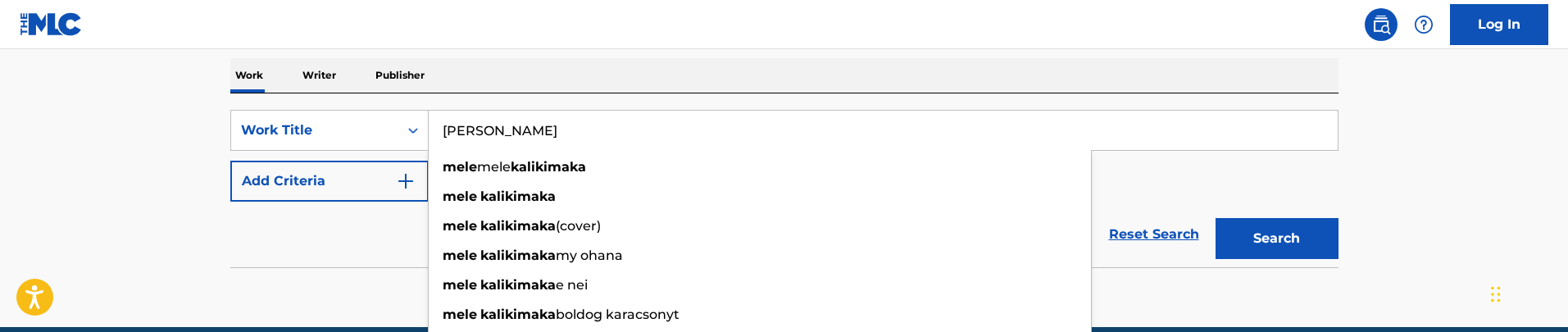
type input "[PERSON_NAME]"
click at [337, 192] on button "Add Criteria" at bounding box center [330, 181] width 199 height 41
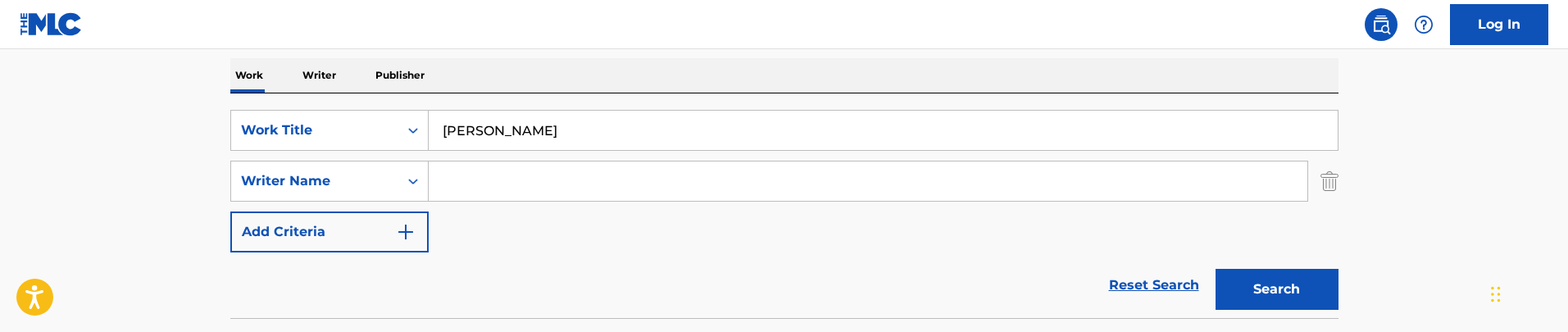
click at [512, 186] on input "Search Form" at bounding box center [868, 181] width 879 height 39
click at [468, 184] on input "Search Form" at bounding box center [868, 181] width 879 height 39
paste input "Robert Alexander Anderson"
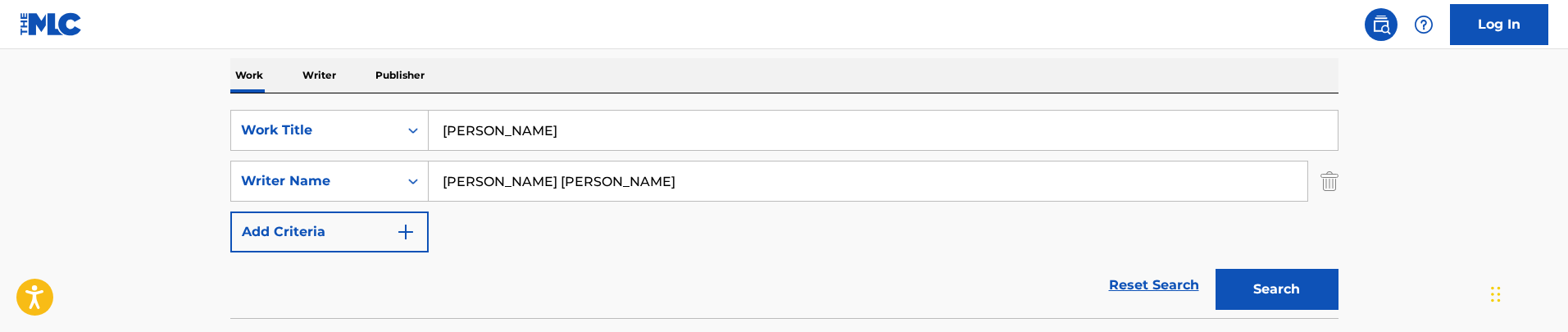
type input "Robert Alexander Anderson"
click at [1215, 269] on button "Search" at bounding box center [1276, 289] width 123 height 41
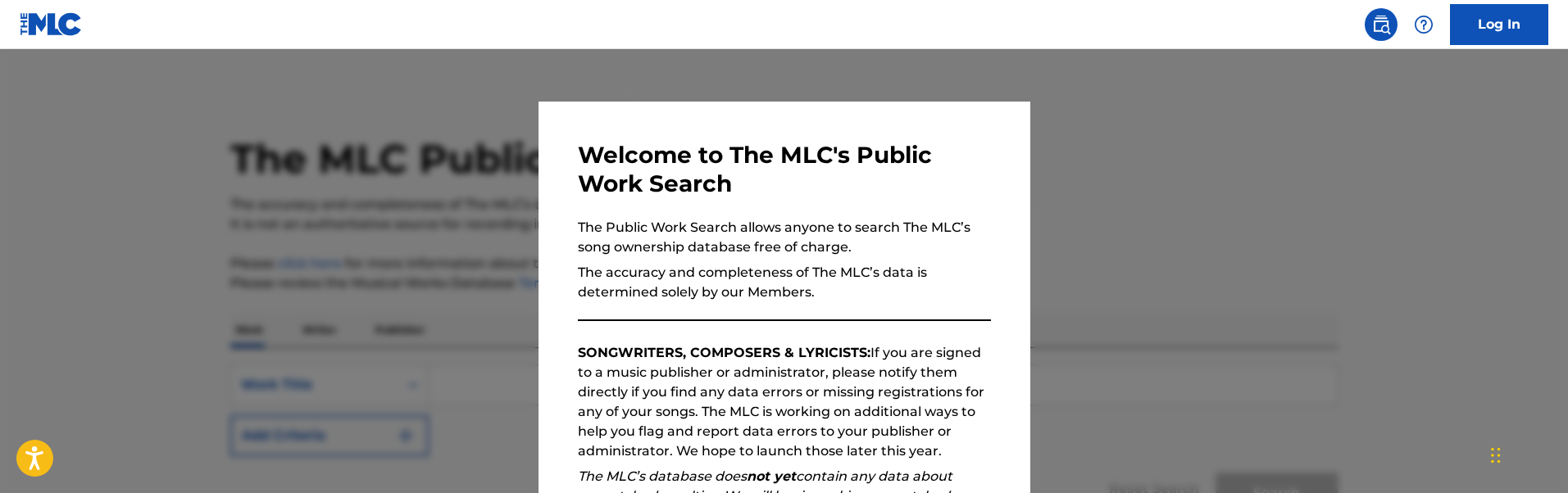
click at [74, 22] on img at bounding box center [51, 24] width 63 height 24
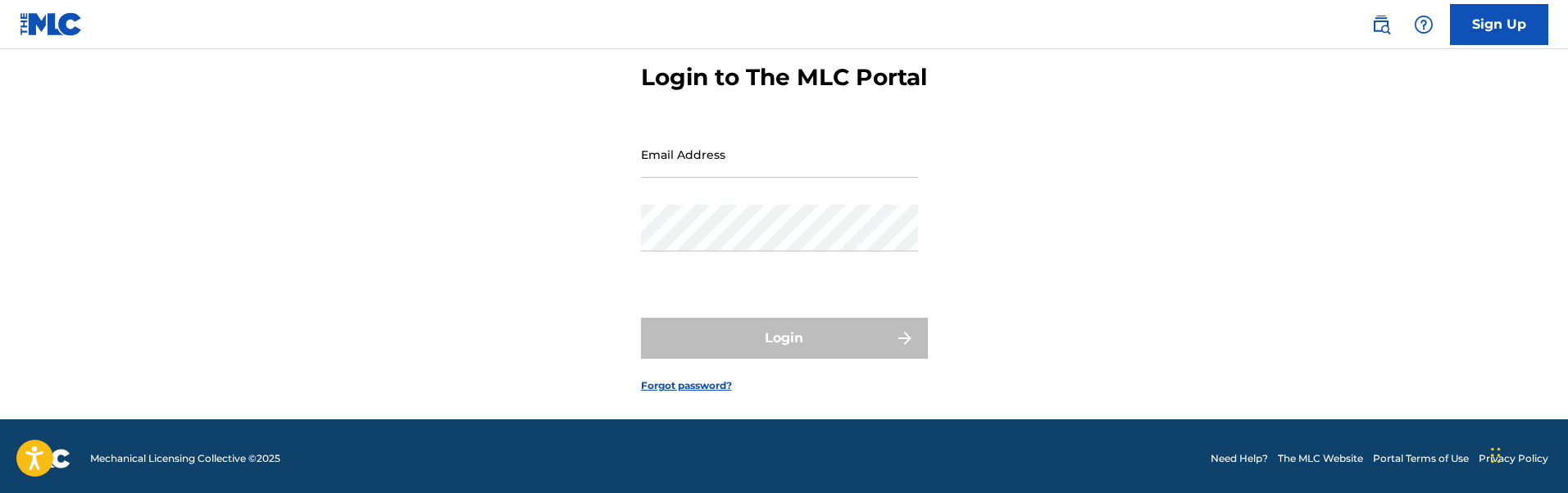
scroll to position [83, 0]
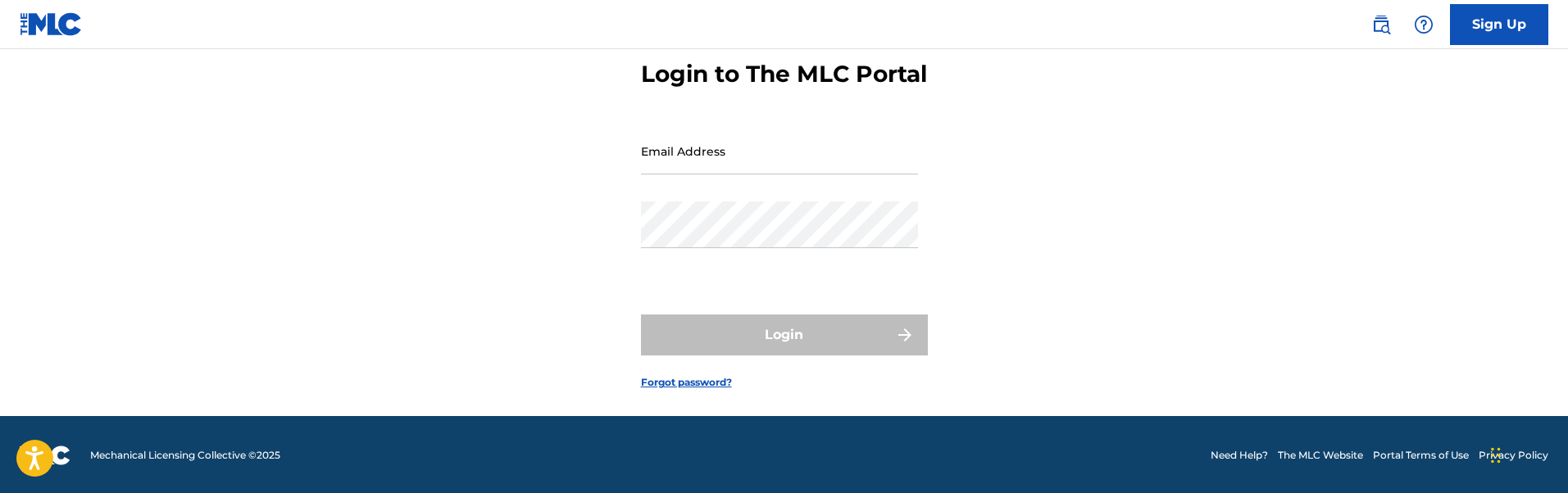
click at [725, 174] on input "Email Address" at bounding box center [779, 150] width 277 height 46
click at [549, 227] on div "Login to The MLC Portal Email Address Password Login Forgot password?" at bounding box center [784, 211] width 1148 height 409
click at [73, 35] on img at bounding box center [51, 24] width 63 height 24
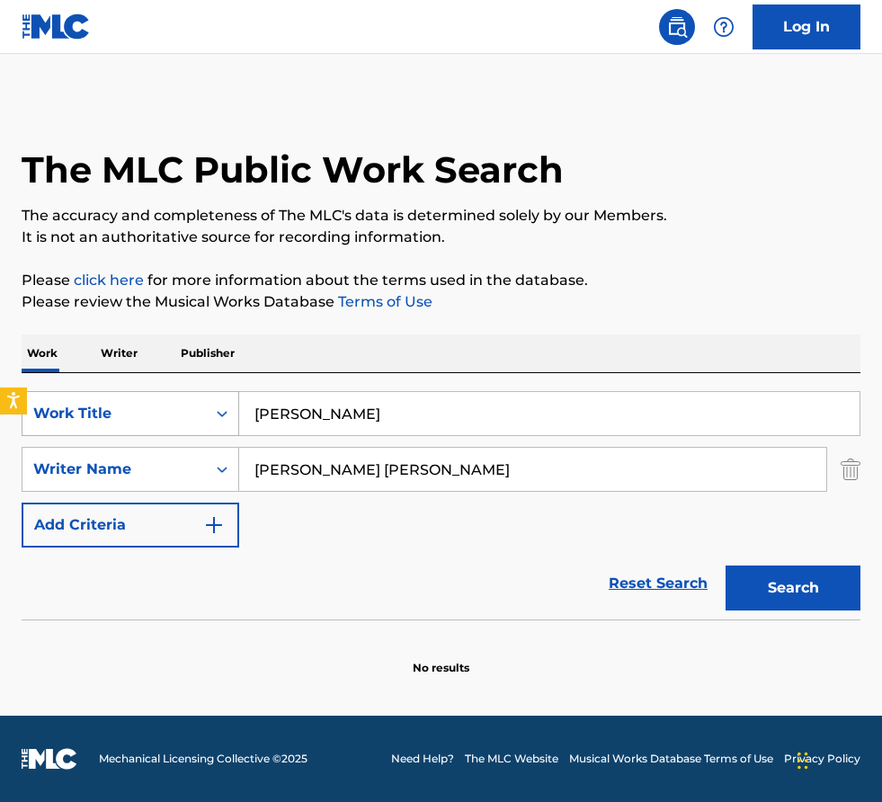
drag, startPoint x: 477, startPoint y: 460, endPoint x: 129, endPoint y: 410, distance: 352.4
click at [128, 410] on div "SearchWithCriteria6079a3ec-ea3f-4143-b6e6-6c0062fd3d5c Work Title Mele Kalikima…" at bounding box center [441, 469] width 839 height 156
click at [570, 477] on input "Erin KaraviotisRobert Alexander Anderson" at bounding box center [532, 469] width 587 height 43
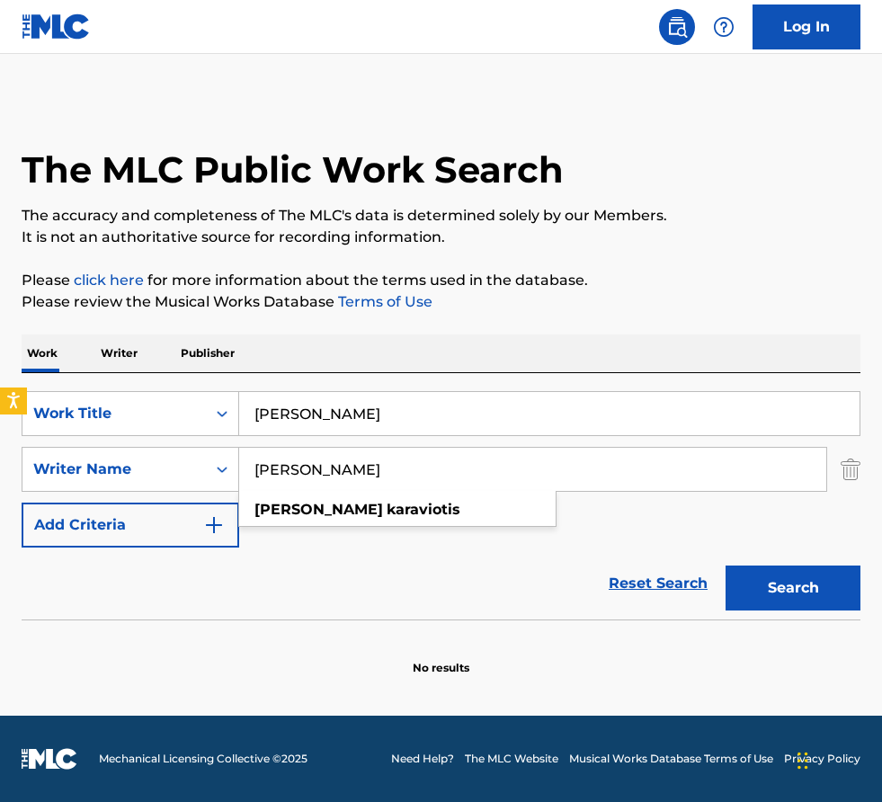
type input "Erin Karaviotis"
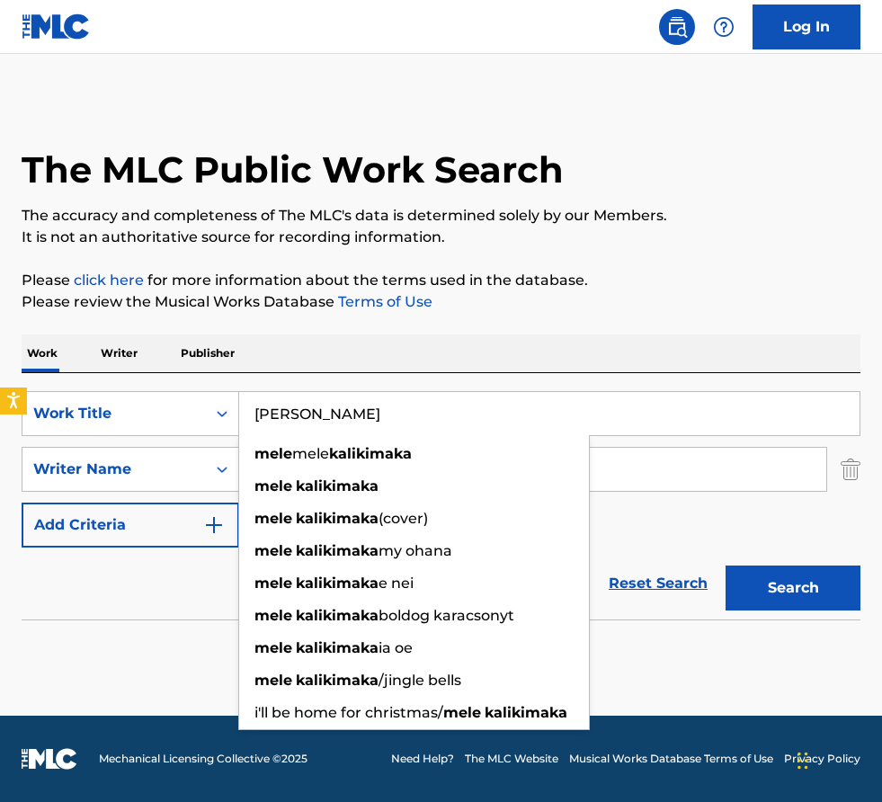
drag, startPoint x: 445, startPoint y: 410, endPoint x: 173, endPoint y: 387, distance: 273.4
click at [173, 387] on div "SearchWithCriteria6079a3ec-ea3f-4143-b6e6-6c0062fd3d5c Work Title Mele Kalikima…" at bounding box center [441, 496] width 839 height 246
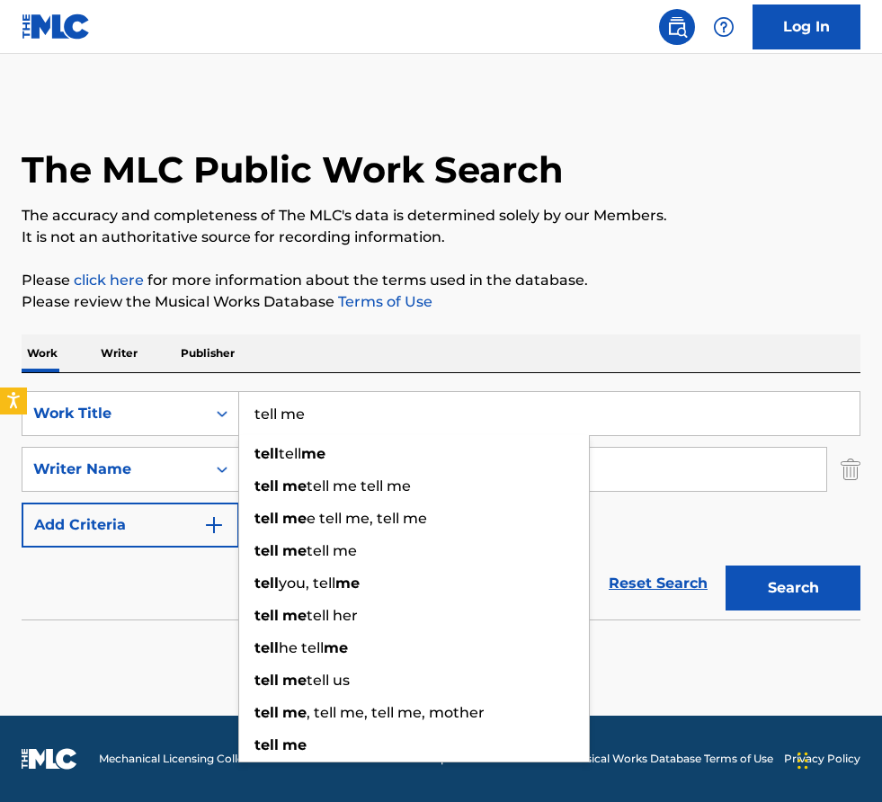
type input "tell me"
click at [726, 565] on button "Search" at bounding box center [793, 587] width 135 height 45
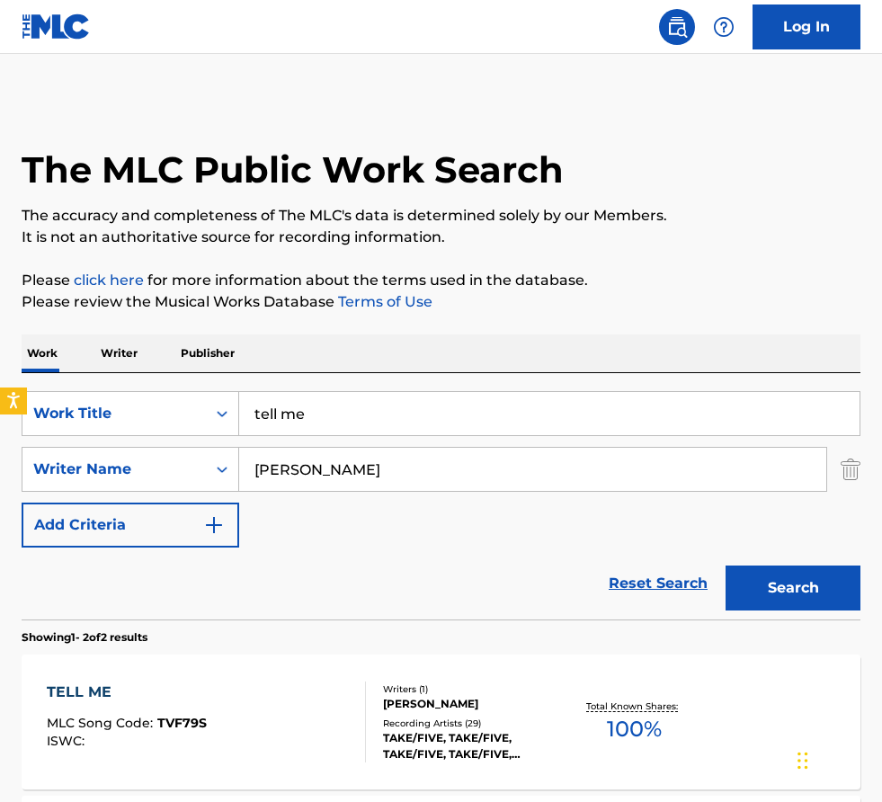
click at [378, 582] on div "Reset Search Search" at bounding box center [441, 584] width 839 height 72
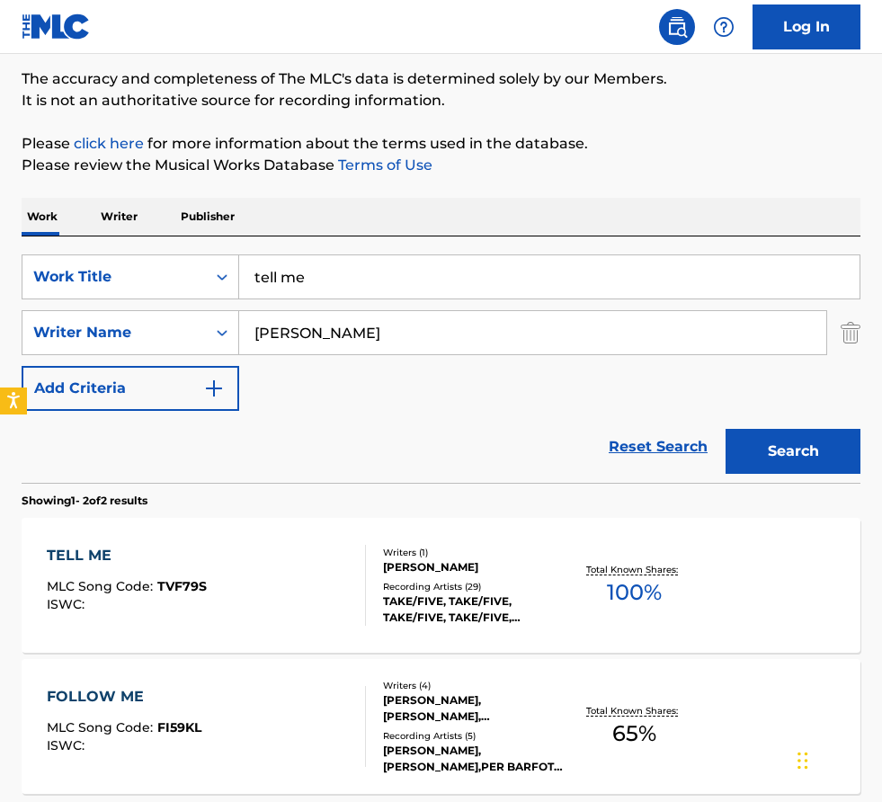
scroll to position [138, 0]
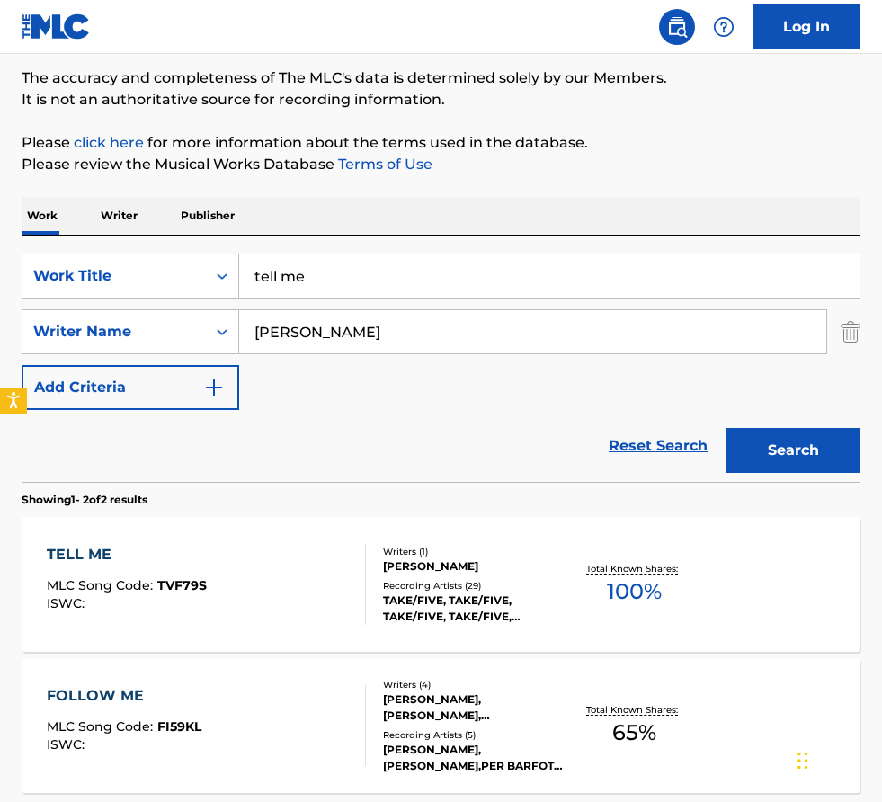
click at [378, 582] on div "Writers ( 1 ) ERIN KARAVIOTIS Recording Artists ( 29 ) TAKE/FIVE, TAKE/FIVE, TA…" at bounding box center [466, 585] width 200 height 80
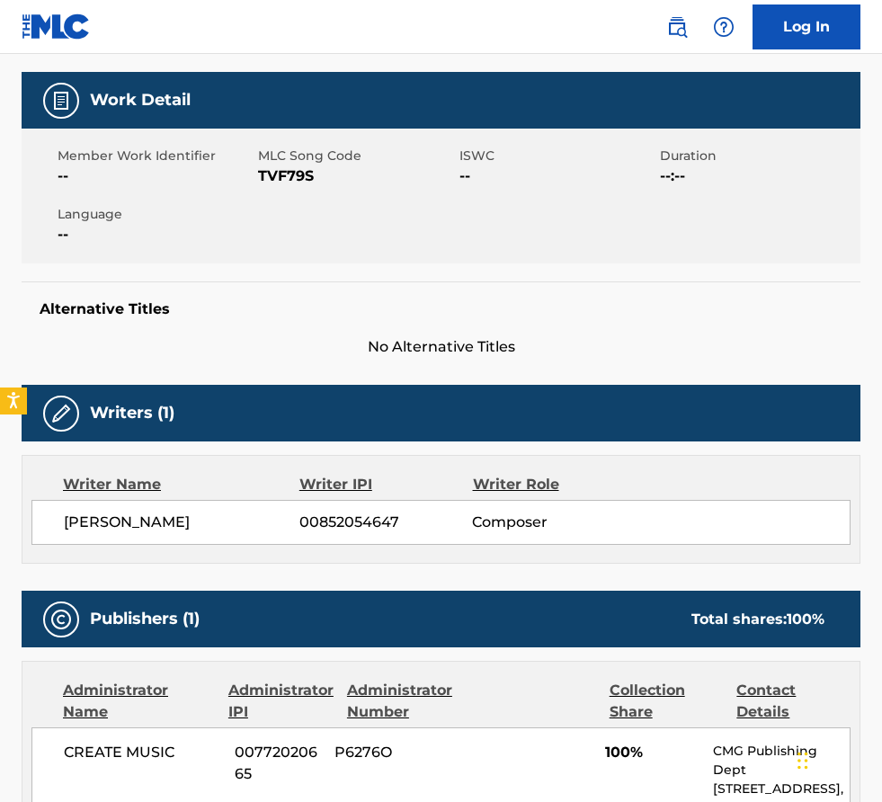
scroll to position [290, 0]
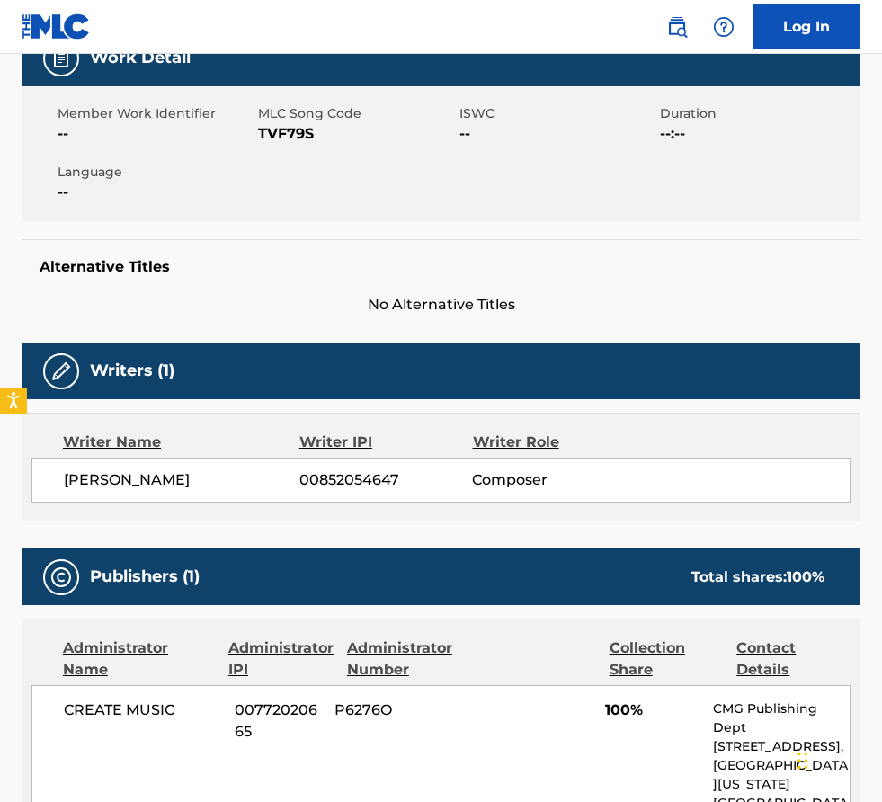
click at [372, 304] on span "No Alternative Titles" at bounding box center [441, 305] width 839 height 22
click at [381, 243] on div "Alternative Titles No Alternative Titles" at bounding box center [441, 277] width 839 height 76
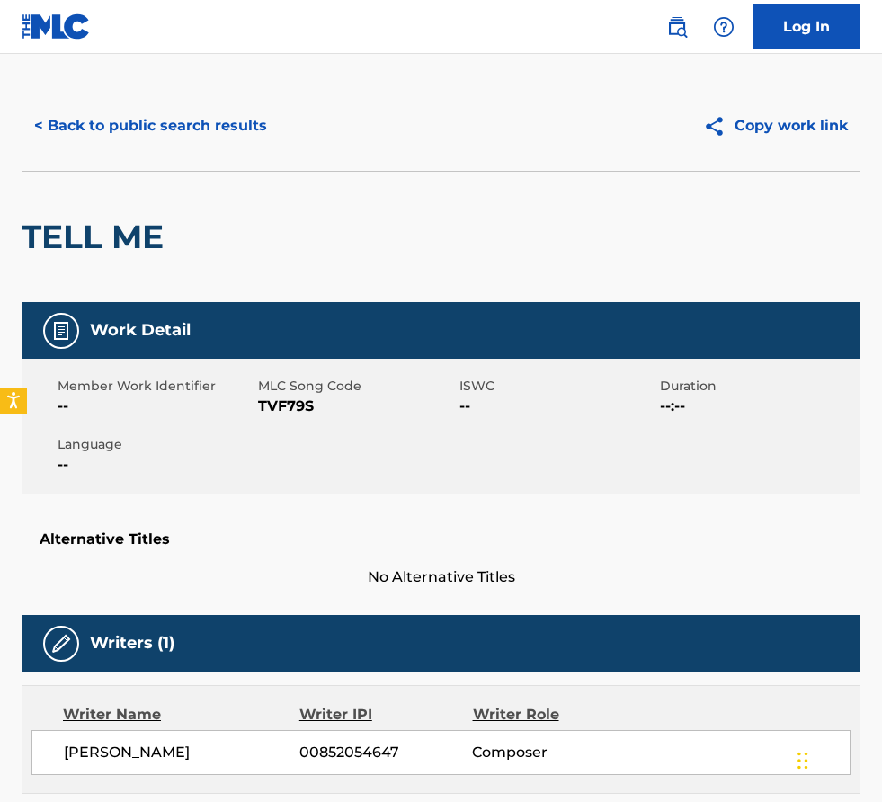
scroll to position [12, 0]
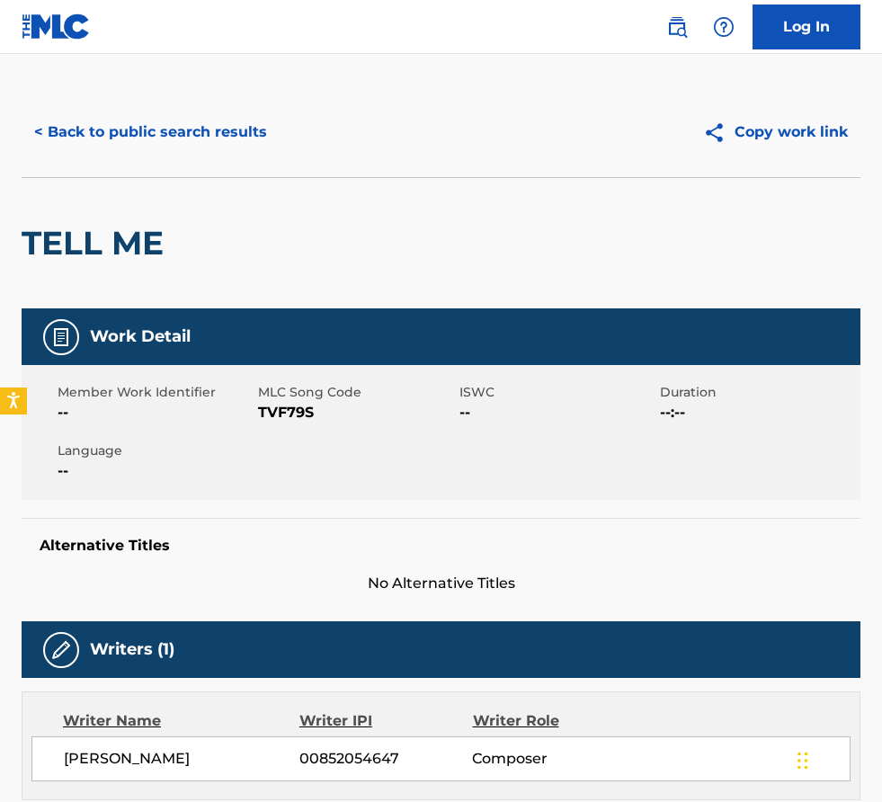
click at [229, 124] on button "< Back to public search results" at bounding box center [151, 132] width 258 height 45
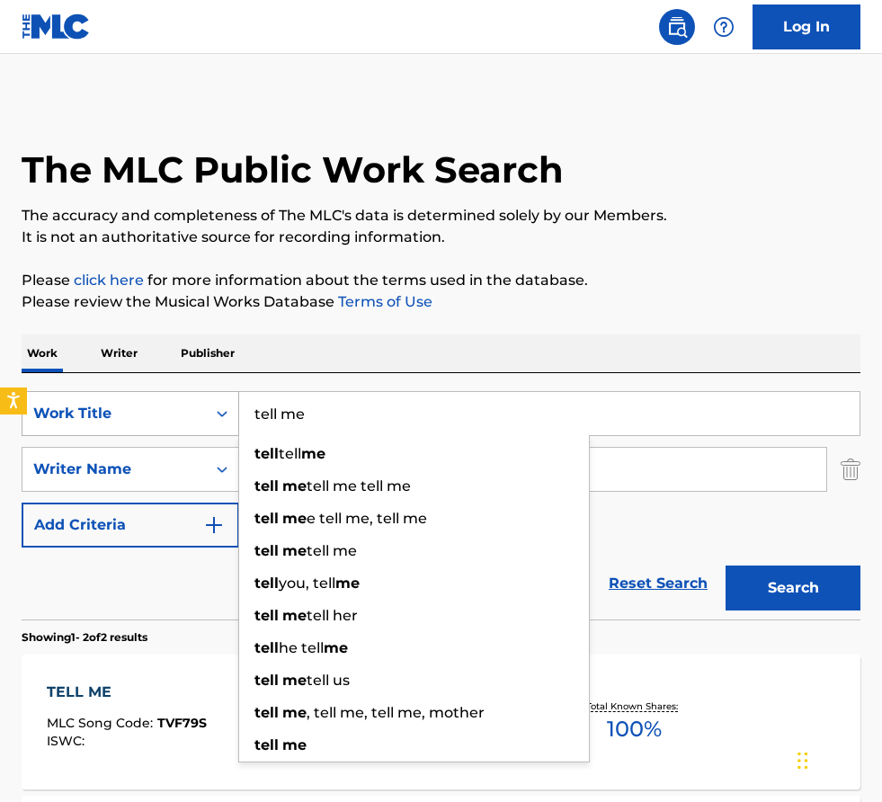
drag, startPoint x: 367, startPoint y: 409, endPoint x: 237, endPoint y: 409, distance: 129.5
click at [237, 409] on div "SearchWithCriteria6079a3ec-ea3f-4143-b6e6-6c0062fd3d5c Work Title tell me tell …" at bounding box center [441, 413] width 839 height 45
click at [425, 370] on div "Work Writer Publisher" at bounding box center [441, 353] width 839 height 38
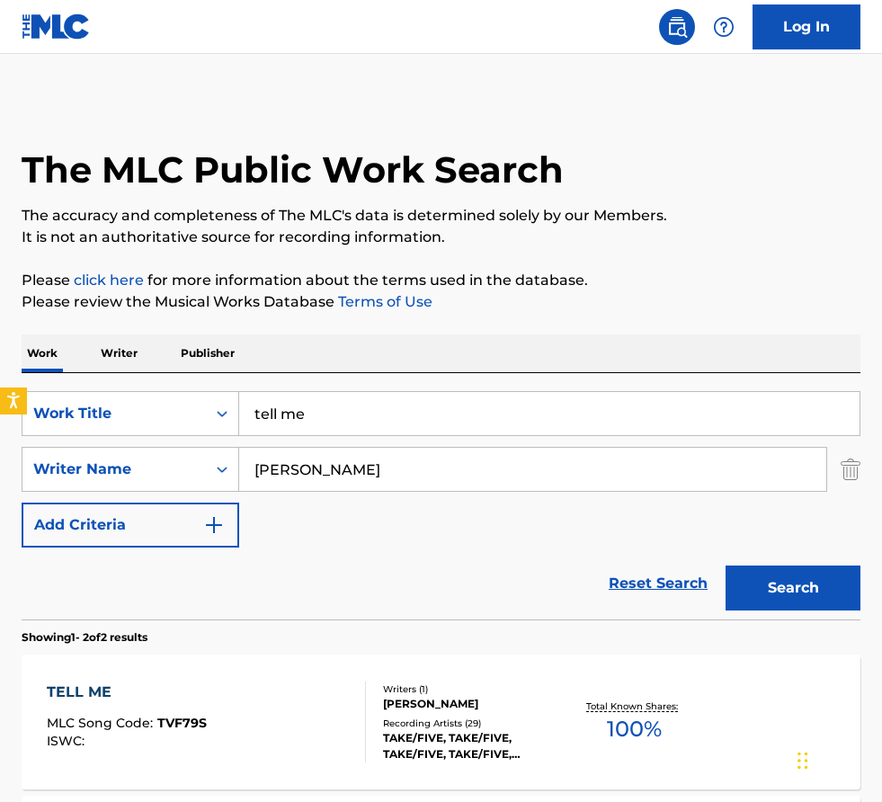
click at [587, 343] on div "Work Writer Publisher" at bounding box center [441, 353] width 839 height 38
drag, startPoint x: 129, startPoint y: 391, endPoint x: 31, endPoint y: 335, distance: 112.7
click at [31, 335] on div "Work Writer Publisher SearchWithCriteria6079a3ec-ea3f-4143-b6e6-6c0062fd3d5c Wo…" at bounding box center [441, 674] width 839 height 681
paste input "Moonlight"
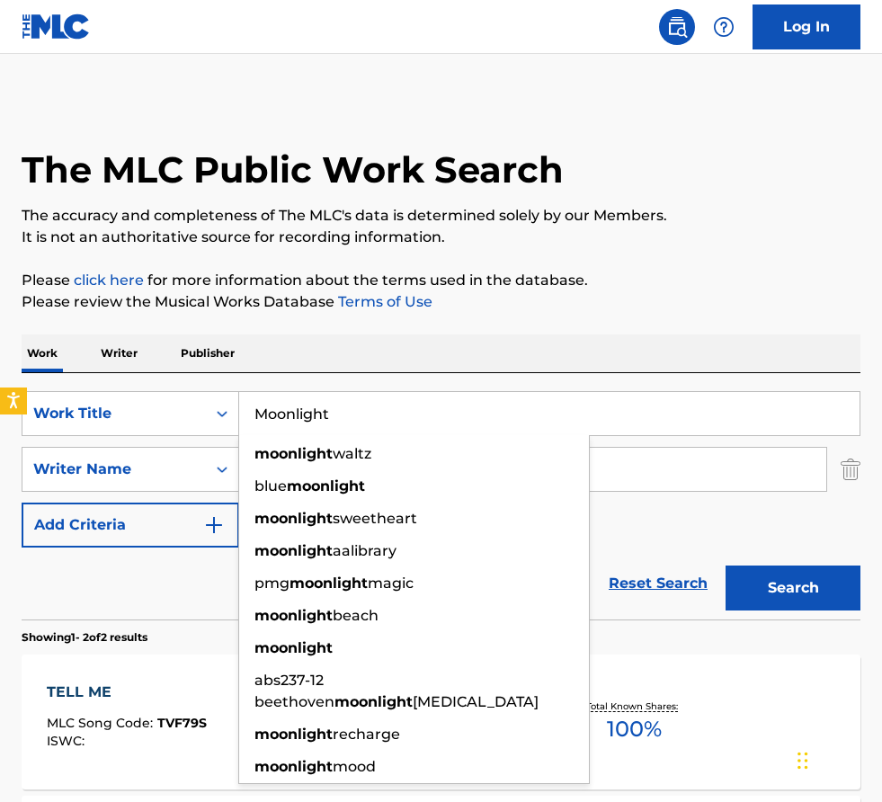
type input "Moonlight"
click at [400, 333] on div "The MLC Public Work Search The accuracy and completeness of The MLC's data is d…" at bounding box center [441, 557] width 882 height 916
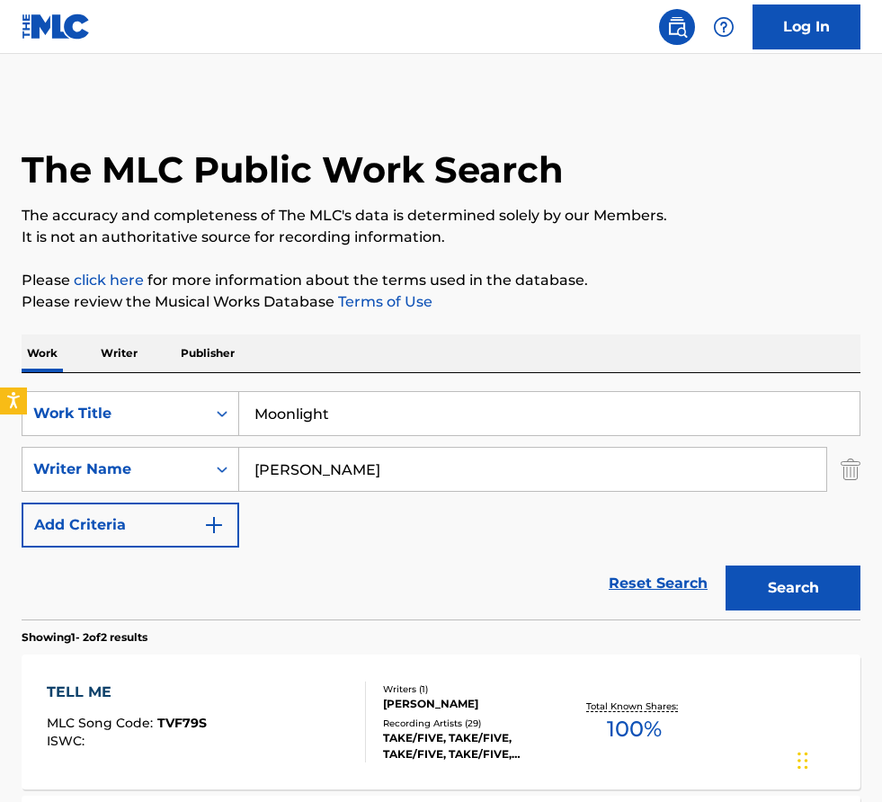
drag, startPoint x: 390, startPoint y: 459, endPoint x: -91, endPoint y: 459, distance: 481.0
click at [0, 459] on html "Accessibility Screen-Reader Guide, Feedback, and Issue Reporting | New window L…" at bounding box center [441, 401] width 882 height 802
click at [535, 458] on input "[PERSON_NAME]" at bounding box center [532, 469] width 587 height 43
click at [538, 470] on input "[PERSON_NAME]" at bounding box center [532, 469] width 587 height 43
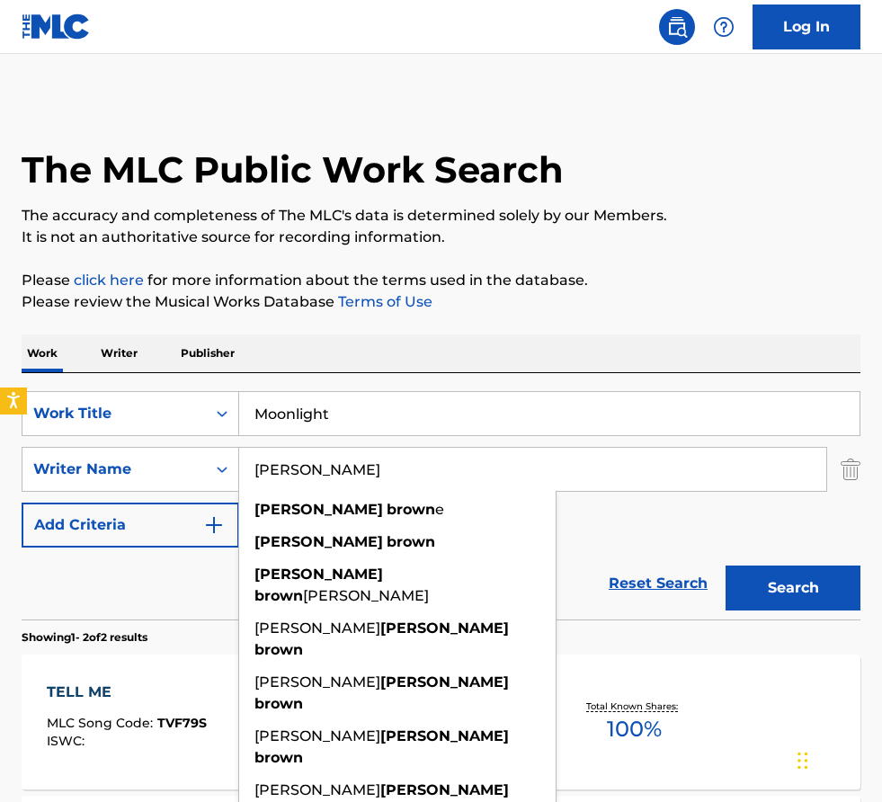
type input "[PERSON_NAME]"
click at [726, 565] on button "Search" at bounding box center [793, 587] width 135 height 45
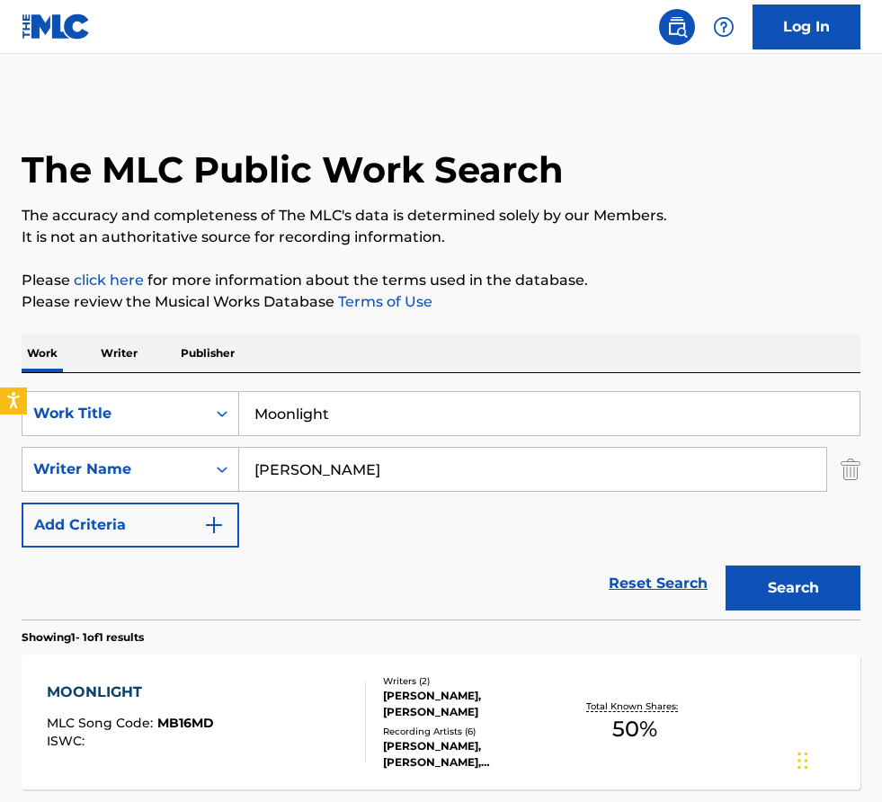
click at [418, 596] on div "Reset Search Search" at bounding box center [441, 584] width 839 height 72
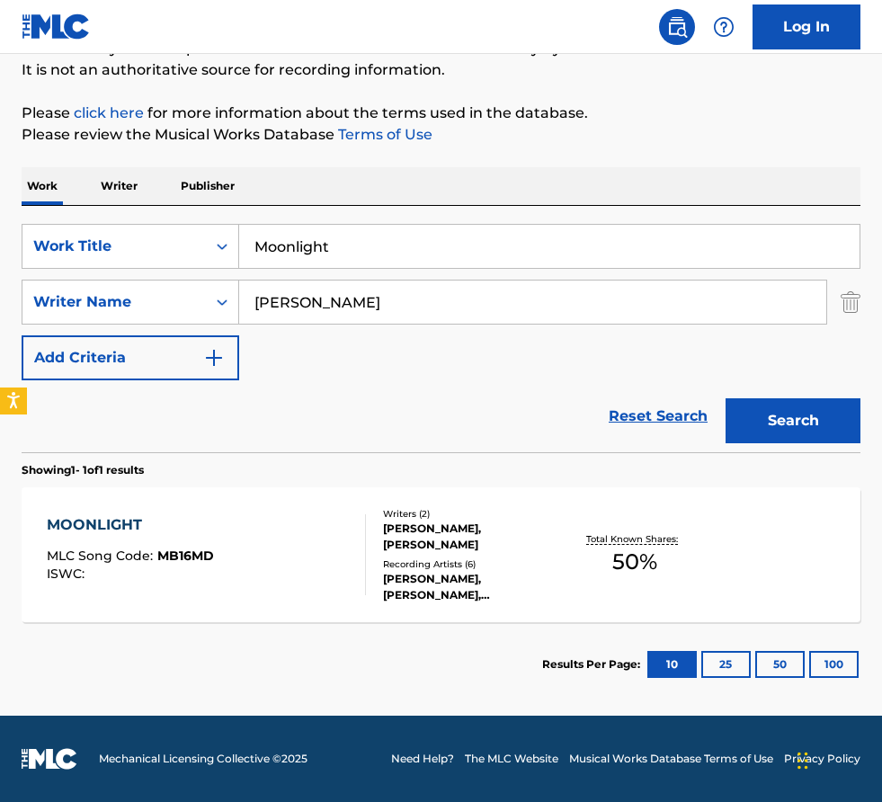
click at [419, 591] on div "[PERSON_NAME], [PERSON_NAME], [PERSON_NAME], [PERSON_NAME], [PERSON_NAME]" at bounding box center [474, 587] width 183 height 32
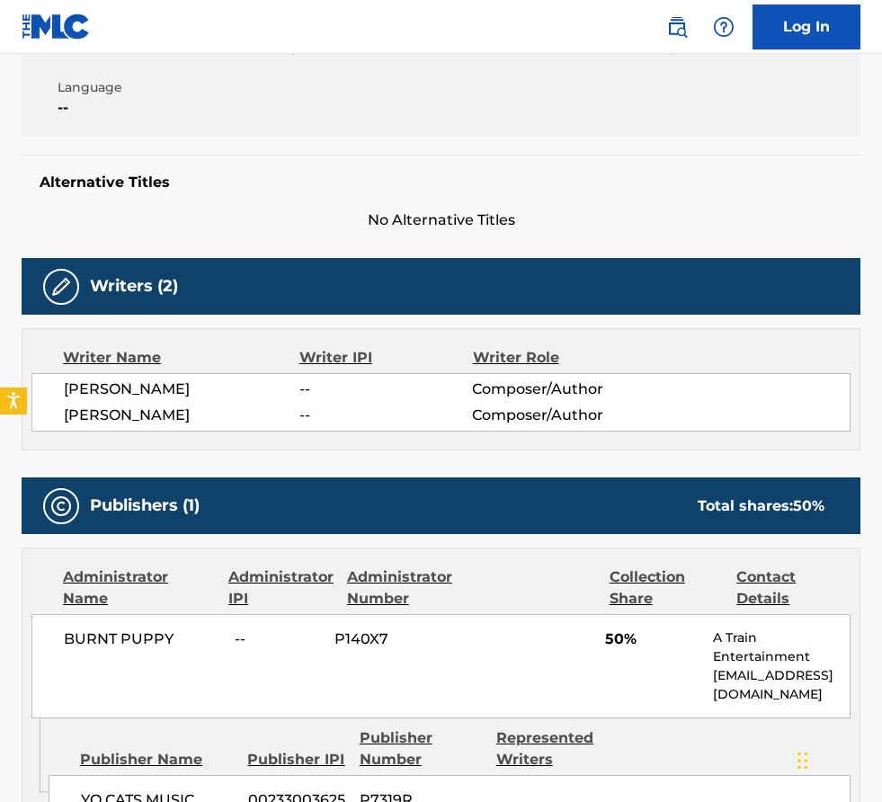
click at [367, 323] on div "Writers (2) Writer Name Writer IPI Writer Role [PERSON_NAME] -- Composer/Author…" at bounding box center [441, 354] width 839 height 192
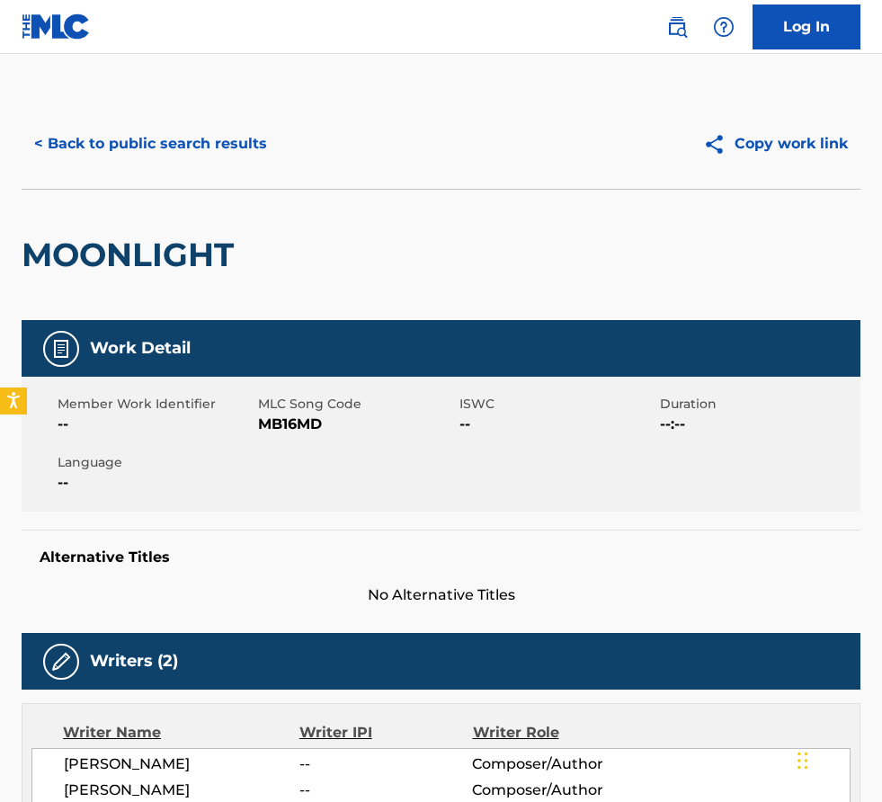
click at [303, 302] on div "MOONLIGHT" at bounding box center [441, 254] width 839 height 131
click at [156, 138] on button "< Back to public search results" at bounding box center [151, 143] width 258 height 45
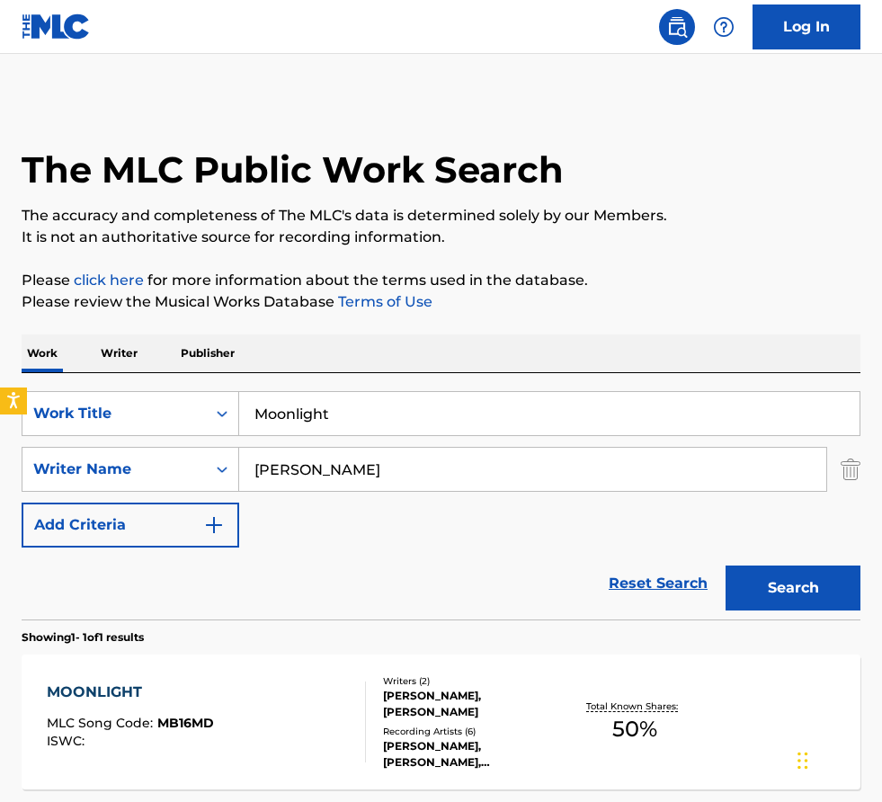
scroll to position [65, 0]
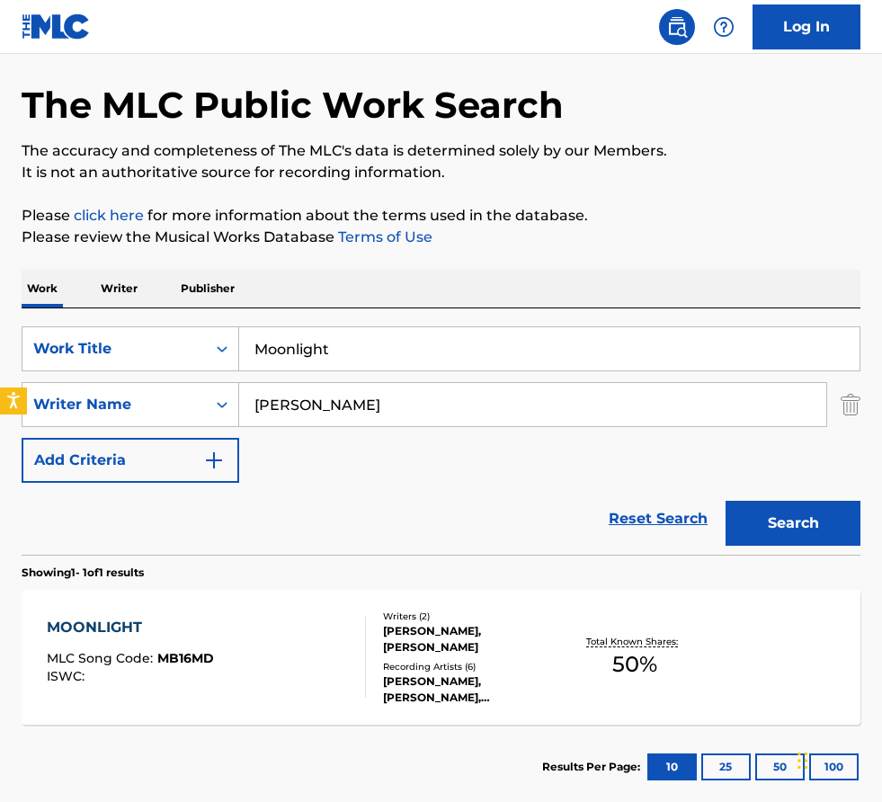
drag, startPoint x: 363, startPoint y: 355, endPoint x: -58, endPoint y: 350, distance: 421.7
click at [0, 350] on html "Accessibility Screen-Reader Guide, Feedback, and Issue Reporting | New window L…" at bounding box center [441, 336] width 882 height 802
paste input "Un Millón De Primaveras"
click at [319, 346] on input "Un Millón De Primaveras" at bounding box center [549, 348] width 620 height 43
click at [325, 339] on input "Un Millón De Primaveras" at bounding box center [549, 348] width 620 height 43
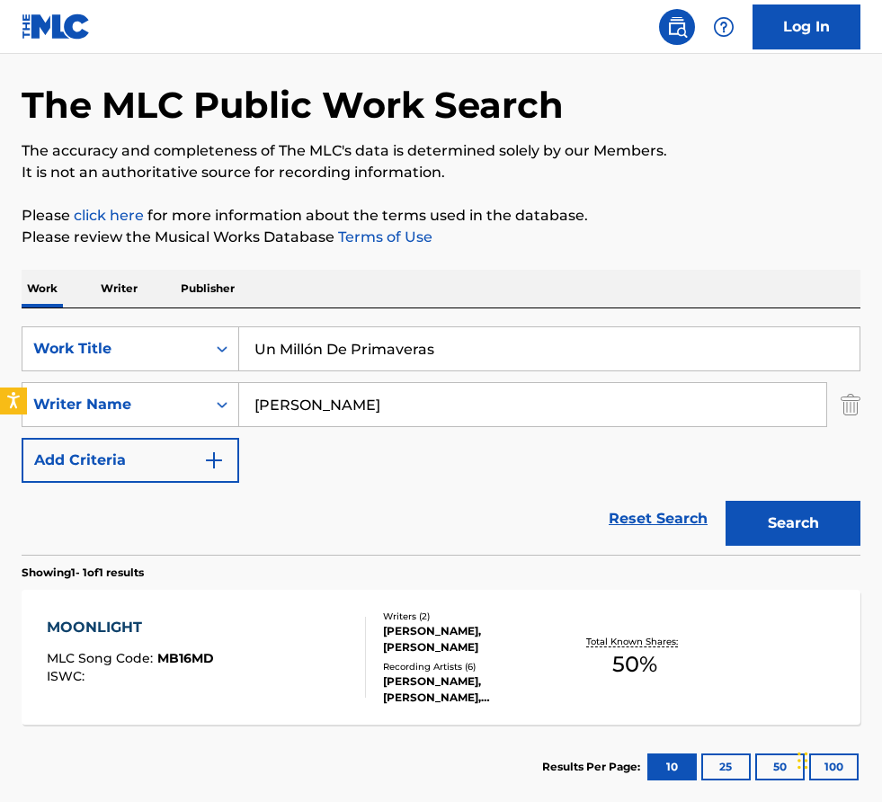
click at [317, 343] on input "Un Millón De Primaveras" at bounding box center [549, 348] width 620 height 43
type input "Un Millon De Primaveras"
click at [386, 503] on div "Reset Search Search" at bounding box center [441, 519] width 839 height 72
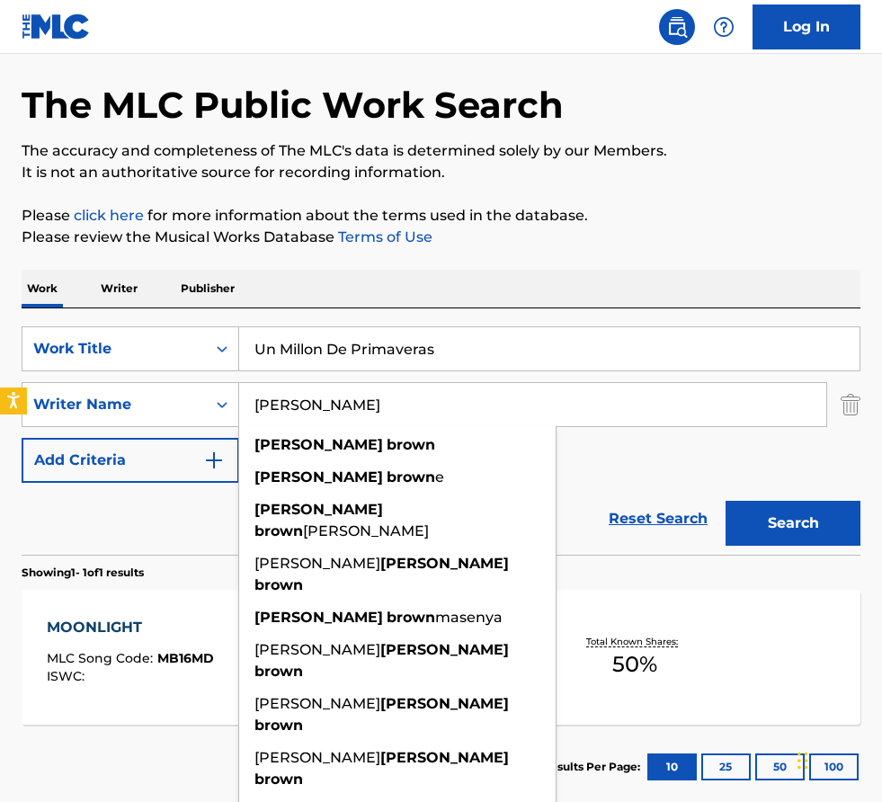
drag, startPoint x: 383, startPoint y: 405, endPoint x: -52, endPoint y: 387, distance: 435.5
click at [0, 387] on html "Accessibility Screen-Reader Guide, Feedback, and Issue Reporting | New window L…" at bounding box center [441, 336] width 882 height 802
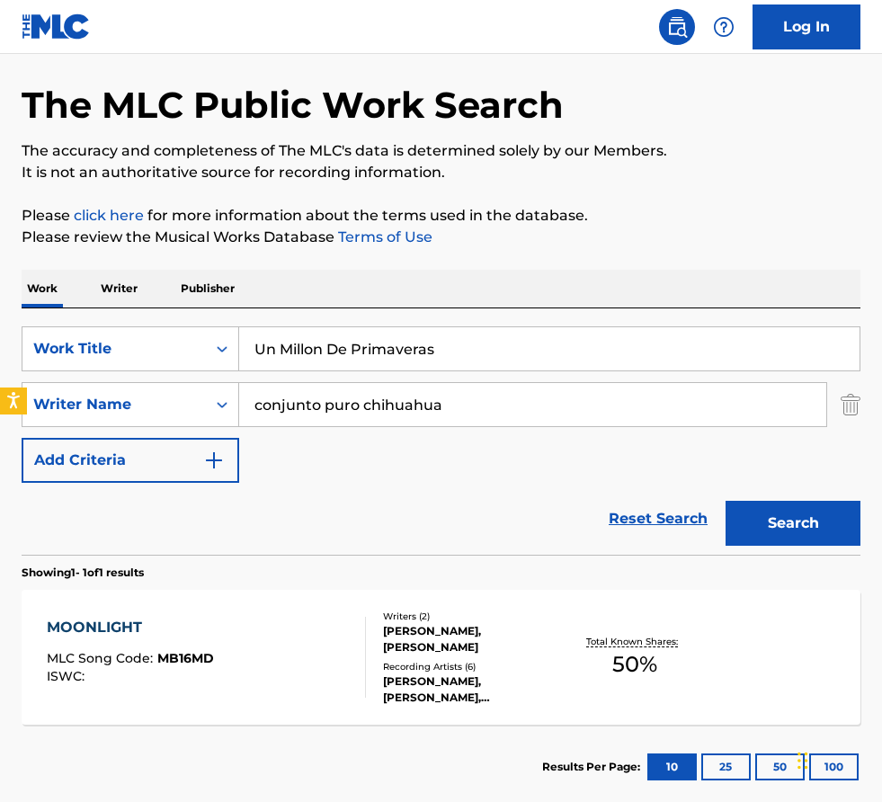
type input "conjunto puro chihuahua"
click at [726, 501] on button "Search" at bounding box center [793, 523] width 135 height 45
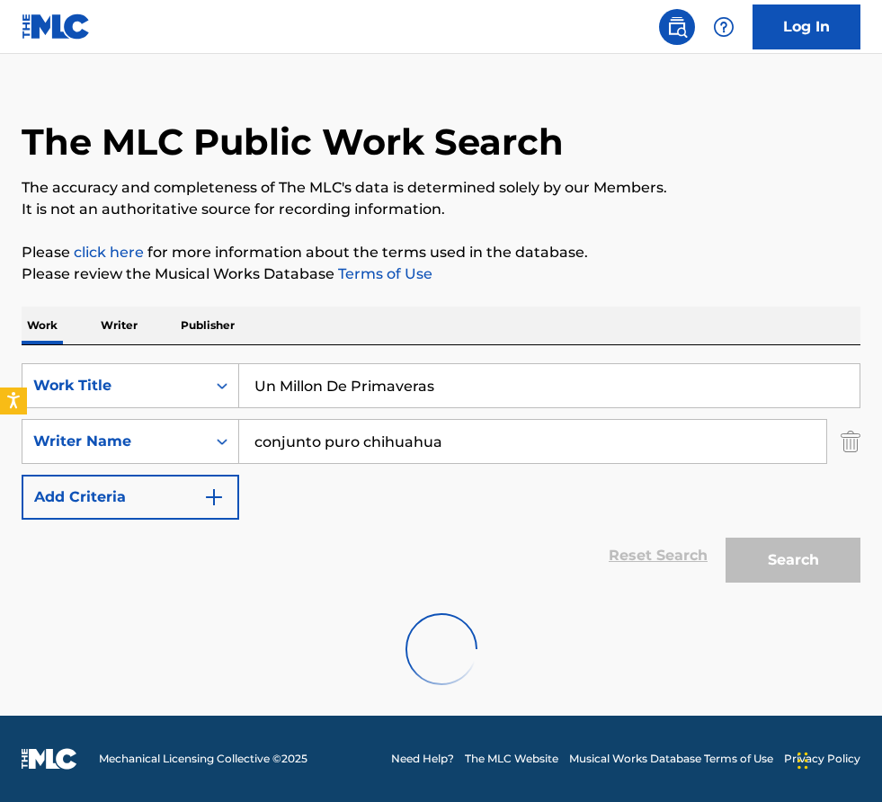
scroll to position [0, 0]
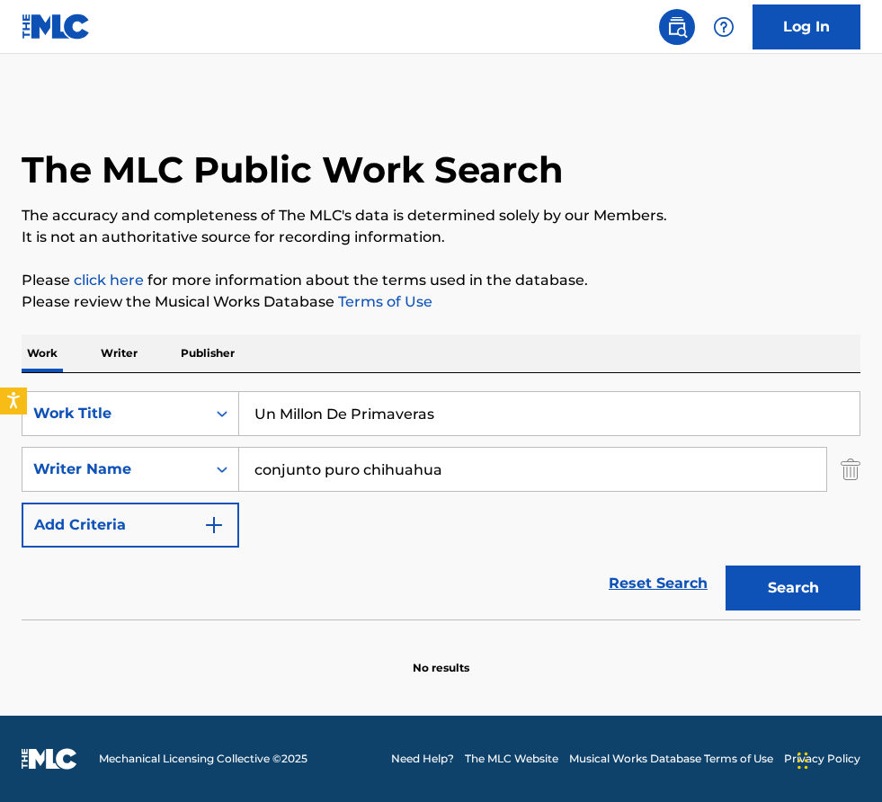
click at [387, 586] on div "Reset Search Search" at bounding box center [441, 584] width 839 height 72
drag, startPoint x: 456, startPoint y: 477, endPoint x: 53, endPoint y: 436, distance: 404.9
click at [53, 436] on div "SearchWithCriteria6079a3ec-ea3f-4143-b6e6-6c0062fd3d5c Work Title Un Millon De …" at bounding box center [441, 469] width 839 height 156
paste input "[PERSON_NAME]"
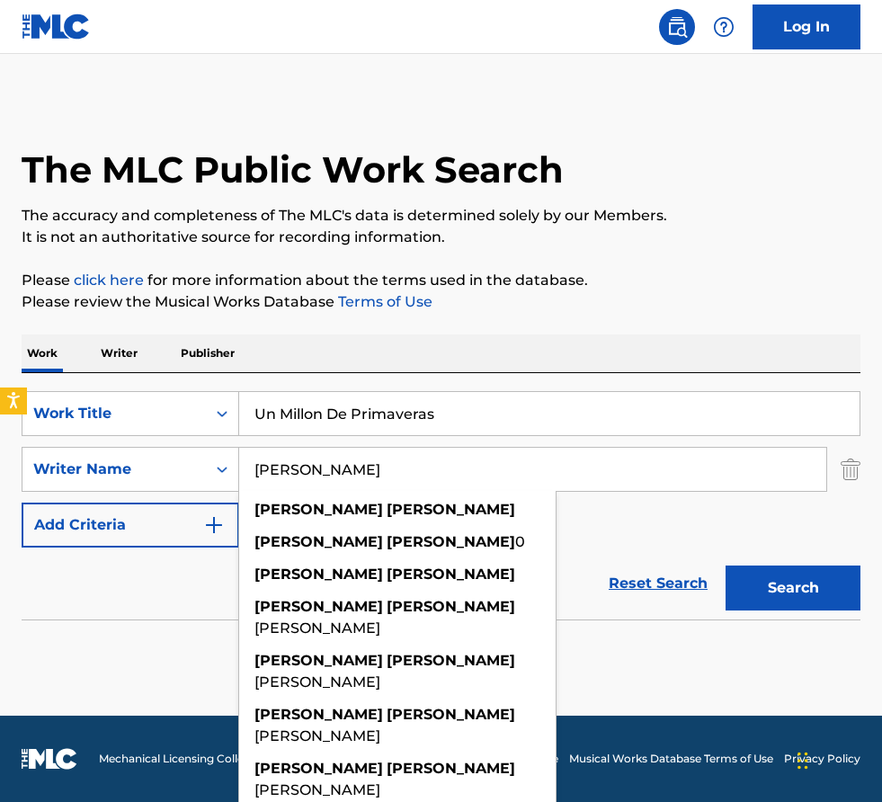
type input "[PERSON_NAME]"
click at [726, 565] on button "Search" at bounding box center [793, 587] width 135 height 45
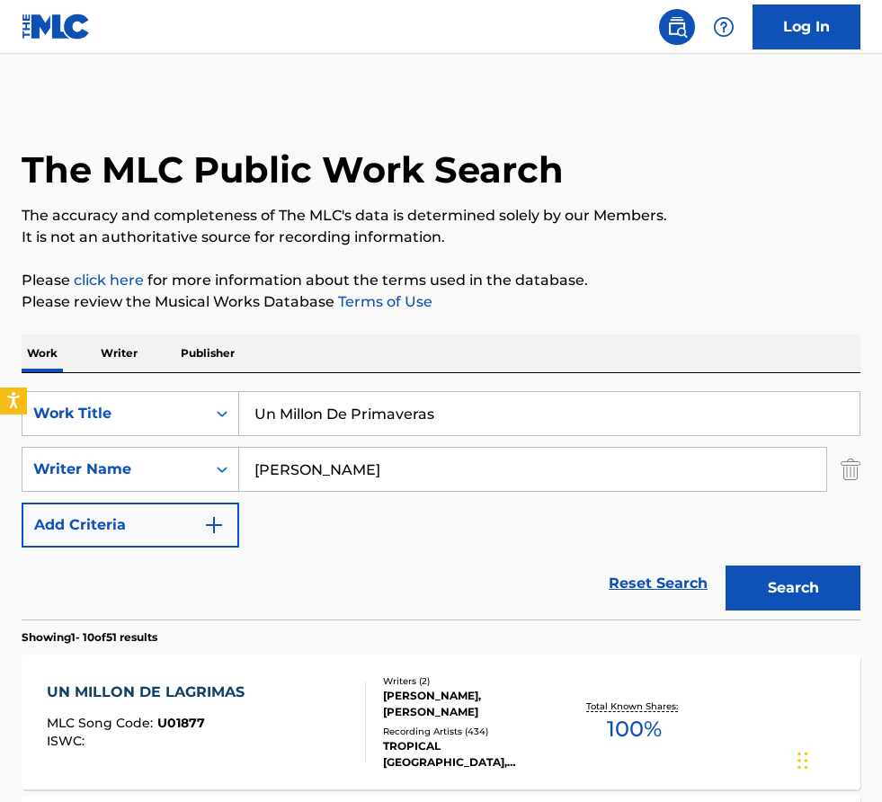
scroll to position [272, 0]
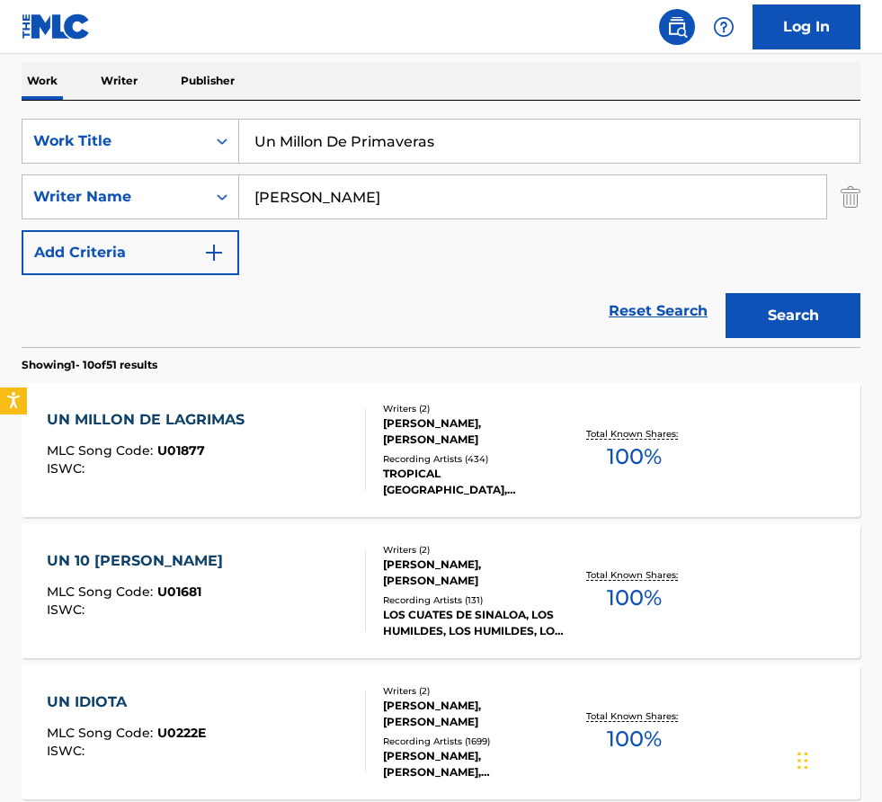
click at [345, 306] on div "Reset Search Search" at bounding box center [441, 311] width 839 height 72
click at [352, 275] on div "Reset Search Search" at bounding box center [441, 311] width 839 height 72
click at [311, 384] on div "UN MILLON DE LAGRIMAS MLC Song Code : U01877 ISWC : Writers ( 2 ) [PERSON_NAME]…" at bounding box center [441, 449] width 839 height 135
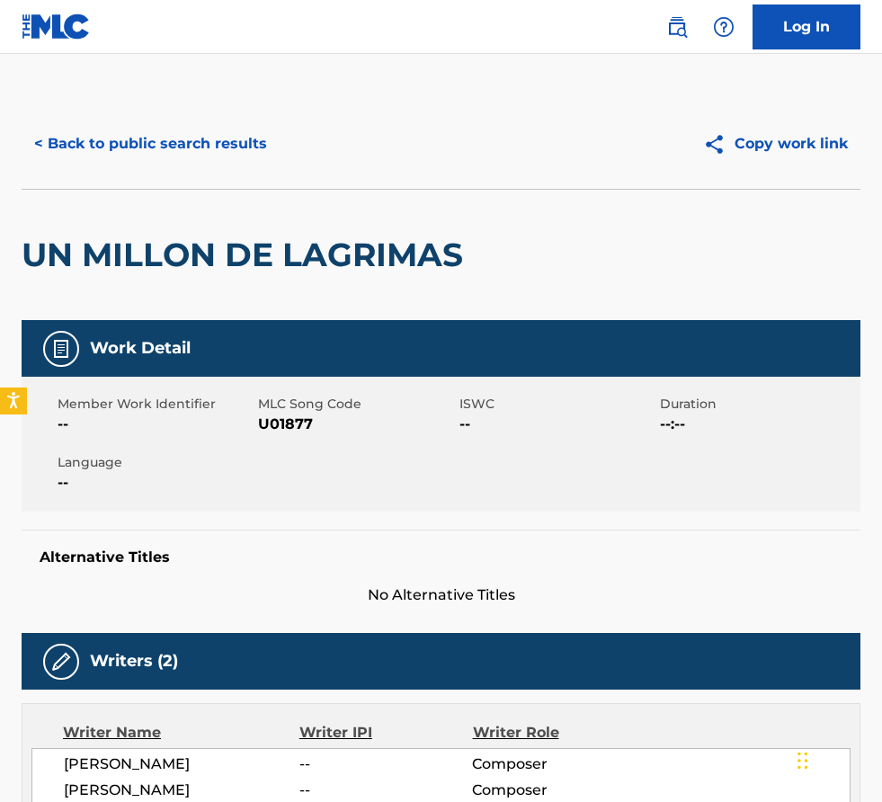
click at [162, 129] on button "< Back to public search results" at bounding box center [151, 143] width 258 height 45
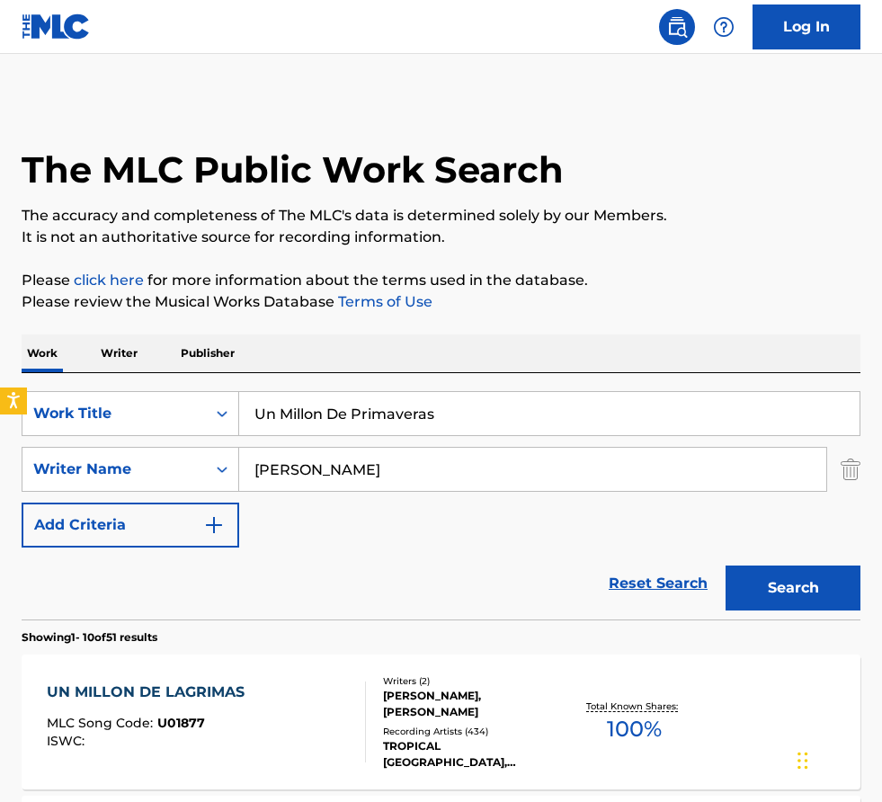
click at [464, 416] on input "Un Millon De Primaveras" at bounding box center [549, 413] width 620 height 43
drag, startPoint x: 464, startPoint y: 416, endPoint x: -31, endPoint y: 343, distance: 499.9
click at [0, 343] on html "Accessibility Screen-Reader Guide, Feedback, and Issue Reporting | New window L…" at bounding box center [441, 401] width 882 height 802
paste input "B.P.B."
type input "B.P.B."
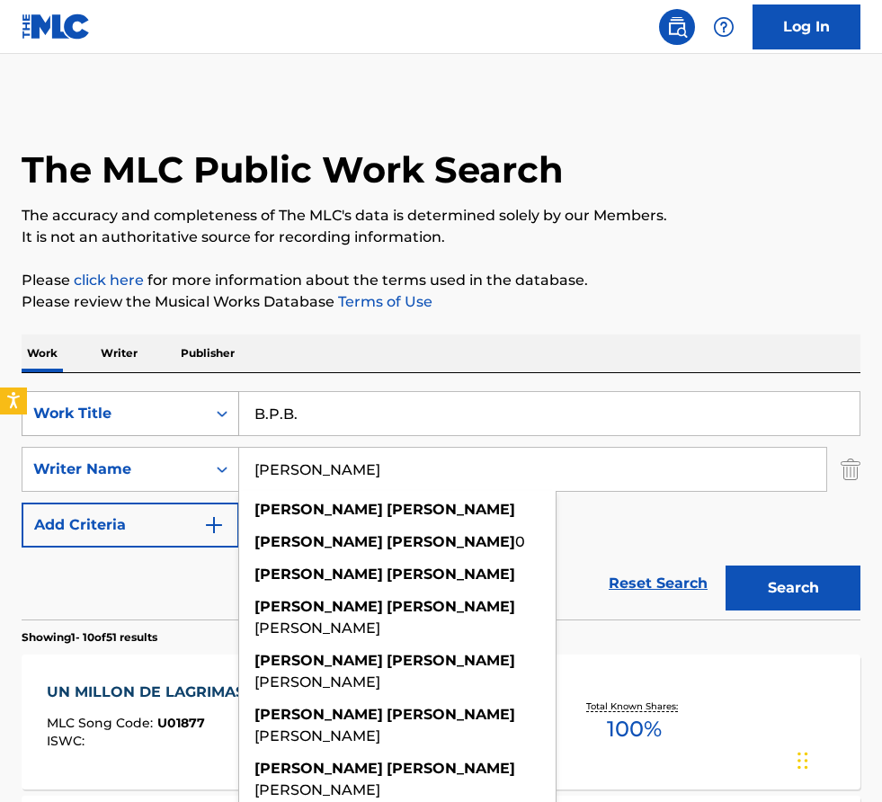
drag, startPoint x: 393, startPoint y: 459, endPoint x: 42, endPoint y: 413, distance: 353.6
click at [42, 413] on div "SearchWithCriteria6079a3ec-ea3f-4143-b6e6-6c0062fd3d5c Work Title B.P.B. Search…" at bounding box center [441, 469] width 839 height 156
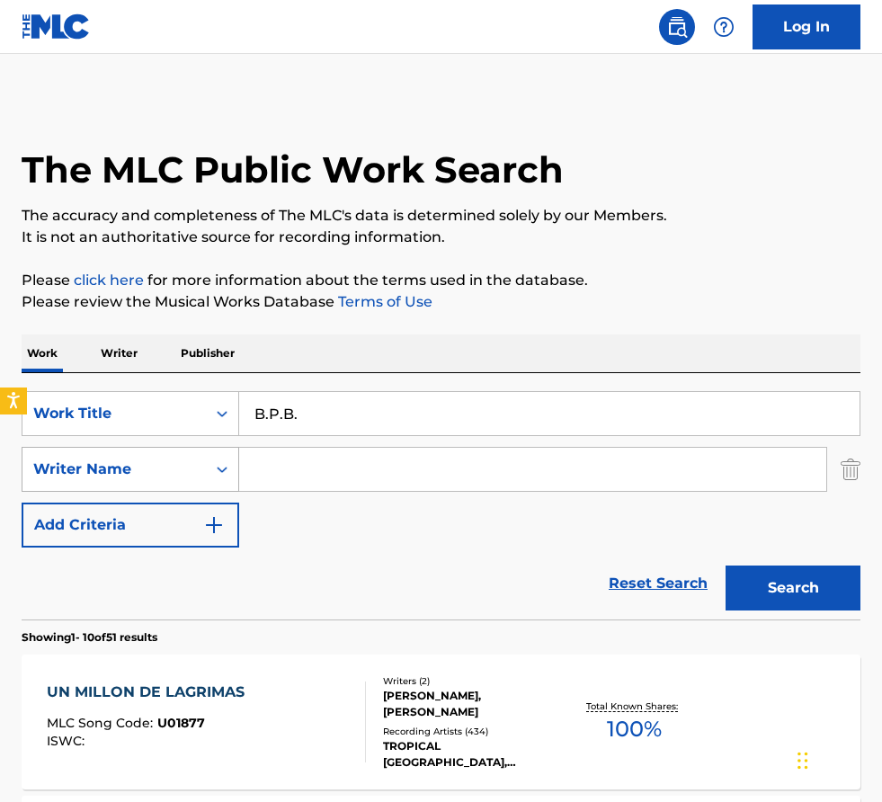
paste input "[PERSON_NAME] “Punch” [PERSON_NAME]"
drag, startPoint x: 383, startPoint y: 464, endPoint x: 323, endPoint y: 467, distance: 60.3
click at [323, 467] on input "[PERSON_NAME] “Punch” [PERSON_NAME]" at bounding box center [532, 469] width 587 height 43
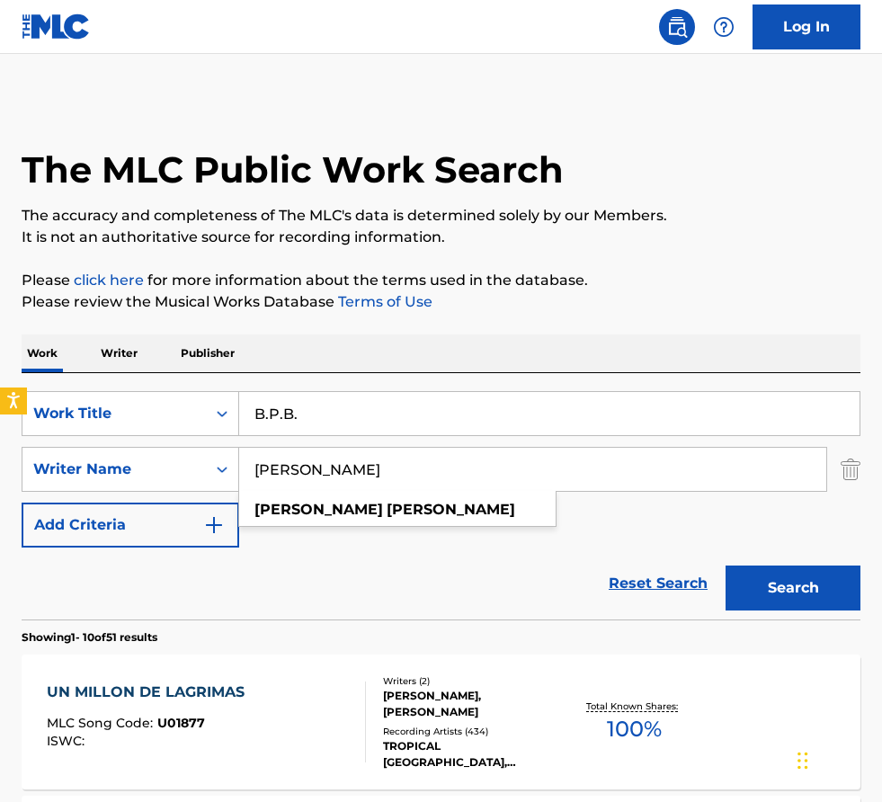
type input "[PERSON_NAME]"
click at [726, 565] on button "Search" at bounding box center [793, 587] width 135 height 45
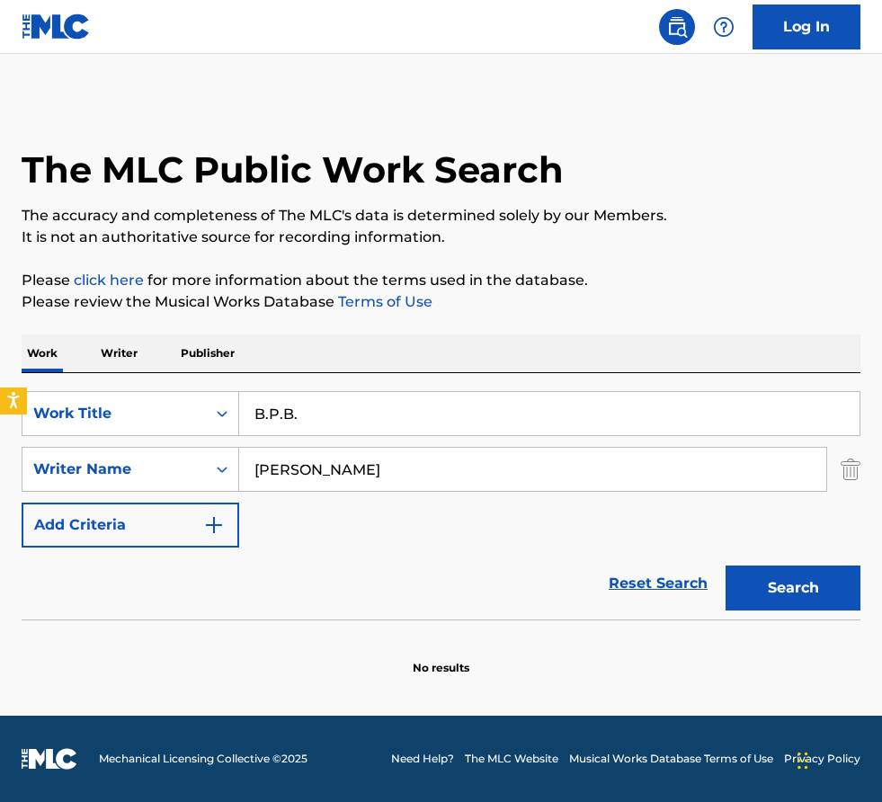
click at [461, 533] on div "SearchWithCriteria6079a3ec-ea3f-4143-b6e6-6c0062fd3d5c Work Title B.P.B. Search…" at bounding box center [441, 469] width 839 height 156
click at [463, 587] on div "Reset Search Search" at bounding box center [441, 584] width 839 height 72
click at [773, 609] on button "Search" at bounding box center [793, 587] width 135 height 45
click at [497, 514] on div "SearchWithCriteria6079a3ec-ea3f-4143-b6e6-6c0062fd3d5c Work Title B.P.B. Search…" at bounding box center [441, 469] width 839 height 156
drag, startPoint x: 471, startPoint y: 474, endPoint x: -1, endPoint y: 346, distance: 489.0
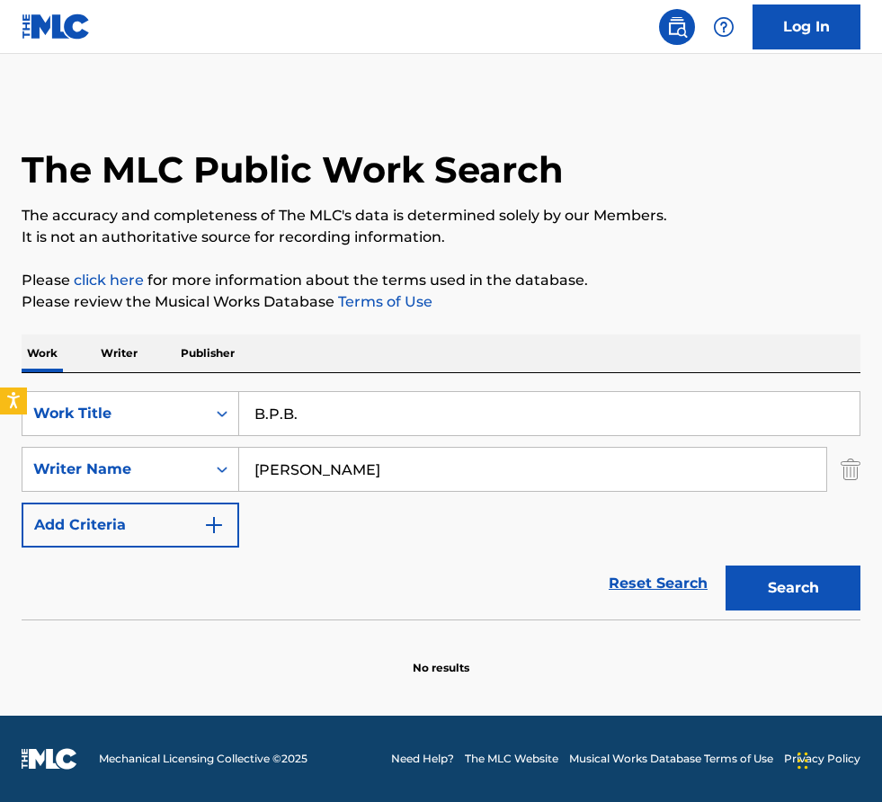
click at [0, 346] on div "The MLC Public Work Search The accuracy and completeness of The MLC's data is d…" at bounding box center [441, 387] width 882 height 577
click at [726, 565] on button "Search" at bounding box center [793, 587] width 135 height 45
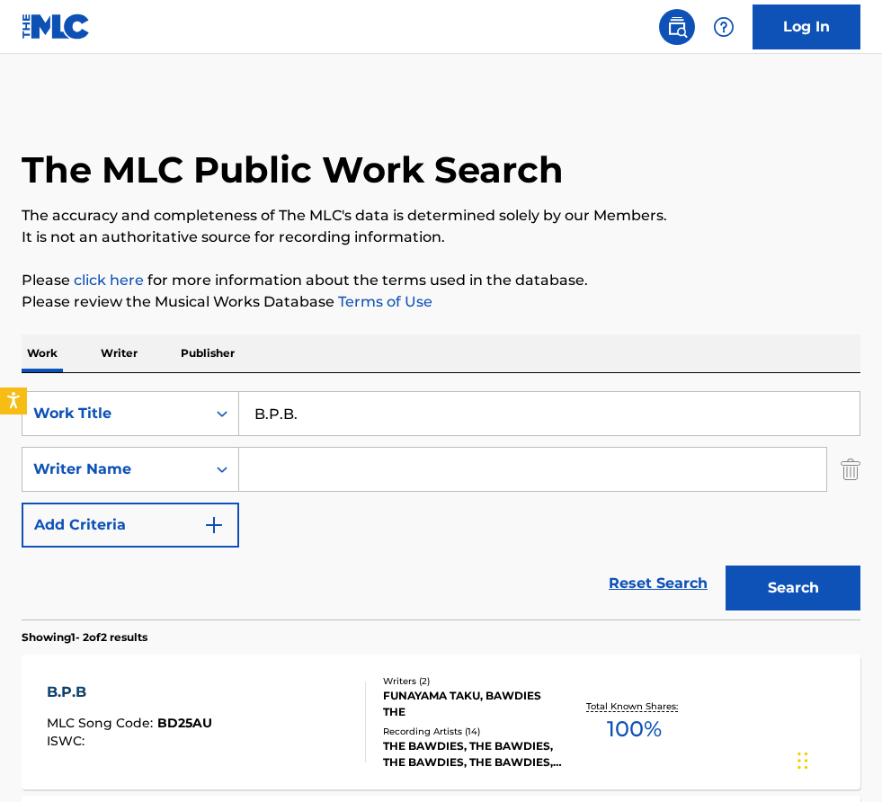
paste input "[PERSON_NAME]"
click at [726, 565] on button "Search" at bounding box center [793, 587] width 135 height 45
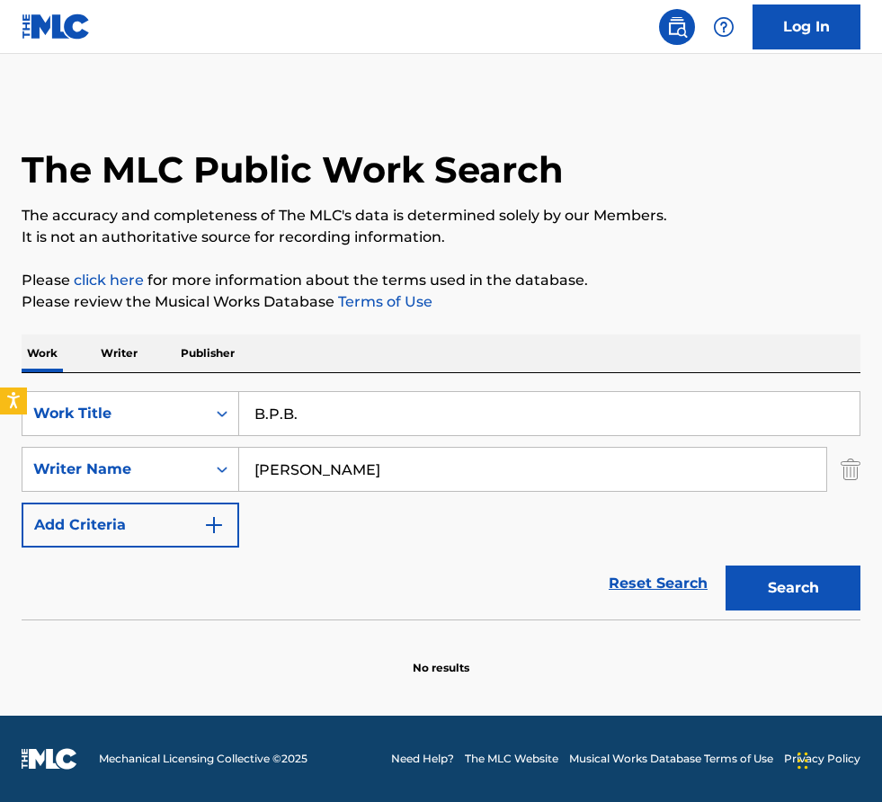
click at [417, 477] on input "[PERSON_NAME]" at bounding box center [532, 469] width 587 height 43
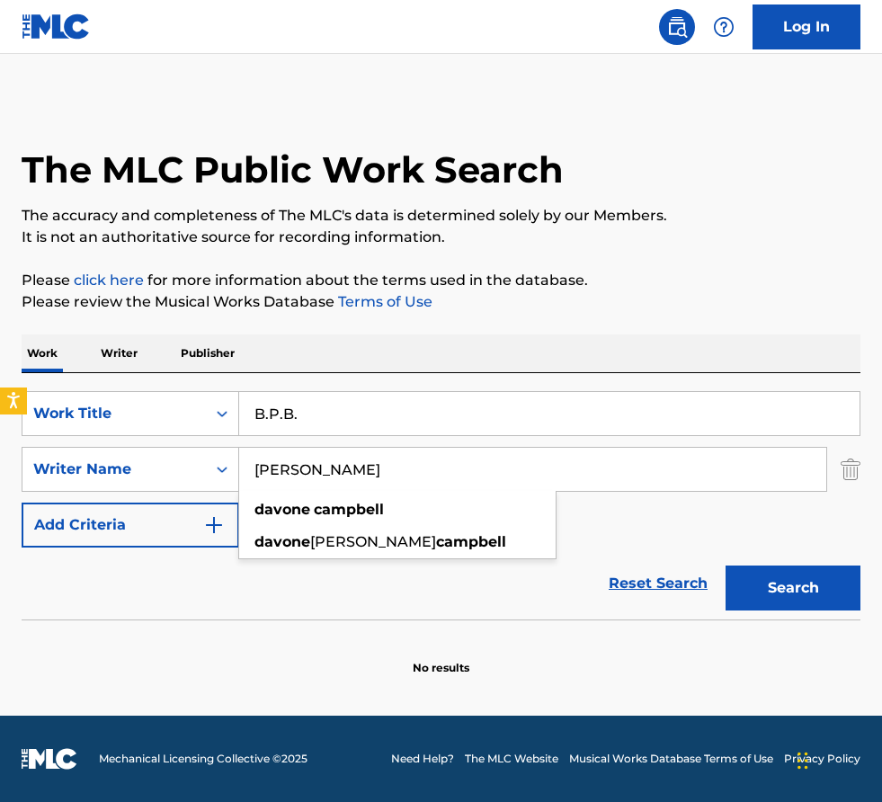
click at [417, 477] on input "[PERSON_NAME]" at bounding box center [532, 469] width 587 height 43
paste input "[PERSON_NAME] [PERSON_NAME]"
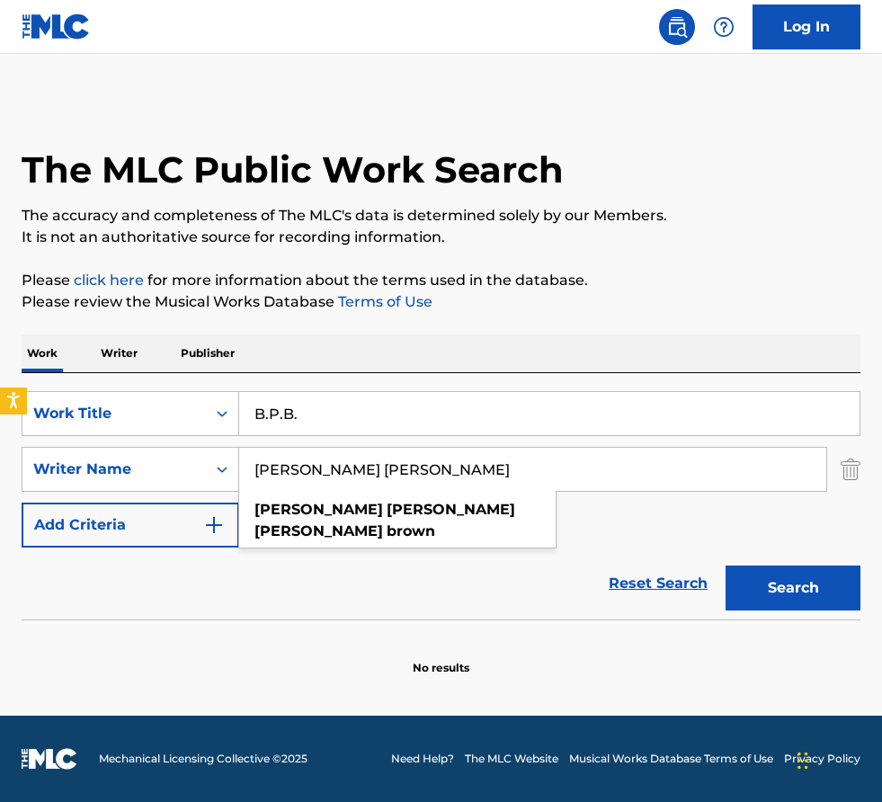
type input "[PERSON_NAME] [PERSON_NAME]"
click at [726, 565] on button "Search" at bounding box center [793, 587] width 135 height 45
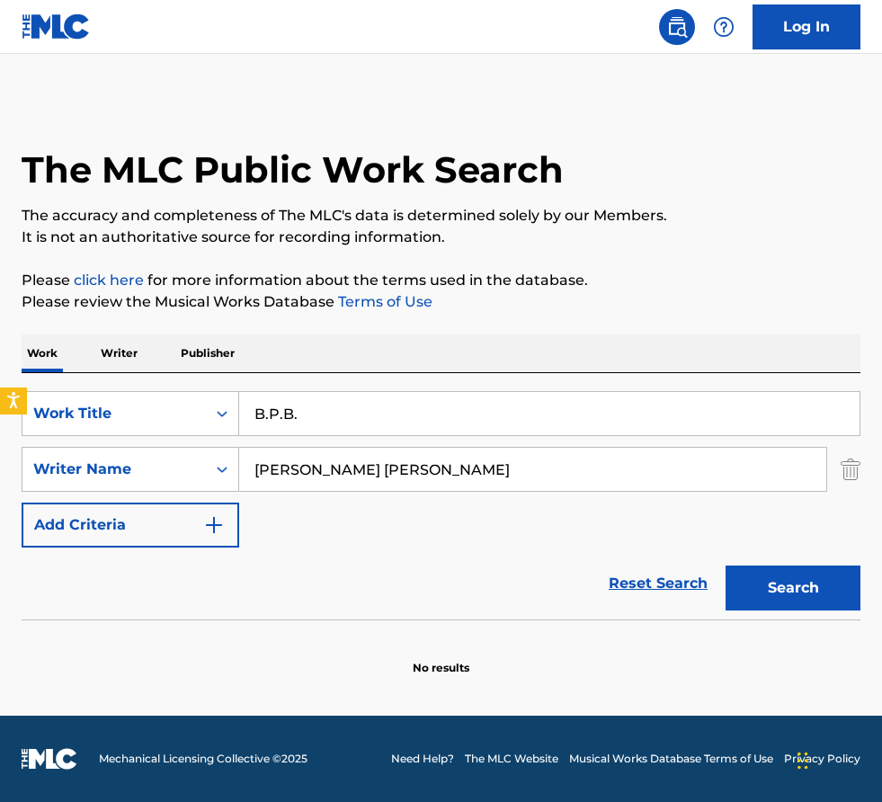
click at [418, 512] on div "SearchWithCriteria6079a3ec-ea3f-4143-b6e6-6c0062fd3d5c Work Title B.P.B. Search…" at bounding box center [441, 469] width 839 height 156
click at [471, 365] on div "Work Writer Publisher" at bounding box center [441, 353] width 839 height 38
click at [456, 364] on div "Work Writer Publisher" at bounding box center [441, 353] width 839 height 38
click at [480, 346] on div "Work Writer Publisher" at bounding box center [441, 353] width 839 height 38
click at [463, 362] on div "Work Writer Publisher" at bounding box center [441, 353] width 839 height 38
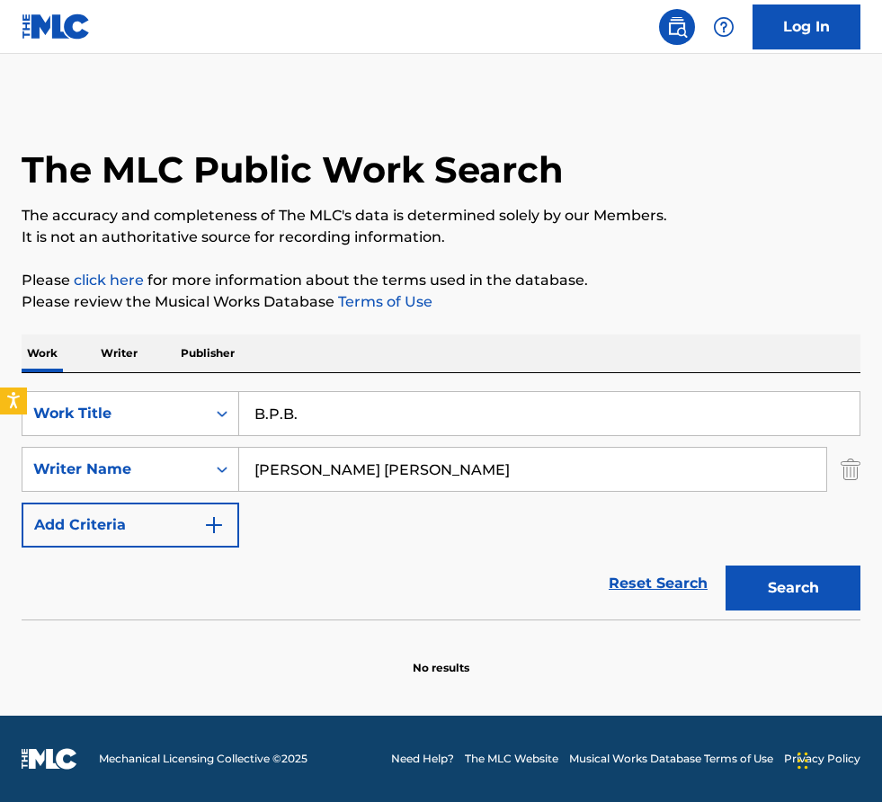
drag, startPoint x: 318, startPoint y: 397, endPoint x: 445, endPoint y: 425, distance: 129.8
click at [445, 425] on input "B.P.B." at bounding box center [549, 413] width 620 height 43
paste input "[PERSON_NAME] I Love Calling Your Name"
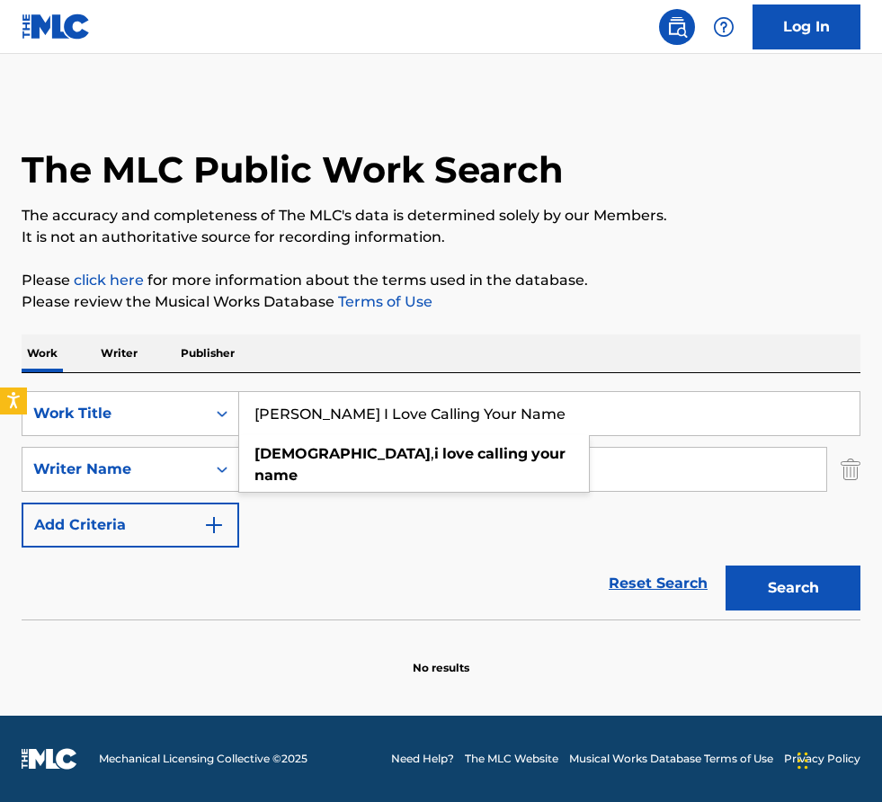
type input "[PERSON_NAME] I Love Calling Your Name"
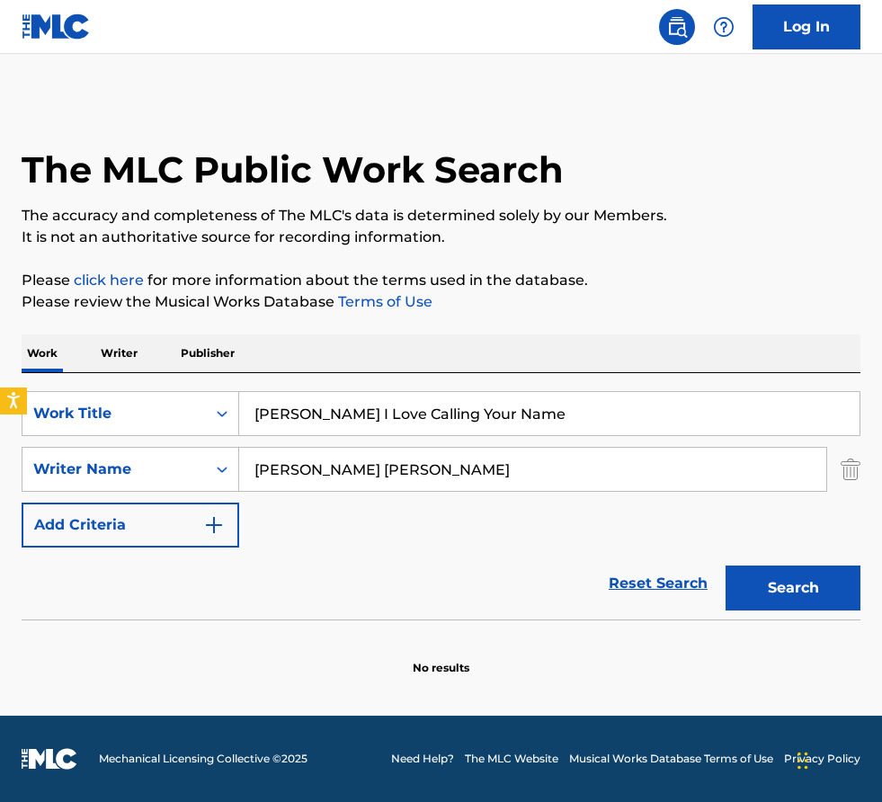
click at [583, 468] on input "[PERSON_NAME] [PERSON_NAME]" at bounding box center [532, 469] width 587 height 43
paste input "[PERSON_NAME] Mbatha"
drag, startPoint x: 386, startPoint y: 470, endPoint x: 560, endPoint y: 470, distance: 174.4
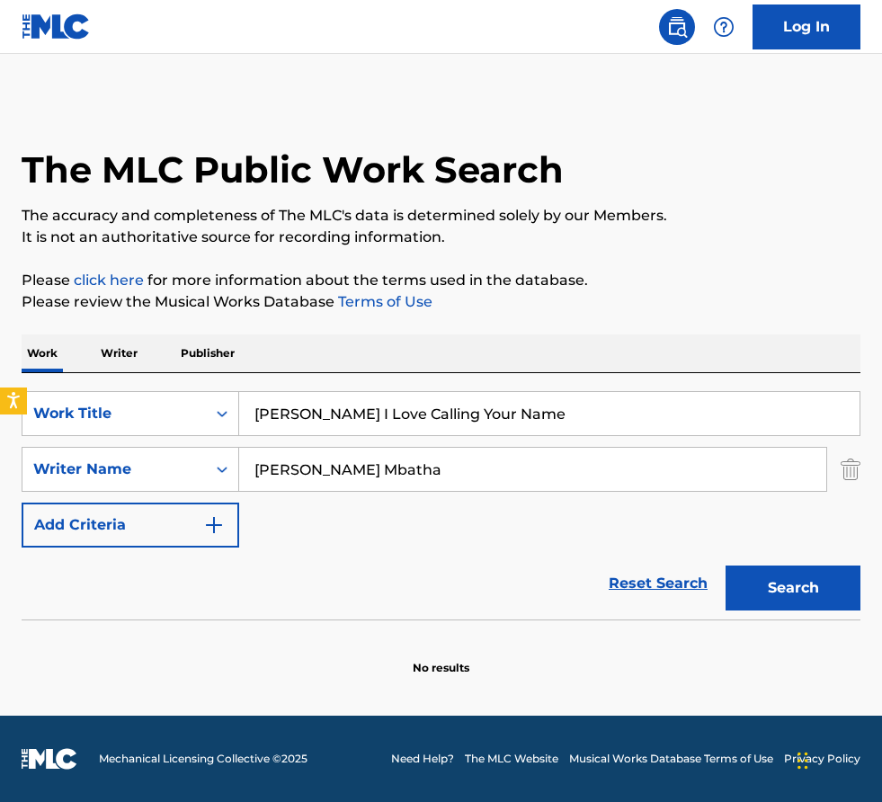
click at [560, 470] on input "[PERSON_NAME] Mbatha" at bounding box center [532, 469] width 587 height 43
click at [726, 565] on button "Search" at bounding box center [793, 587] width 135 height 45
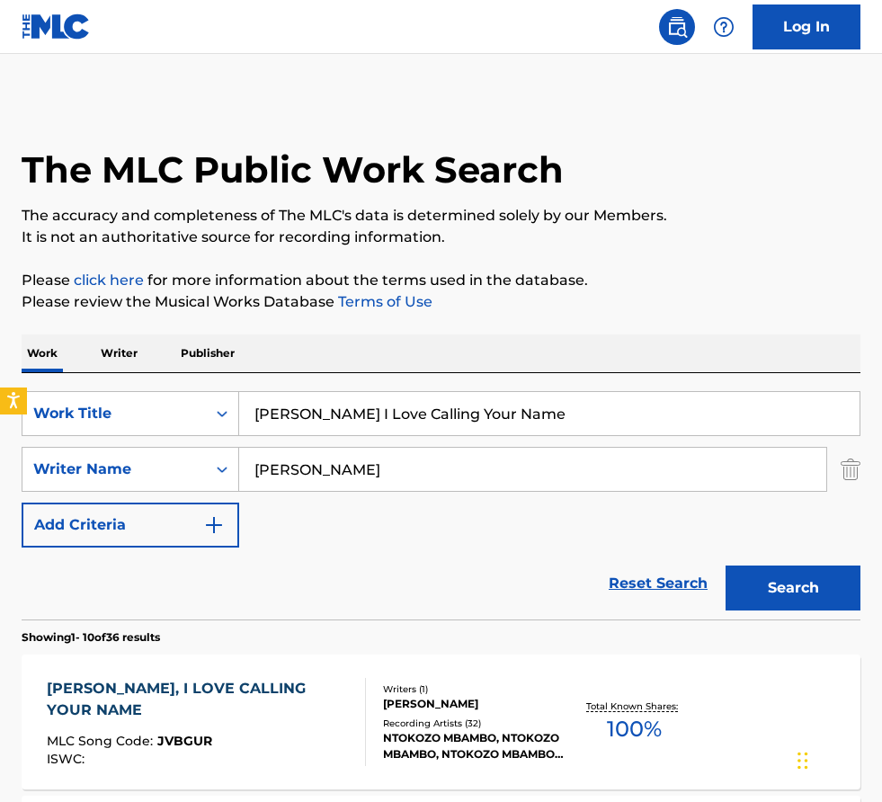
drag, startPoint x: 414, startPoint y: 474, endPoint x: -17, endPoint y: 466, distance: 430.7
click at [0, 466] on html "Accessibility Screen-Reader Guide, Feedback, and Issue Reporting | New window L…" at bounding box center [441, 401] width 882 height 802
paste input "tokoz"
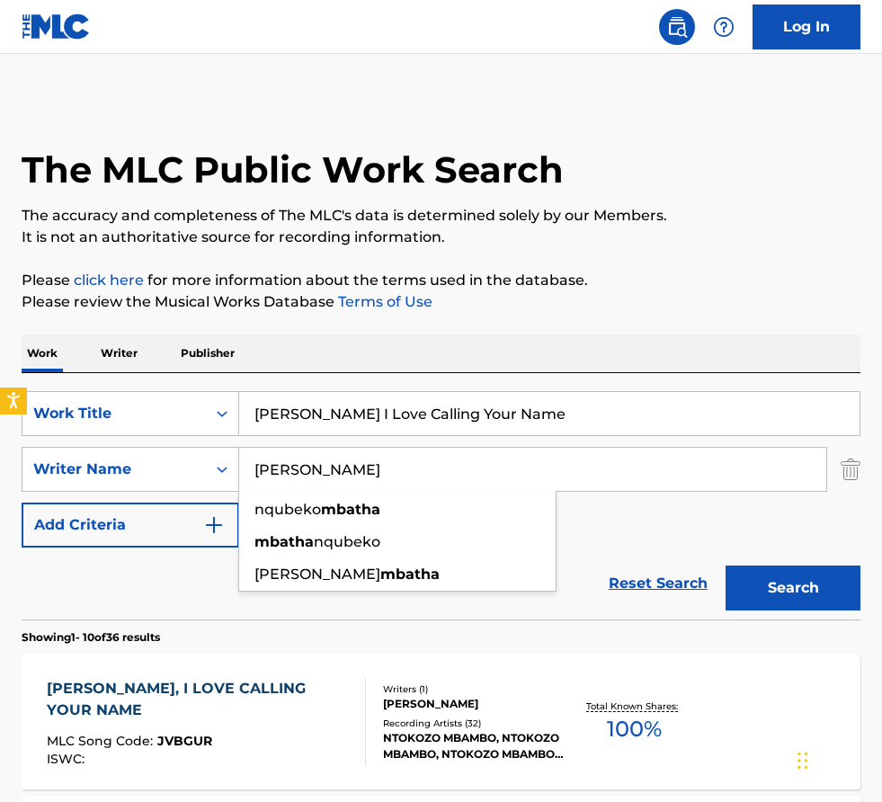
type input "[PERSON_NAME]"
click at [726, 565] on button "Search" at bounding box center [793, 587] width 135 height 45
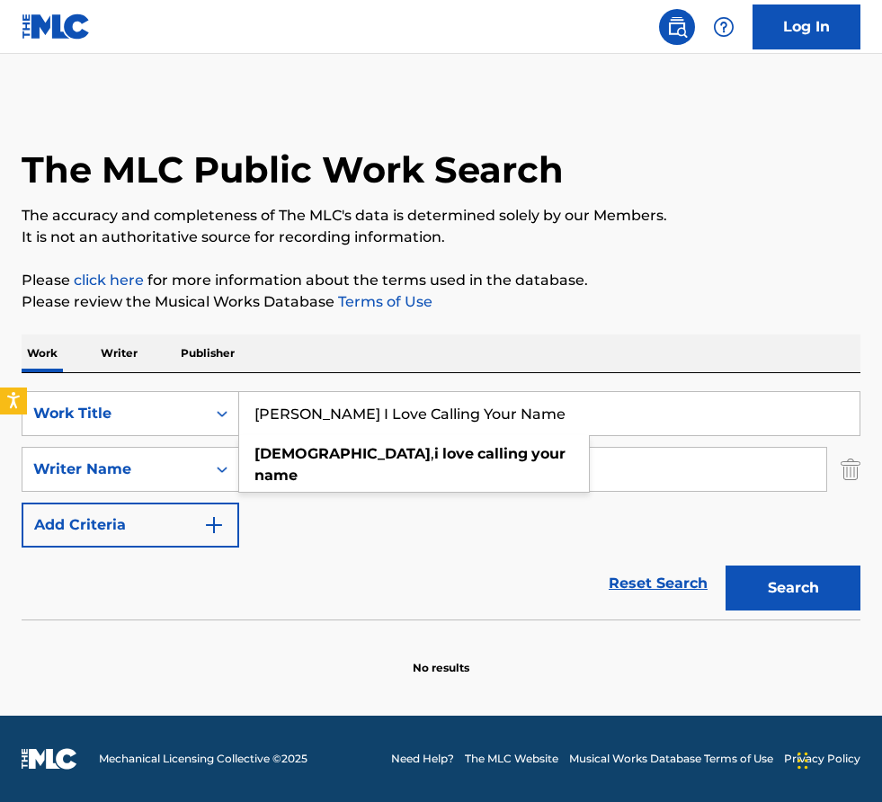
drag, startPoint x: 504, startPoint y: 414, endPoint x: -124, endPoint y: 379, distance: 629.4
click at [0, 379] on html "Accessibility Screen-Reader Guide, Feedback, and Issue Reporting | New window L…" at bounding box center [441, 401] width 882 height 802
paste input "Loin de Moi (Kompa mix)"
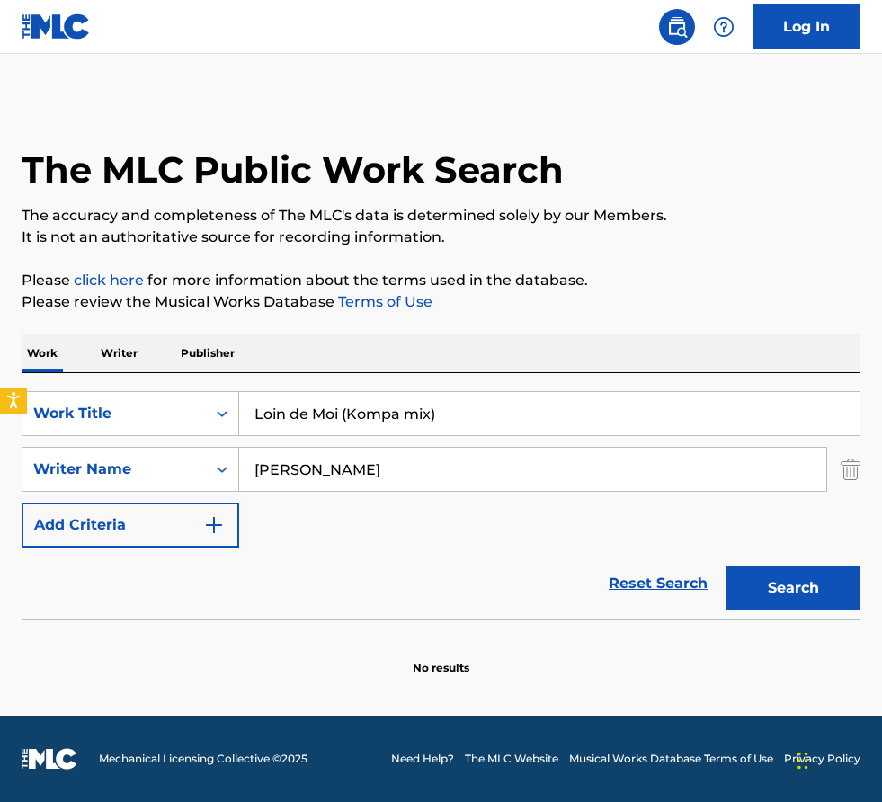
type input "Loin de Moi (Kompa mix)"
click at [418, 582] on div "Reset Search Search" at bounding box center [441, 584] width 839 height 72
drag, startPoint x: 413, startPoint y: 469, endPoint x: 95, endPoint y: 446, distance: 318.2
click at [95, 447] on div "SearchWithCriteria18a1a029-84e8-4e91-a7db-5e816ea213d2 Writer Name [PERSON_NAME]" at bounding box center [441, 469] width 839 height 45
click at [726, 565] on button "Search" at bounding box center [793, 587] width 135 height 45
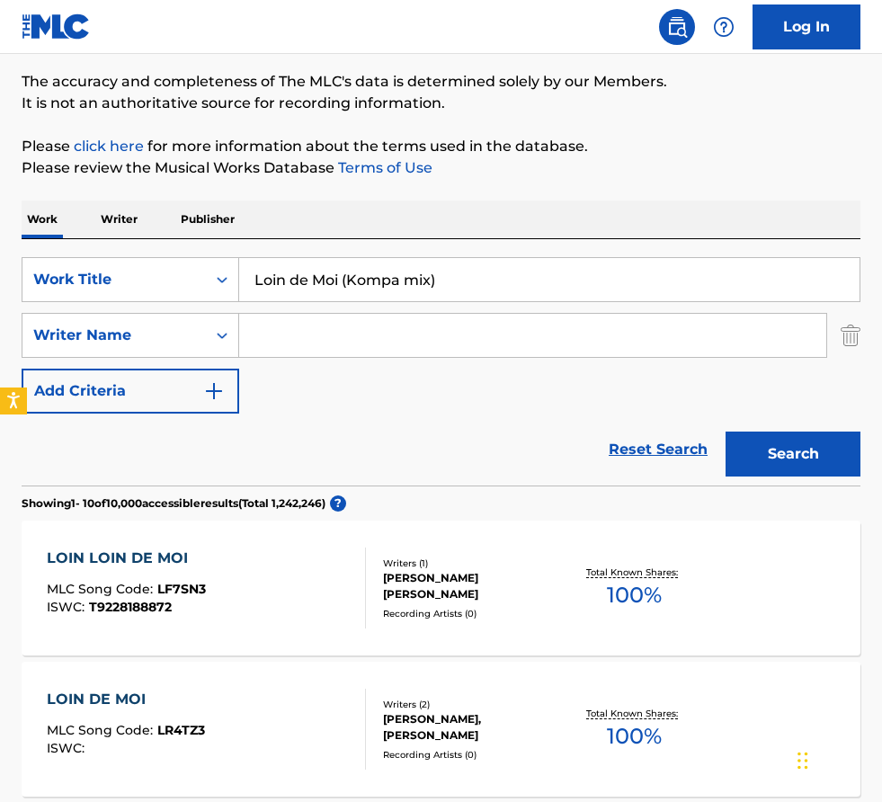
scroll to position [156, 0]
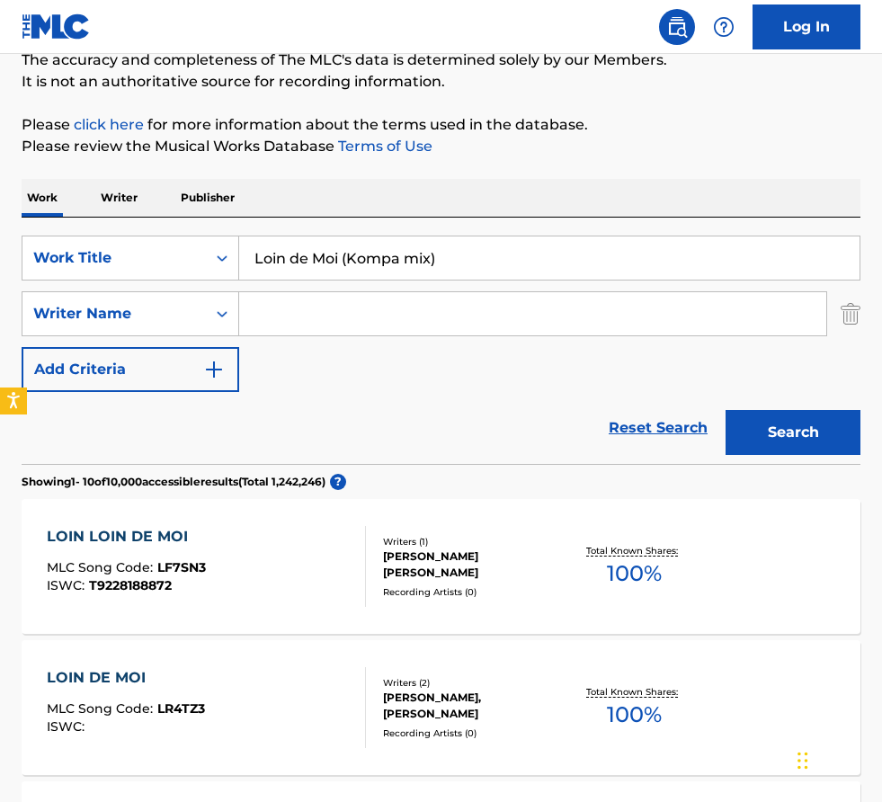
click at [329, 359] on div "SearchWithCriteria6079a3ec-ea3f-4143-b6e6-6c0062fd3d5c Work Title Loin de Moi (…" at bounding box center [441, 314] width 839 height 156
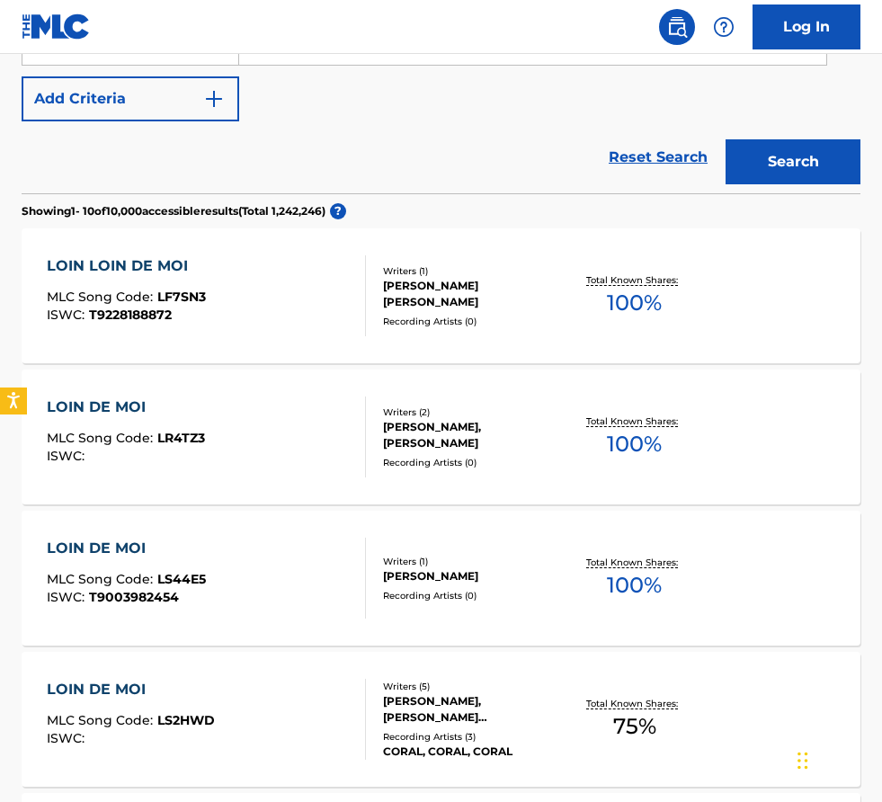
scroll to position [433, 0]
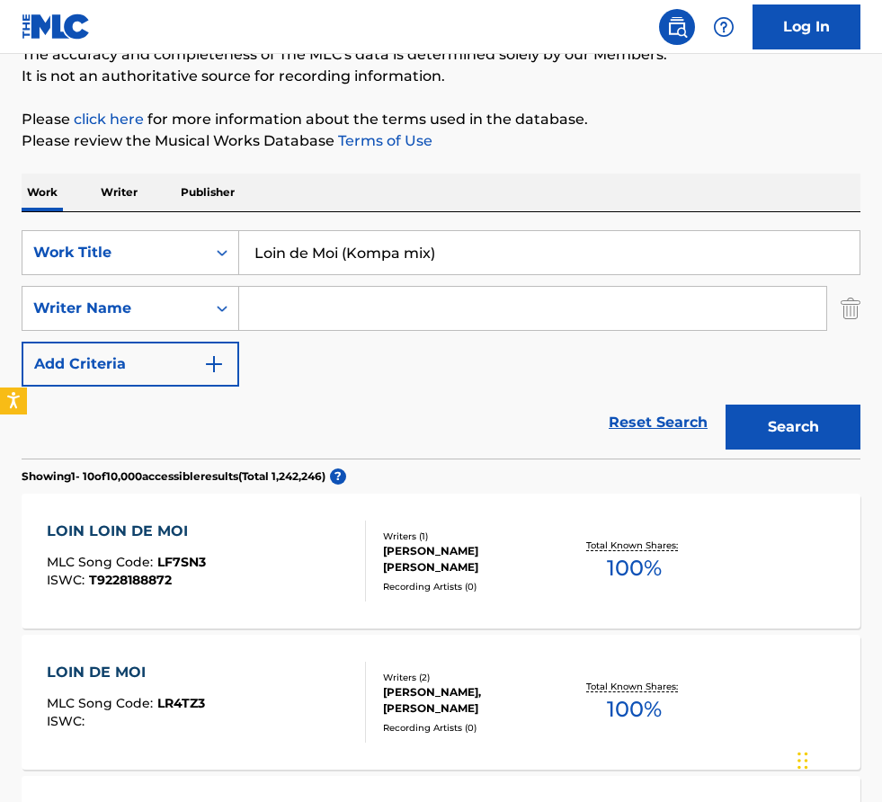
drag, startPoint x: 468, startPoint y: 261, endPoint x: -100, endPoint y: 79, distance: 596.5
click at [0, 79] on html "Accessibility Screen-Reader Guide, Feedback, and Issue Reporting | New window L…" at bounding box center [441, 240] width 882 height 802
paste input "Break Em Down (ChopNotSlop Re"
type input "Break Em Down (ChopNotSlop Remix)"
click at [726, 405] on button "Search" at bounding box center [793, 427] width 135 height 45
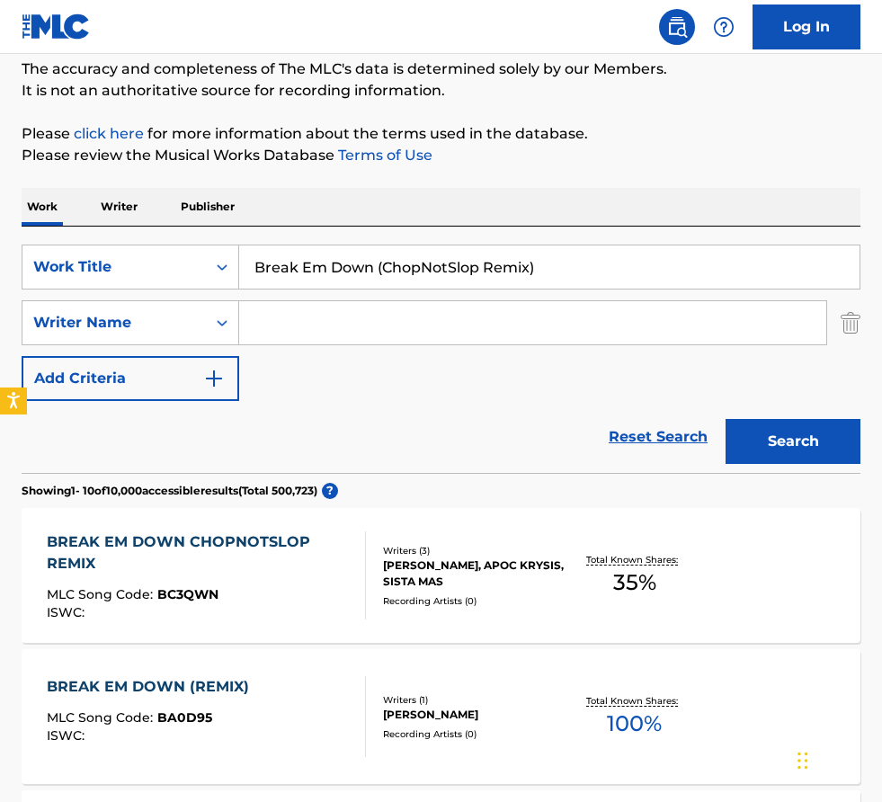
scroll to position [176, 0]
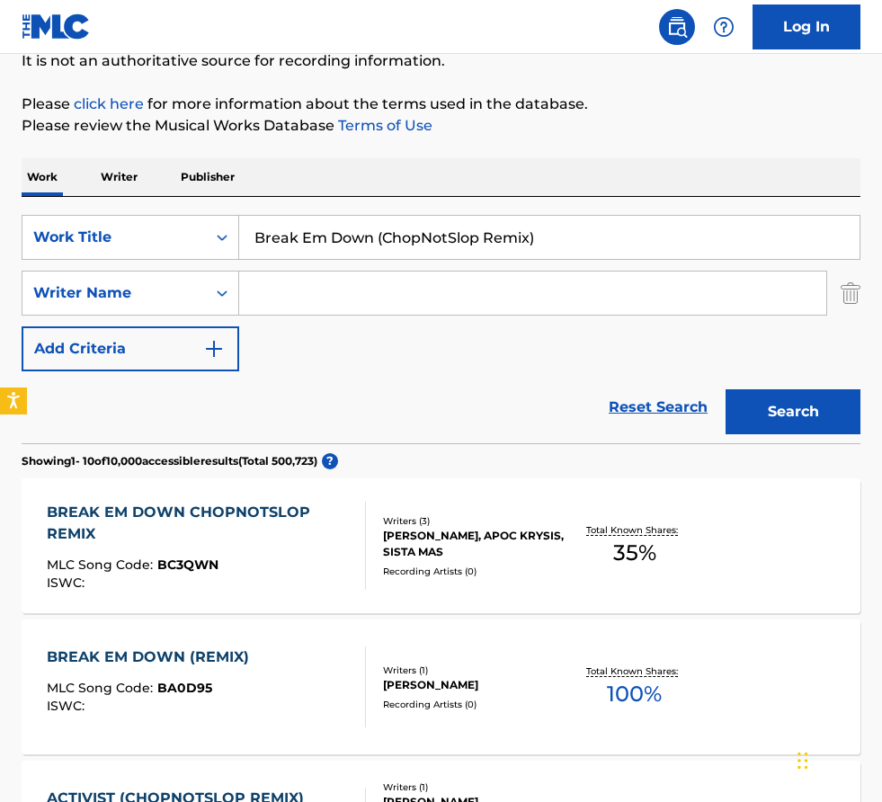
click at [357, 539] on div at bounding box center [358, 546] width 14 height 88
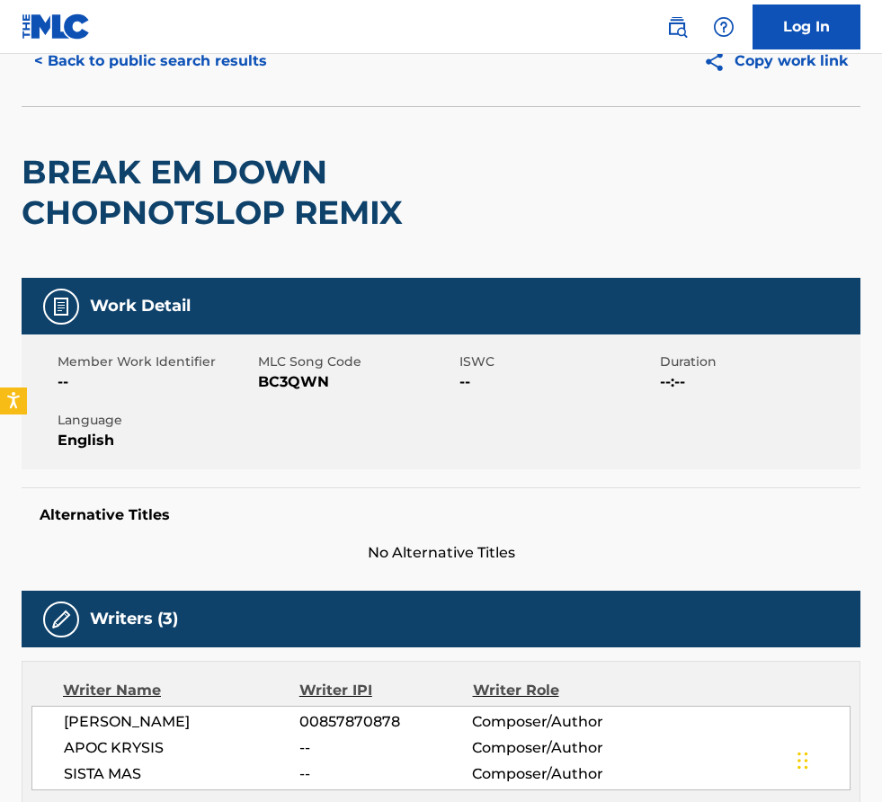
scroll to position [85, 0]
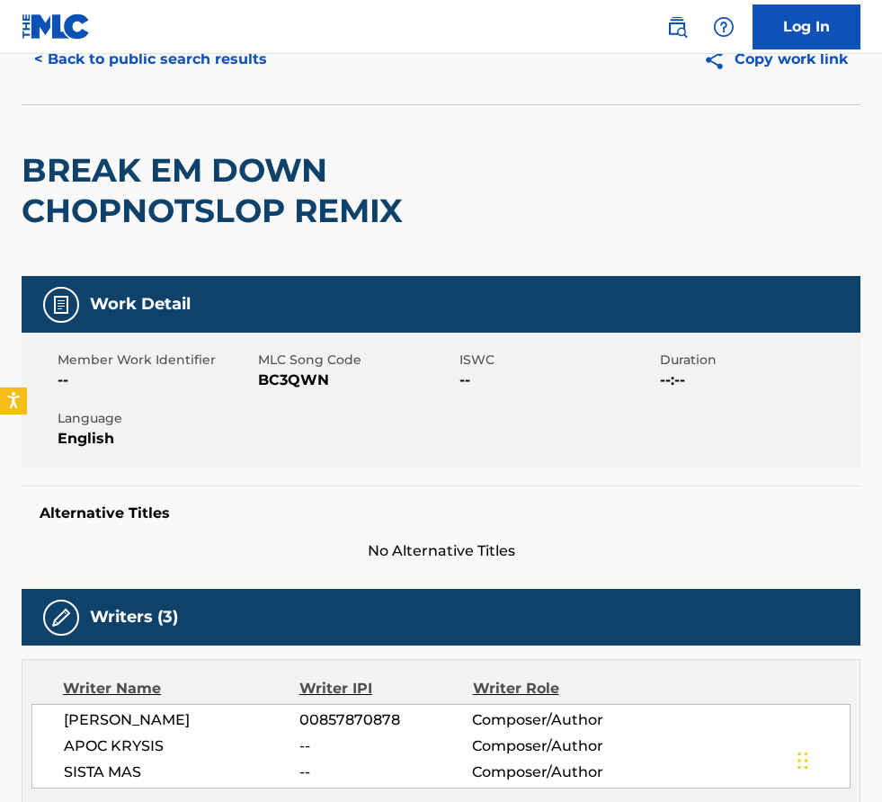
click at [357, 540] on span "No Alternative Titles" at bounding box center [441, 551] width 839 height 22
click at [357, 532] on div "Alternative Titles No Alternative Titles" at bounding box center [441, 523] width 839 height 76
click at [358, 431] on div "Member Work Identifier -- MLC Song Code BC3QWN ISWC -- Duration --:-- Language …" at bounding box center [441, 400] width 839 height 135
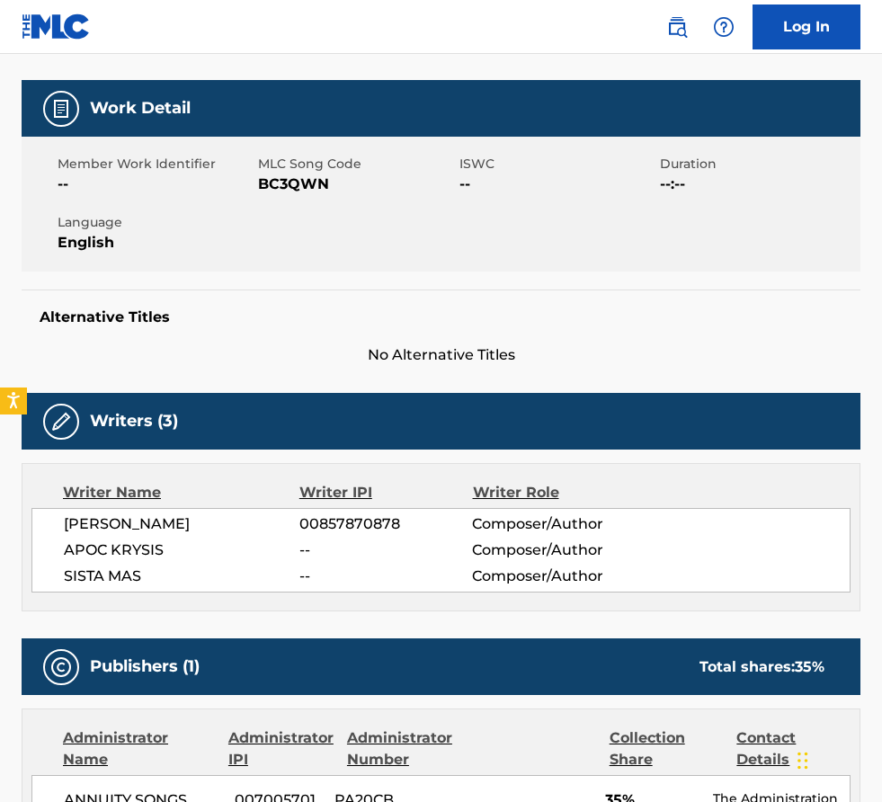
scroll to position [213, 0]
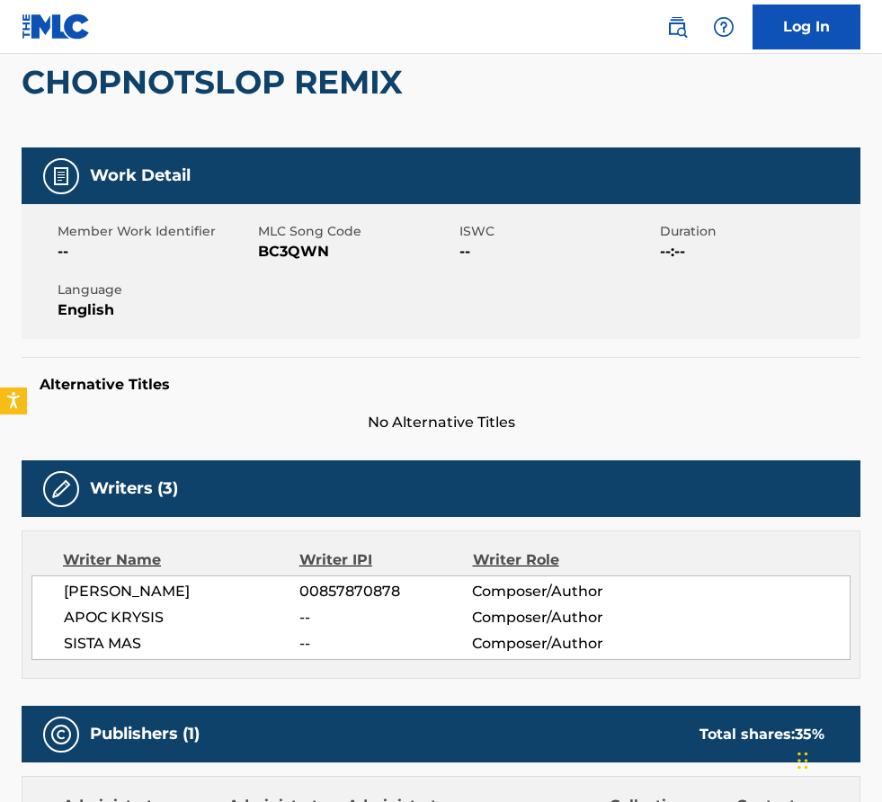
click at [294, 242] on span "BC3QWN" at bounding box center [356, 252] width 196 height 22
copy span "BC3QWN"
